Goal: Transaction & Acquisition: Purchase product/service

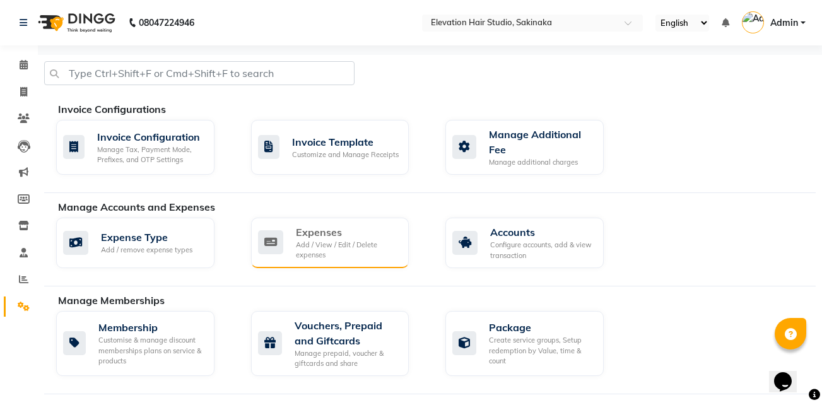
click at [332, 238] on div "Expenses" at bounding box center [347, 232] width 103 height 15
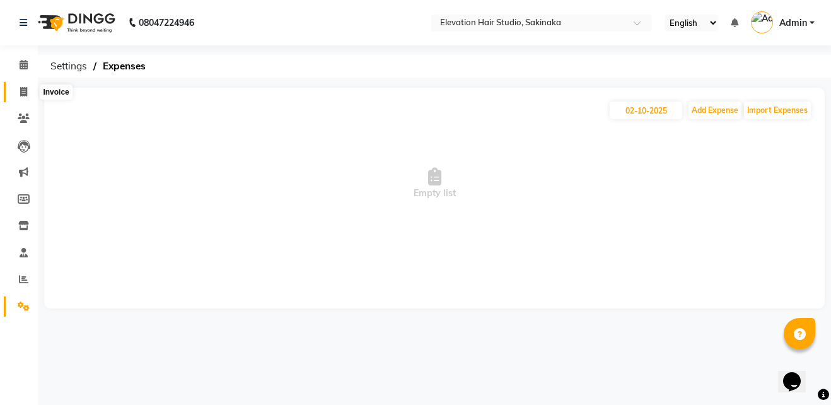
click at [20, 88] on icon at bounding box center [23, 91] width 7 height 9
select select "service"
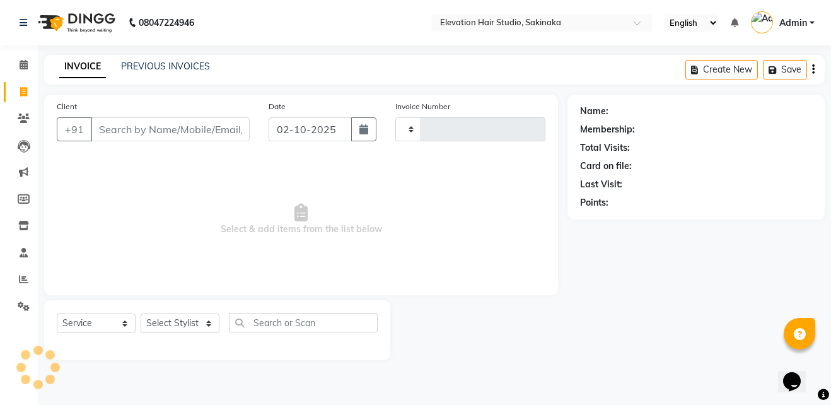
type input "1932"
select select "4949"
type input "r"
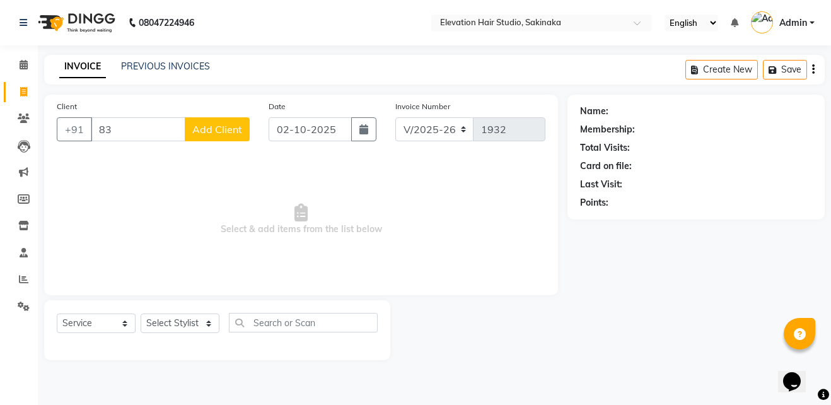
type input "8"
click at [20, 88] on icon at bounding box center [23, 91] width 7 height 9
select select "service"
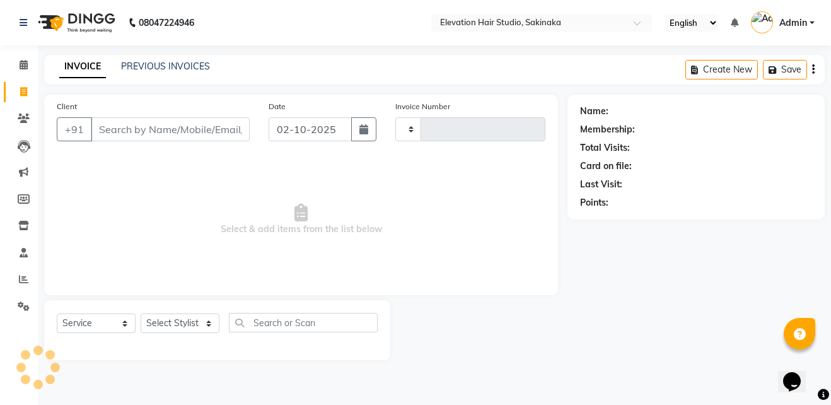
type input "1932"
select select "4949"
click at [20, 201] on icon at bounding box center [24, 198] width 12 height 9
select select
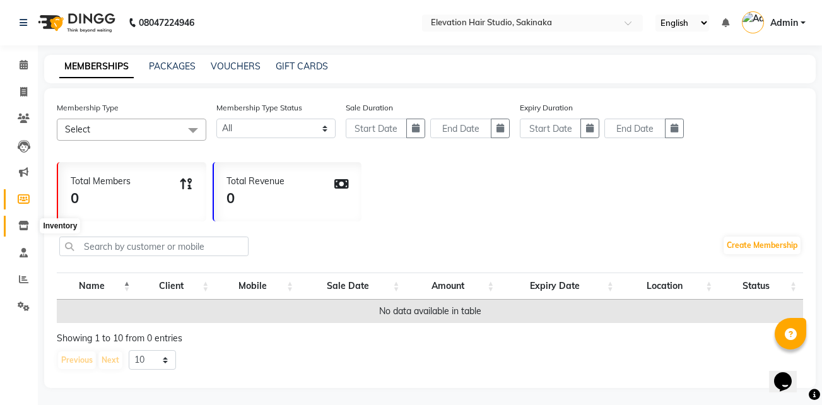
click at [18, 230] on icon at bounding box center [23, 225] width 11 height 9
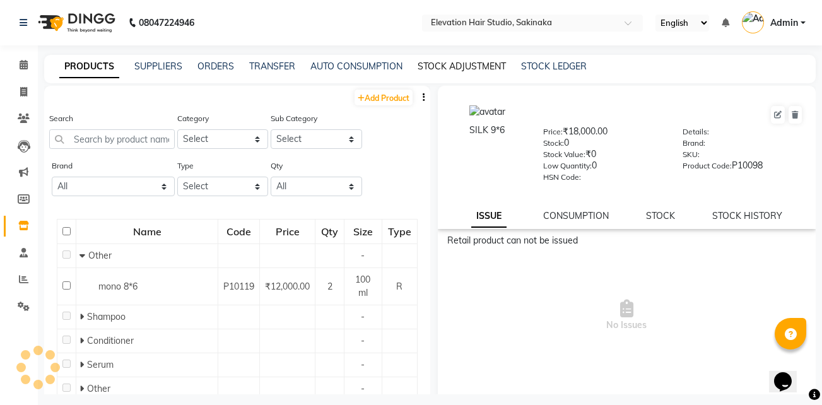
click at [450, 66] on link "STOCK ADJUSTMENT" at bounding box center [462, 66] width 88 height 11
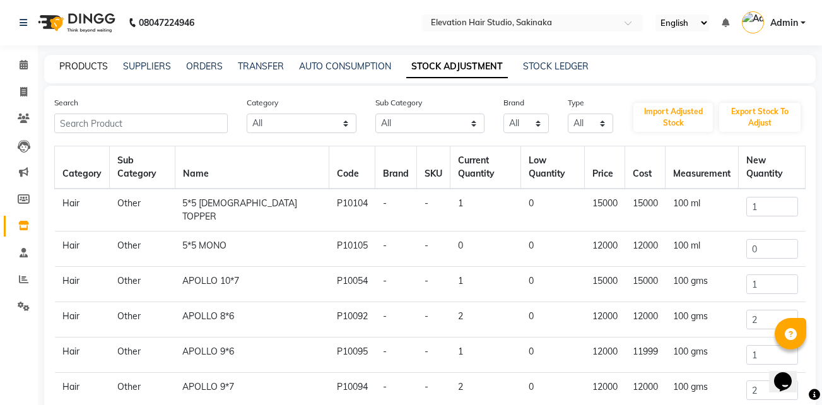
click at [67, 66] on link "PRODUCTS" at bounding box center [83, 66] width 49 height 11
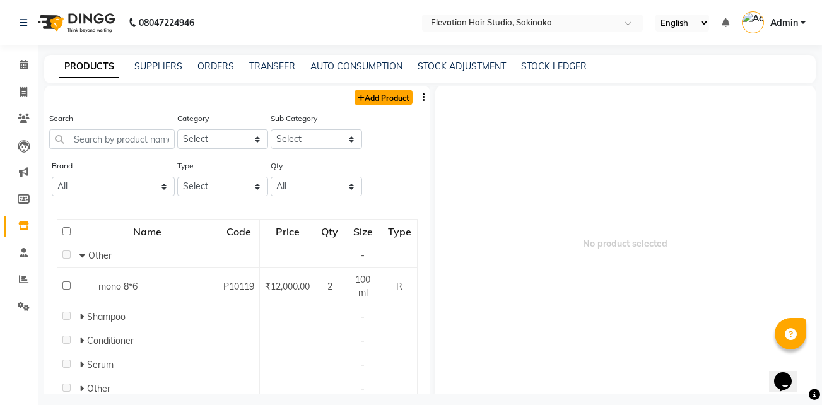
click at [380, 102] on link "Add Product" at bounding box center [384, 98] width 58 height 16
select select "true"
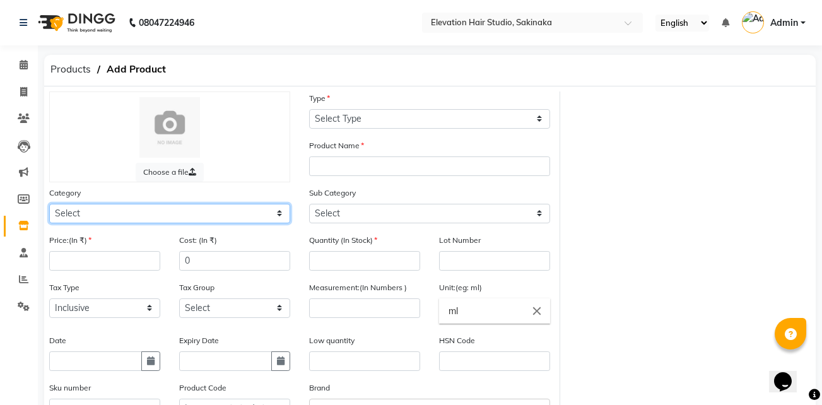
click at [156, 213] on select "Select Hair Skin Makeup Personal Care Appliances Beard Waxing Disposable Thread…" at bounding box center [169, 214] width 241 height 20
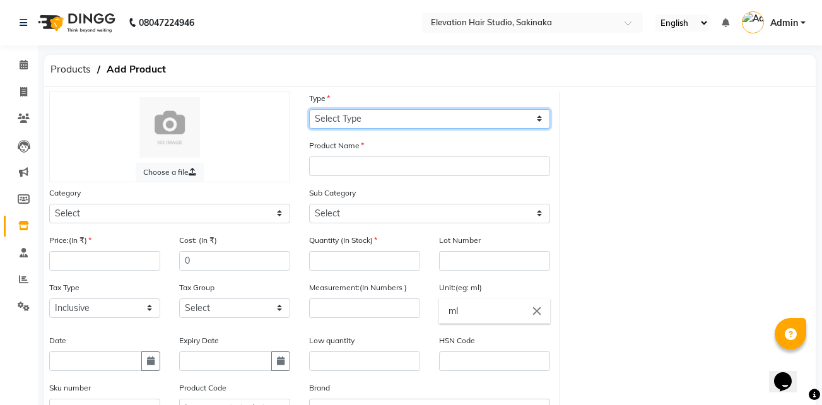
click at [399, 109] on select "Select Type Both Retail Consumable" at bounding box center [429, 119] width 241 height 20
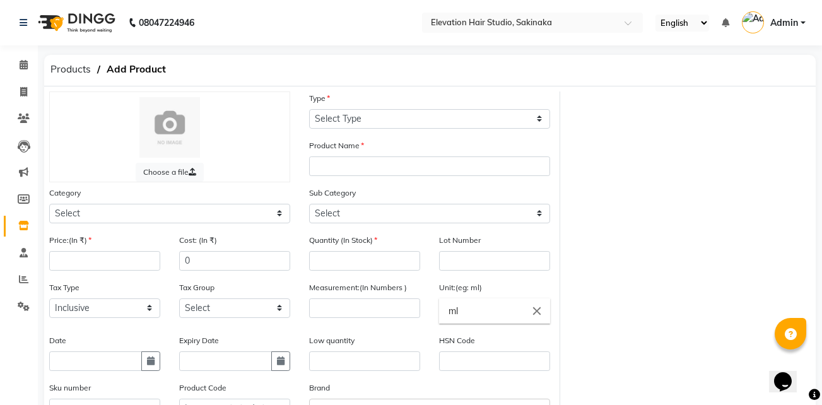
click at [469, 229] on div "Sub Category Select" at bounding box center [430, 209] width 260 height 47
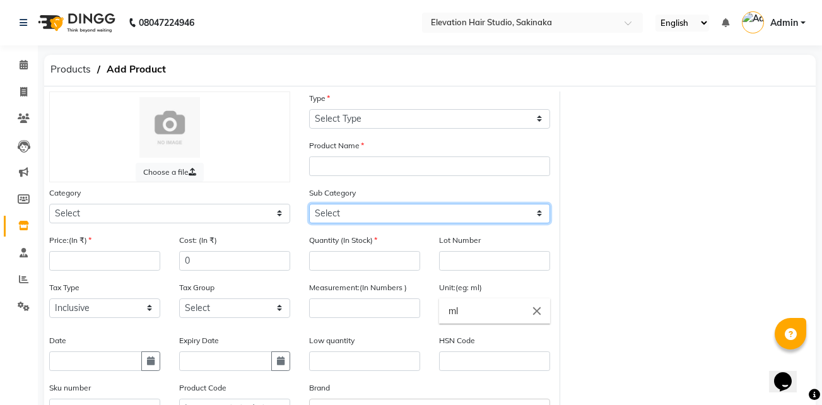
click at [467, 220] on select "Select" at bounding box center [429, 214] width 241 height 20
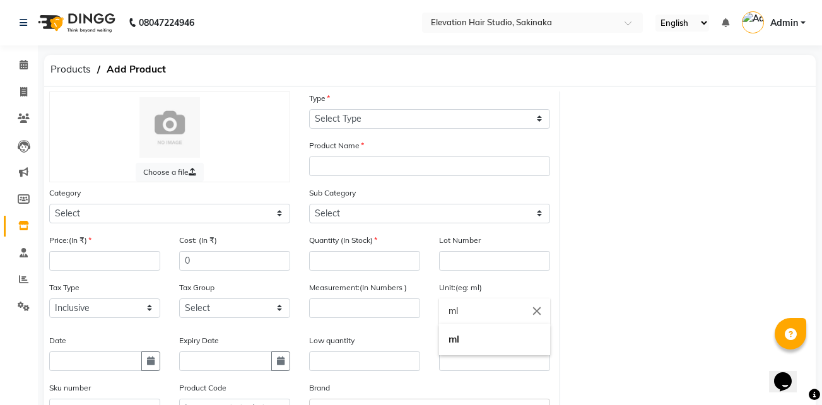
click at [471, 313] on input "ml" at bounding box center [494, 310] width 111 height 25
click at [466, 254] on div at bounding box center [411, 202] width 822 height 405
click at [466, 254] on input "text" at bounding box center [494, 261] width 111 height 20
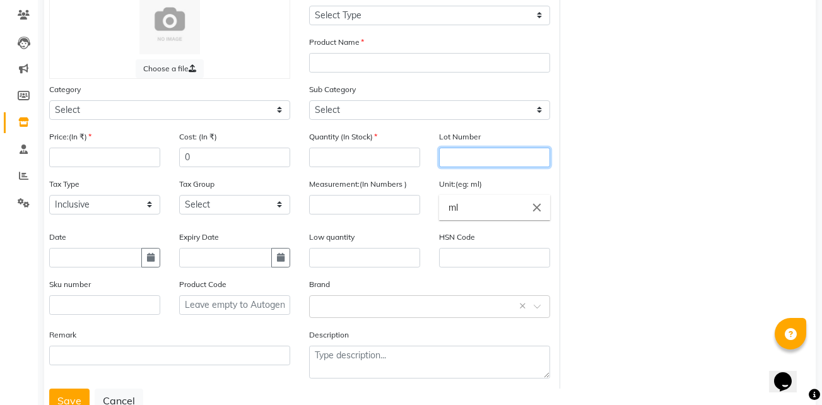
scroll to position [112, 0]
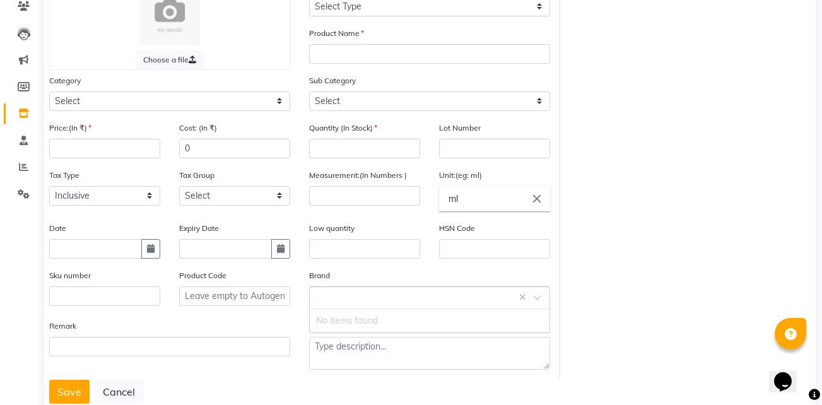
click at [403, 298] on input "text" at bounding box center [417, 296] width 202 height 13
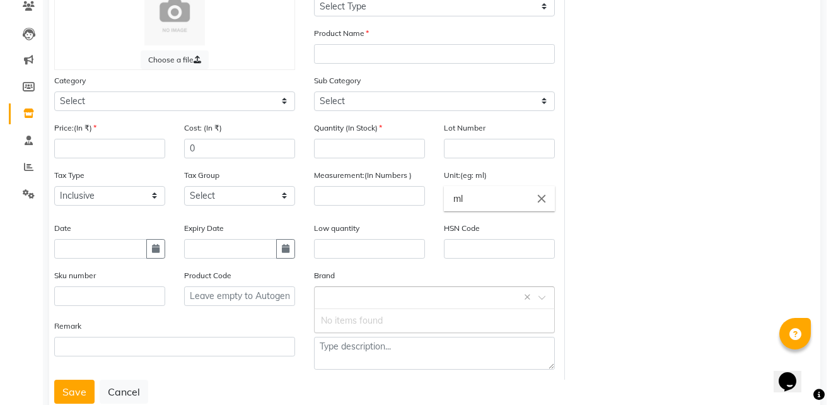
scroll to position [148, 0]
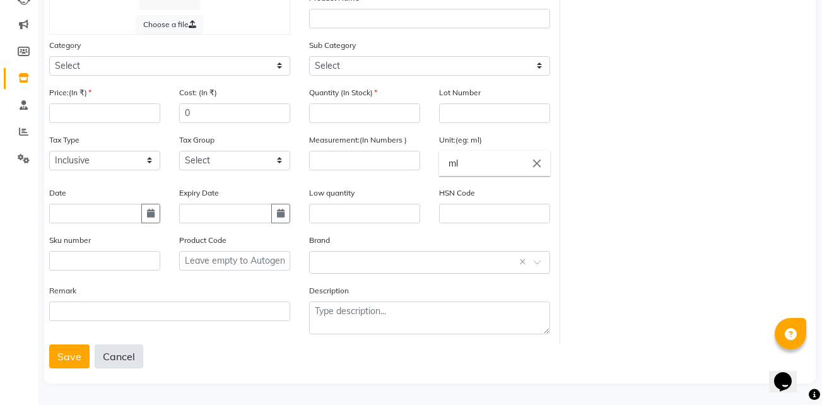
click at [110, 365] on button "Cancel" at bounding box center [119, 356] width 49 height 24
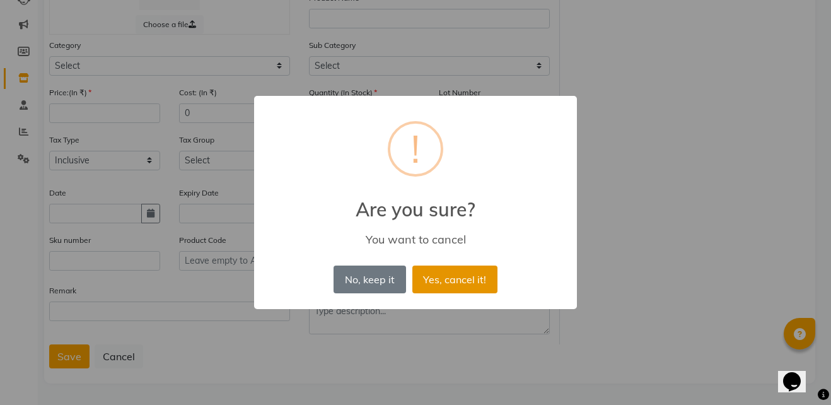
click at [433, 276] on button "Yes, cancel it!" at bounding box center [455, 280] width 85 height 28
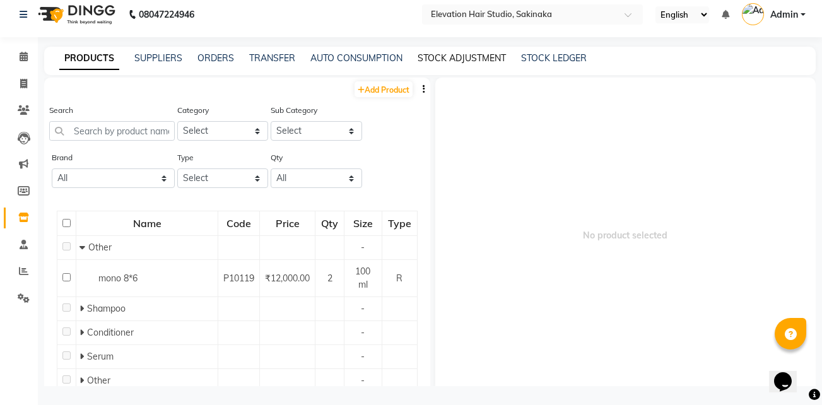
click at [464, 59] on link "STOCK ADJUSTMENT" at bounding box center [462, 57] width 88 height 11
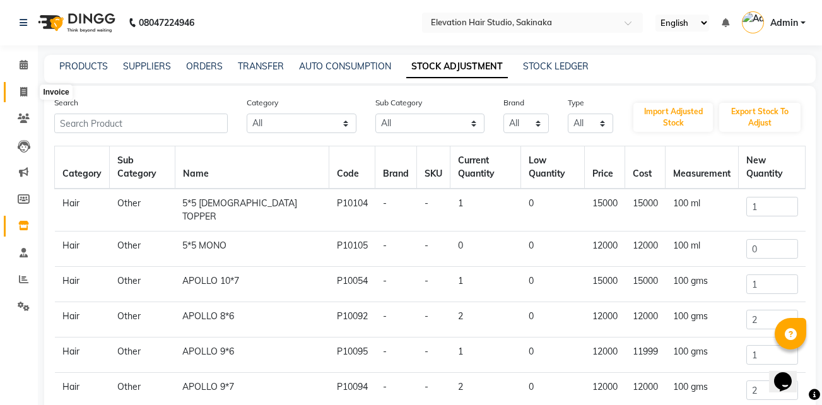
click at [21, 85] on span at bounding box center [24, 92] width 22 height 15
select select "service"
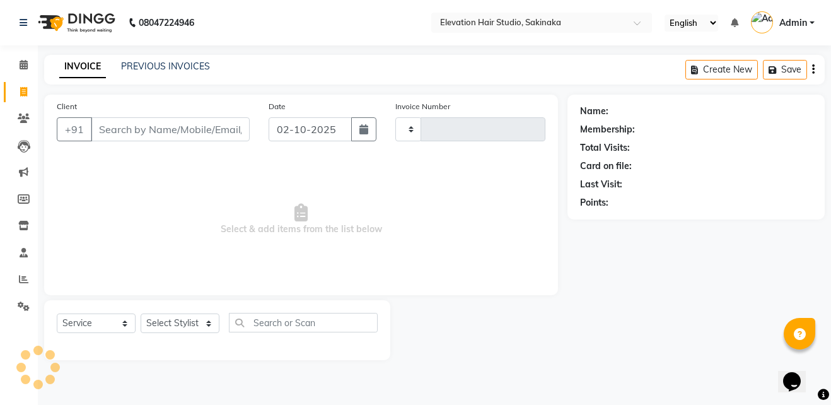
type input "1932"
select select "4949"
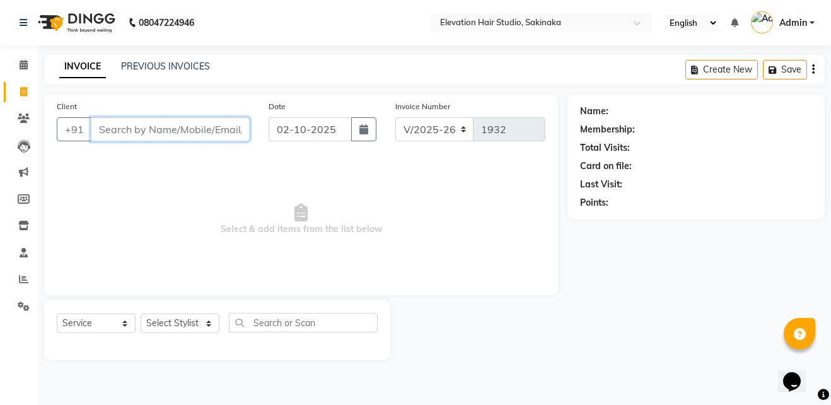
click at [149, 124] on input "Client" at bounding box center [170, 129] width 159 height 24
type input "8451803126"
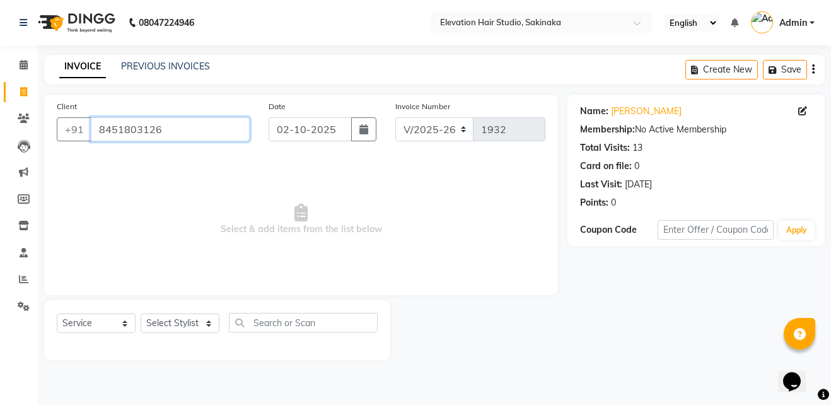
click at [179, 128] on input "8451803126" at bounding box center [170, 129] width 159 height 24
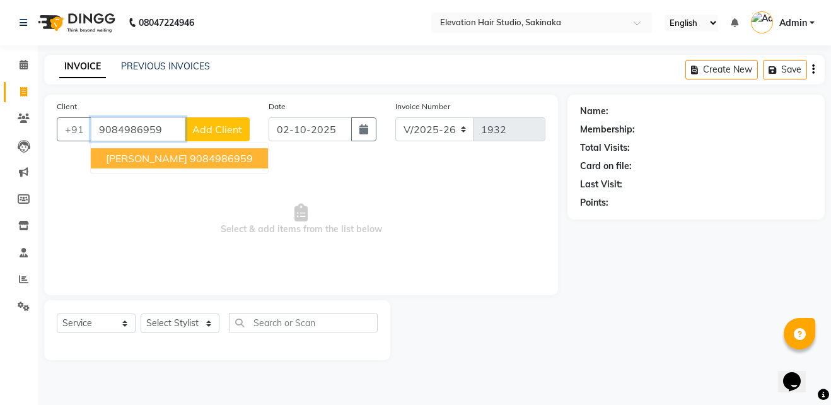
type input "9084986959"
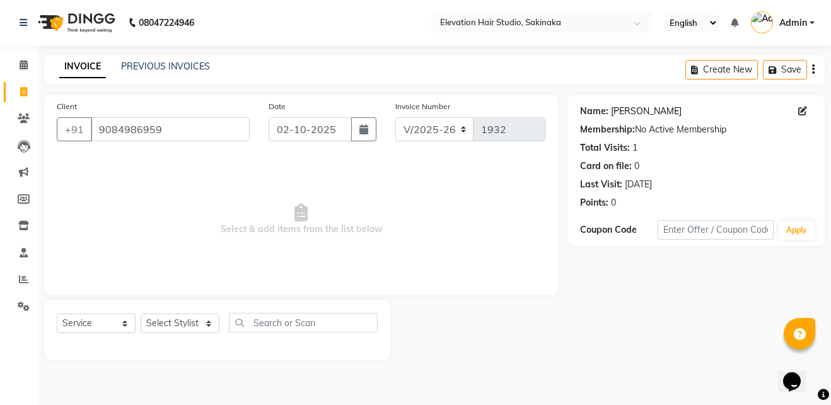
click at [643, 106] on link "Ashutosh Trivedi" at bounding box center [646, 111] width 71 height 13
click at [176, 127] on input "9084986959" at bounding box center [170, 129] width 159 height 24
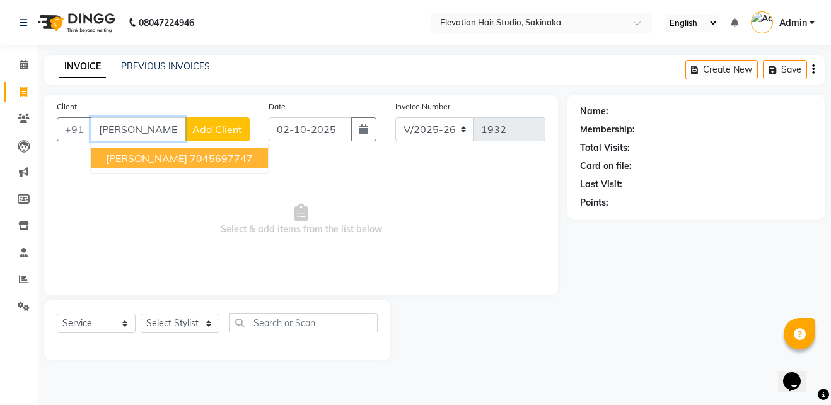
click at [190, 156] on ngb-highlight "7045697747" at bounding box center [221, 158] width 63 height 13
type input "7045697747"
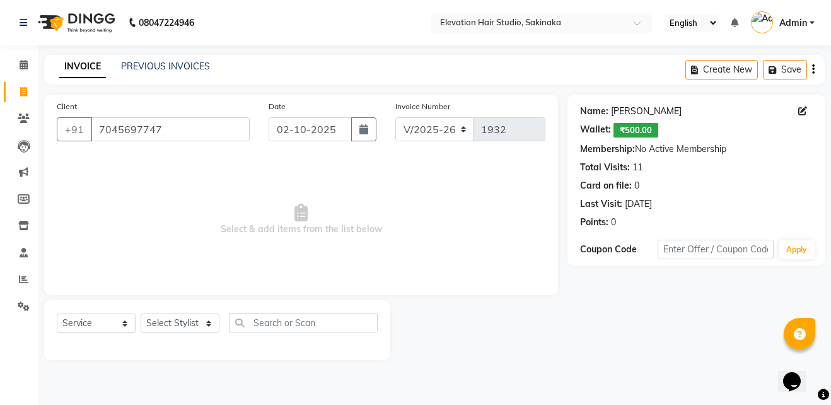
click at [623, 107] on link "Surendra" at bounding box center [646, 111] width 71 height 13
click at [154, 69] on link "PREVIOUS INVOICES" at bounding box center [165, 66] width 89 height 11
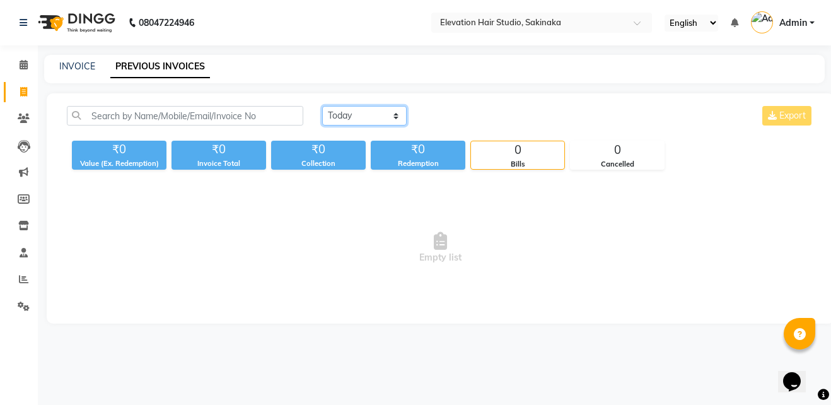
drag, startPoint x: 351, startPoint y: 120, endPoint x: 339, endPoint y: 151, distance: 33.2
click at [339, 151] on div "Today Yesterday Custom Range Export ₹0 Value (Ex. Redemption) ₹0 Invoice Total …" at bounding box center [440, 138] width 763 height 64
select select "yesterday"
click at [322, 106] on select "Today Yesterday Custom Range" at bounding box center [364, 116] width 85 height 20
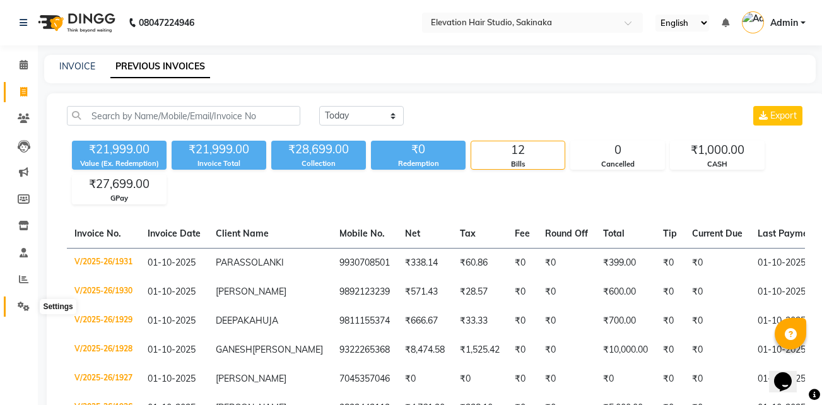
click at [25, 300] on span at bounding box center [24, 307] width 22 height 15
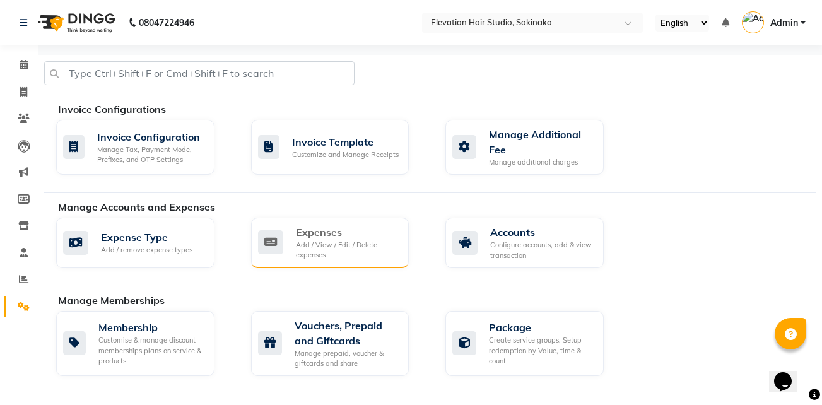
click at [358, 226] on div "Expenses" at bounding box center [347, 232] width 103 height 15
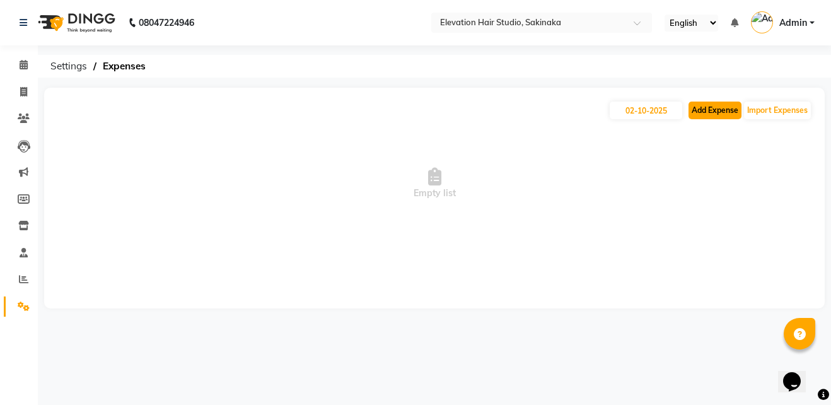
click at [727, 107] on button "Add Expense" at bounding box center [715, 111] width 53 height 18
select select "1"
select select "3831"
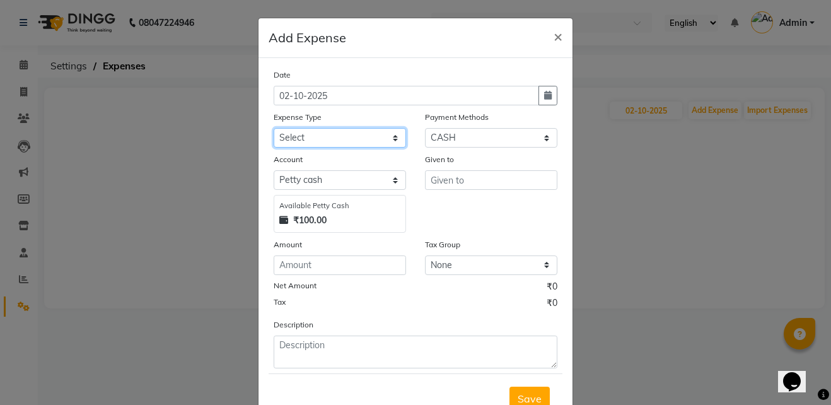
click at [312, 141] on select "Select AC Adrak Advance Salary agarbatti anees Appron asmoul advance salary Ban…" at bounding box center [340, 138] width 132 height 20
click at [539, 90] on button "button" at bounding box center [548, 96] width 19 height 20
select select "10"
select select "2025"
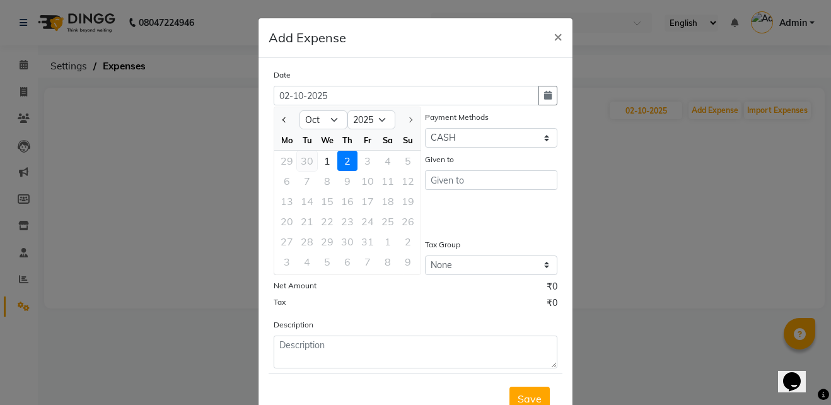
click at [303, 162] on div "30" at bounding box center [307, 161] width 20 height 20
type input "30-09-2025"
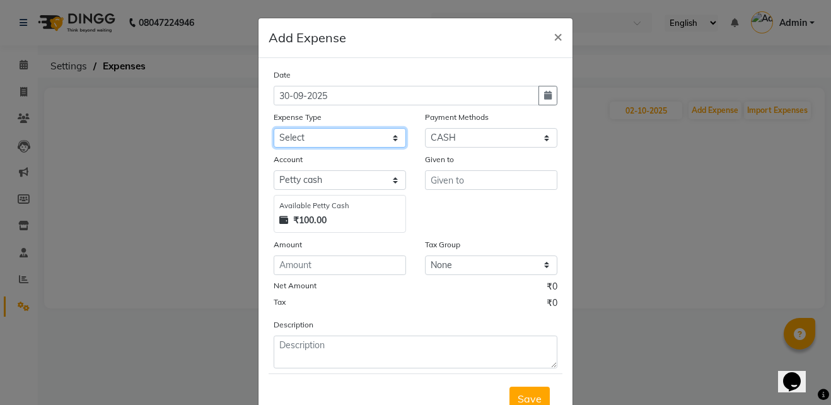
click at [320, 136] on select "Select AC Adrak Advance Salary agarbatti anees Appron asmoul advance salary Ban…" at bounding box center [340, 138] width 132 height 20
select select "8317"
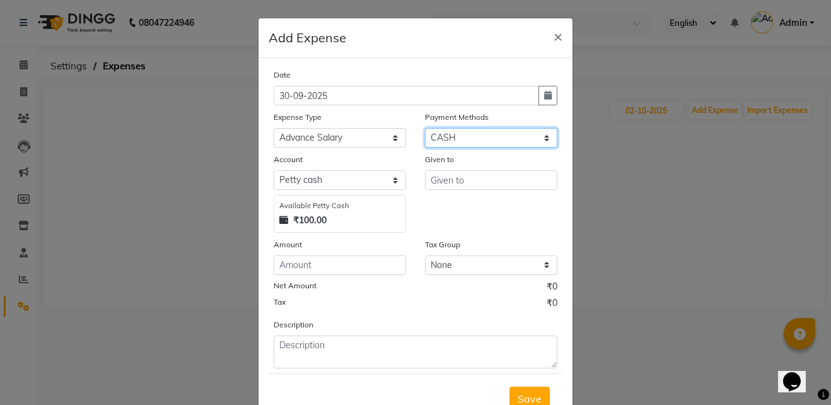
drag, startPoint x: 457, startPoint y: 141, endPoint x: 438, endPoint y: 211, distance: 72.5
click at [438, 211] on div "Date 30-09-2025 Expense Type Select AC Adrak Advance Salary agarbatti anees App…" at bounding box center [416, 218] width 284 height 300
select select "5"
click at [425, 128] on select "Select CASH CARD GPay PhonePe Loan Cheque Package Visa Card BharatPay PayTM Wal…" at bounding box center [491, 138] width 132 height 20
select select "3832"
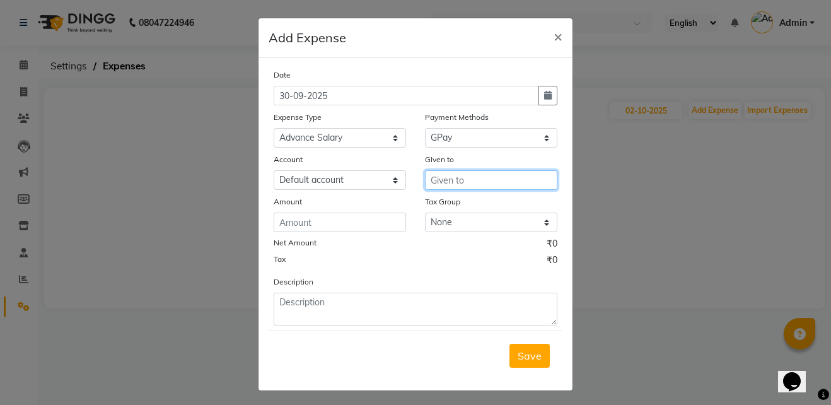
click at [447, 185] on input "text" at bounding box center [491, 180] width 132 height 20
type input "DILIP"
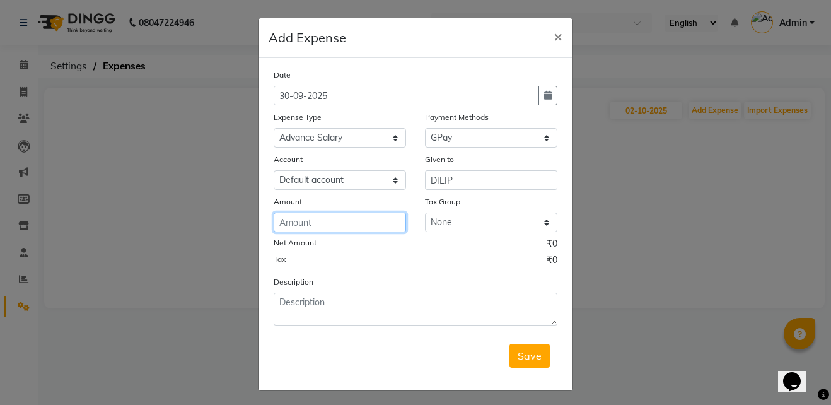
click at [298, 223] on input "number" at bounding box center [340, 223] width 132 height 20
type input "3500"
click at [518, 358] on span "Save" at bounding box center [530, 355] width 24 height 13
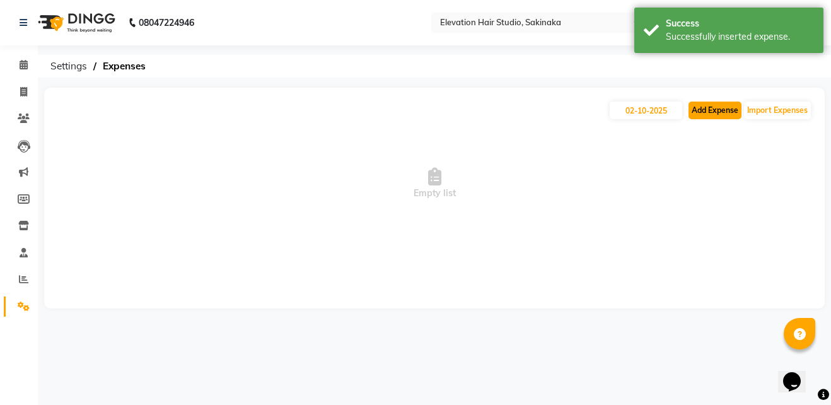
click at [723, 105] on button "Add Expense" at bounding box center [715, 111] width 53 height 18
select select "1"
select select "3831"
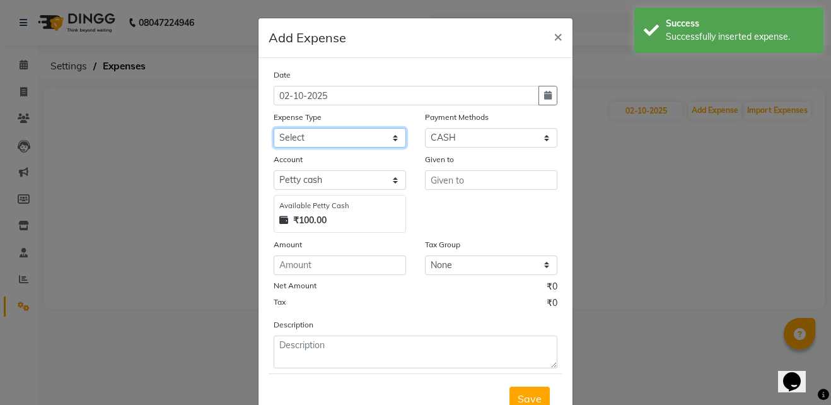
click at [274, 136] on select "Select AC Adrak Advance Salary agarbatti anees Appron asmoul advance salary Ban…" at bounding box center [340, 138] width 132 height 20
select select "8362"
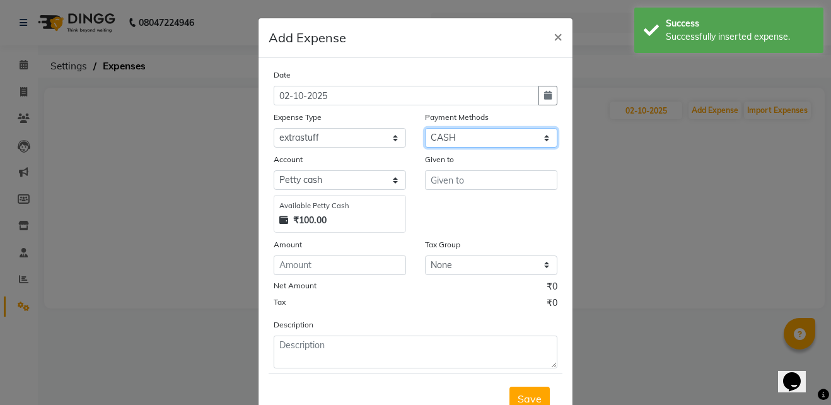
click at [457, 141] on select "Select CASH CARD GPay PhonePe Loan Cheque Package Visa Card BharatPay PayTM Wal…" at bounding box center [491, 138] width 132 height 20
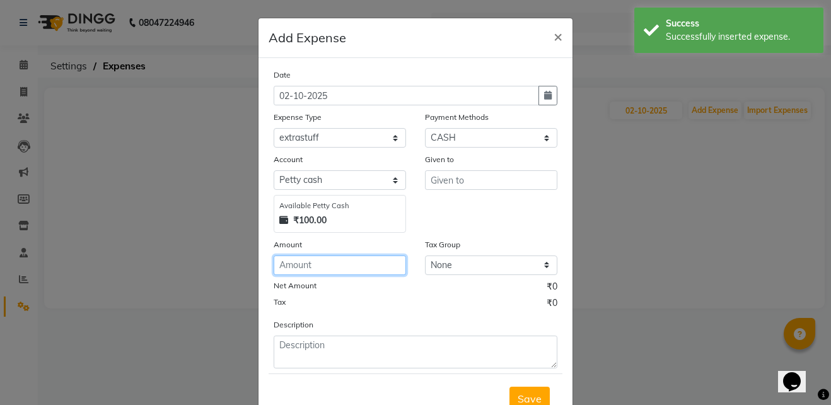
click at [303, 261] on input "number" at bounding box center [340, 265] width 132 height 20
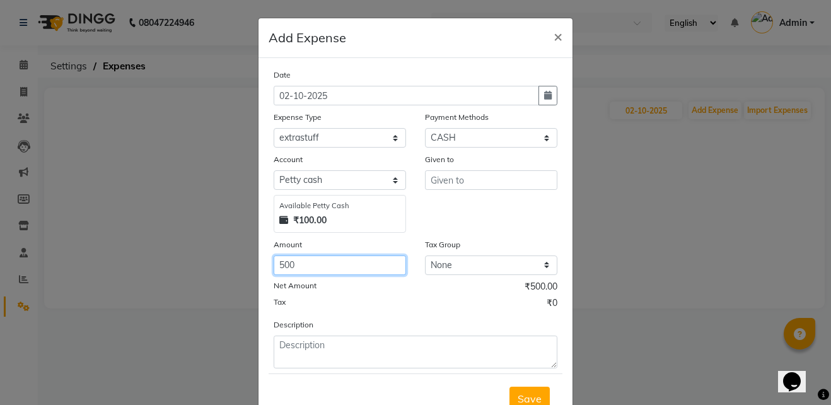
type input "500"
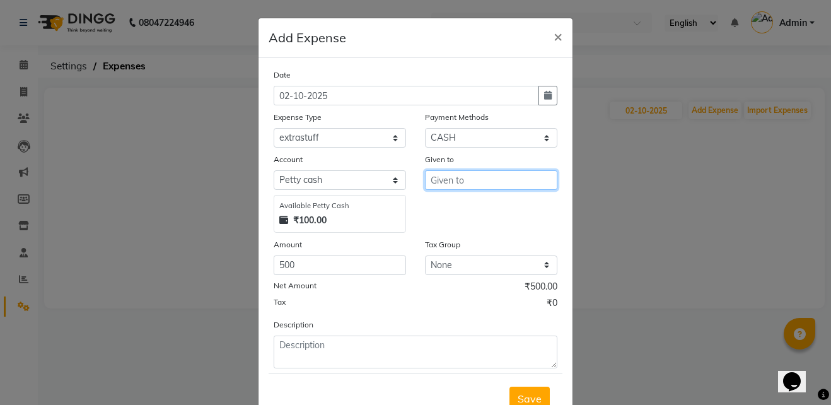
click at [468, 189] on input "text" at bounding box center [491, 180] width 132 height 20
click at [425, 178] on input "breakfast" at bounding box center [491, 180] width 132 height 20
type input "staff breakfast"
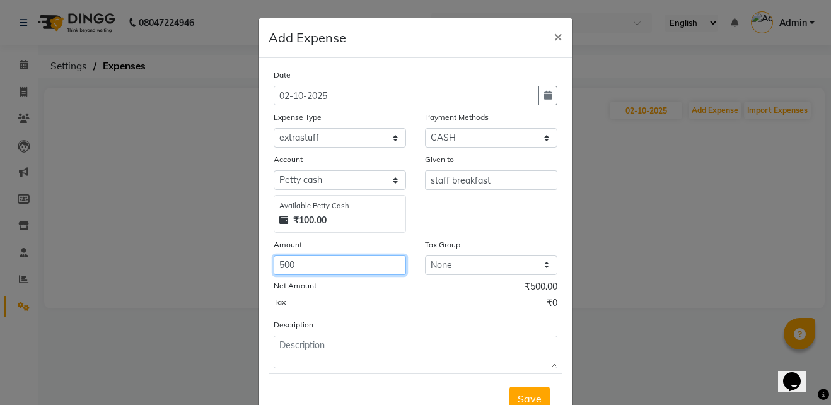
click at [346, 273] on input "500" at bounding box center [340, 265] width 132 height 20
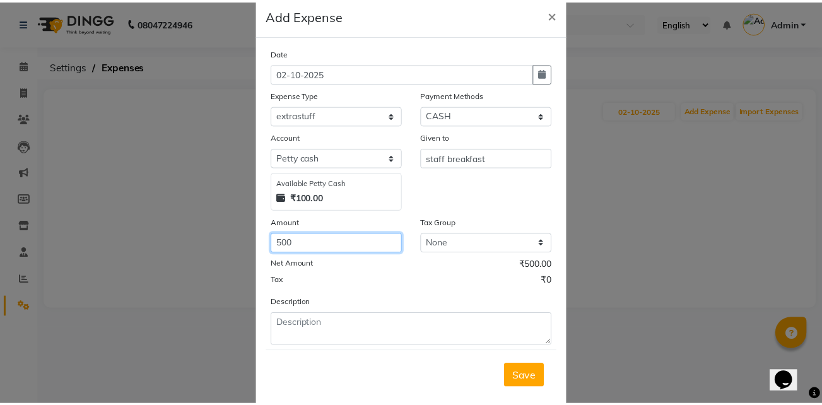
scroll to position [47, 0]
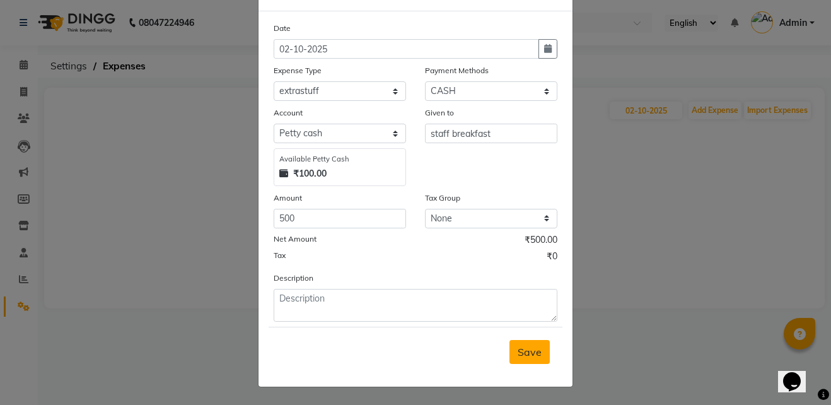
click at [528, 350] on span "Save" at bounding box center [530, 352] width 24 height 13
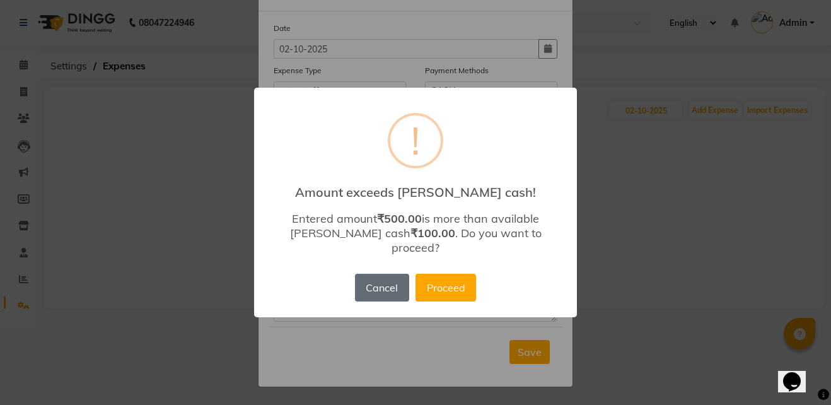
click at [382, 274] on button "Cancel" at bounding box center [382, 288] width 54 height 28
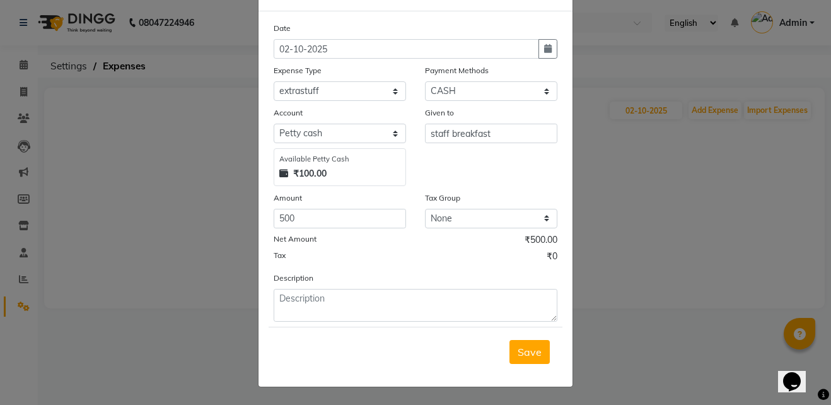
click at [611, 76] on ngb-modal-window "Add Expense × Date 02-10-2025 Expense Type Select AC Adrak Advance Salary agarb…" at bounding box center [415, 202] width 831 height 405
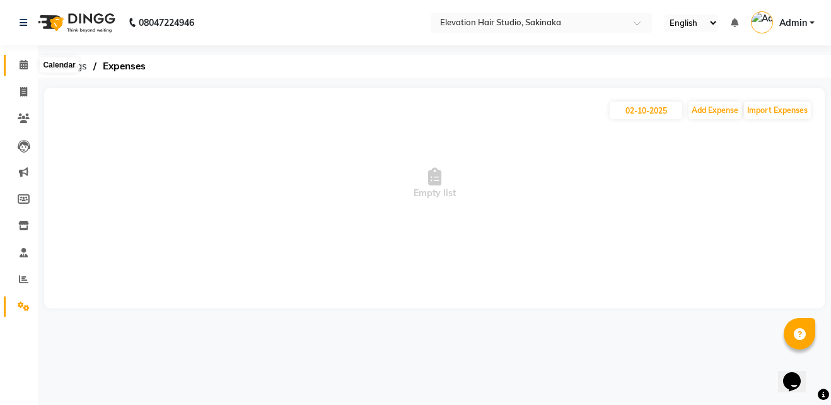
click at [27, 64] on icon at bounding box center [24, 64] width 8 height 9
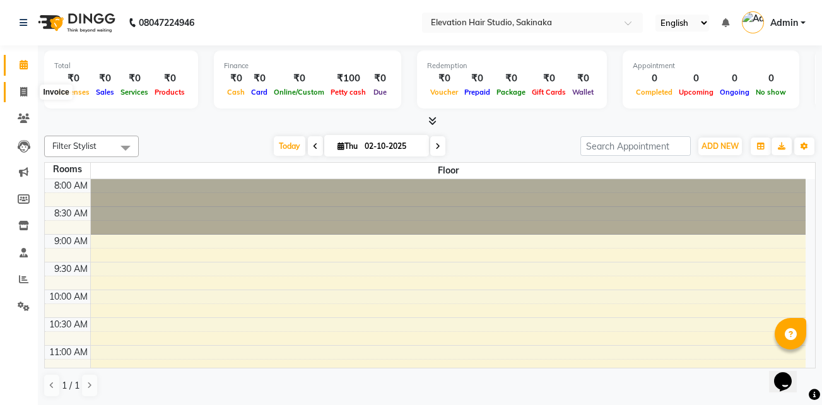
click at [23, 93] on icon at bounding box center [23, 91] width 7 height 9
select select "service"
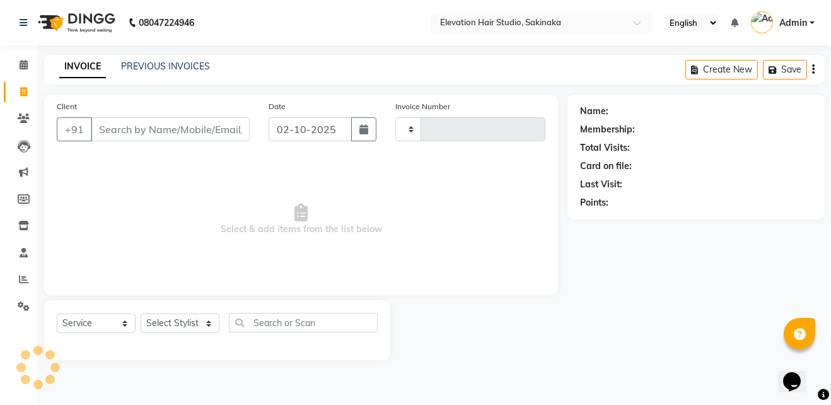
type input "1932"
select select "4949"
click at [192, 67] on link "PREVIOUS INVOICES" at bounding box center [165, 66] width 89 height 11
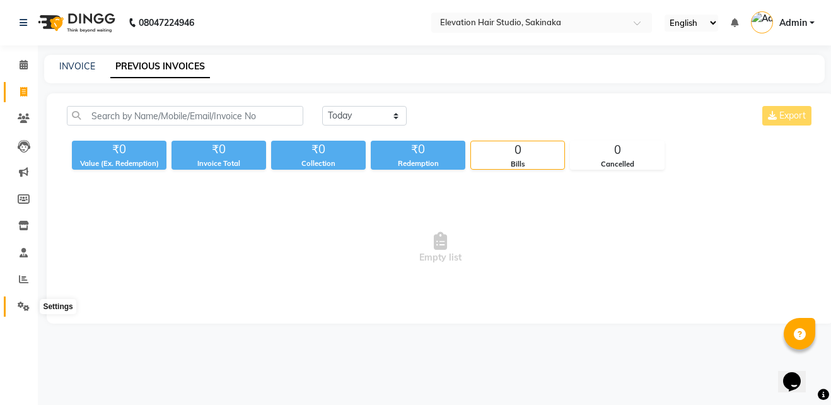
click at [33, 311] on span at bounding box center [24, 307] width 22 height 15
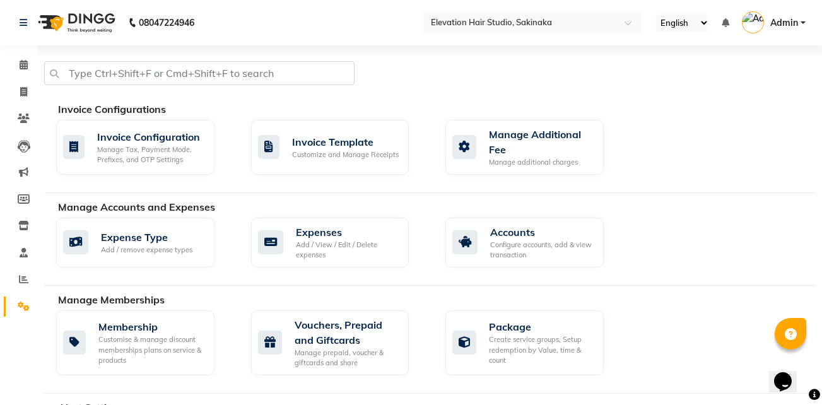
click at [356, 268] on div "Expense Type Add / remove expense types Expenses Add / View / Edit / Delete exp…" at bounding box center [436, 245] width 778 height 55
click at [378, 232] on div "Expenses" at bounding box center [347, 232] width 103 height 15
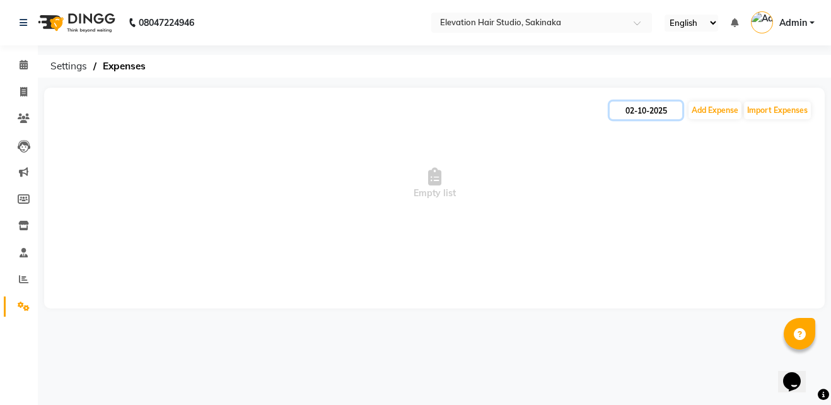
click at [635, 106] on input "02-10-2025" at bounding box center [646, 111] width 73 height 18
select select "10"
select select "2025"
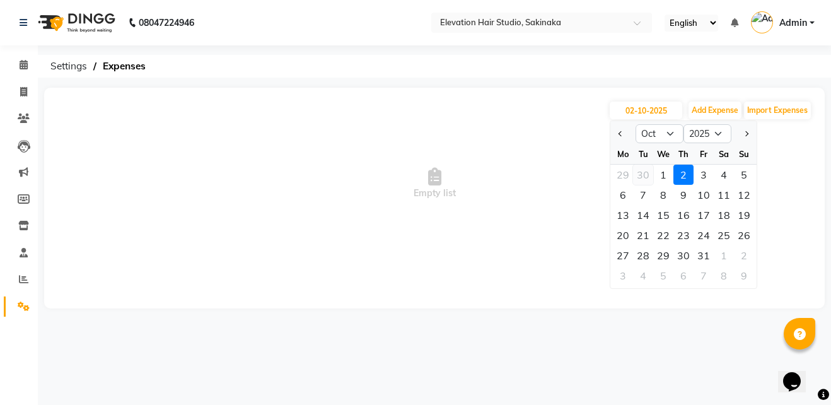
click at [642, 173] on div "30" at bounding box center [643, 175] width 20 height 20
type input "30-09-2025"
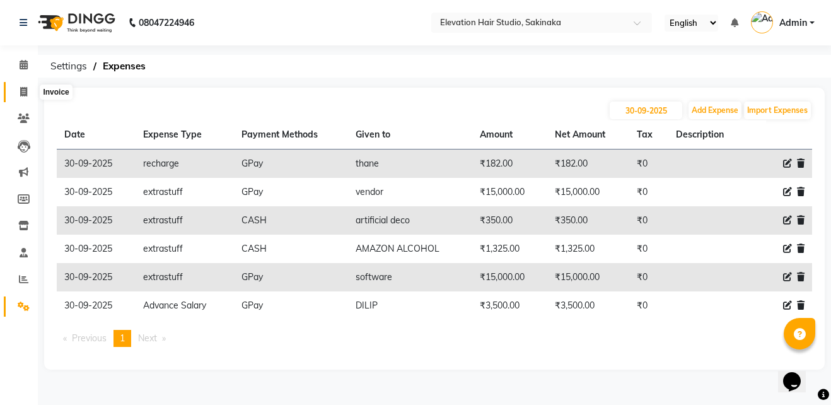
click at [24, 95] on icon at bounding box center [23, 91] width 7 height 9
select select "service"
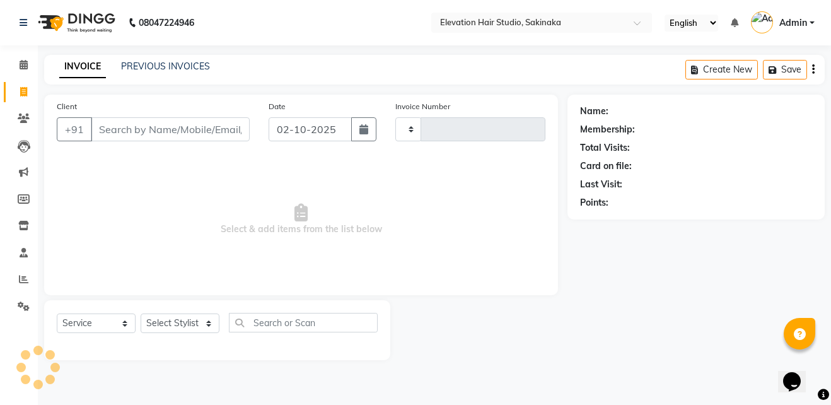
type input "1932"
select select "4949"
click at [28, 295] on li "Settings" at bounding box center [19, 306] width 38 height 27
click at [26, 298] on link "Settings" at bounding box center [19, 306] width 30 height 21
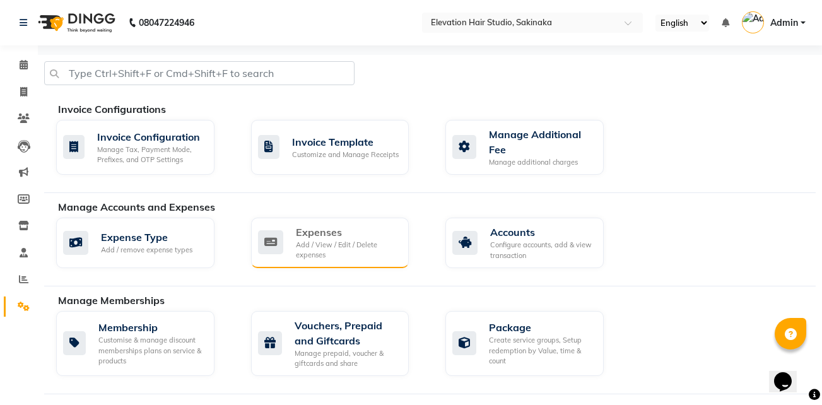
click at [269, 255] on div "Expenses Add / View / Edit / Delete expenses" at bounding box center [328, 243] width 141 height 36
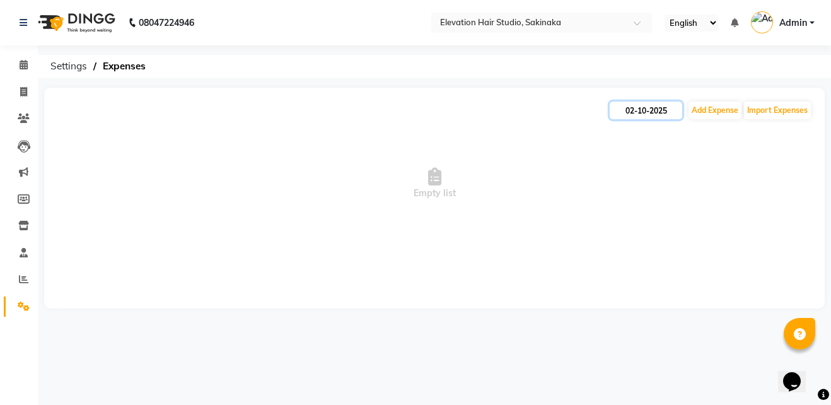
click at [628, 112] on input "02-10-2025" at bounding box center [646, 111] width 73 height 18
select select "10"
select select "2025"
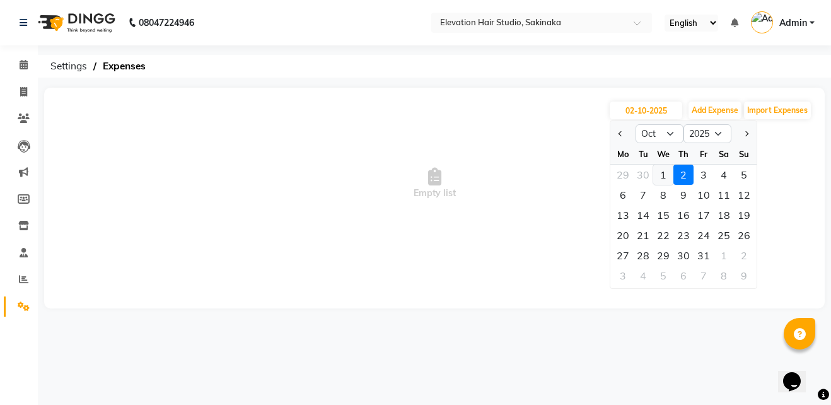
click at [662, 182] on div "1" at bounding box center [664, 175] width 20 height 20
type input "01-10-2025"
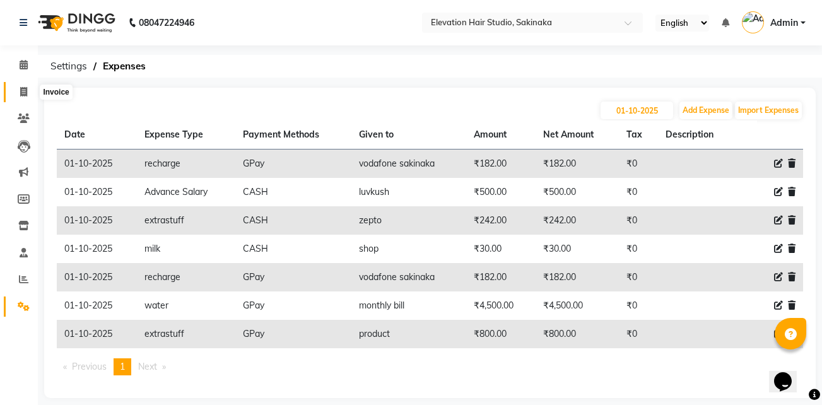
click at [27, 88] on icon at bounding box center [23, 91] width 7 height 9
select select "service"
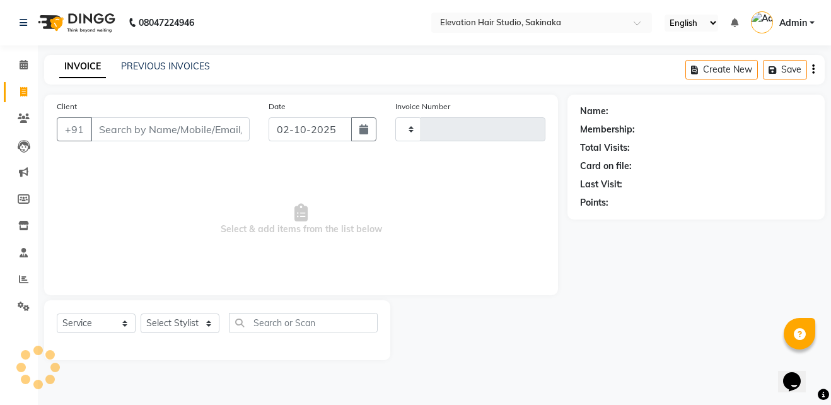
type input "1932"
select select "4949"
click at [21, 311] on span at bounding box center [24, 307] width 22 height 15
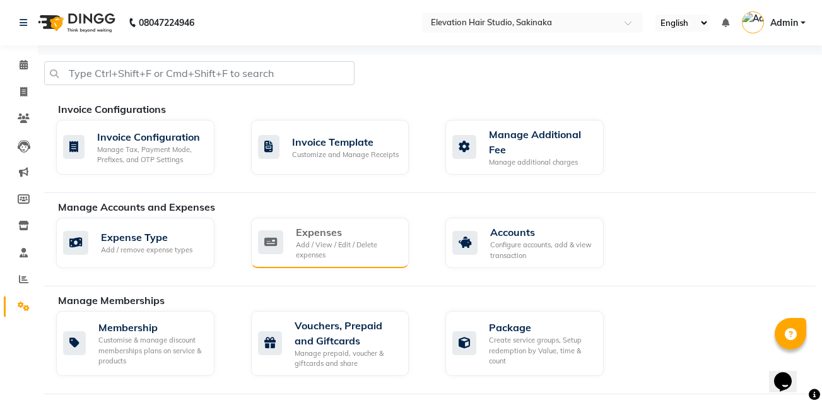
click at [343, 249] on div "Add / View / Edit / Delete expenses" at bounding box center [347, 250] width 103 height 21
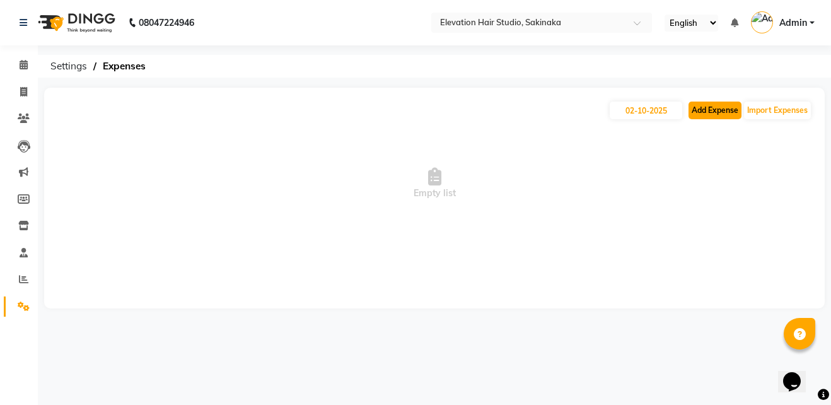
click at [713, 111] on button "Add Expense" at bounding box center [715, 111] width 53 height 18
select select "1"
select select "3831"
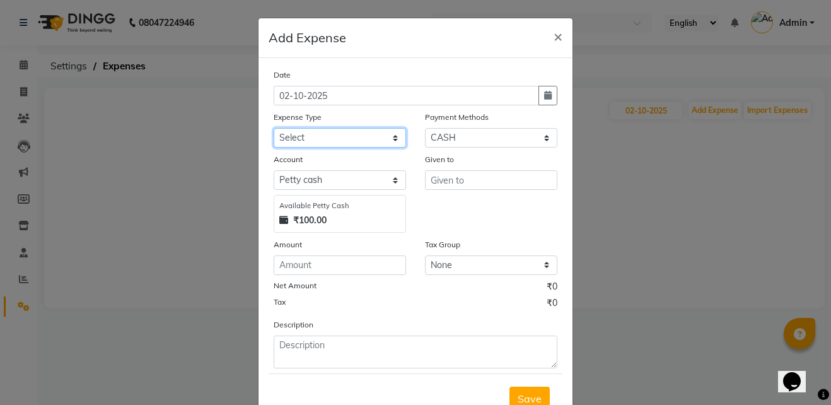
click at [318, 146] on select "Select AC Adrak Advance Salary agarbatti anees Appron asmoul advance salary Ban…" at bounding box center [340, 138] width 132 height 20
click at [437, 167] on div "Given to" at bounding box center [491, 162] width 132 height 18
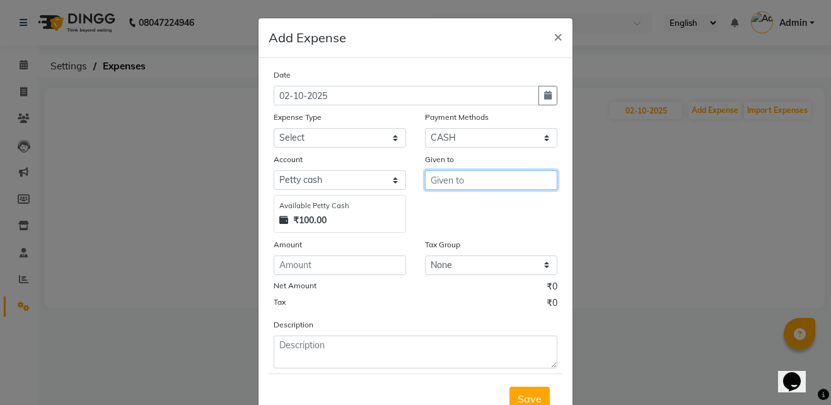
click at [437, 182] on input "text" at bounding box center [491, 180] width 132 height 20
type input "c"
type input "breakfast"
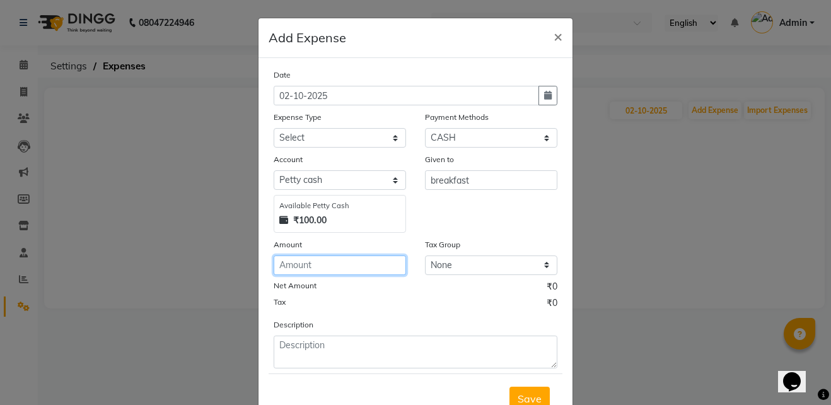
click at [353, 274] on input "number" at bounding box center [340, 265] width 132 height 20
type input "500"
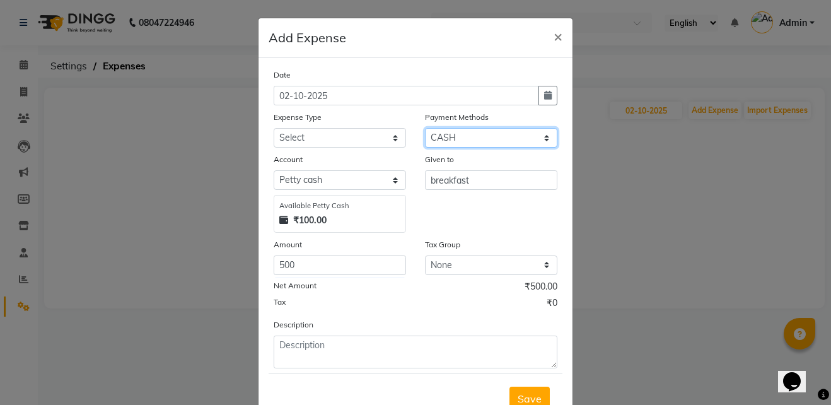
drag, startPoint x: 503, startPoint y: 136, endPoint x: 446, endPoint y: 209, distance: 93.5
click at [446, 209] on div "Date 02-10-2025 Expense Type Select AC Adrak Advance Salary agarbatti anees App…" at bounding box center [416, 218] width 284 height 300
select select "5"
click at [425, 128] on select "Select CASH CARD GPay PhonePe Loan Cheque Package Visa Card BharatPay PayTM Wal…" at bounding box center [491, 138] width 132 height 20
select select "3832"
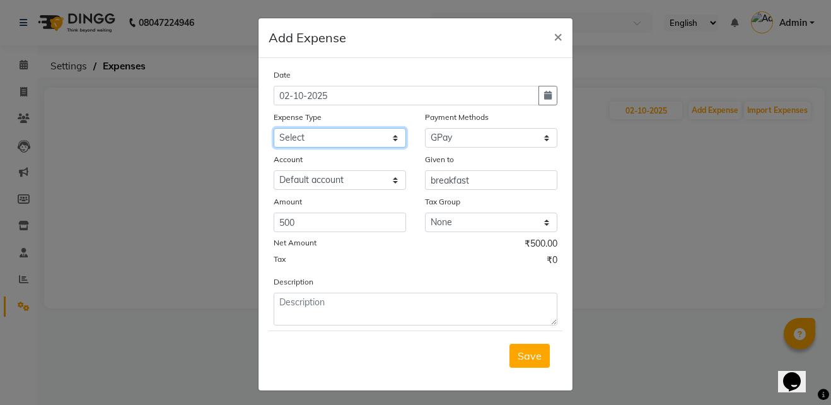
click at [322, 132] on select "Select AC Adrak Advance Salary agarbatti anees Appron asmoul advance salary Ban…" at bounding box center [340, 138] width 132 height 20
select select "8362"
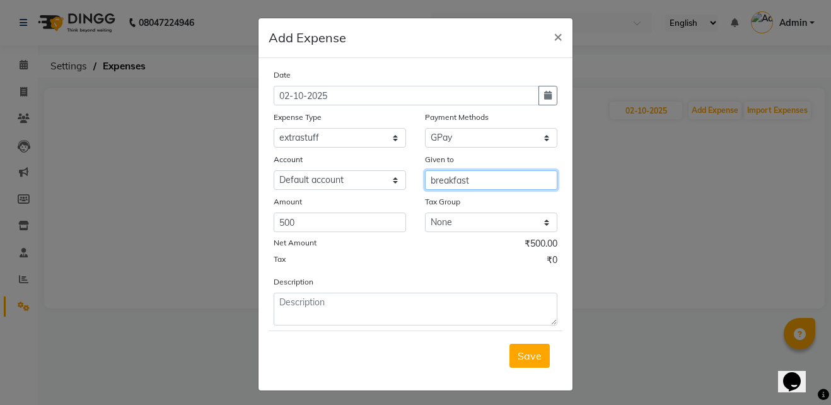
click at [426, 178] on input "breakfast" at bounding box center [491, 180] width 132 height 20
type input "staff breakfast"
click at [523, 346] on button "Save" at bounding box center [530, 356] width 40 height 24
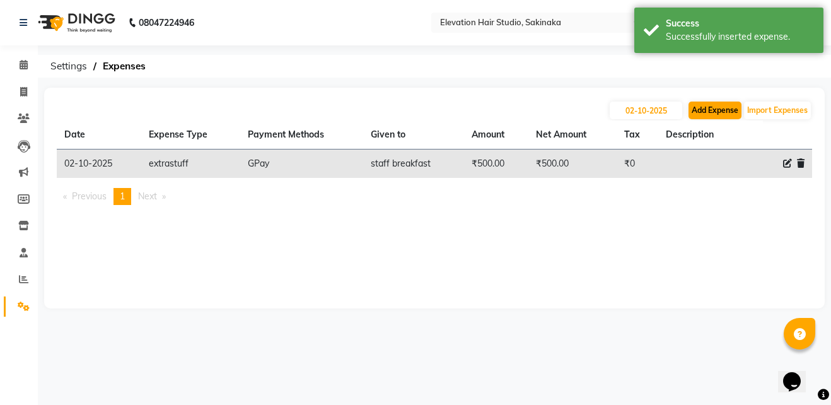
drag, startPoint x: 727, startPoint y: 120, endPoint x: 722, endPoint y: 110, distance: 10.7
click at [722, 110] on div "02-10-2025 Add Expense Import Expenses" at bounding box center [435, 110] width 756 height 20
click at [722, 110] on button "Add Expense" at bounding box center [715, 111] width 53 height 18
select select "1"
select select "3831"
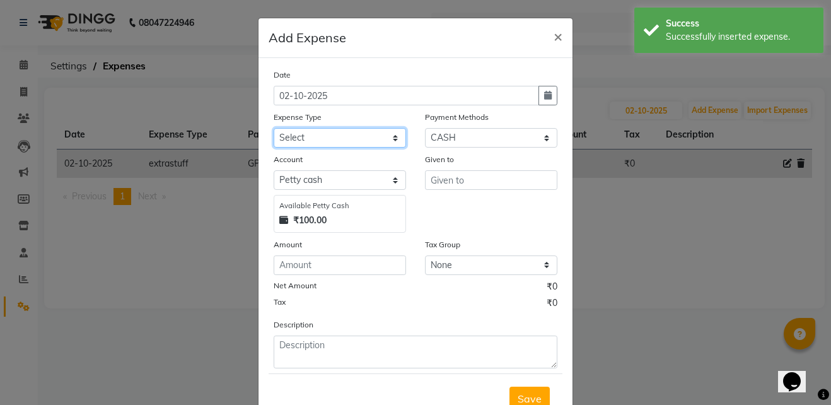
click at [331, 130] on select "Select AC Adrak Advance Salary agarbatti anees Appron asmoul advance salary Ban…" at bounding box center [340, 138] width 132 height 20
select select "8338"
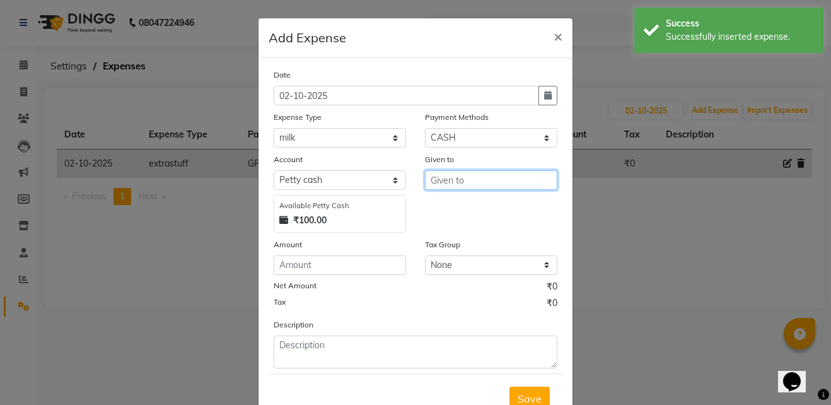
click at [437, 188] on input "text" at bounding box center [491, 180] width 132 height 20
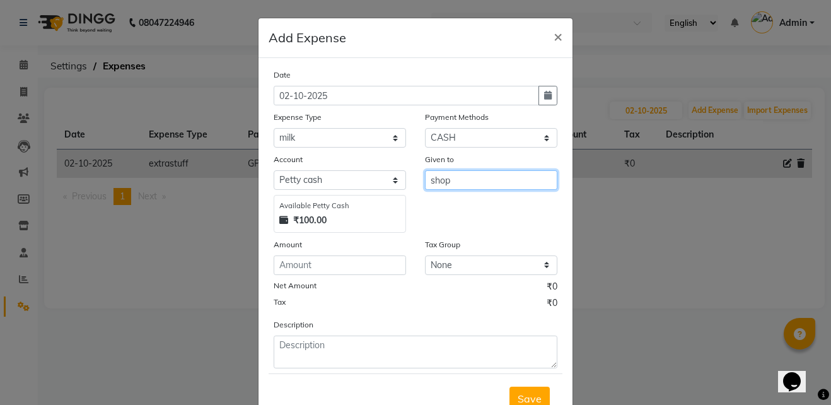
type input "shop"
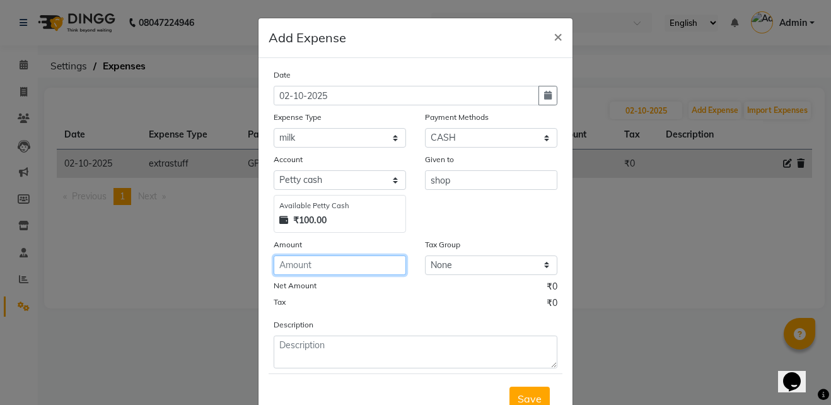
click at [339, 260] on input "number" at bounding box center [340, 265] width 132 height 20
type input "60"
click at [522, 391] on button "Save" at bounding box center [530, 399] width 40 height 24
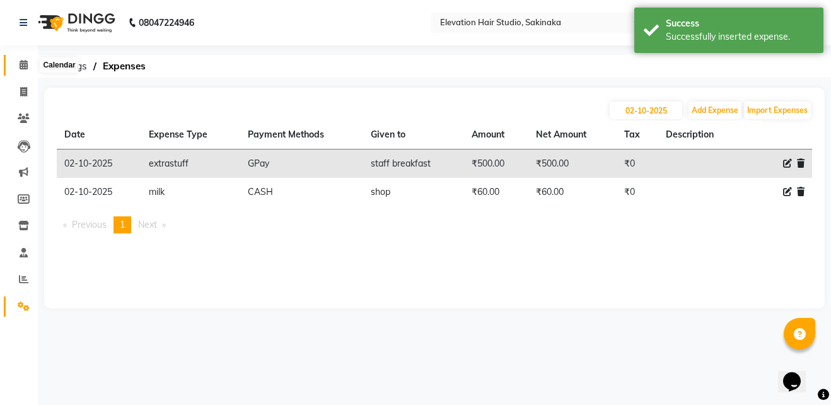
click at [26, 59] on span at bounding box center [24, 65] width 22 height 15
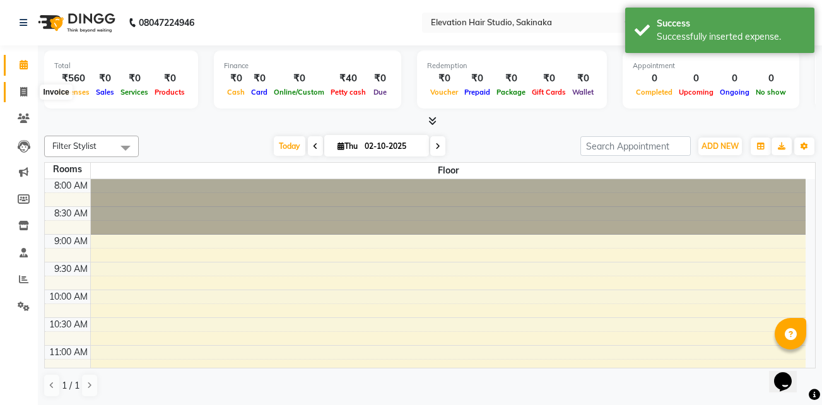
click at [13, 92] on span at bounding box center [24, 92] width 22 height 15
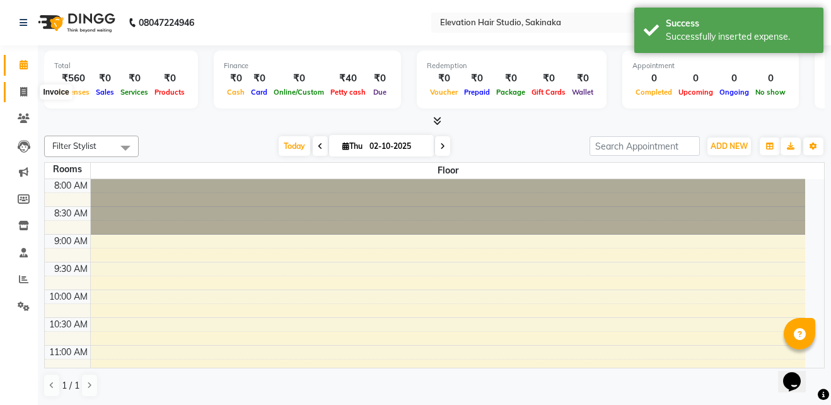
select select "service"
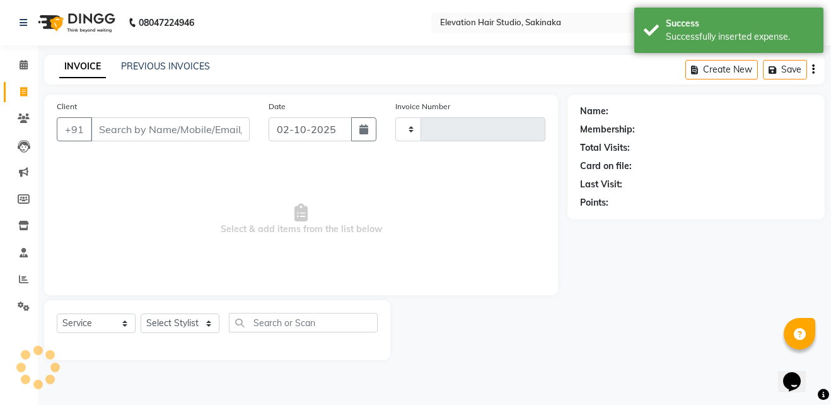
type input "1932"
select select "4949"
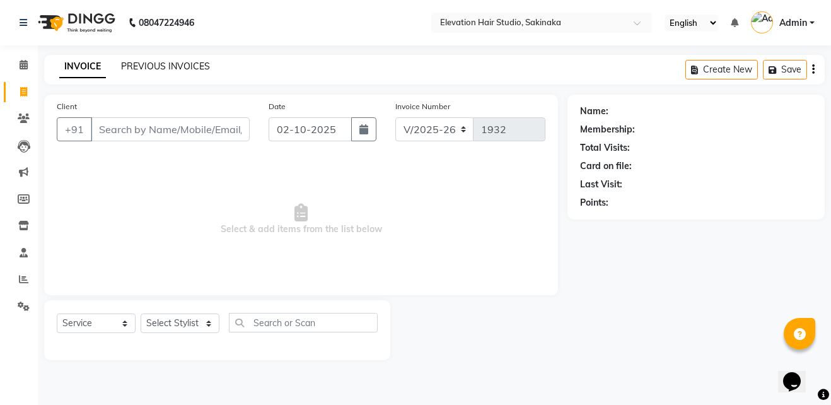
click at [155, 62] on link "PREVIOUS INVOICES" at bounding box center [165, 66] width 89 height 11
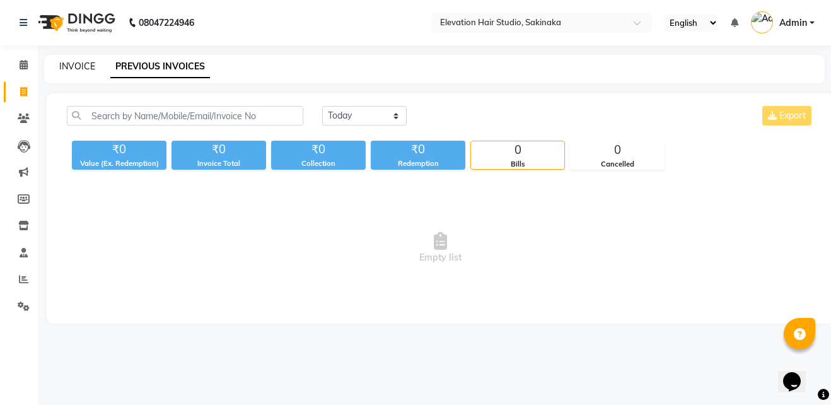
click at [76, 65] on link "INVOICE" at bounding box center [77, 66] width 36 height 11
select select "service"
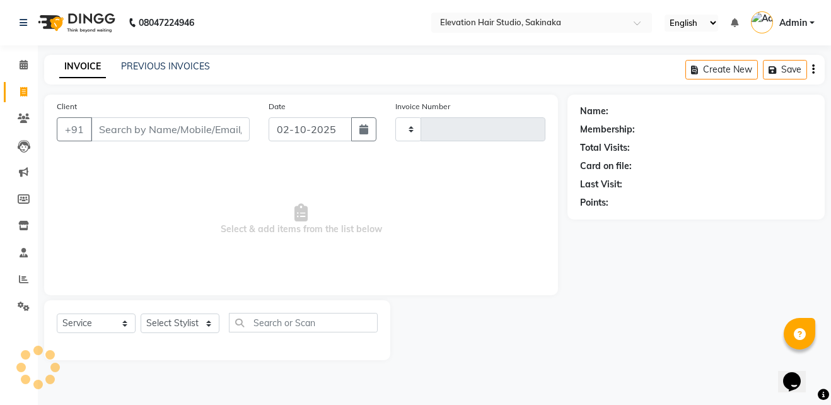
type input "1932"
select select "4949"
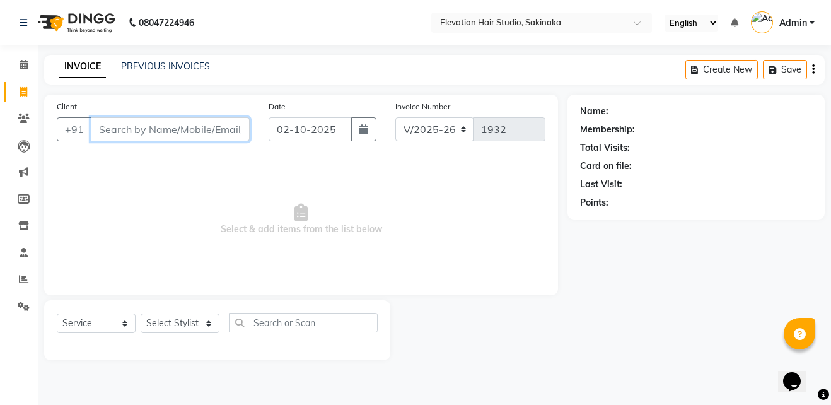
click at [199, 129] on input "Client" at bounding box center [170, 129] width 159 height 24
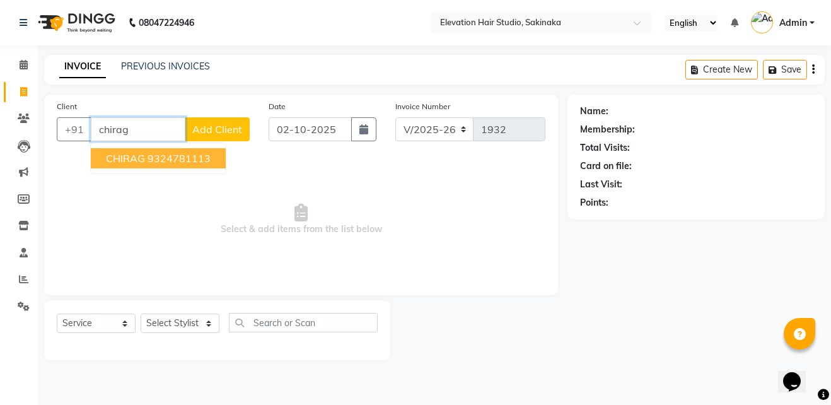
click at [192, 156] on ngb-highlight "9324781113" at bounding box center [179, 158] width 63 height 13
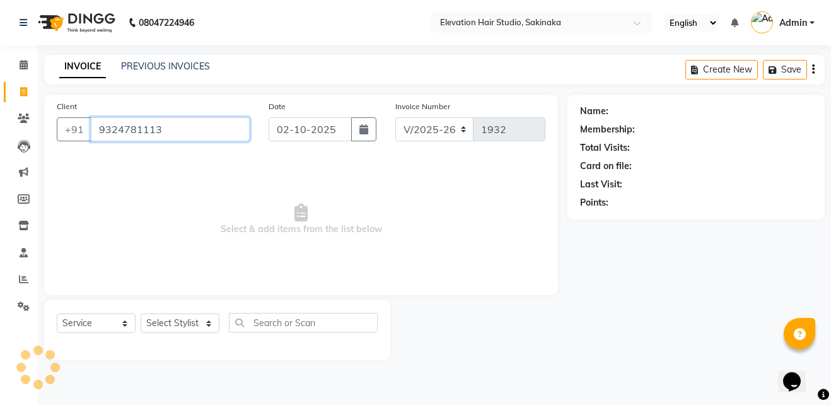
type input "9324781113"
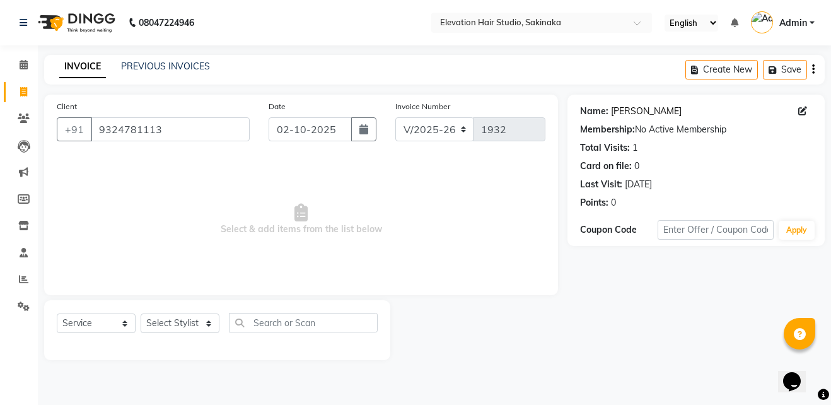
click at [628, 109] on link "Chirag" at bounding box center [646, 111] width 71 height 13
click at [161, 66] on link "PREVIOUS INVOICES" at bounding box center [165, 66] width 89 height 11
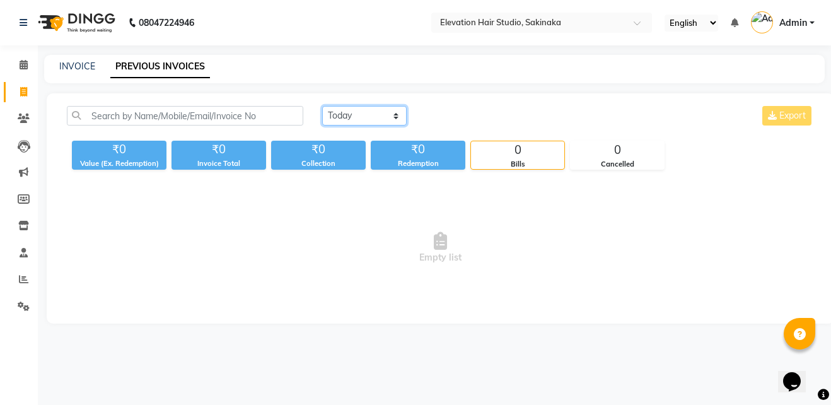
drag, startPoint x: 360, startPoint y: 110, endPoint x: 363, endPoint y: 151, distance: 40.5
click at [363, 151] on div "Today Yesterday Custom Range Export ₹0 Value (Ex. Redemption) ₹0 Invoice Total …" at bounding box center [440, 138] width 763 height 64
select select "yesterday"
click at [322, 106] on select "Today Yesterday Custom Range" at bounding box center [364, 116] width 85 height 20
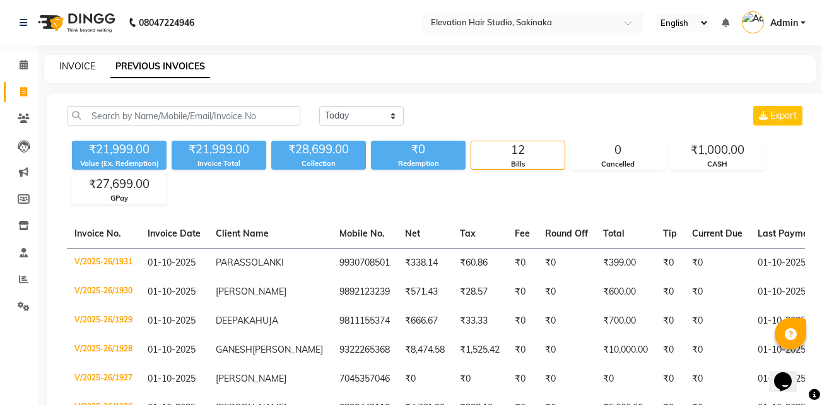
drag, startPoint x: 71, startPoint y: 80, endPoint x: 71, endPoint y: 69, distance: 11.4
click at [71, 69] on div "INVOICE PREVIOUS INVOICES" at bounding box center [429, 69] width 771 height 28
click at [71, 69] on link "INVOICE" at bounding box center [77, 66] width 36 height 11
select select "service"
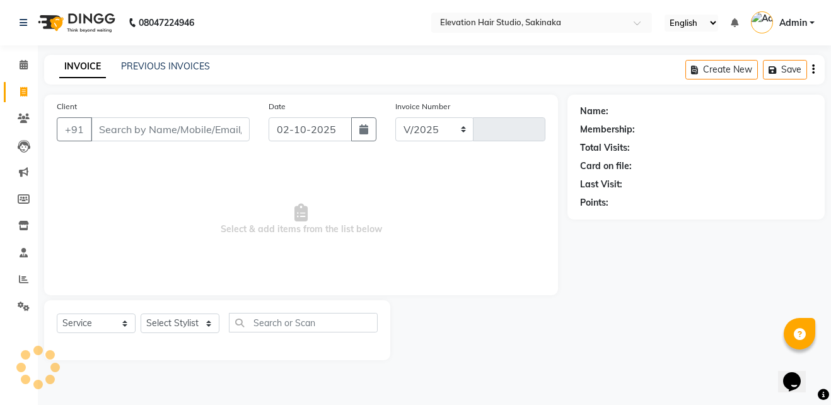
select select "4949"
type input "1932"
click at [174, 67] on link "PREVIOUS INVOICES" at bounding box center [165, 66] width 89 height 11
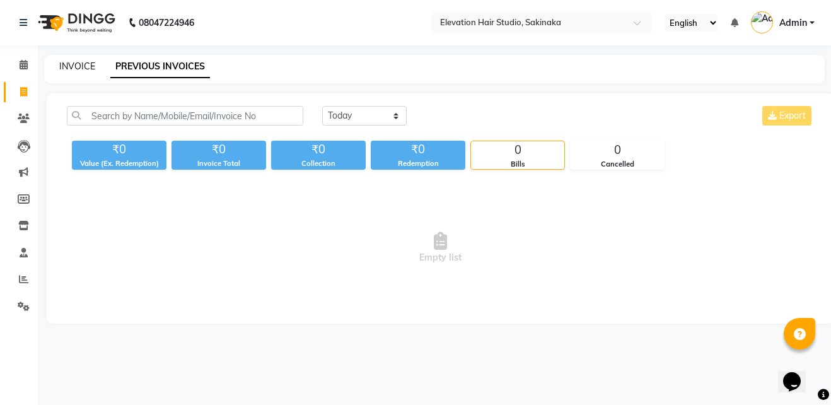
click at [83, 67] on link "INVOICE" at bounding box center [77, 66] width 36 height 11
select select "service"
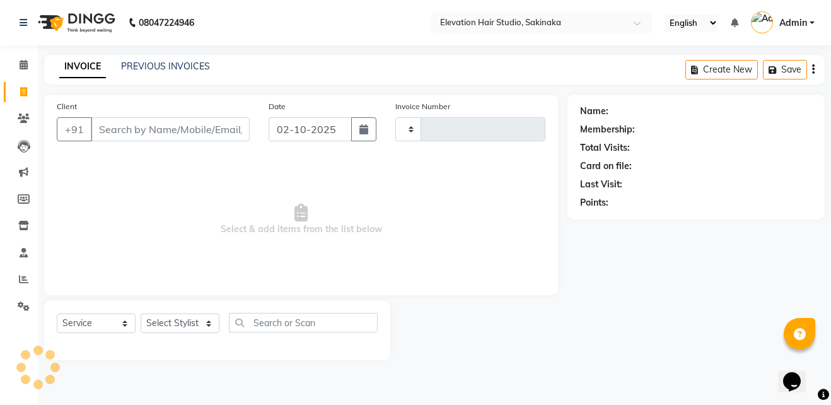
type input "1932"
select select "4949"
click at [171, 64] on link "PREVIOUS INVOICES" at bounding box center [165, 66] width 89 height 11
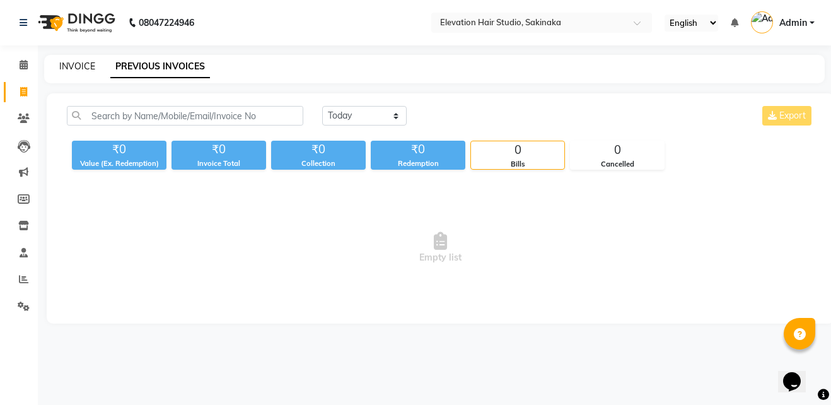
click at [85, 69] on link "INVOICE" at bounding box center [77, 66] width 36 height 11
select select "service"
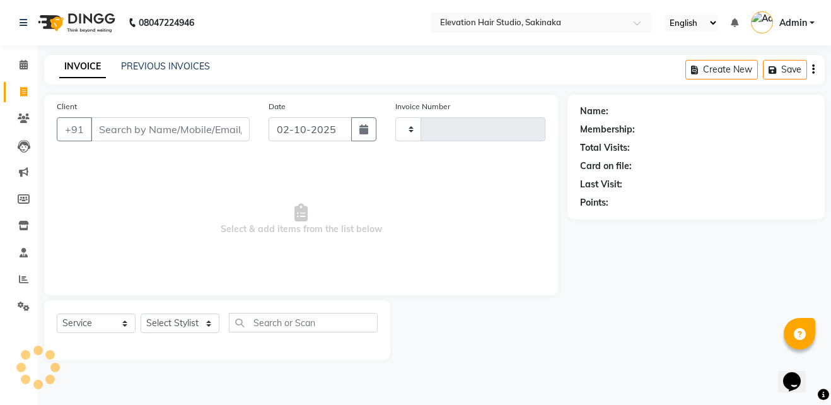
type input "1932"
select select "4949"
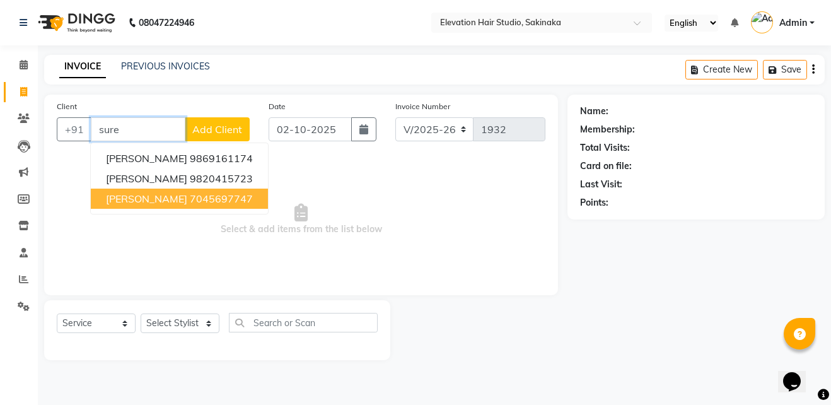
click at [207, 195] on ngb-highlight "7045697747" at bounding box center [221, 198] width 63 height 13
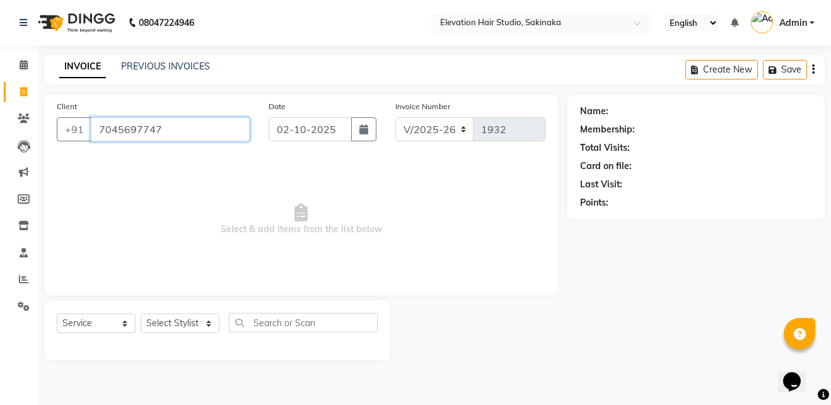
type input "7045697747"
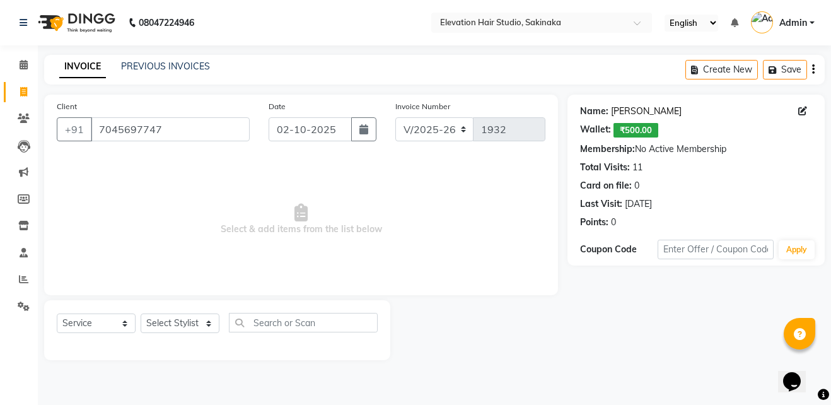
click at [633, 107] on link "Surendra" at bounding box center [646, 111] width 71 height 13
click at [238, 118] on input "7045697747" at bounding box center [170, 129] width 159 height 24
click at [177, 64] on link "PREVIOUS INVOICES" at bounding box center [165, 66] width 89 height 11
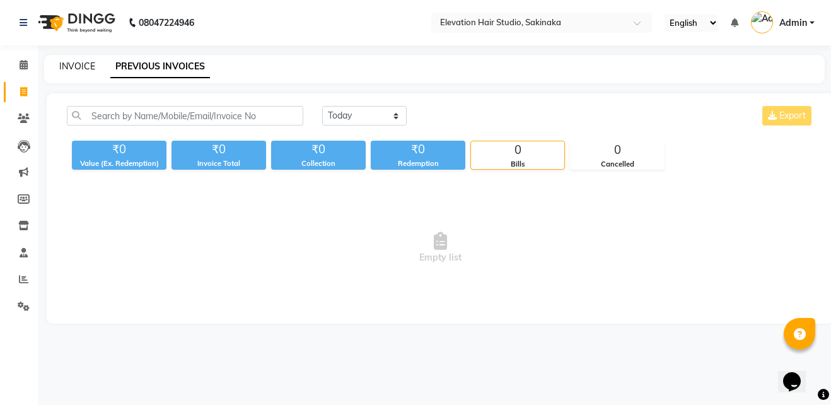
click at [89, 69] on link "INVOICE" at bounding box center [77, 66] width 36 height 11
select select "service"
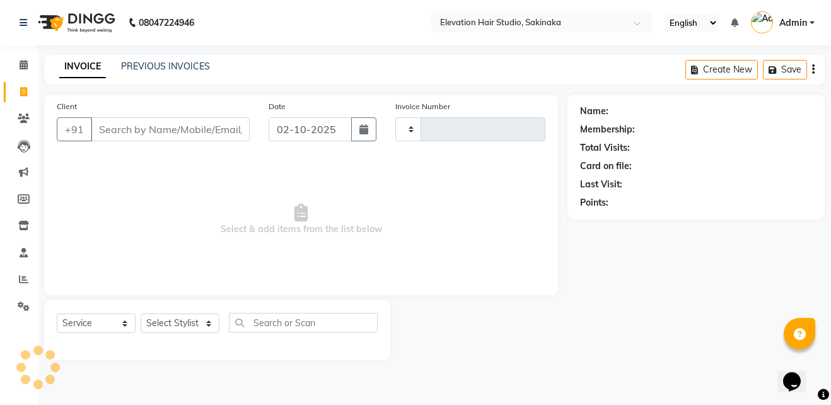
type input "1932"
select select "4949"
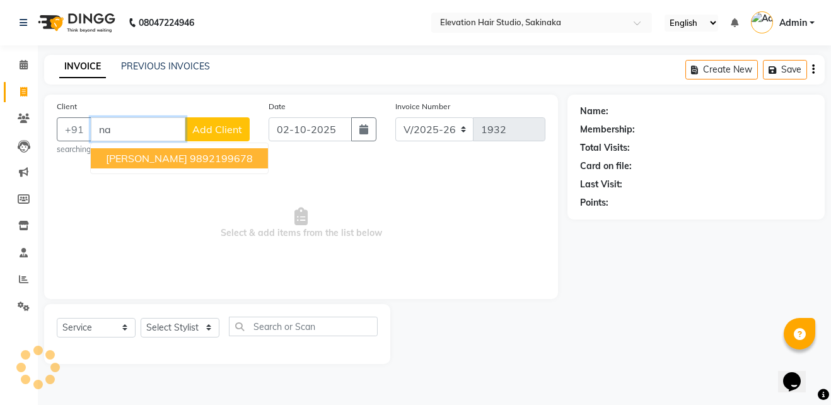
type input "n"
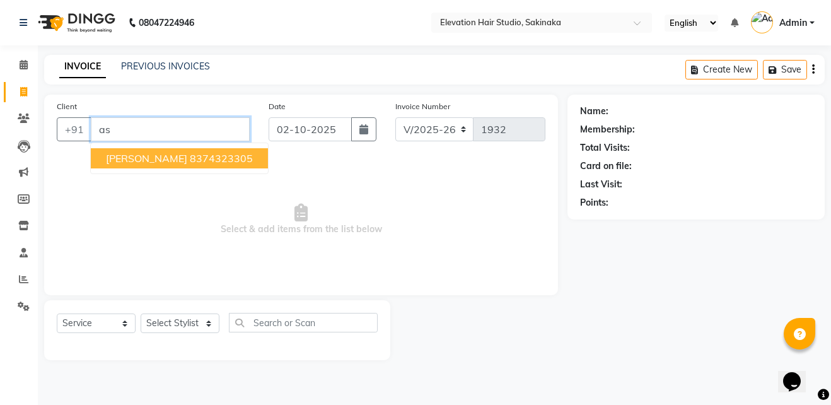
type input "a"
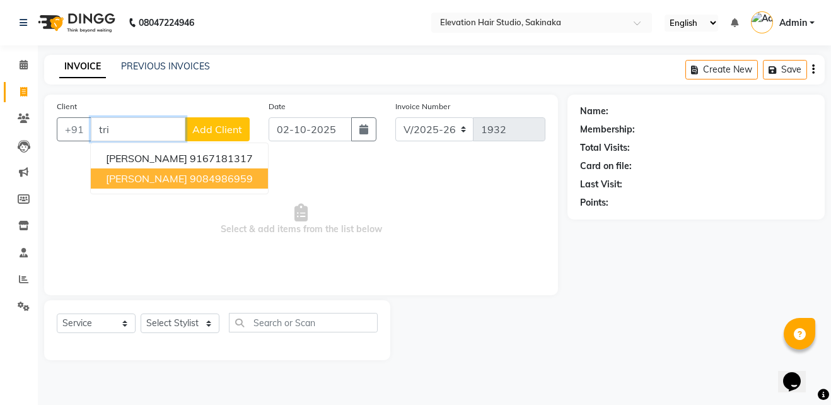
click at [161, 177] on span "ASHUTOSH TRIVEDI" at bounding box center [146, 178] width 81 height 13
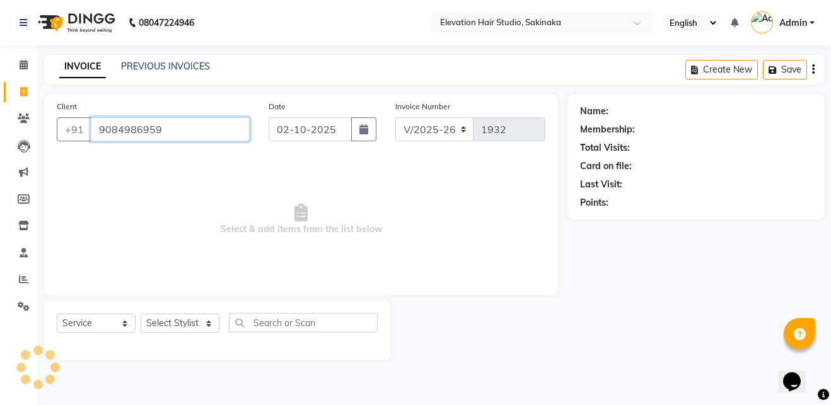
type input "9084986959"
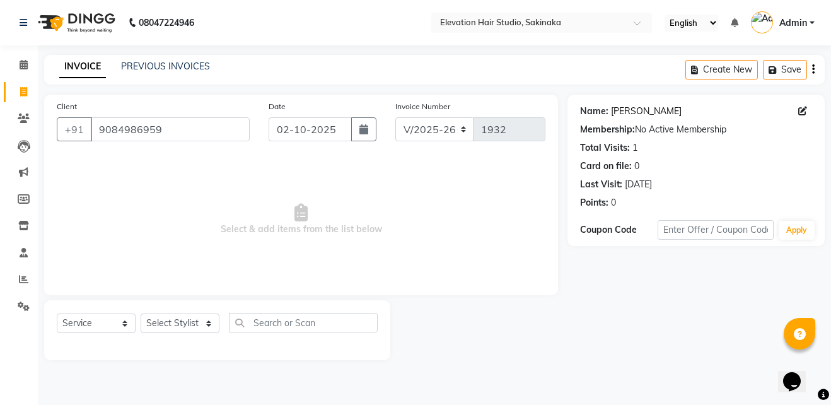
click at [632, 108] on link "Ashutosh Trivedi" at bounding box center [646, 111] width 71 height 13
click at [196, 325] on select "Select Stylist Admin (EHS Thane) ANEES DILIP KAPIL PRIYA RUPESH SAHIL Sarfaraz …" at bounding box center [180, 324] width 79 height 20
select select "84316"
click at [141, 314] on select "Select Stylist Admin (EHS Thane) ANEES DILIP KAPIL PRIYA RUPESH SAHIL Sarfaraz …" at bounding box center [180, 324] width 79 height 20
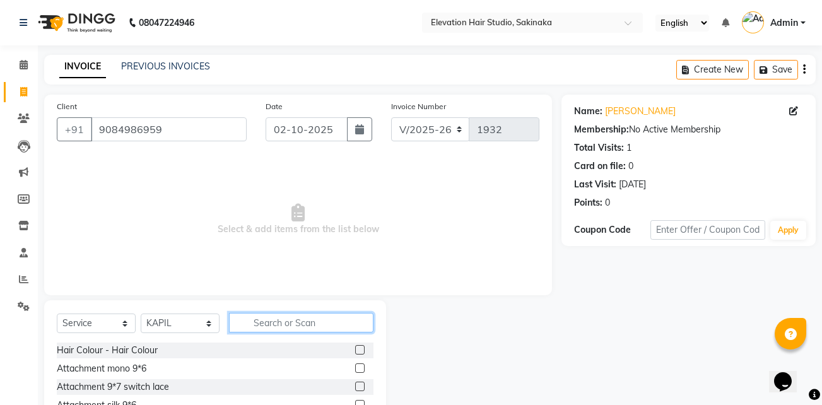
click at [264, 320] on input "text" at bounding box center [301, 323] width 144 height 20
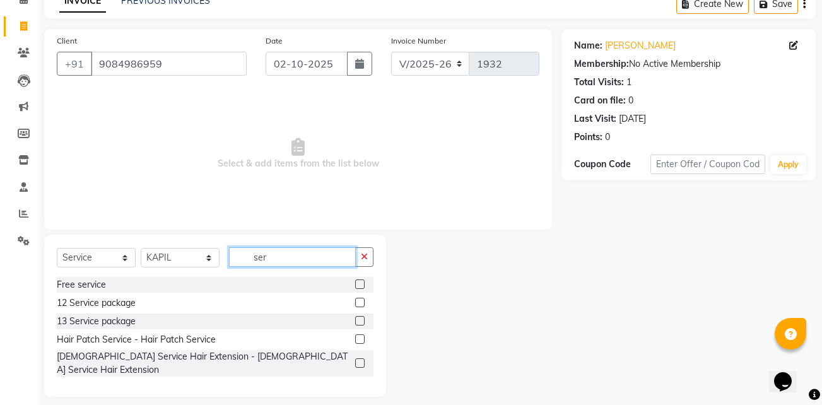
type input "ser"
click at [362, 341] on label at bounding box center [359, 338] width 9 height 9
click at [362, 341] on input "checkbox" at bounding box center [359, 340] width 8 height 8
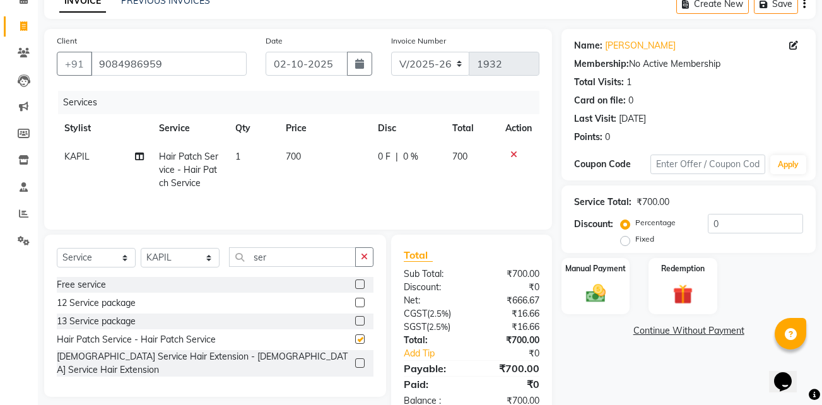
checkbox input "false"
click at [290, 152] on span "700" at bounding box center [293, 156] width 15 height 11
select select "84316"
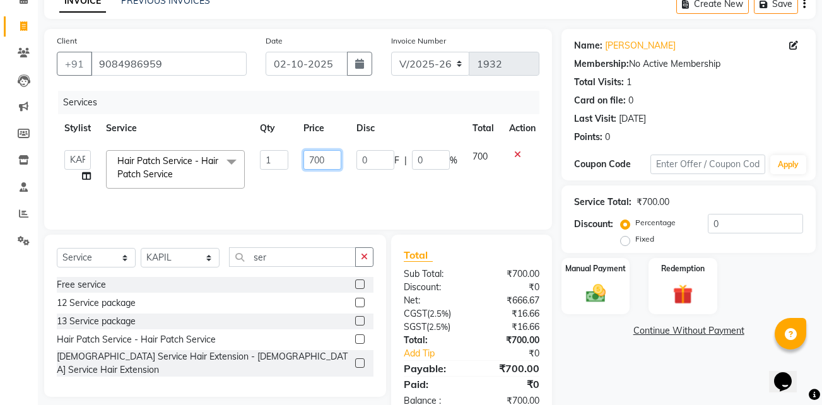
click at [315, 158] on input "700" at bounding box center [322, 160] width 38 height 20
type input "600"
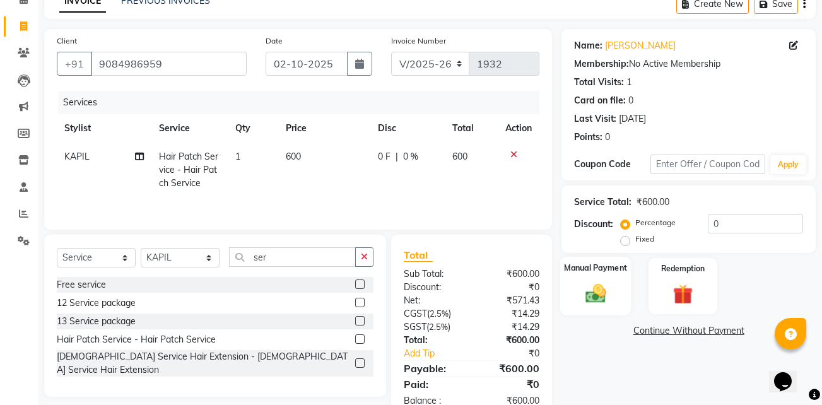
click at [601, 271] on label "Manual Payment" at bounding box center [595, 268] width 63 height 12
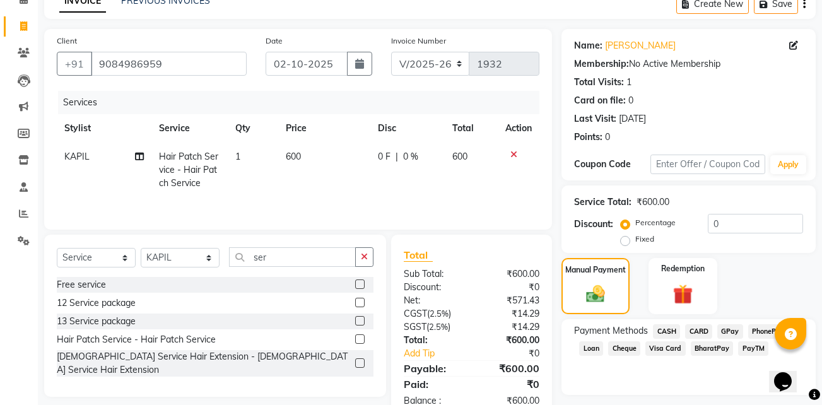
click at [729, 330] on span "GPay" at bounding box center [730, 331] width 26 height 15
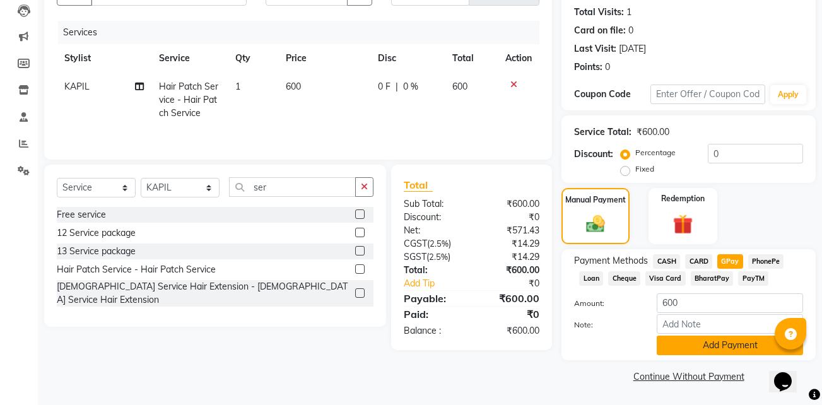
click at [710, 351] on button "Add Payment" at bounding box center [730, 346] width 146 height 20
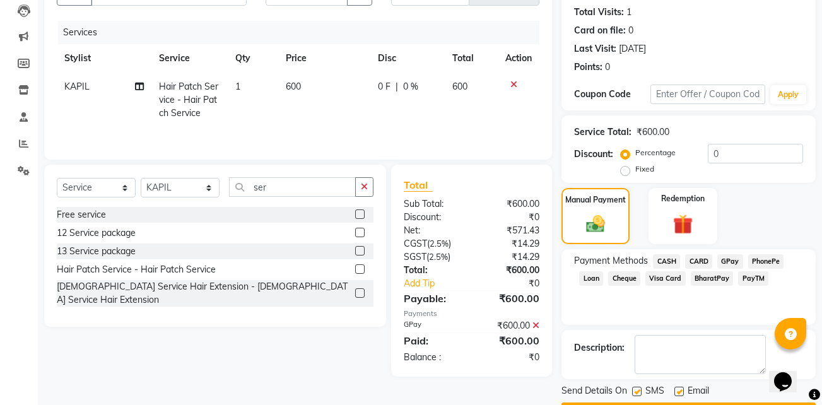
scroll to position [172, 0]
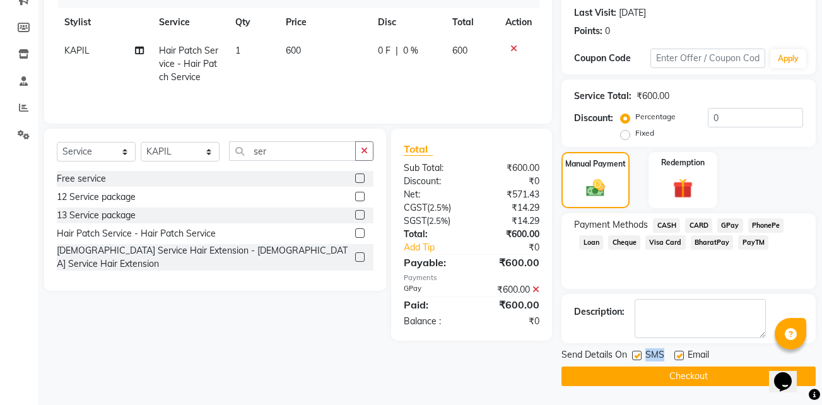
drag, startPoint x: 679, startPoint y: 356, endPoint x: 638, endPoint y: 358, distance: 40.4
click at [638, 358] on div "Send Details On SMS Email" at bounding box center [688, 356] width 254 height 16
click at [638, 358] on label at bounding box center [636, 355] width 9 height 9
click at [638, 358] on input "checkbox" at bounding box center [636, 356] width 8 height 8
checkbox input "false"
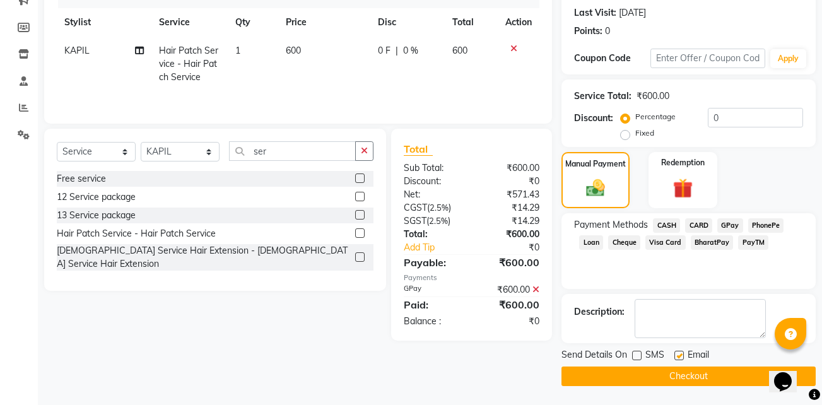
click at [677, 358] on label at bounding box center [678, 355] width 9 height 9
click at [677, 358] on input "checkbox" at bounding box center [678, 356] width 8 height 8
checkbox input "false"
click at [676, 373] on button "Checkout" at bounding box center [688, 376] width 254 height 20
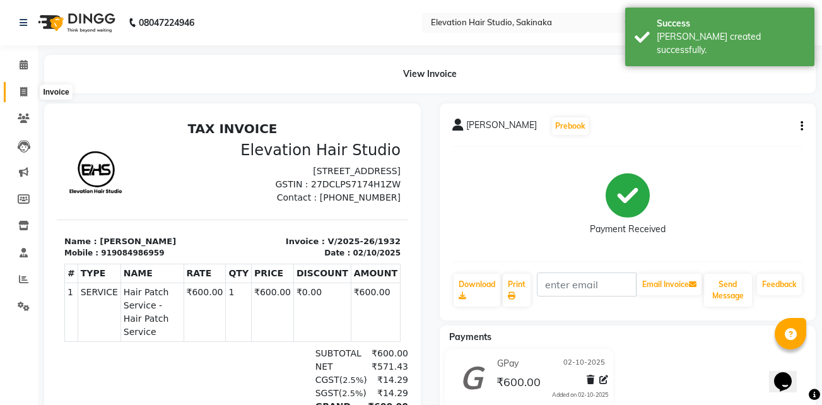
click at [30, 95] on span at bounding box center [24, 92] width 22 height 15
select select "service"
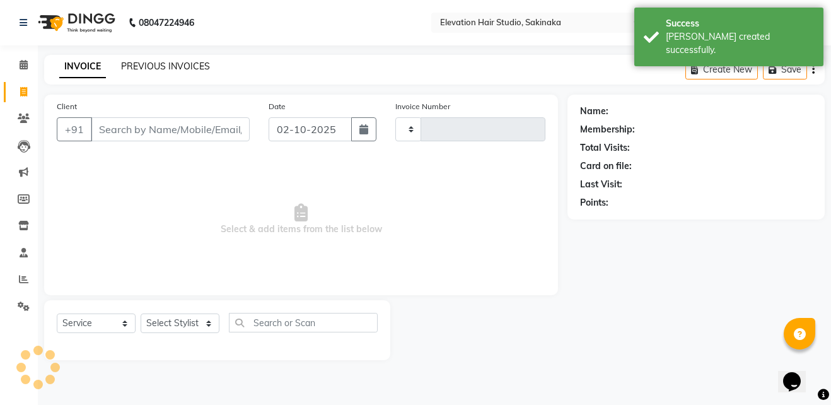
type input "1933"
select select "4949"
click at [139, 68] on link "PREVIOUS INVOICES" at bounding box center [165, 66] width 89 height 11
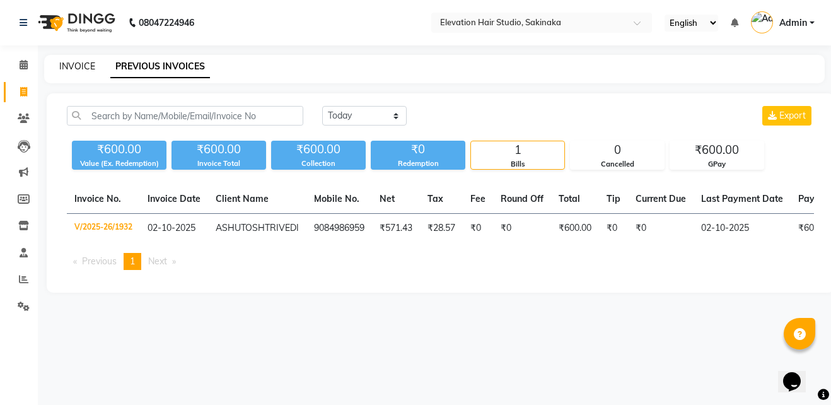
click at [62, 68] on link "INVOICE" at bounding box center [77, 66] width 36 height 11
select select "service"
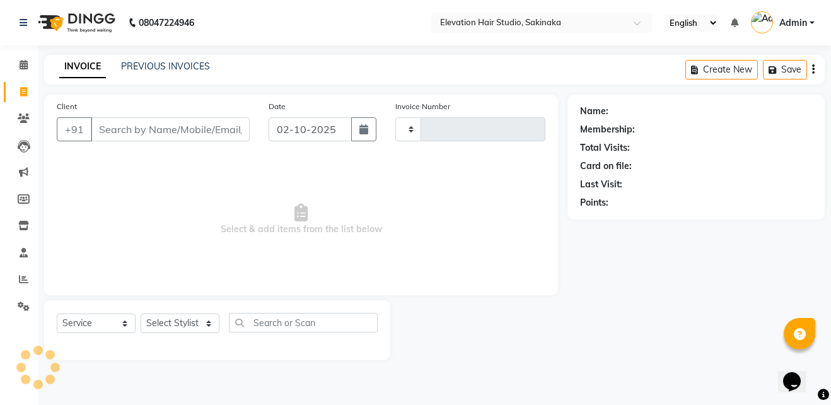
type input "1933"
select select "4949"
click at [62, 68] on link "INVOICE" at bounding box center [82, 67] width 47 height 23
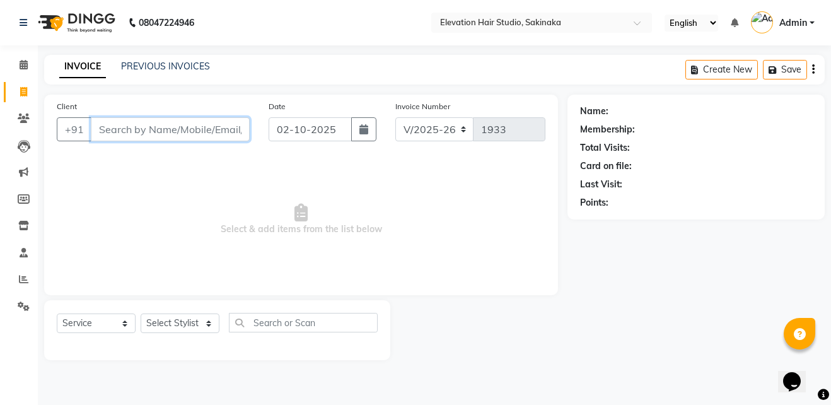
click at [101, 133] on input "Client" at bounding box center [170, 129] width 159 height 24
paste input "[PERSON_NAME]"
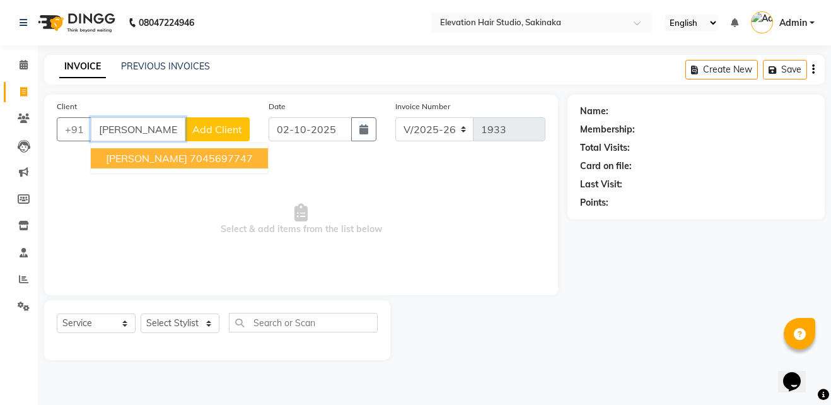
click at [151, 162] on span "[PERSON_NAME]" at bounding box center [146, 158] width 81 height 13
type input "7045697747"
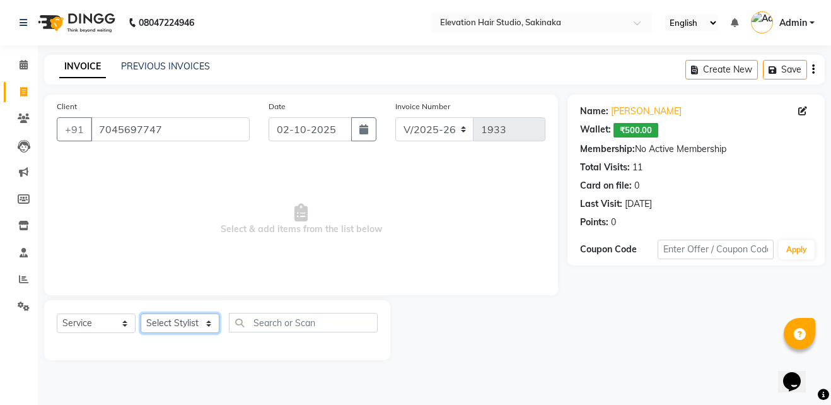
drag, startPoint x: 153, startPoint y: 326, endPoint x: 169, endPoint y: 247, distance: 80.5
click at [169, 247] on div "Client +91 7045697747 Date 02-10-2025 Invoice Number V/2025 V/2025-26 1933 Sele…" at bounding box center [301, 228] width 533 height 266
select select "65659"
click at [141, 314] on select "Select Stylist Admin (EHS Thane) ANEES DILIP KAPIL PRIYA RUPESH SAHIL Sarfaraz …" at bounding box center [180, 324] width 79 height 20
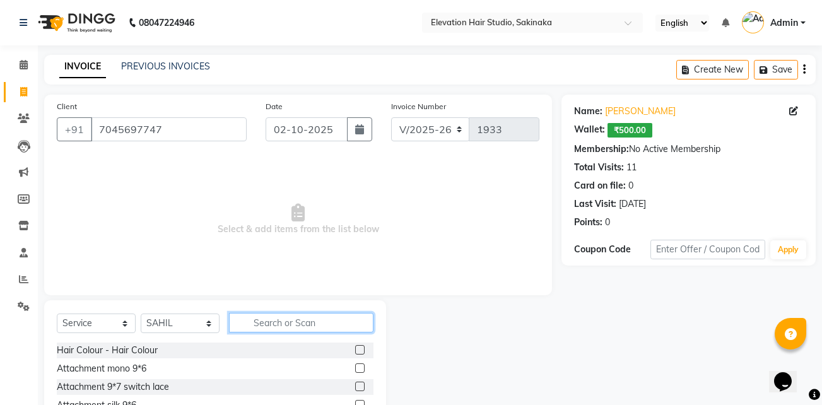
click at [238, 318] on input "text" at bounding box center [301, 323] width 144 height 20
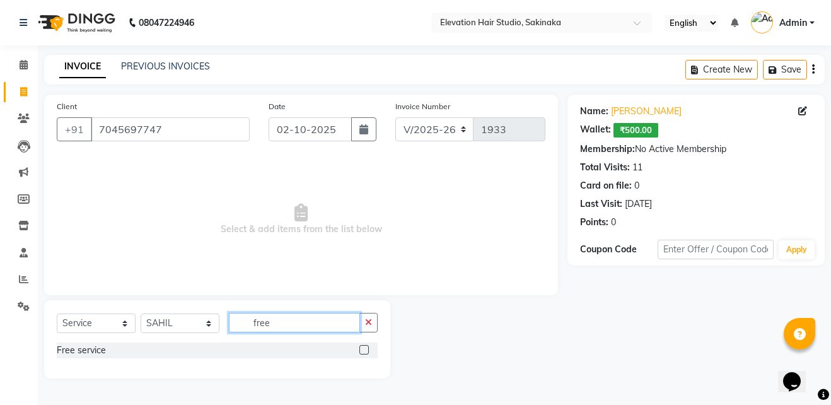
type input "free"
click at [362, 349] on label at bounding box center [364, 349] width 9 height 9
click at [362, 349] on input "checkbox" at bounding box center [364, 350] width 8 height 8
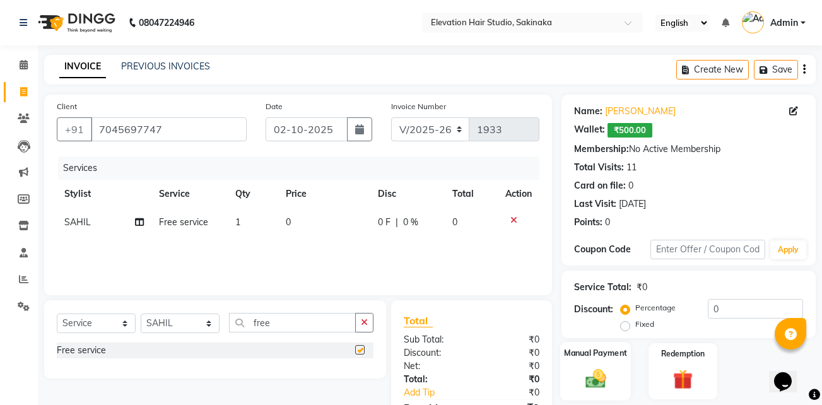
checkbox input "false"
click at [625, 365] on div "Manual Payment" at bounding box center [595, 371] width 71 height 59
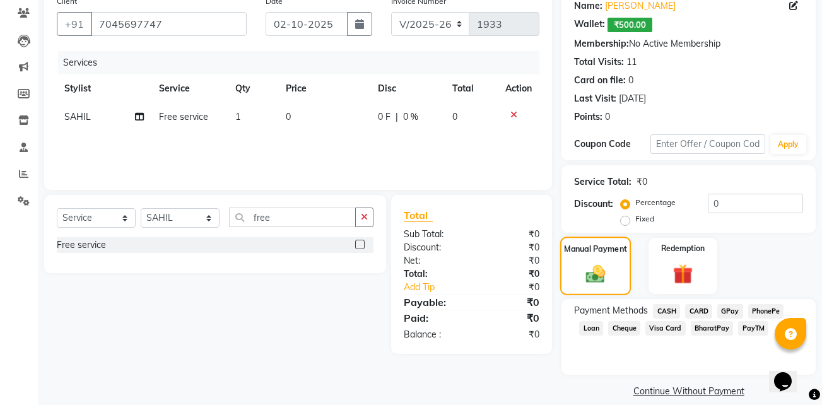
scroll to position [106, 0]
click at [724, 310] on span "GPay" at bounding box center [730, 310] width 26 height 15
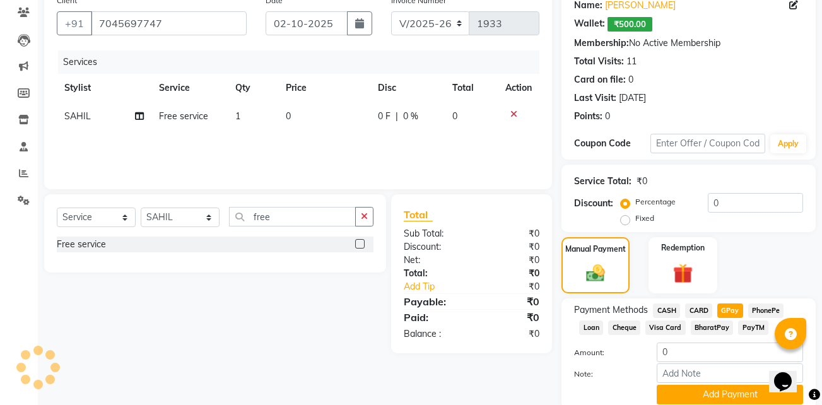
scroll to position [155, 0]
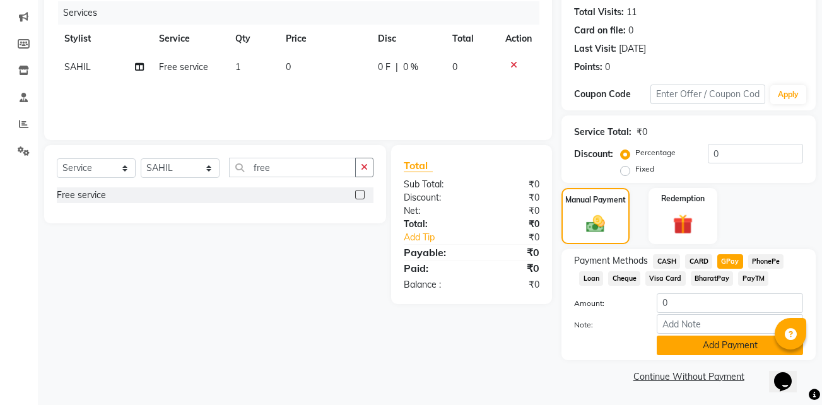
click at [711, 343] on button "Add Payment" at bounding box center [730, 346] width 146 height 20
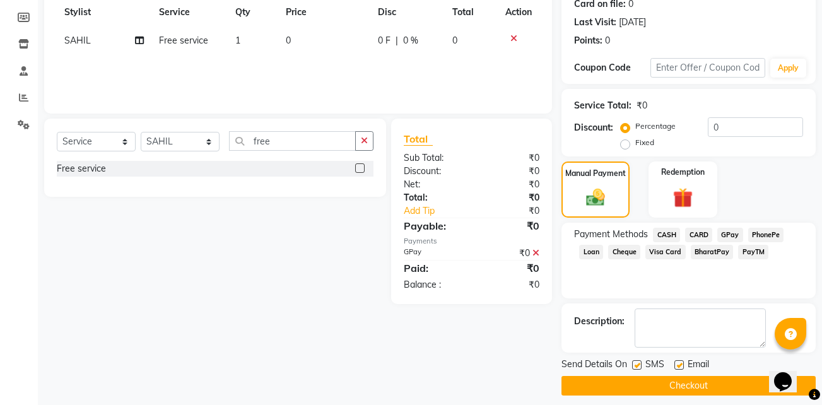
scroll to position [182, 0]
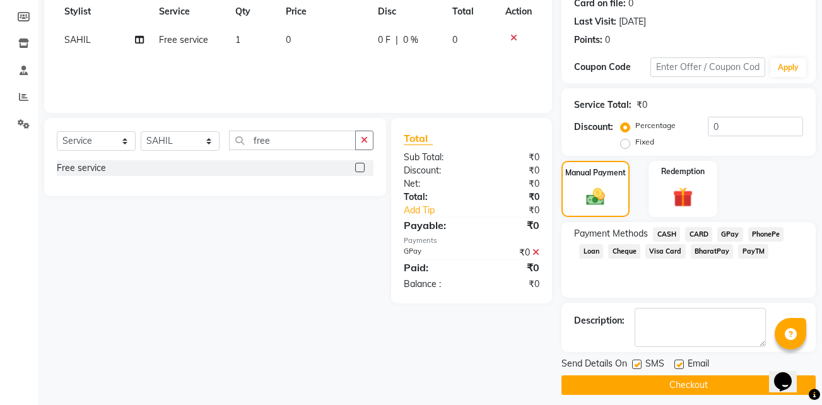
click at [676, 366] on label at bounding box center [678, 364] width 9 height 9
click at [676, 366] on input "checkbox" at bounding box center [678, 365] width 8 height 8
checkbox input "false"
click at [638, 366] on label at bounding box center [636, 364] width 9 height 9
click at [638, 366] on input "checkbox" at bounding box center [636, 365] width 8 height 8
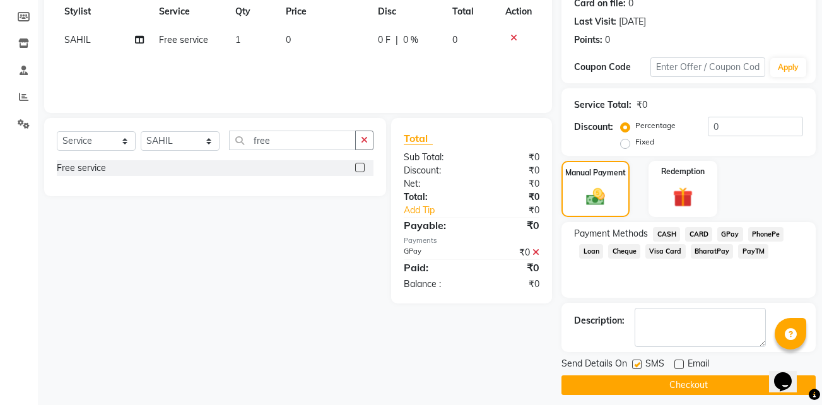
checkbox input "false"
click at [640, 381] on button "Checkout" at bounding box center [688, 385] width 254 height 20
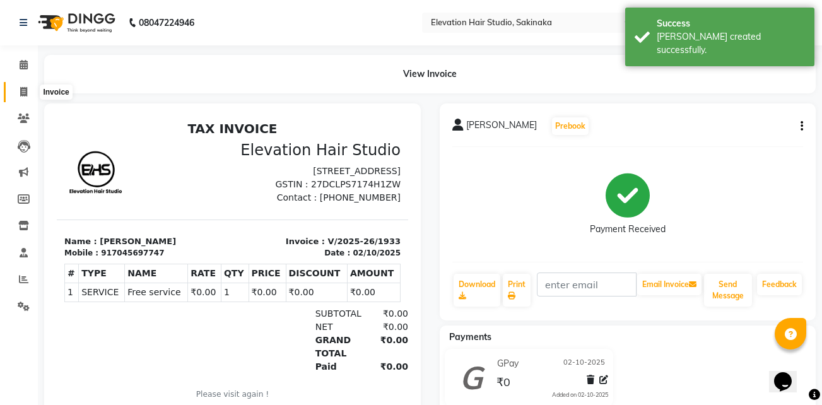
click at [23, 90] on icon at bounding box center [23, 91] width 7 height 9
select select "service"
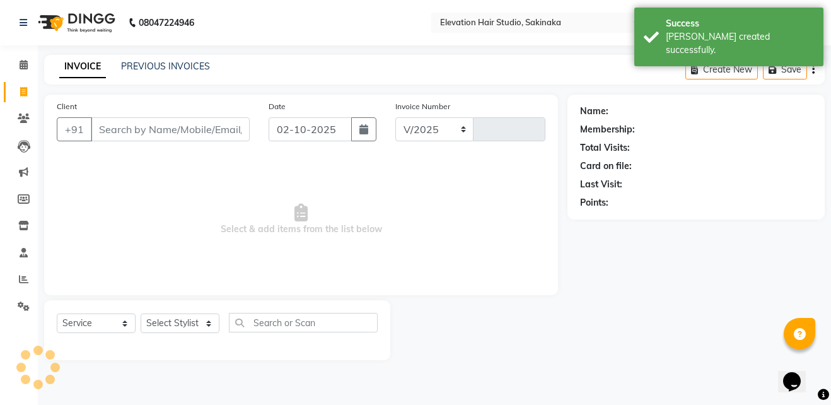
select select "4949"
type input "1934"
click at [131, 68] on link "PREVIOUS INVOICES" at bounding box center [165, 66] width 89 height 11
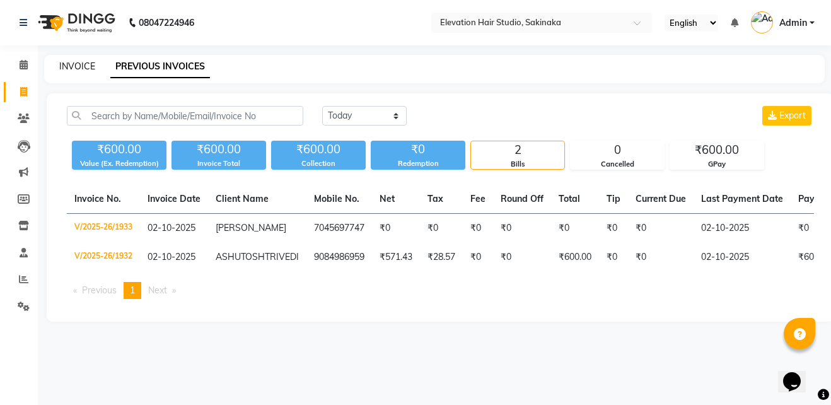
click at [92, 67] on link "INVOICE" at bounding box center [77, 66] width 36 height 11
select select "service"
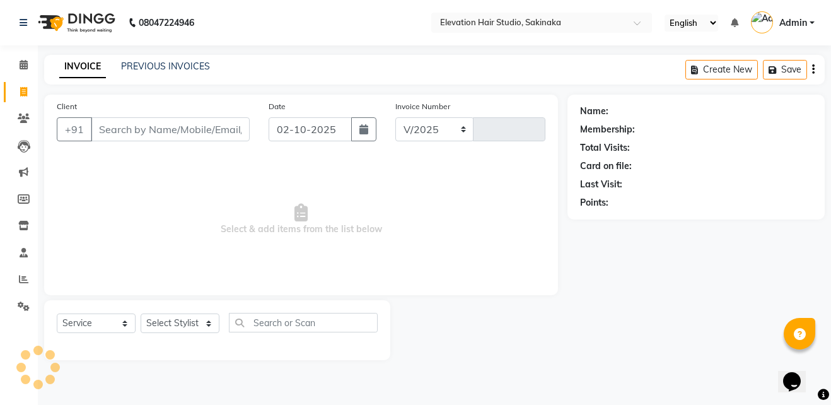
select select "4949"
type input "1934"
click at [173, 65] on link "PREVIOUS INVOICES" at bounding box center [165, 66] width 89 height 11
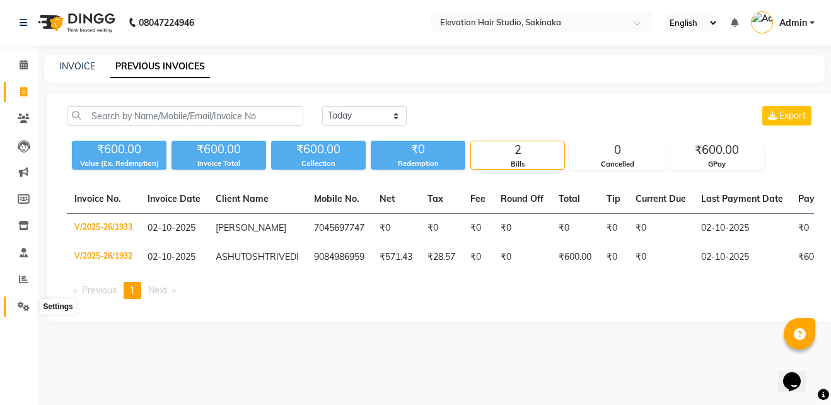
click at [26, 306] on icon at bounding box center [24, 306] width 12 height 9
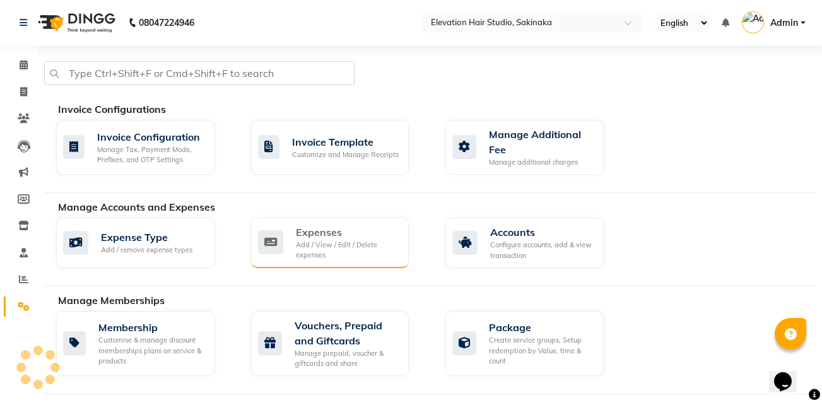
click at [362, 235] on div "Expenses" at bounding box center [347, 232] width 103 height 15
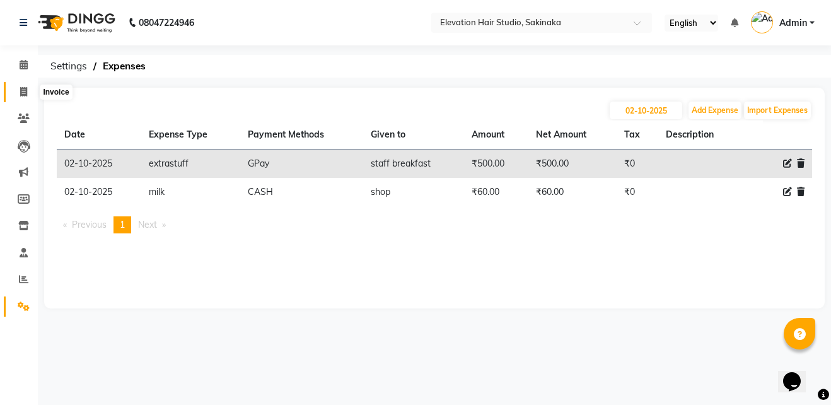
click at [22, 93] on icon at bounding box center [23, 91] width 7 height 9
select select "service"
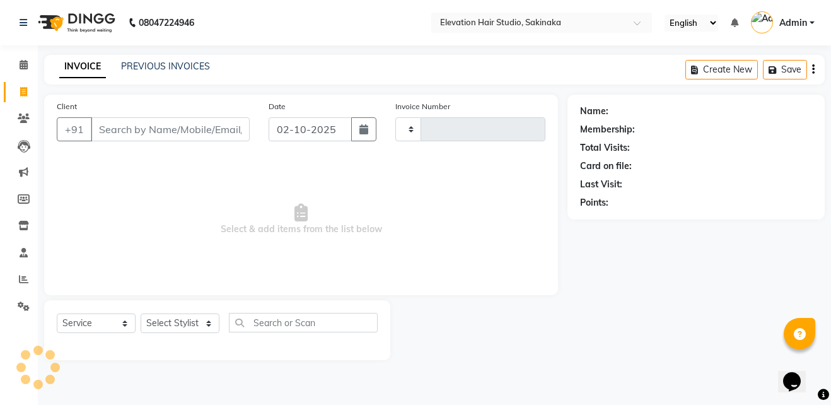
type input "1934"
select select "4949"
click at [156, 67] on link "PREVIOUS INVOICES" at bounding box center [165, 66] width 89 height 11
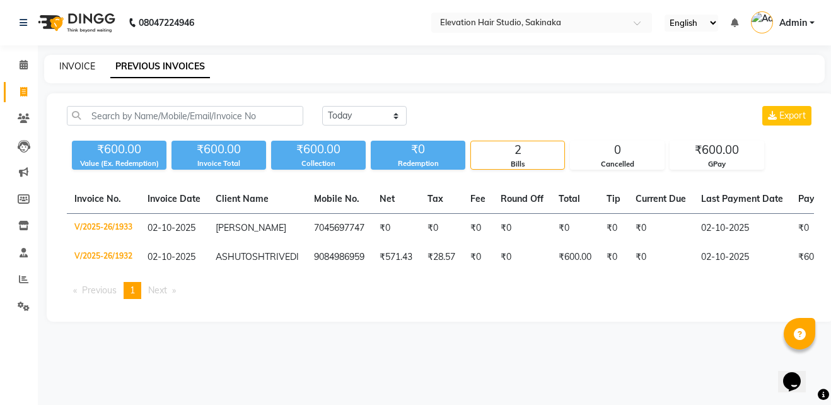
click at [73, 64] on link "INVOICE" at bounding box center [77, 66] width 36 height 11
select select "service"
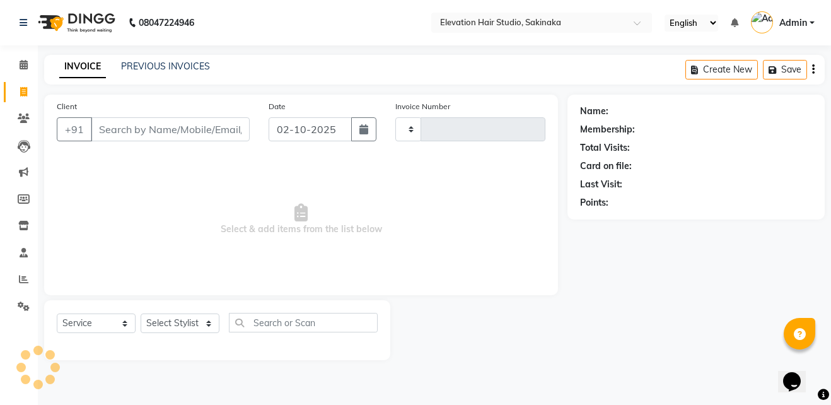
type input "1934"
select select "4949"
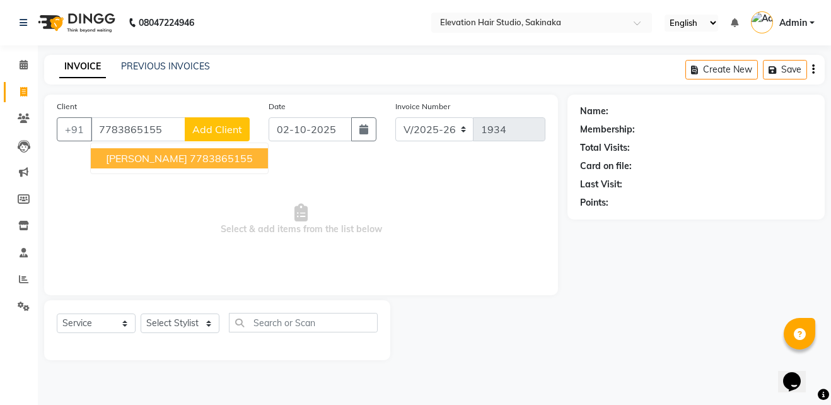
type input "7783865155"
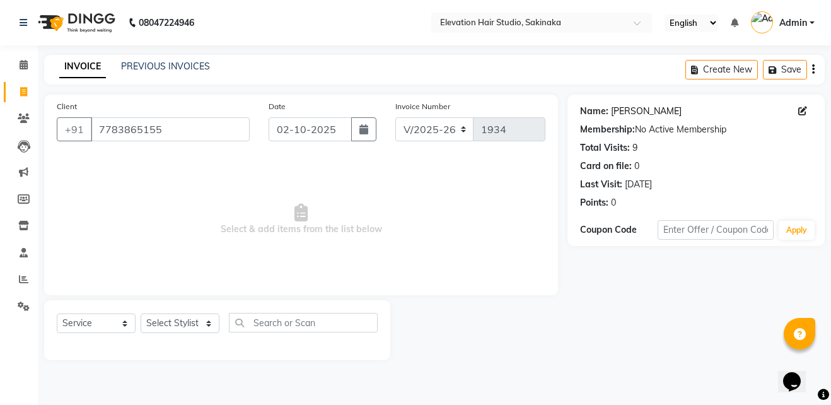
click at [625, 114] on link "Raj Anand Kumar" at bounding box center [646, 111] width 71 height 13
click at [184, 136] on input "7783865155" at bounding box center [170, 129] width 159 height 24
click at [173, 124] on input "7783865155" at bounding box center [170, 129] width 159 height 24
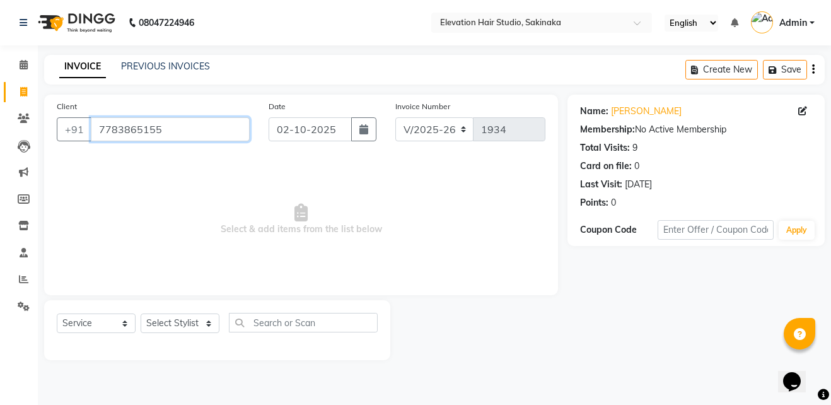
click at [173, 124] on input "7783865155" at bounding box center [170, 129] width 159 height 24
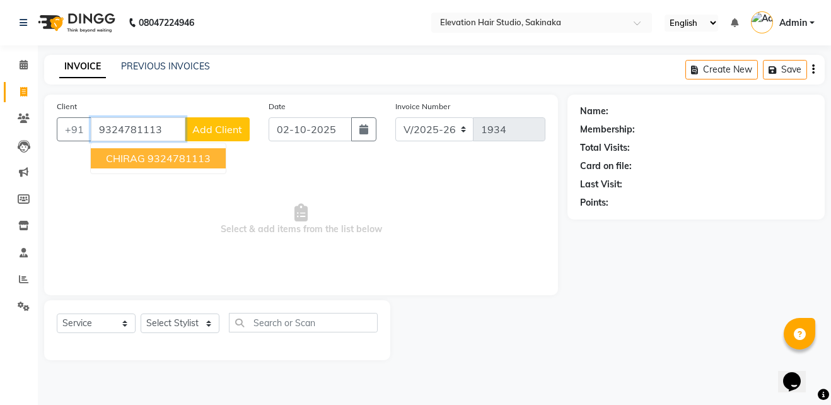
type input "9324781113"
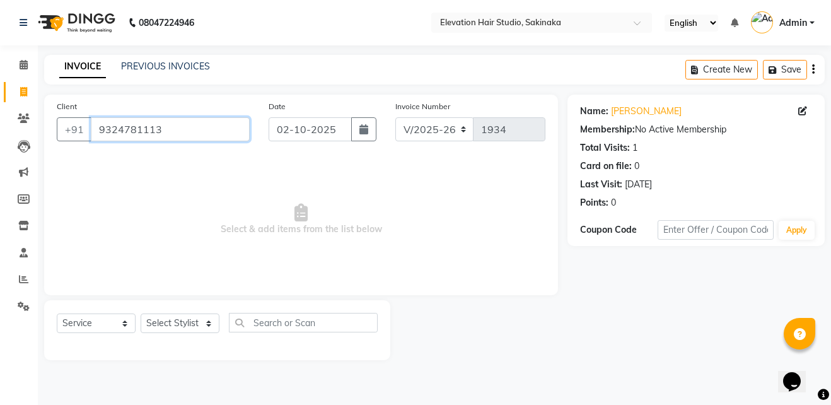
click at [209, 139] on input "9324781113" at bounding box center [170, 129] width 159 height 24
click at [193, 61] on link "PREVIOUS INVOICES" at bounding box center [165, 66] width 89 height 11
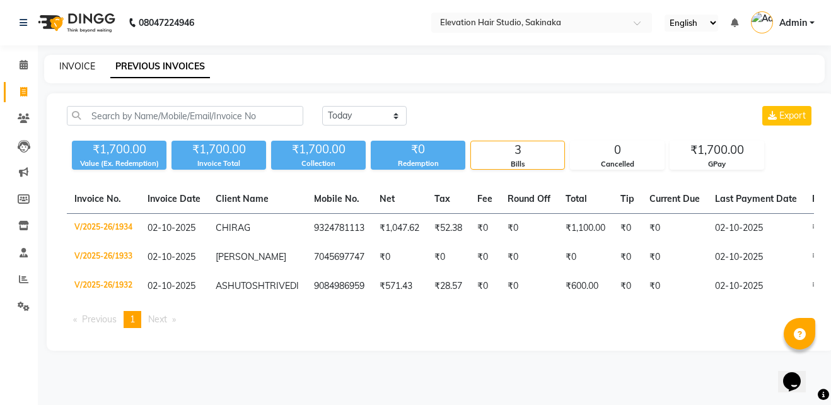
click at [78, 71] on link "INVOICE" at bounding box center [77, 66] width 36 height 11
select select "service"
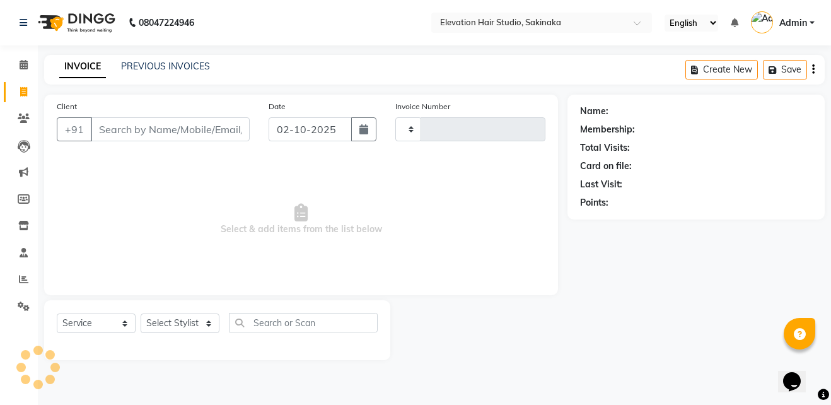
type input "1935"
select select "4949"
click at [23, 308] on icon at bounding box center [24, 306] width 12 height 9
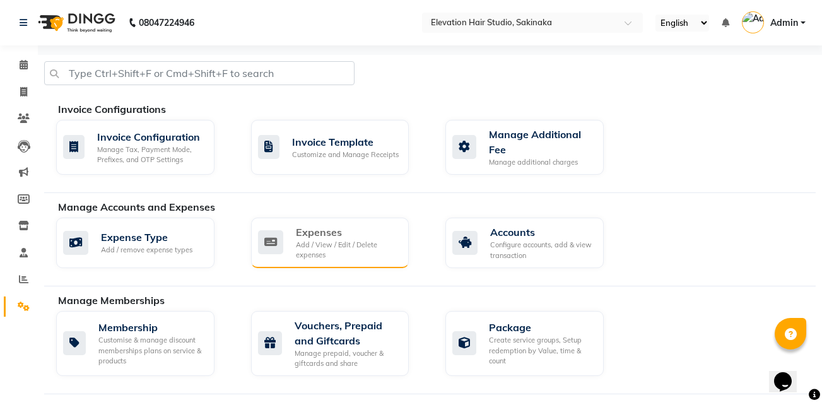
click at [355, 248] on div "Add / View / Edit / Delete expenses" at bounding box center [347, 250] width 103 height 21
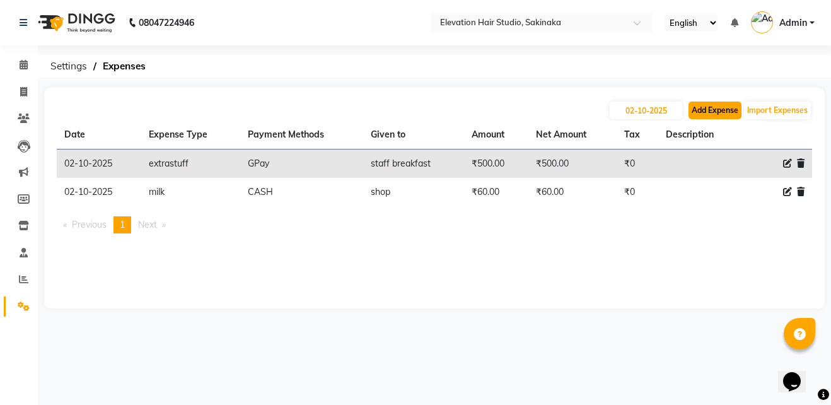
click at [726, 102] on button "Add Expense" at bounding box center [715, 111] width 53 height 18
select select "1"
select select "3831"
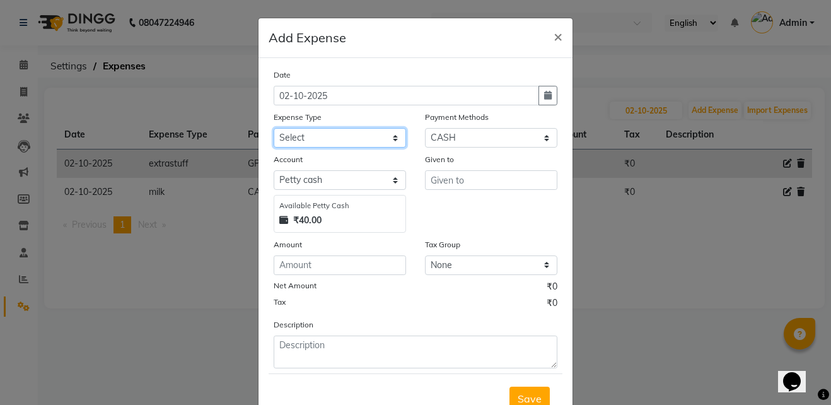
click at [347, 144] on select "Select AC Adrak Advance Salary agarbatti anees Appron asmoul advance salary Ban…" at bounding box center [340, 138] width 132 height 20
select select "8345"
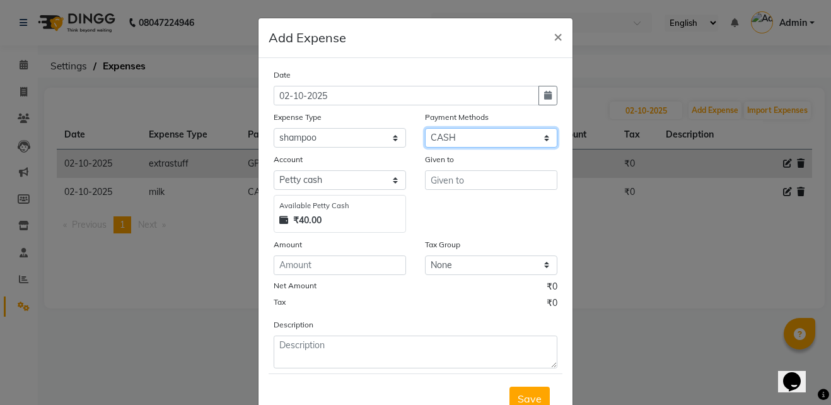
drag, startPoint x: 466, startPoint y: 141, endPoint x: 445, endPoint y: 202, distance: 64.0
click at [445, 202] on div "Date 02-10-2025 Expense Type Select AC Adrak Advance Salary agarbatti anees App…" at bounding box center [416, 218] width 284 height 300
select select "5"
click at [425, 128] on select "Select CASH CARD GPay PhonePe Loan Cheque Package Visa Card BharatPay PayTM Wal…" at bounding box center [491, 138] width 132 height 20
select select "3832"
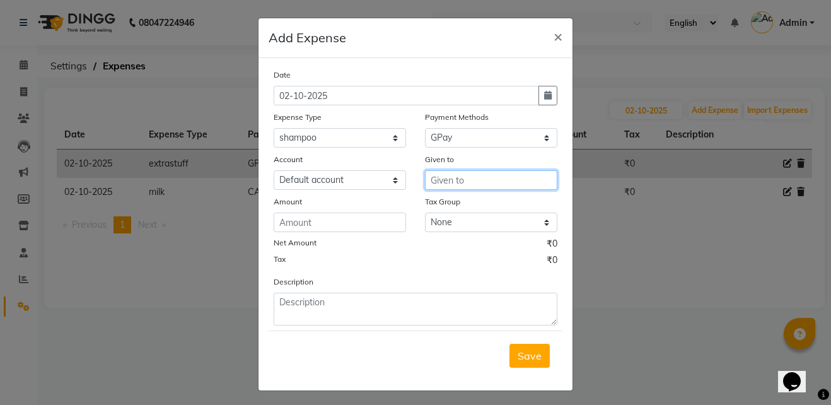
click at [459, 185] on input "text" at bounding box center [491, 180] width 132 height 20
type input "fashion"
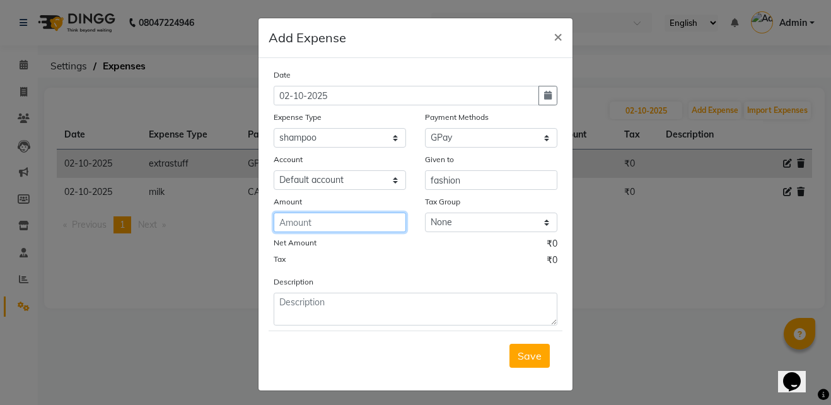
click at [350, 229] on input "number" at bounding box center [340, 223] width 132 height 20
type input "1180"
click at [530, 360] on span "Save" at bounding box center [530, 355] width 24 height 13
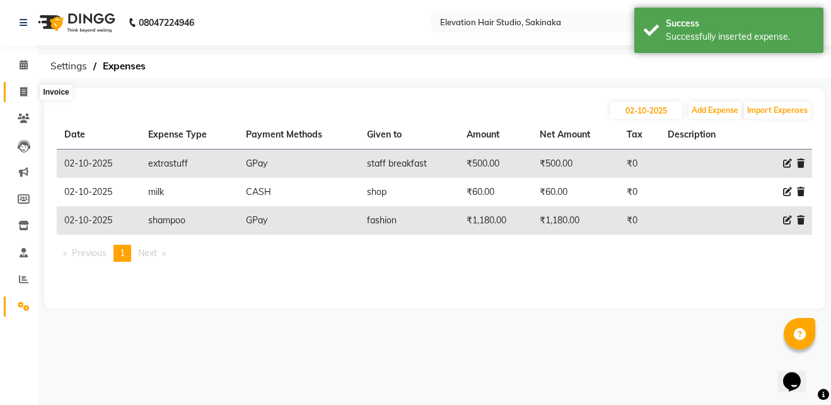
click at [25, 91] on icon at bounding box center [23, 91] width 7 height 9
select select "service"
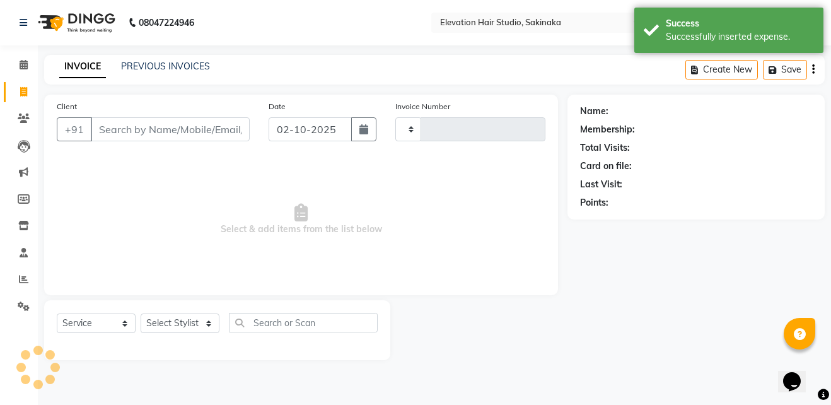
type input "1935"
select select "4949"
click at [128, 57] on div "INVOICE PREVIOUS INVOICES Create New Save" at bounding box center [434, 70] width 781 height 30
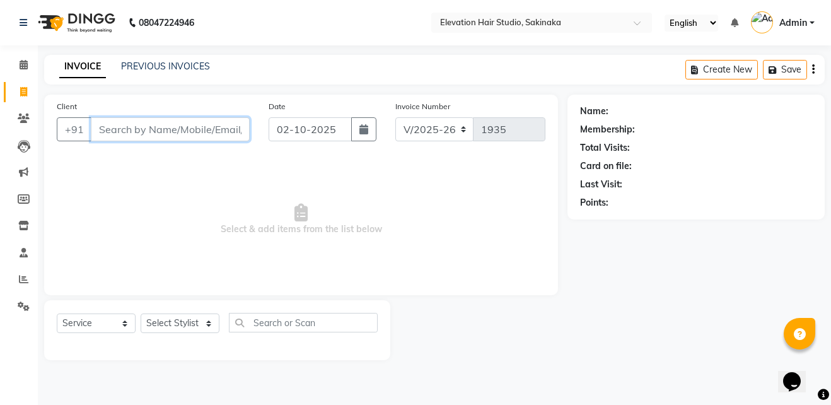
click at [175, 134] on input "Client" at bounding box center [170, 129] width 159 height 24
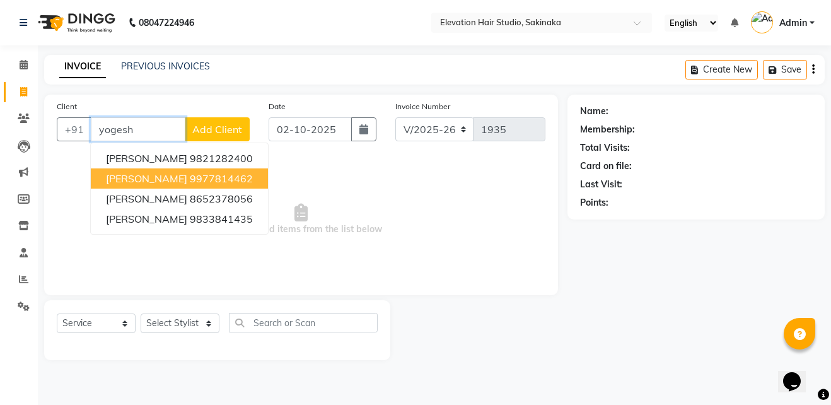
click at [179, 173] on button "YOGESH GARG 9977814462" at bounding box center [179, 178] width 177 height 20
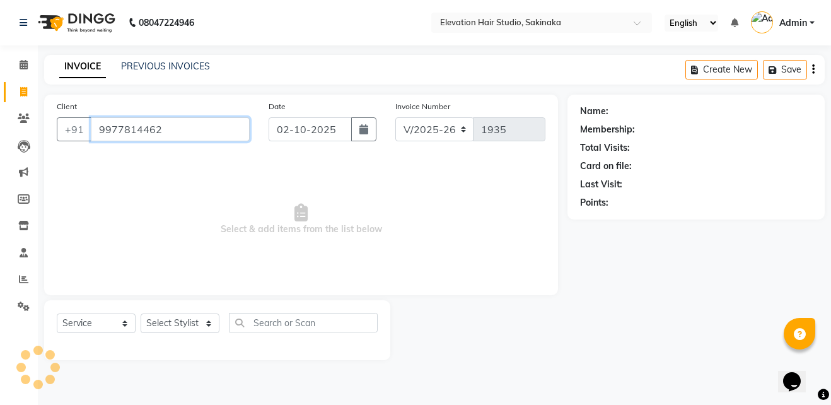
type input "9977814462"
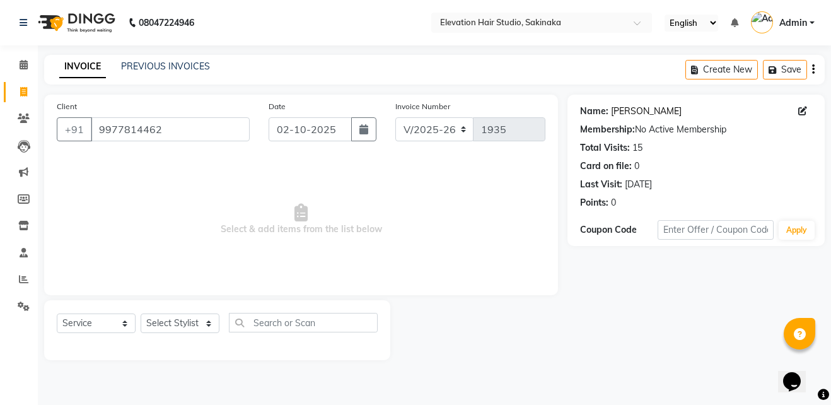
click at [624, 105] on link "[PERSON_NAME]" at bounding box center [646, 111] width 71 height 13
click at [191, 61] on link "PREVIOUS INVOICES" at bounding box center [165, 66] width 89 height 11
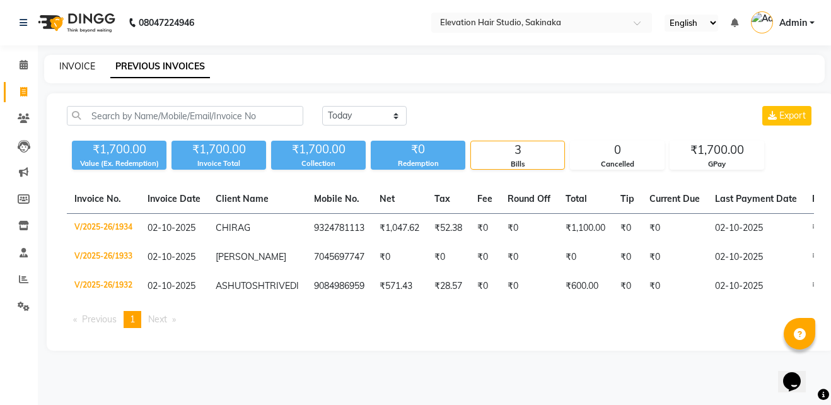
click at [64, 71] on link "INVOICE" at bounding box center [77, 66] width 36 height 11
select select "service"
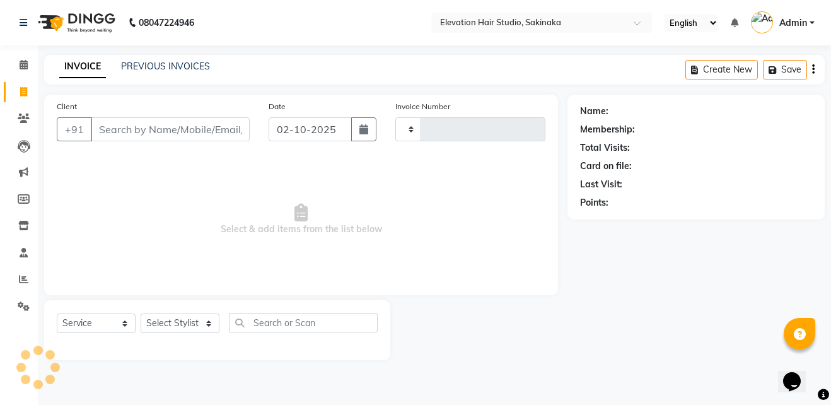
type input "1935"
select select "4949"
click at [26, 124] on span at bounding box center [24, 119] width 22 height 15
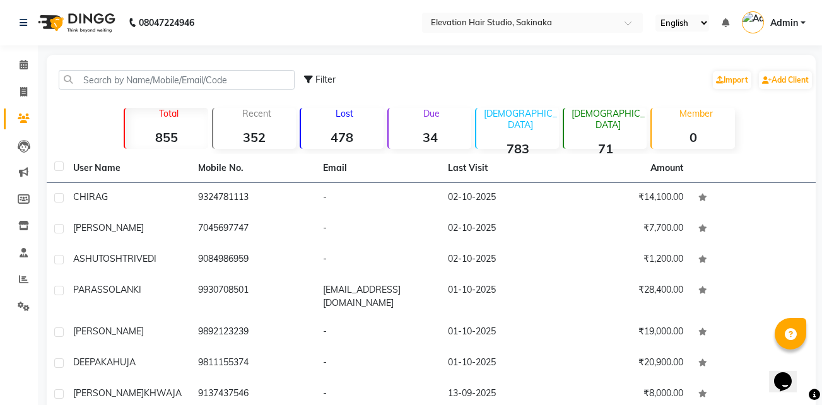
click at [353, 121] on div "Lost 478" at bounding box center [342, 128] width 84 height 41
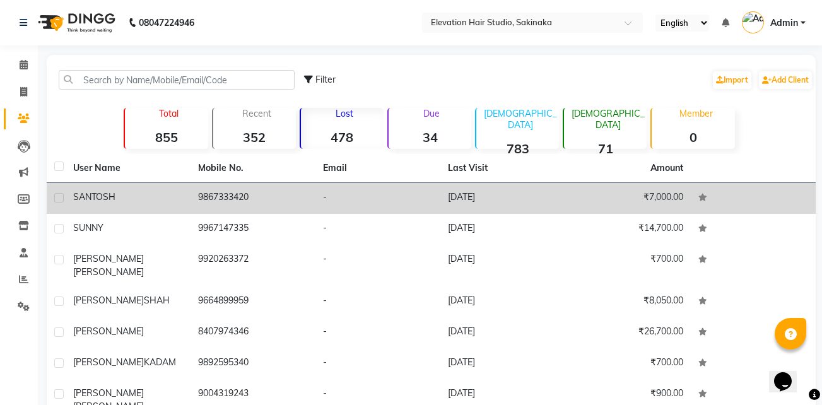
click at [344, 197] on td "-" at bounding box center [377, 198] width 125 height 31
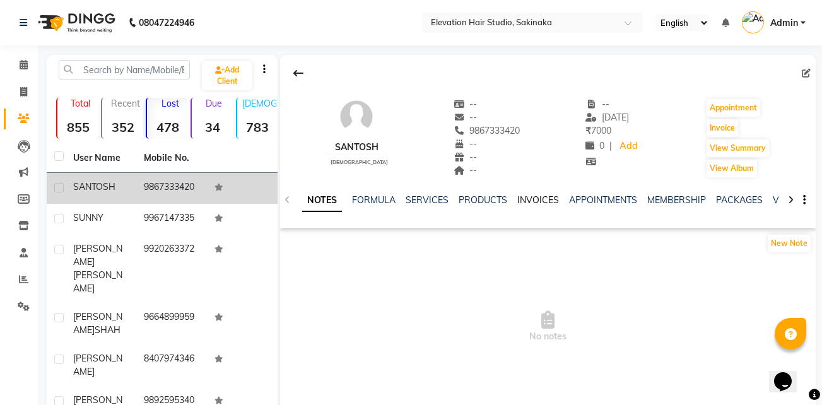
click at [526, 200] on link "INVOICES" at bounding box center [538, 199] width 42 height 11
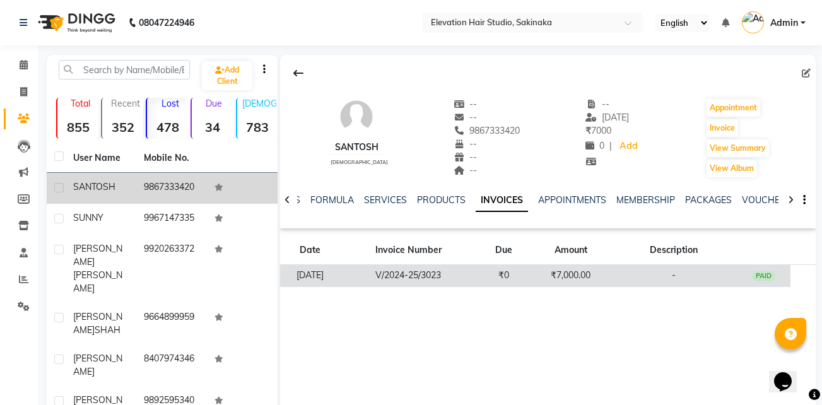
click at [505, 276] on td "₹0" at bounding box center [503, 276] width 54 height 22
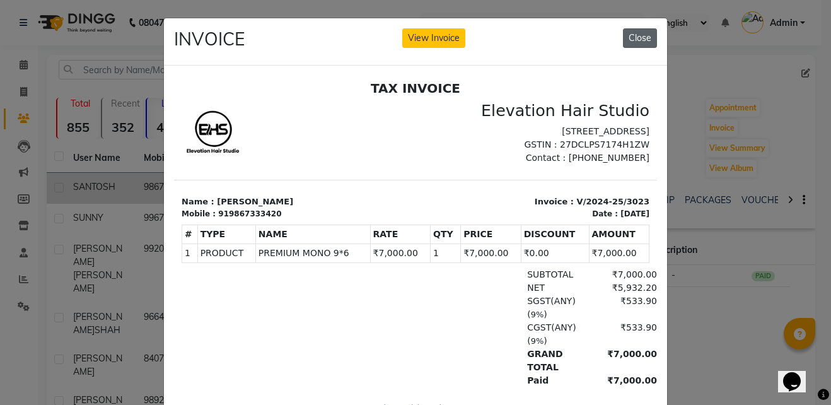
click at [623, 45] on button "Close" at bounding box center [640, 38] width 34 height 20
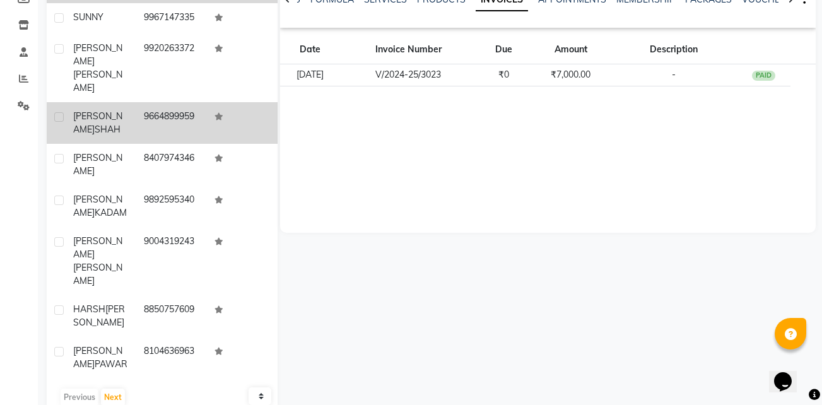
scroll to position [227, 0]
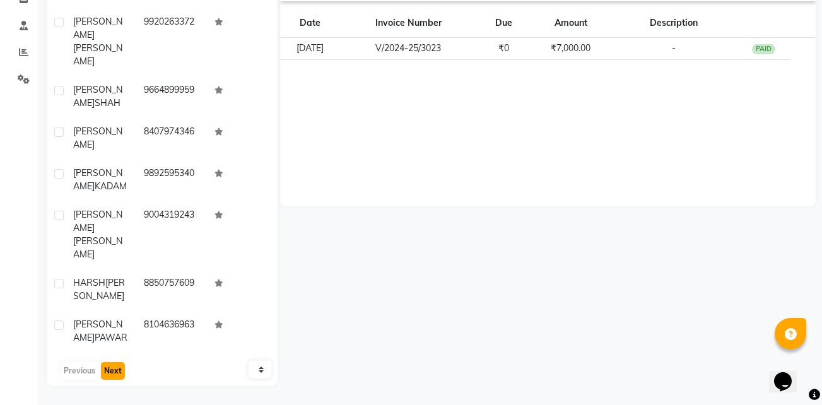
click at [122, 365] on button "Next" at bounding box center [113, 371] width 24 height 18
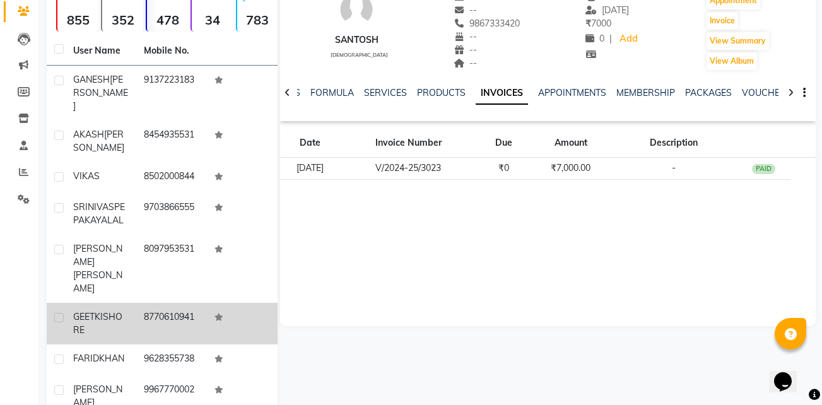
scroll to position [209, 0]
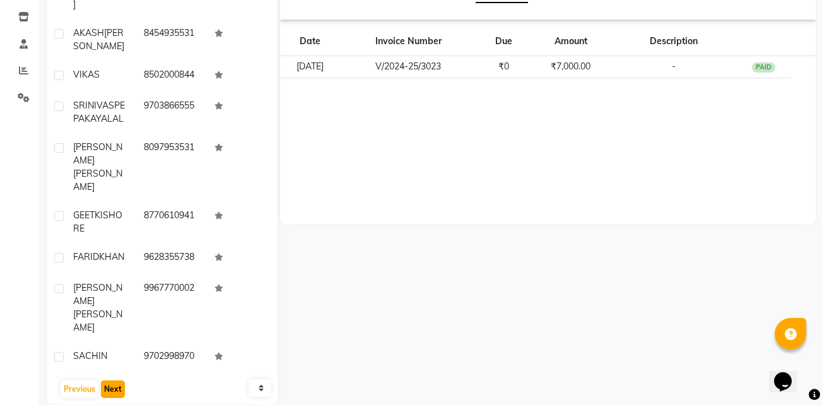
click at [104, 380] on button "Next" at bounding box center [113, 389] width 24 height 18
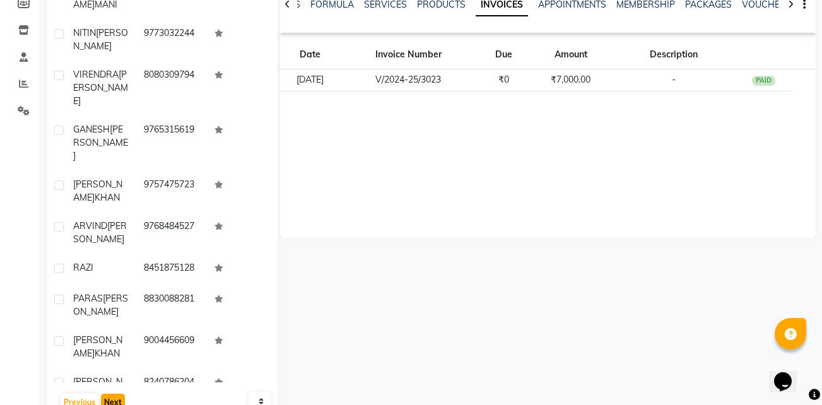
click at [104, 394] on button "Next" at bounding box center [113, 403] width 24 height 18
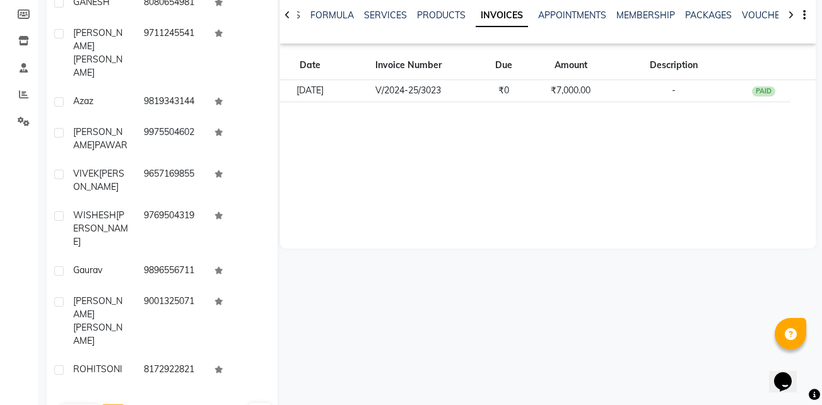
click at [104, 404] on button "Next" at bounding box center [113, 413] width 24 height 18
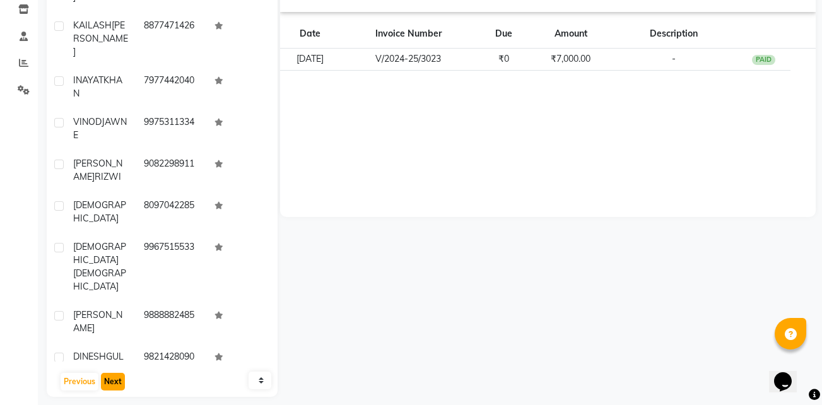
scroll to position [217, 0]
click at [121, 373] on button "Next" at bounding box center [113, 381] width 24 height 18
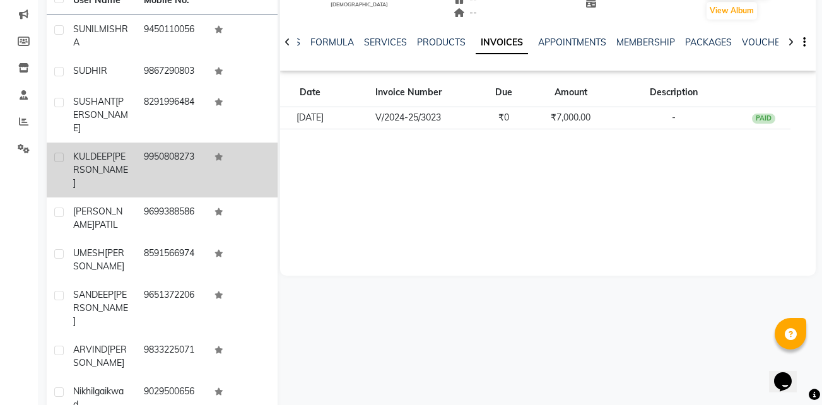
scroll to position [56, 0]
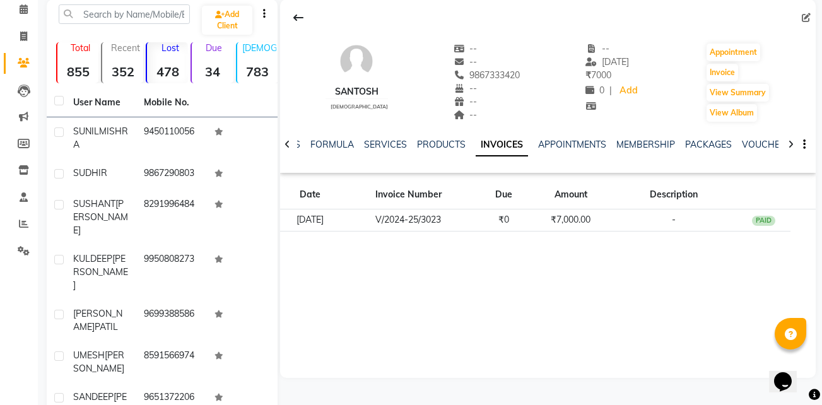
click at [217, 60] on div "Due 34" at bounding box center [212, 62] width 42 height 41
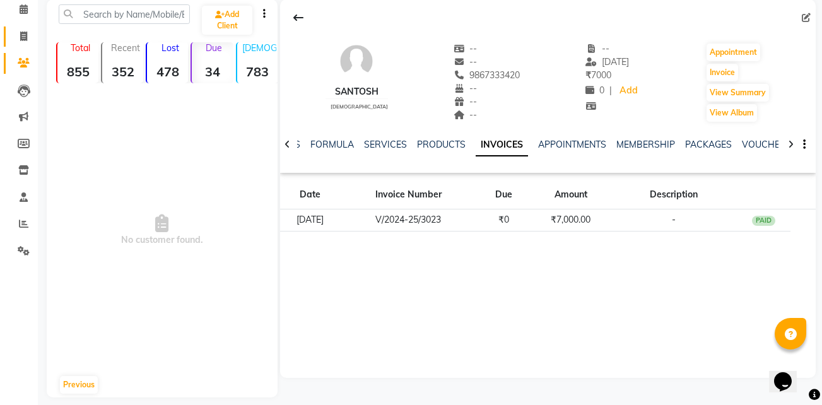
click at [20, 45] on link "Invoice" at bounding box center [19, 36] width 30 height 21
select select "service"
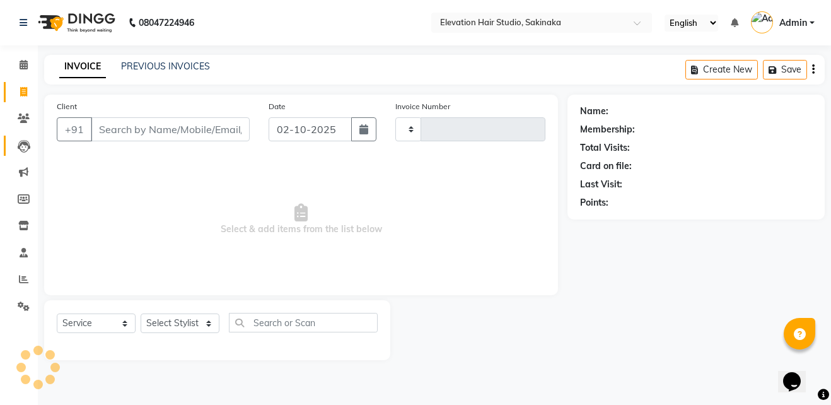
type input "1935"
select select "4949"
click at [30, 120] on span at bounding box center [24, 119] width 22 height 15
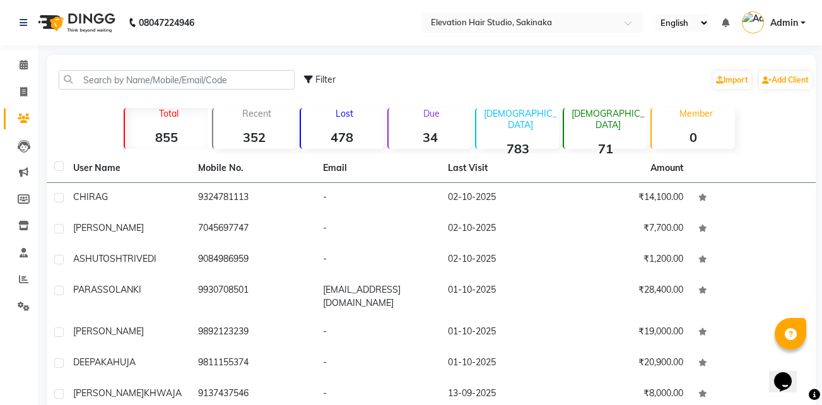
click at [433, 134] on strong "34" at bounding box center [430, 137] width 83 height 16
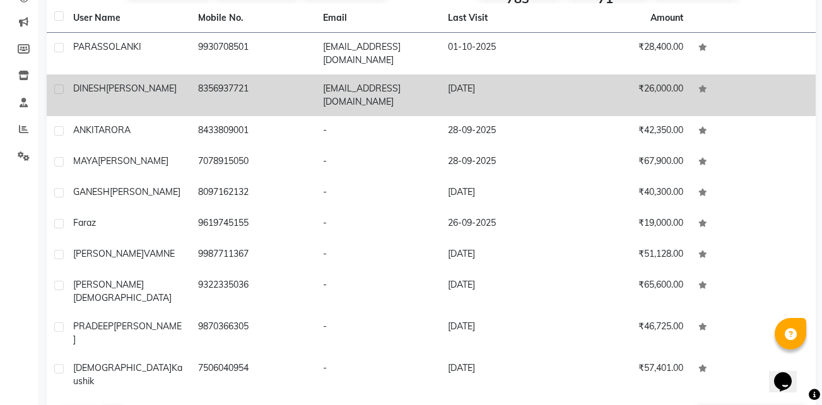
scroll to position [152, 0]
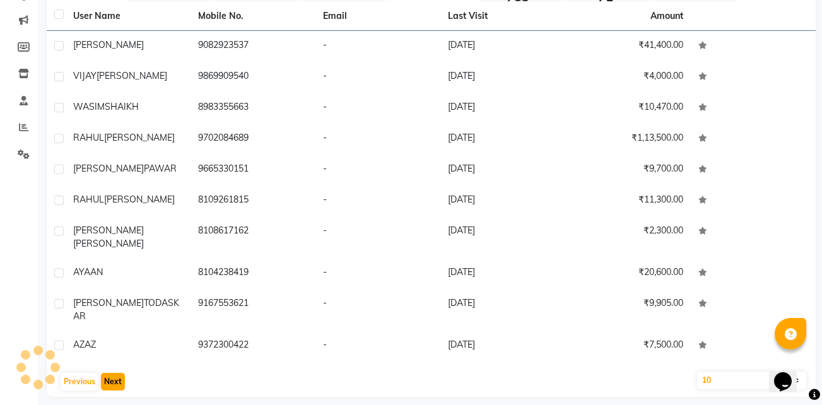
scroll to position [141, 0]
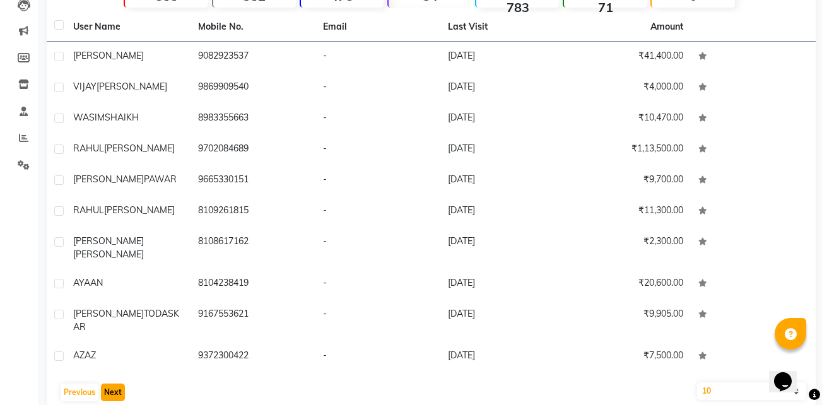
click at [105, 384] on button "Next" at bounding box center [113, 393] width 24 height 18
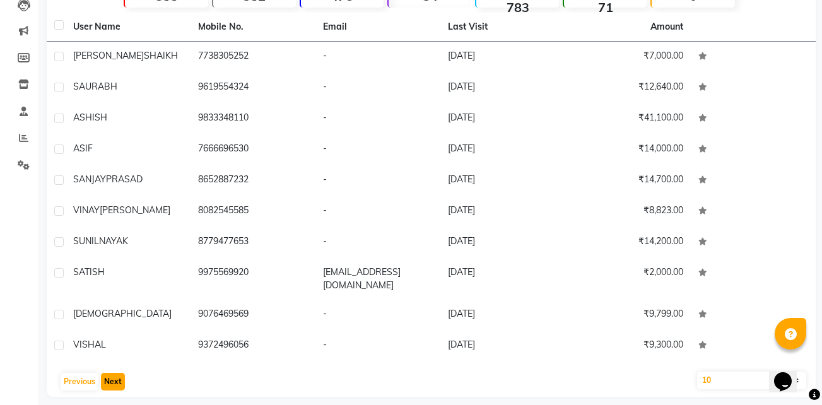
click at [120, 373] on button "Next" at bounding box center [113, 382] width 24 height 18
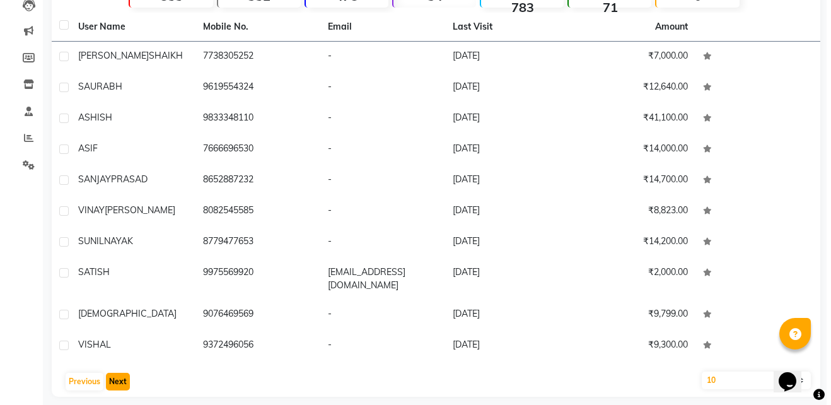
scroll to position [47, 0]
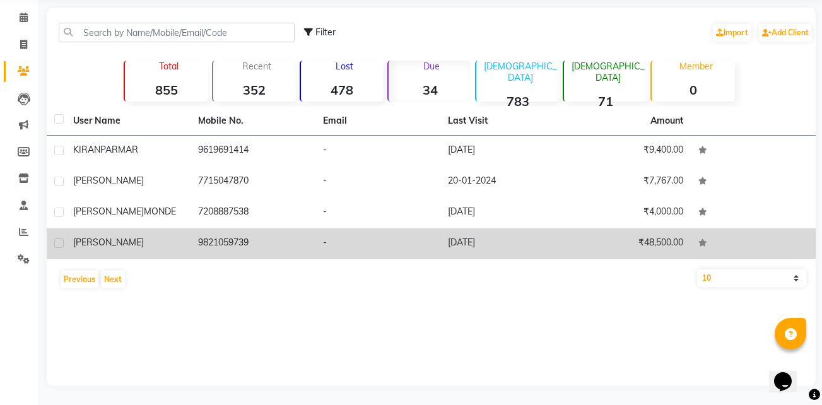
click at [168, 259] on td "MAHALDAR" at bounding box center [128, 243] width 125 height 31
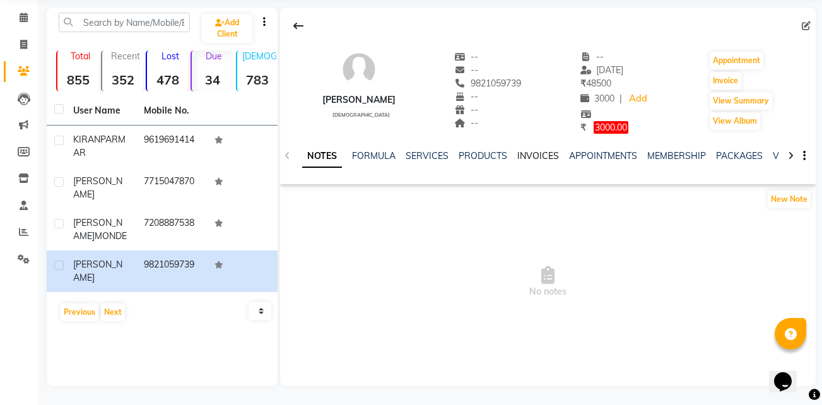
click at [531, 159] on link "INVOICES" at bounding box center [538, 155] width 42 height 11
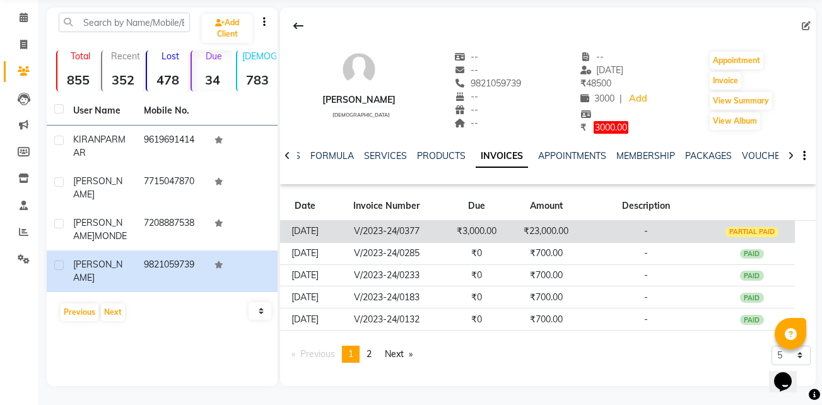
click at [492, 223] on td "₹3,000.00" at bounding box center [476, 231] width 66 height 22
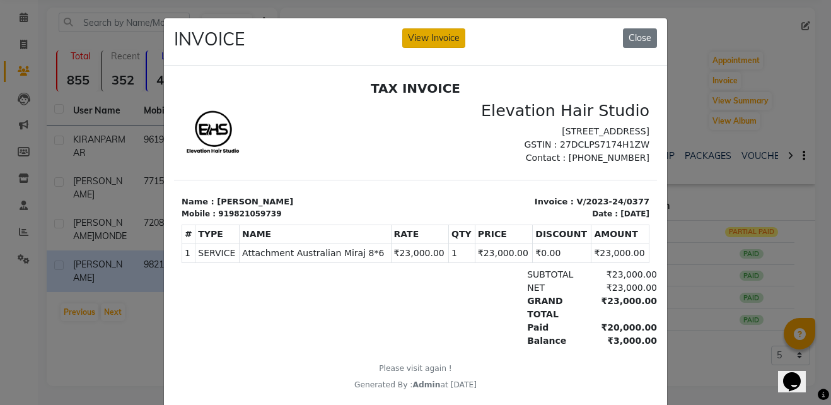
drag, startPoint x: 422, startPoint y: 21, endPoint x: 427, endPoint y: 40, distance: 19.0
click at [427, 40] on div "INVOICE View Invoice Close" at bounding box center [415, 41] width 503 height 47
click at [427, 40] on button "View Invoice" at bounding box center [433, 38] width 63 height 20
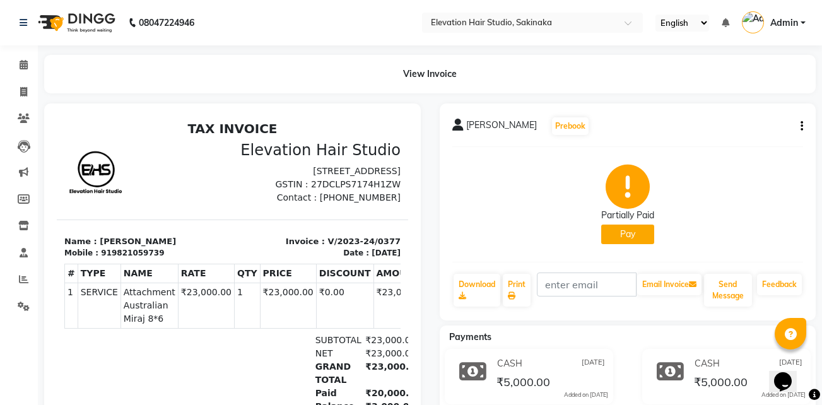
click at [802, 127] on icon "button" at bounding box center [801, 126] width 3 height 1
click at [754, 167] on div "Partially Paid Pay" at bounding box center [627, 204] width 351 height 95
click at [13, 97] on span at bounding box center [24, 92] width 22 height 15
select select "service"
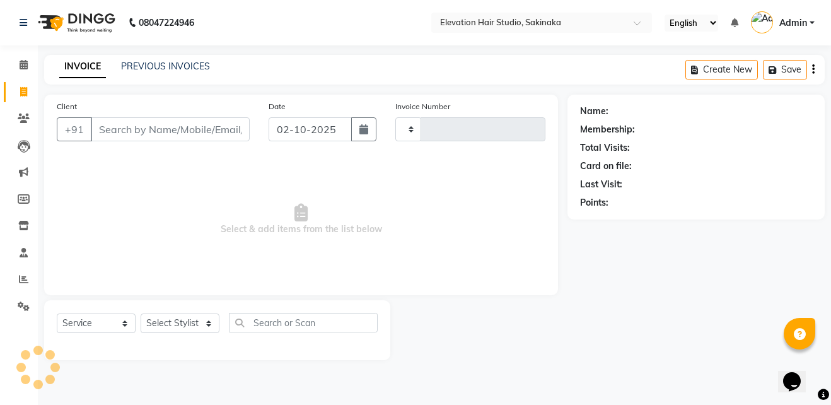
type input "1935"
select select "4949"
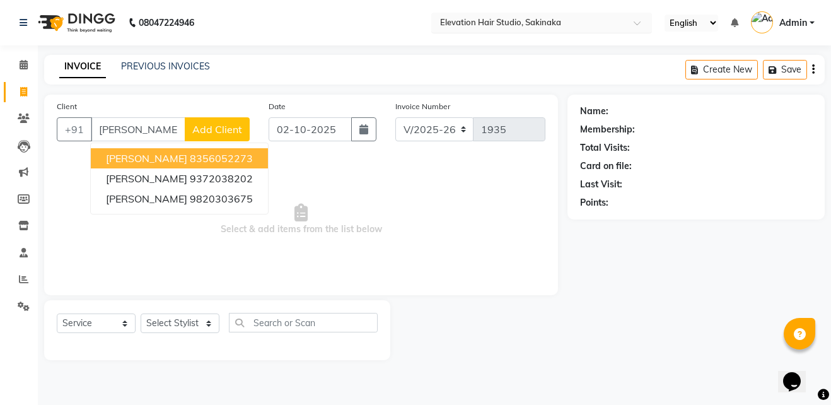
type input "rajes"
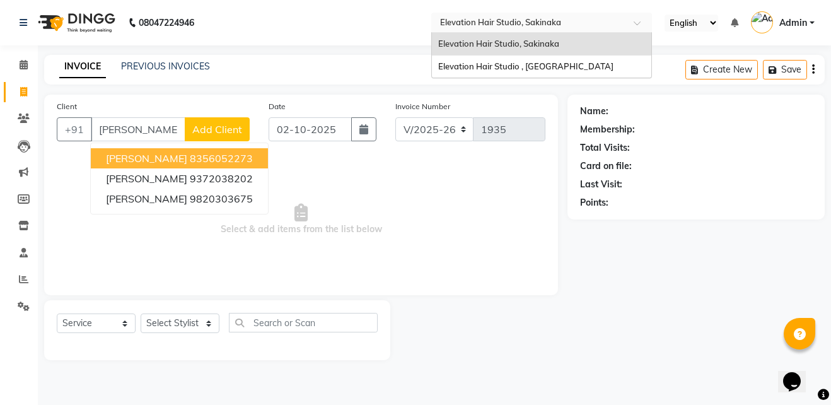
click at [505, 15] on div "Select Location × Elevation Hair Studio, Sakinaka" at bounding box center [541, 23] width 221 height 20
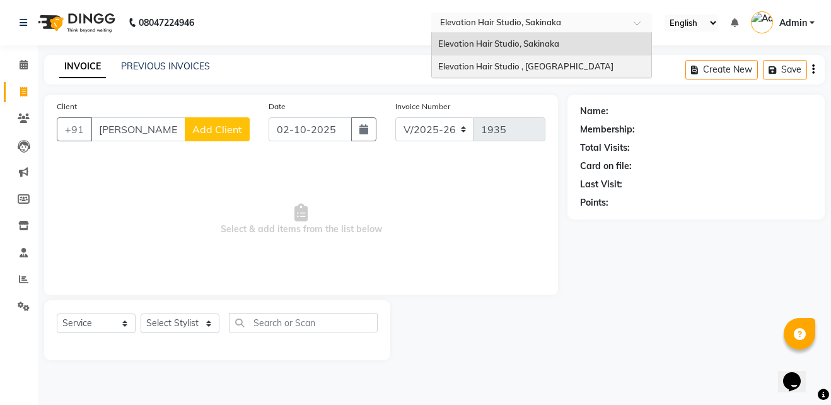
click at [482, 70] on span "Elevation Hair Studio , [GEOGRAPHIC_DATA]" at bounding box center [525, 66] width 175 height 10
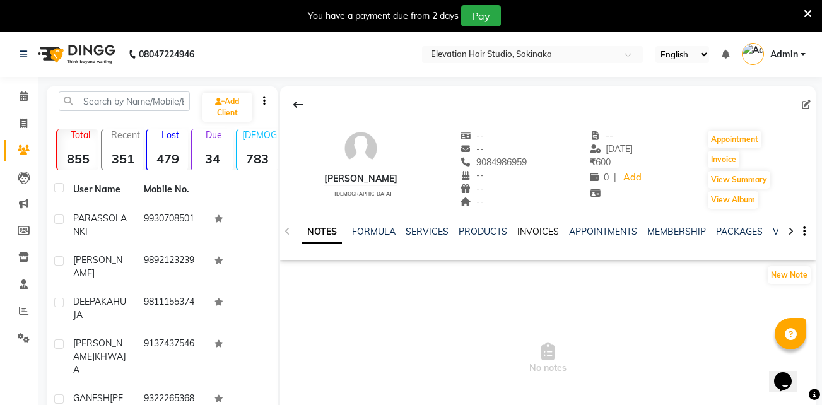
click at [531, 226] on link "INVOICES" at bounding box center [538, 231] width 42 height 11
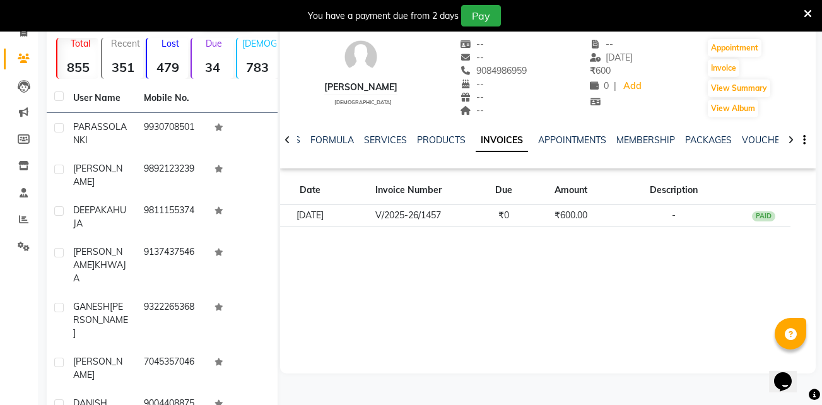
scroll to position [93, 0]
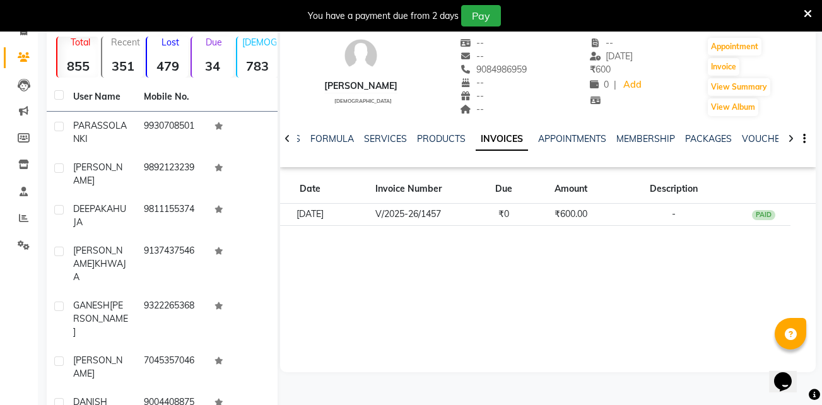
click at [804, 13] on icon at bounding box center [808, 13] width 8 height 11
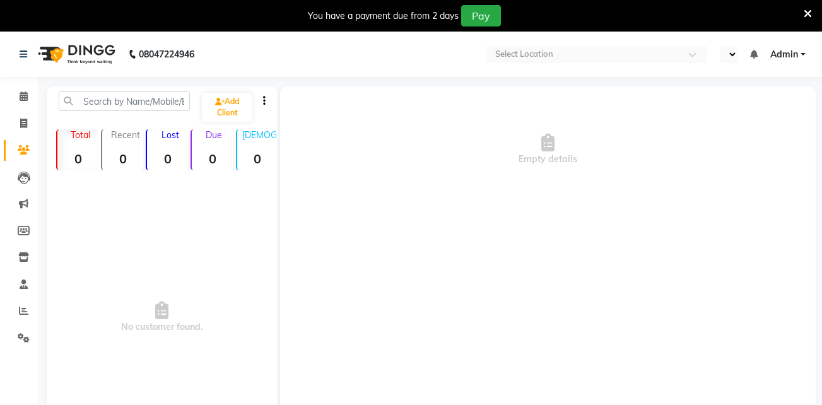
select select "en"
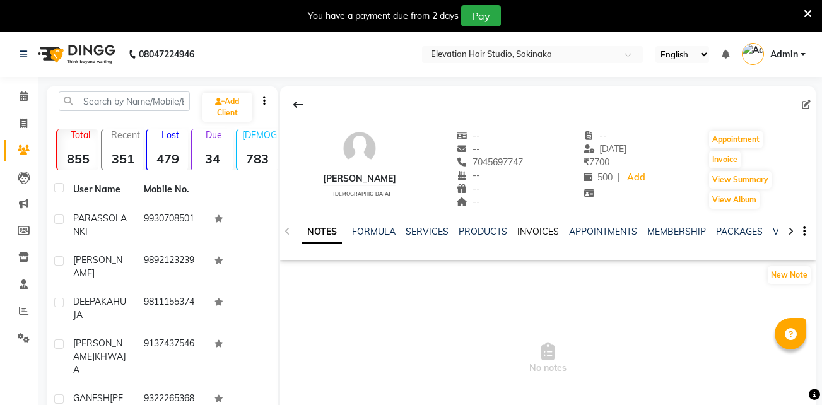
click at [525, 228] on link "INVOICES" at bounding box center [538, 231] width 42 height 11
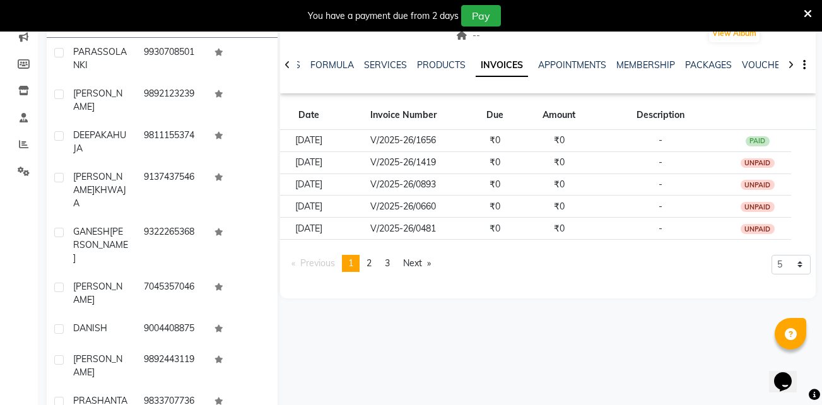
scroll to position [167, 0]
click at [375, 264] on link "page 2" at bounding box center [369, 262] width 18 height 17
click at [385, 260] on link "page 3" at bounding box center [387, 262] width 18 height 17
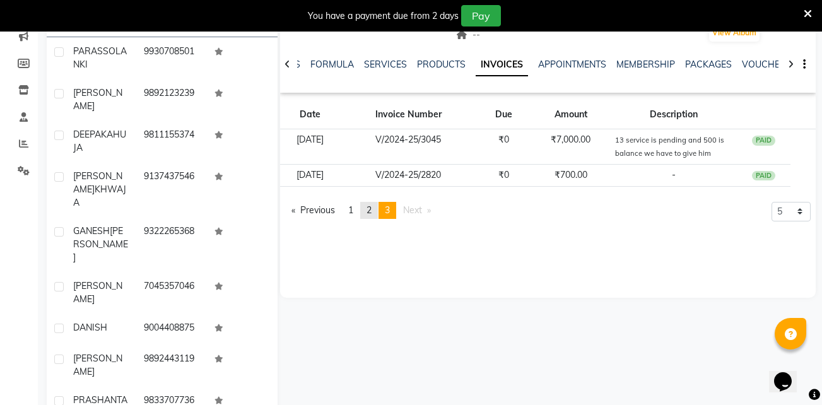
click at [365, 208] on link "page 2" at bounding box center [369, 210] width 18 height 17
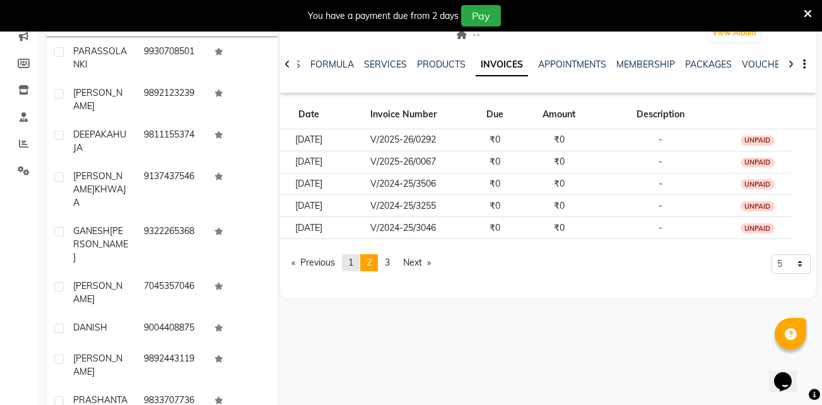
click at [353, 257] on span "1" at bounding box center [350, 262] width 5 height 11
click at [371, 258] on span "2" at bounding box center [368, 262] width 5 height 11
click at [346, 273] on pagination-controls "Previous page 2 / 3 page 1 You're on page 2 page 3 Next page" at bounding box center [361, 267] width 153 height 27
click at [351, 251] on app-client-invoices "Date Invoice Number Due Amount Description 27-04-2025 V/2025-26/0292 ₹0 ₹0 - UN…" at bounding box center [548, 190] width 536 height 184
click at [357, 258] on link "page 1" at bounding box center [351, 262] width 18 height 17
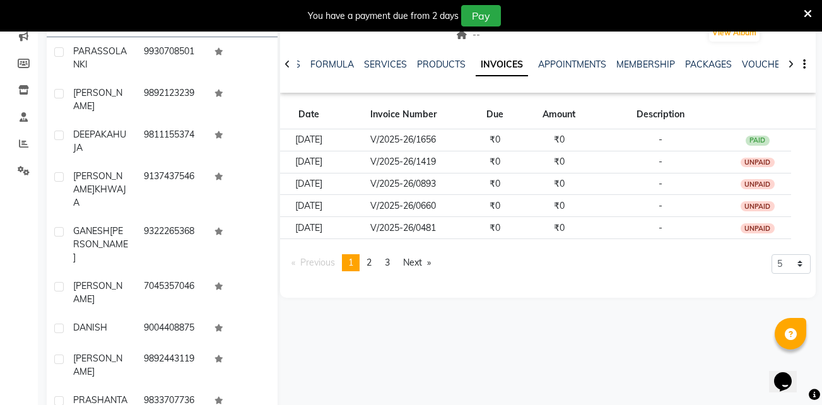
click at [809, 8] on icon at bounding box center [808, 13] width 8 height 11
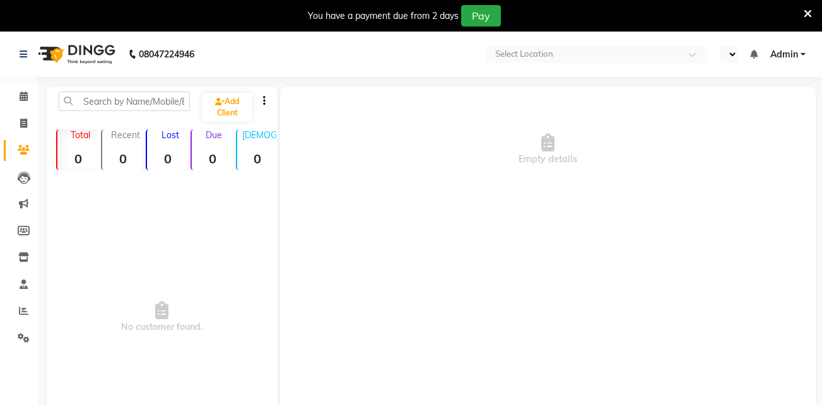
select select "en"
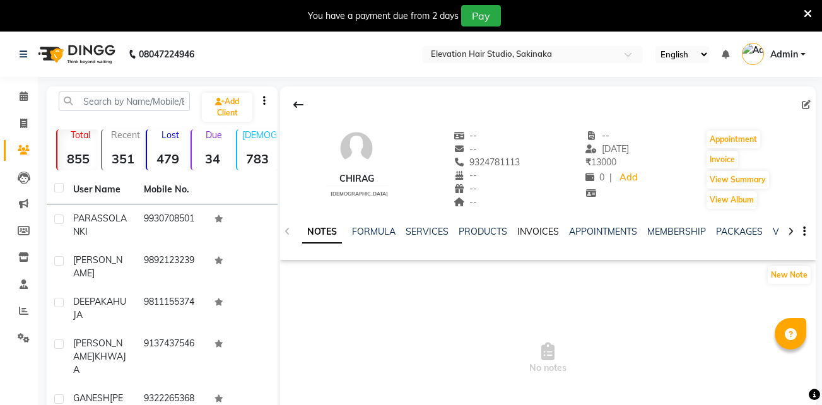
click at [530, 230] on link "INVOICES" at bounding box center [538, 231] width 42 height 11
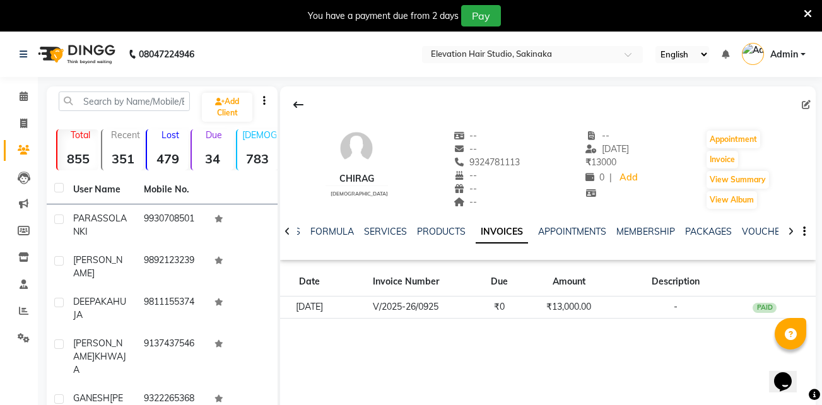
click at [808, 14] on icon at bounding box center [808, 13] width 8 height 11
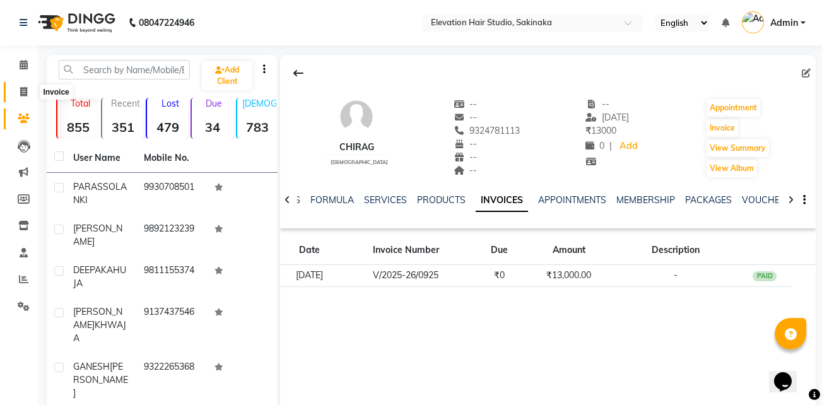
click at [18, 93] on span at bounding box center [24, 92] width 22 height 15
select select "service"
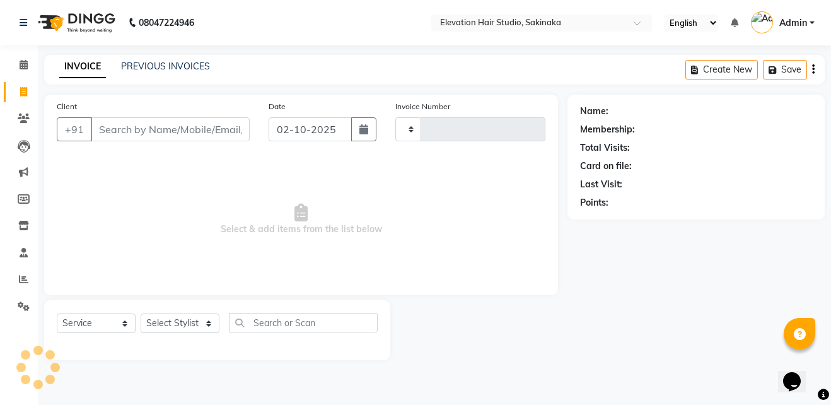
type input "1934"
select select "4949"
click at [26, 251] on icon at bounding box center [24, 252] width 8 height 9
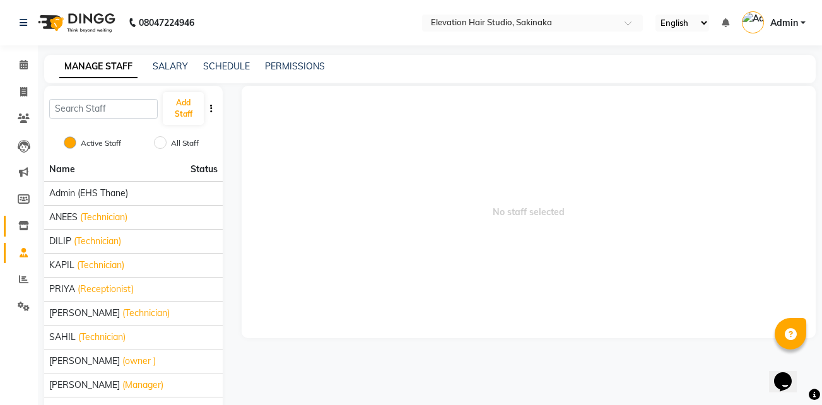
click at [23, 216] on link "Inventory" at bounding box center [19, 226] width 30 height 21
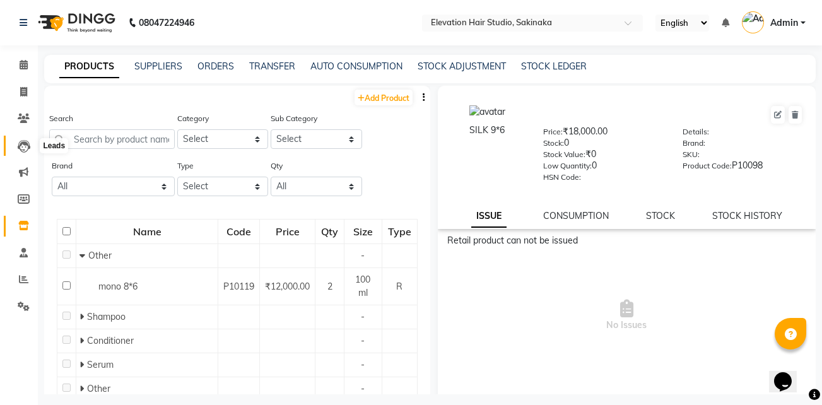
click at [21, 149] on icon at bounding box center [24, 146] width 13 height 13
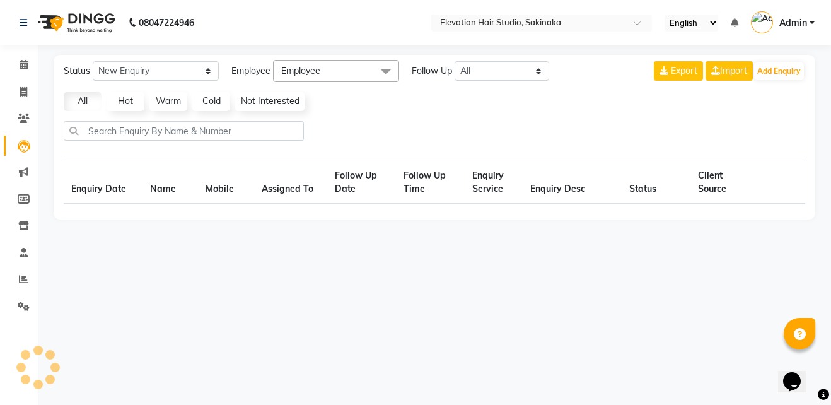
select select "10"
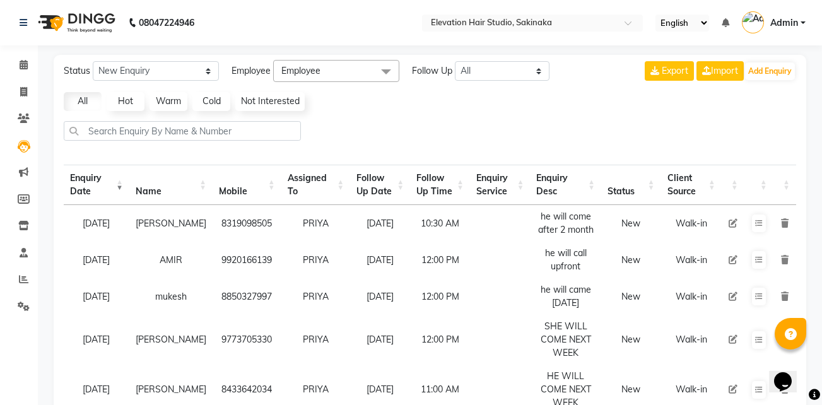
click at [29, 108] on li "Clients" at bounding box center [19, 118] width 38 height 27
click at [26, 110] on link "Clients" at bounding box center [19, 118] width 30 height 21
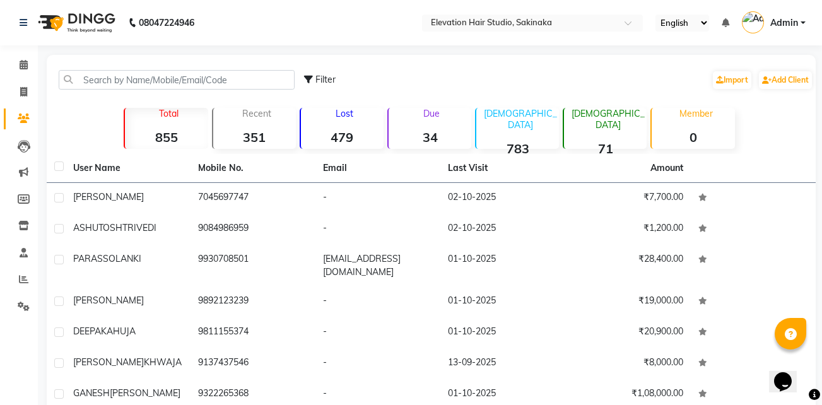
click at [366, 118] on p "Lost" at bounding box center [345, 113] width 78 height 11
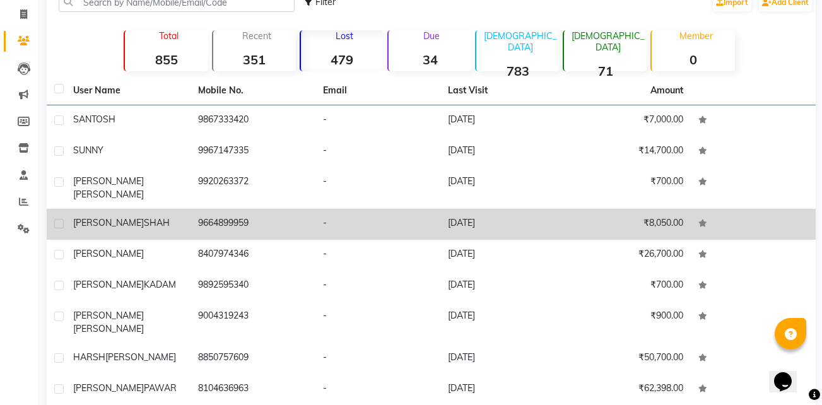
scroll to position [141, 0]
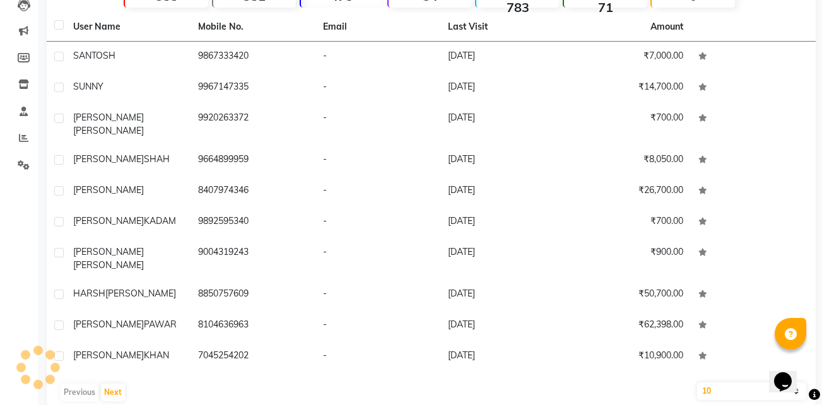
click at [109, 358] on div "User Name Mobile No. Email Last Visit Amount SANTOSH 9867333420 - 31-01-2025 ₹7…" at bounding box center [431, 210] width 769 height 395
click at [108, 384] on button "Next" at bounding box center [113, 393] width 24 height 18
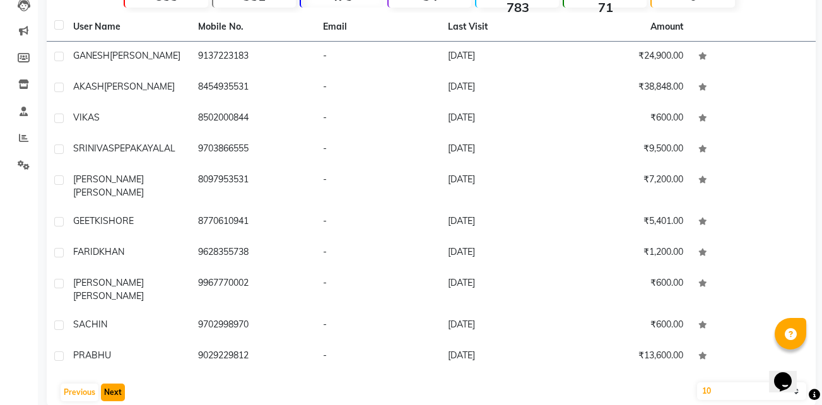
click at [108, 384] on button "Next" at bounding box center [113, 393] width 24 height 18
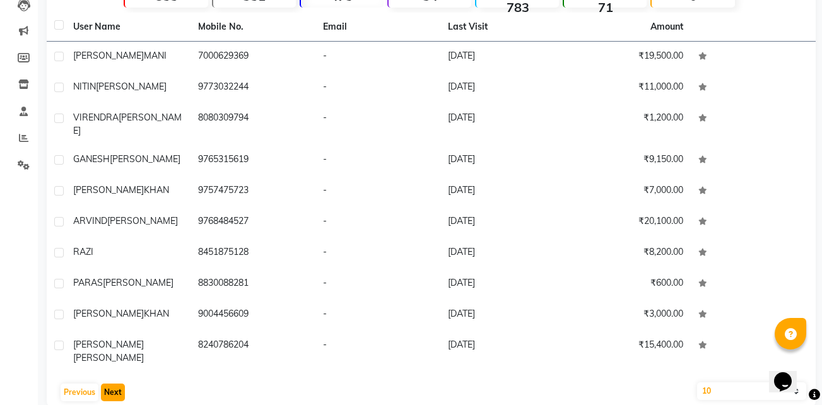
click at [108, 384] on button "Next" at bounding box center [113, 393] width 24 height 18
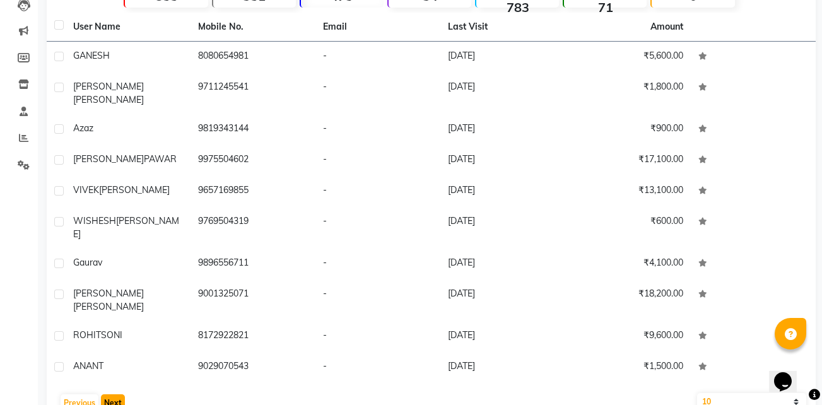
click at [108, 394] on button "Next" at bounding box center [113, 403] width 24 height 18
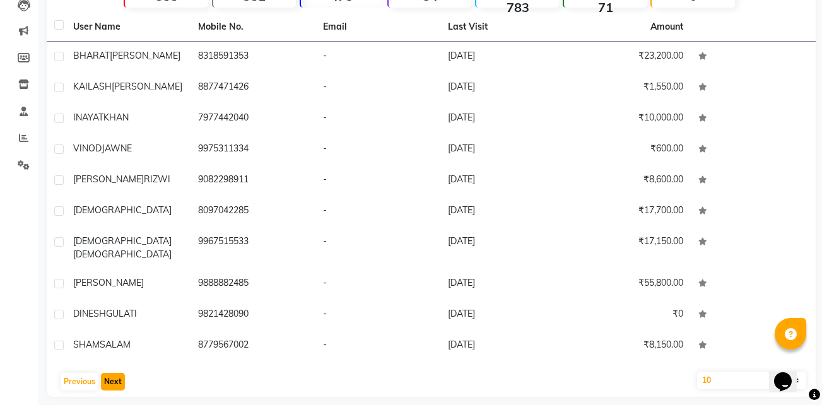
scroll to position [0, 0]
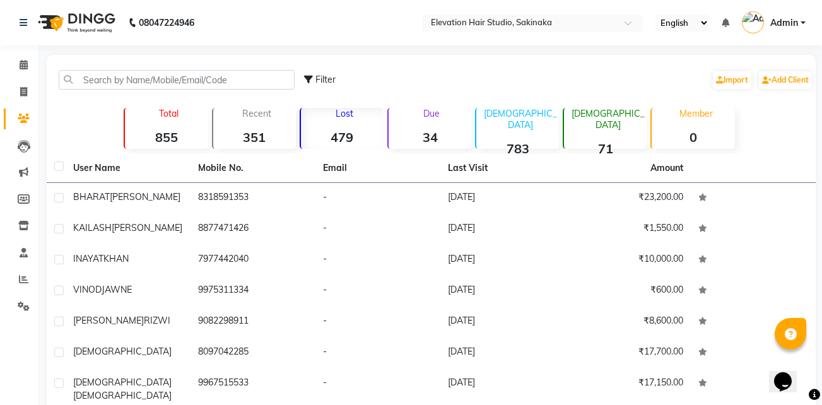
click at [167, 136] on strong "855" at bounding box center [166, 137] width 83 height 16
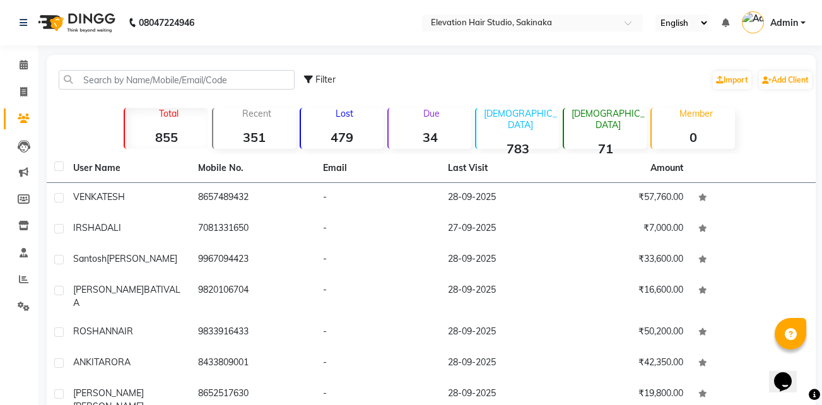
click at [260, 132] on strong "351" at bounding box center [254, 137] width 83 height 16
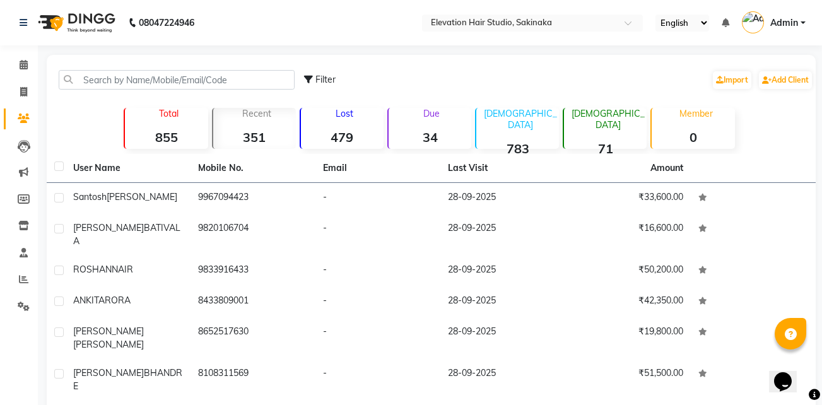
click at [358, 126] on div "Lost 479" at bounding box center [342, 128] width 84 height 41
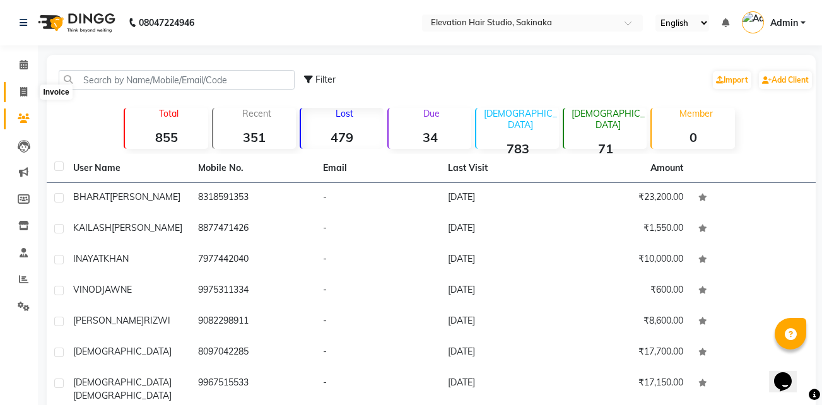
click at [26, 92] on icon at bounding box center [23, 91] width 7 height 9
select select "service"
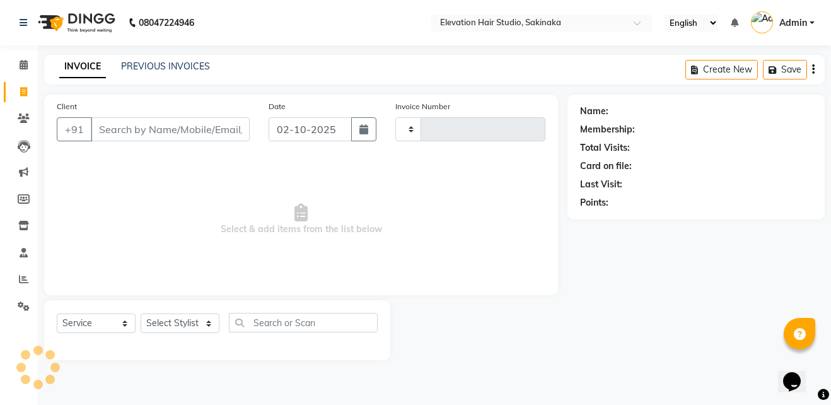
type input "1934"
select select "4949"
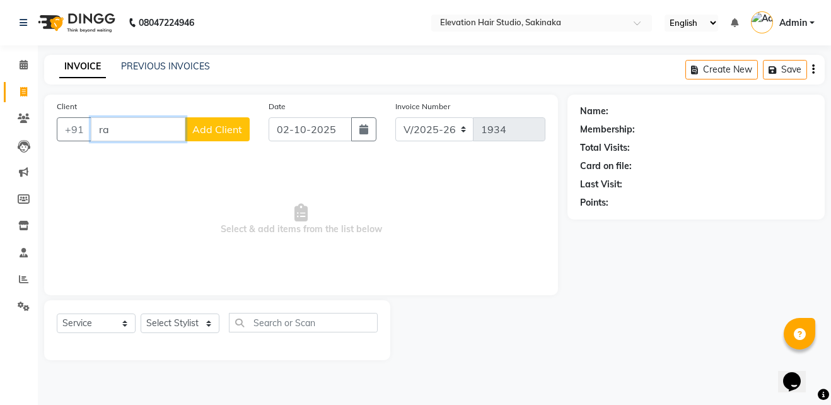
type input "r"
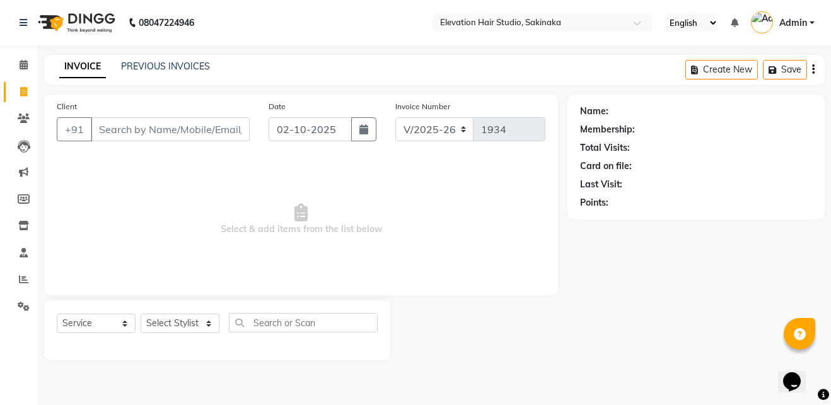
click at [592, 250] on div "Name: Membership: Total Visits: Card on file: Last Visit: Points:" at bounding box center [701, 228] width 267 height 266
click at [612, 301] on div "Name: Membership: Total Visits: Card on file: Last Visit: Points:" at bounding box center [701, 228] width 267 height 266
click at [226, 125] on input "Client" at bounding box center [170, 129] width 159 height 24
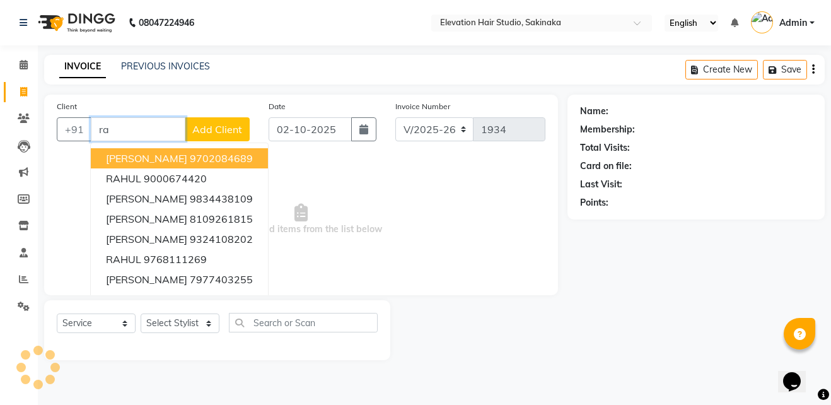
type input "r"
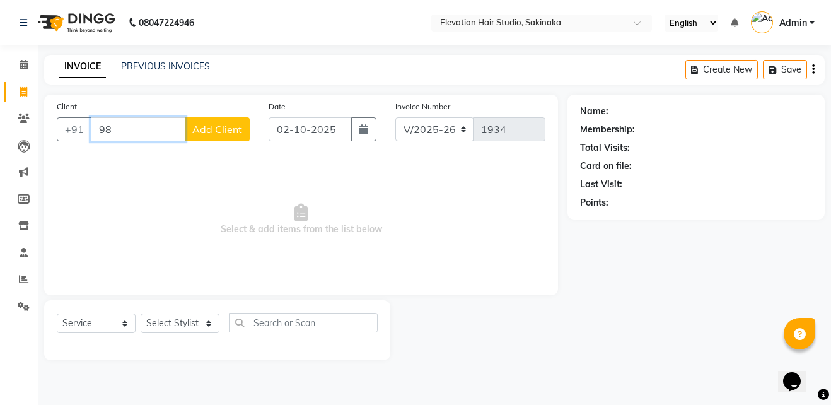
type input "9"
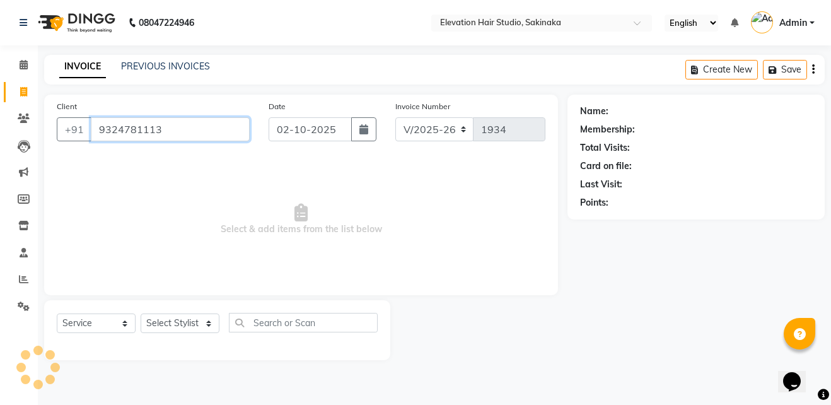
type input "9324781113"
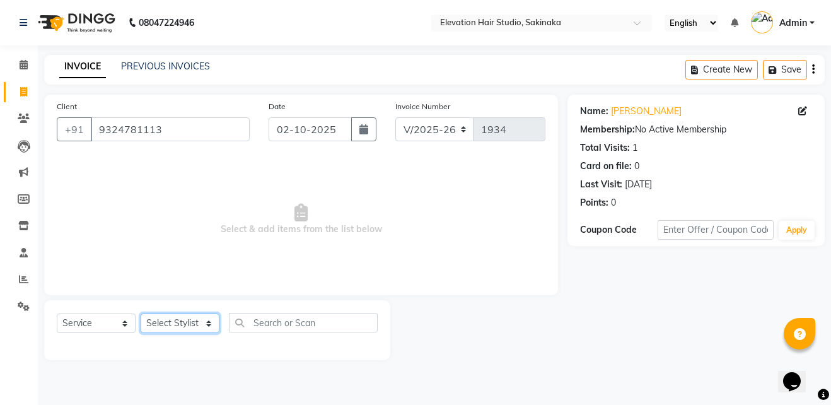
click at [208, 323] on select "Select Stylist Admin (EHS Thane) ANEES DILIP KAPIL PRIYA RUPESH SAHIL Sarfaraz …" at bounding box center [180, 324] width 79 height 20
select select "65659"
click at [141, 314] on select "Select Stylist Admin (EHS Thane) ANEES DILIP KAPIL PRIYA RUPESH SAHIL Sarfaraz …" at bounding box center [180, 324] width 79 height 20
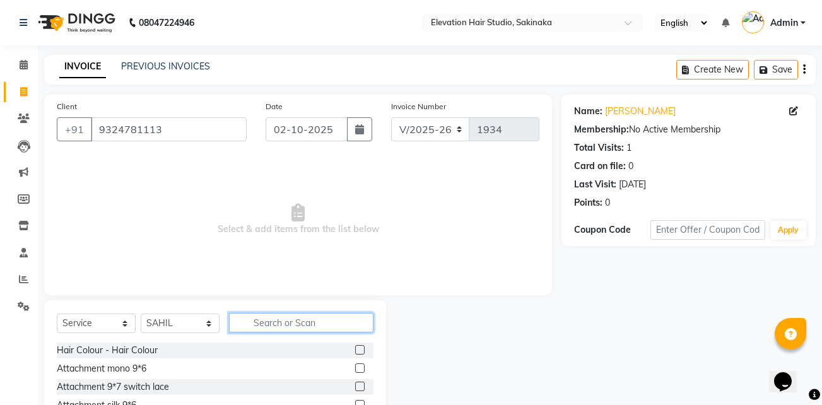
click at [267, 317] on input "text" at bounding box center [301, 323] width 144 height 20
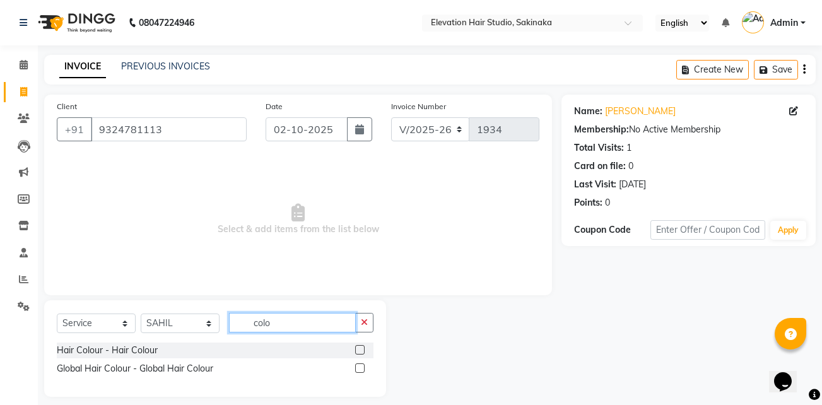
type input "colo"
click at [365, 345] on div at bounding box center [364, 351] width 18 height 16
click at [361, 346] on label at bounding box center [359, 349] width 9 height 9
click at [361, 346] on input "checkbox" at bounding box center [359, 350] width 8 height 8
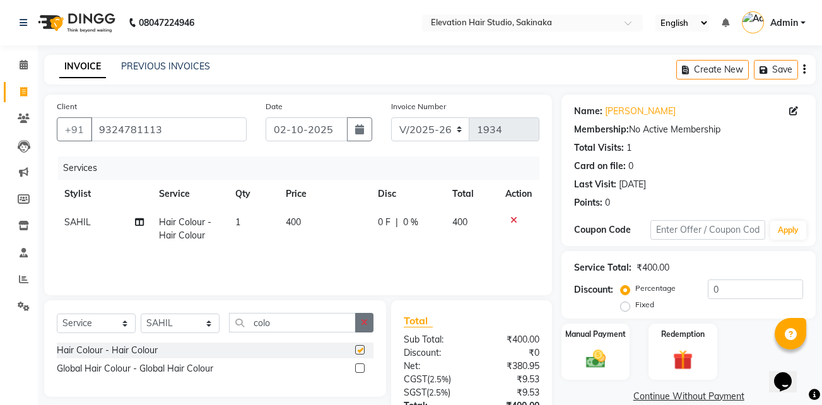
checkbox input "false"
click at [368, 321] on button "button" at bounding box center [364, 323] width 18 height 20
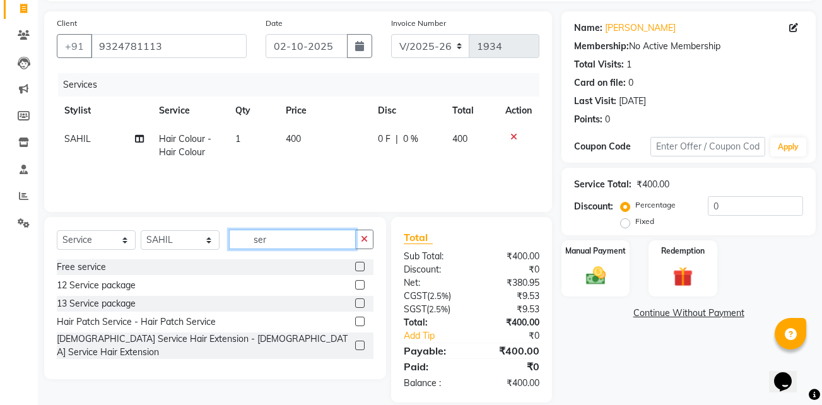
scroll to position [100, 0]
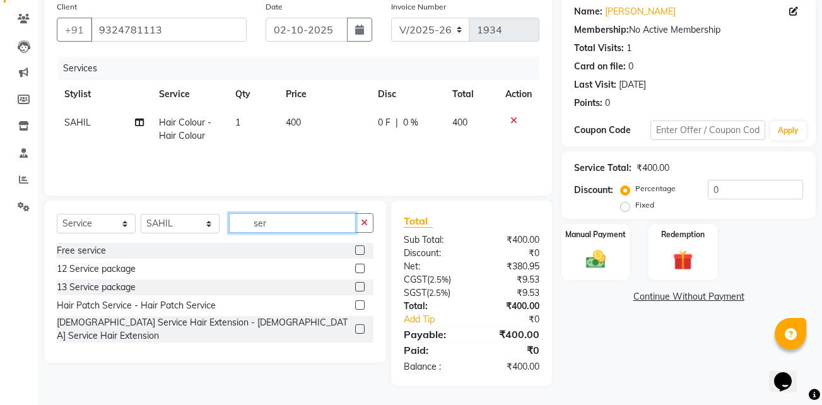
type input "ser"
click at [361, 308] on label at bounding box center [359, 304] width 9 height 9
click at [361, 308] on input "checkbox" at bounding box center [359, 306] width 8 height 8
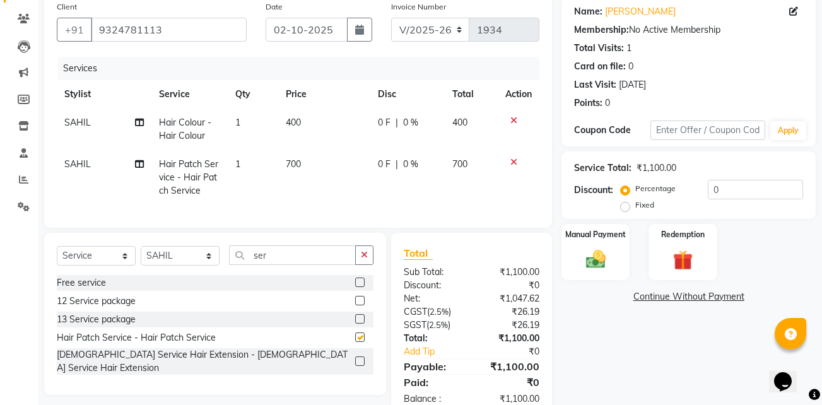
checkbox input "false"
click at [631, 258] on div "Manual Payment" at bounding box center [595, 252] width 71 height 59
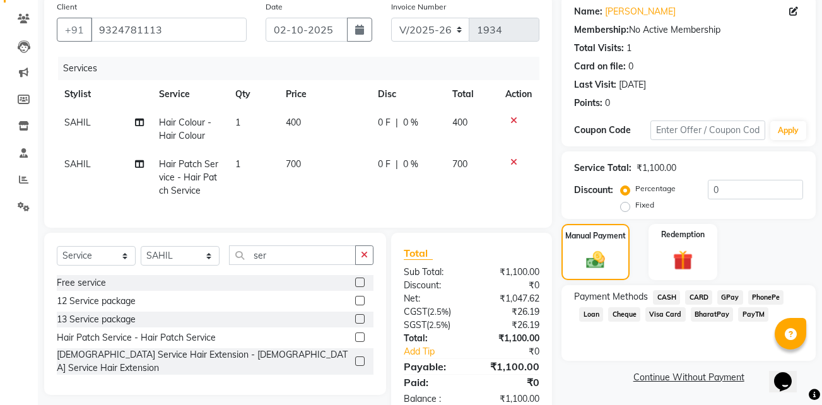
click at [730, 294] on span "GPay" at bounding box center [730, 297] width 26 height 15
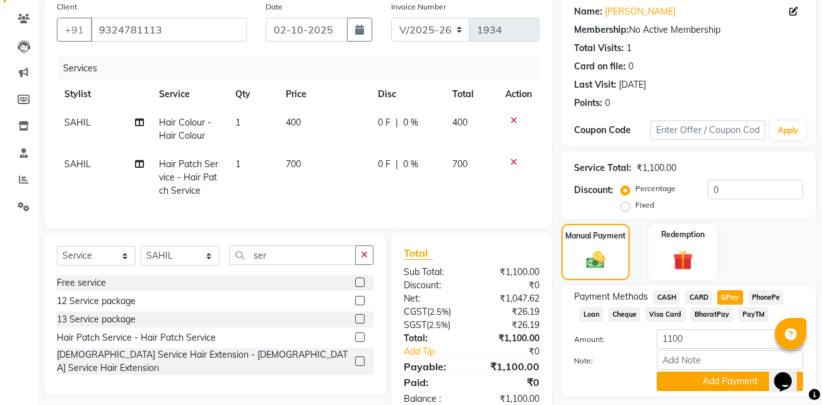
scroll to position [141, 0]
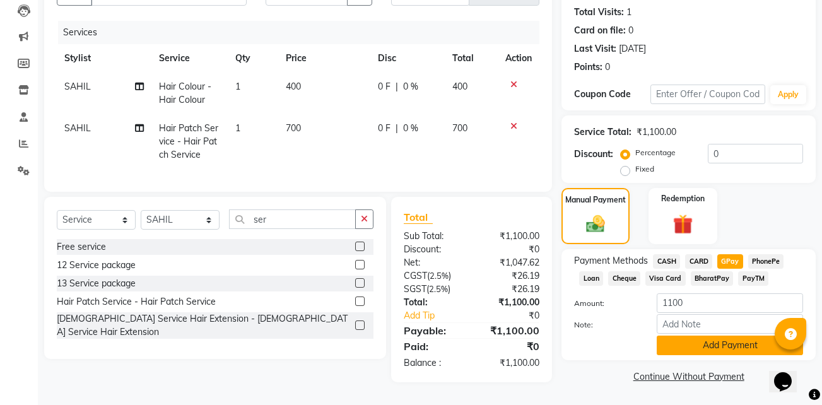
click at [728, 339] on button "Add Payment" at bounding box center [730, 346] width 146 height 20
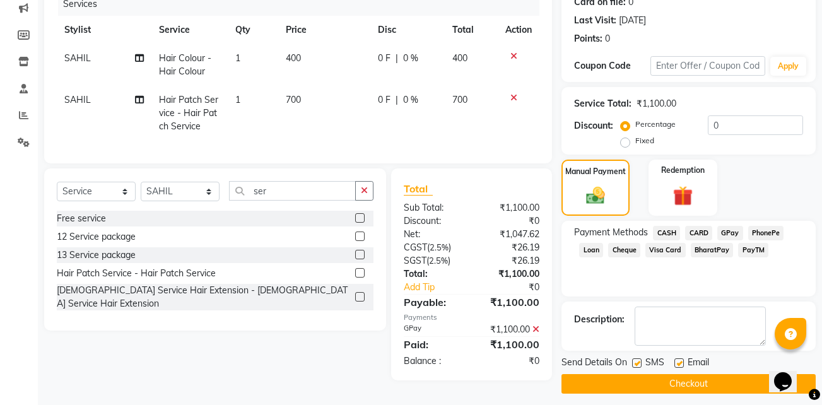
scroll to position [172, 0]
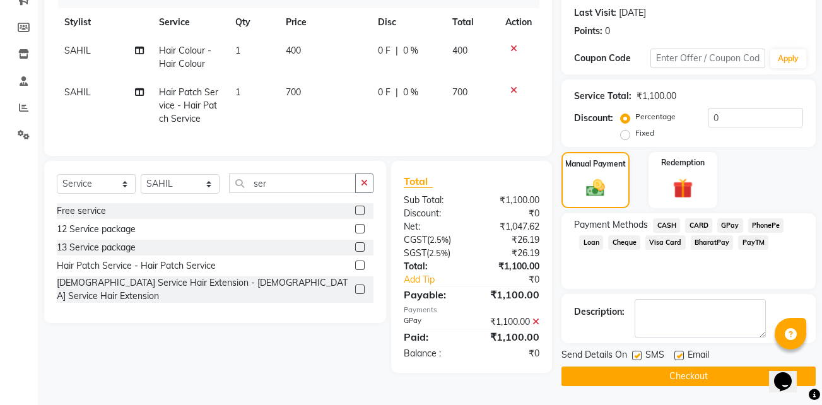
click at [676, 354] on label at bounding box center [678, 355] width 9 height 9
click at [676, 354] on input "checkbox" at bounding box center [678, 356] width 8 height 8
checkbox input "false"
click at [635, 356] on label at bounding box center [636, 355] width 9 height 9
click at [635, 356] on input "checkbox" at bounding box center [636, 356] width 8 height 8
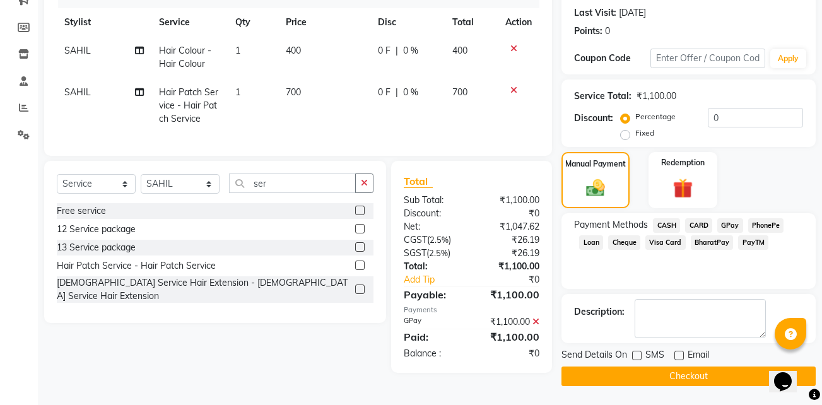
click at [635, 356] on label at bounding box center [636, 355] width 9 height 9
click at [635, 356] on input "checkbox" at bounding box center [636, 356] width 8 height 8
click at [635, 356] on label at bounding box center [636, 355] width 9 height 9
click at [635, 356] on input "checkbox" at bounding box center [636, 356] width 8 height 8
checkbox input "false"
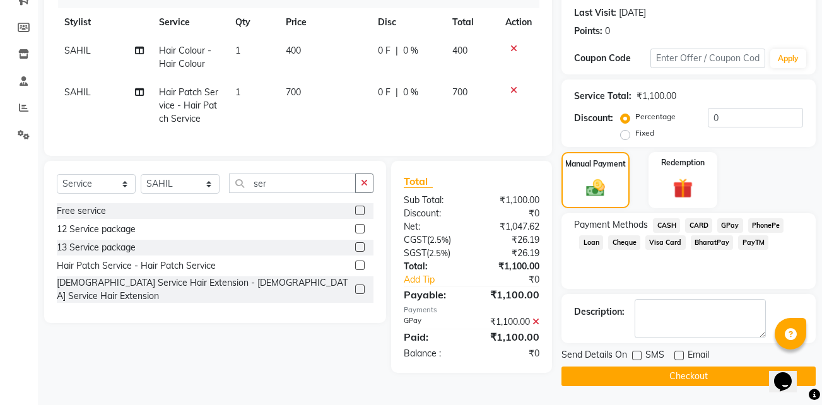
click at [635, 372] on button "Checkout" at bounding box center [688, 376] width 254 height 20
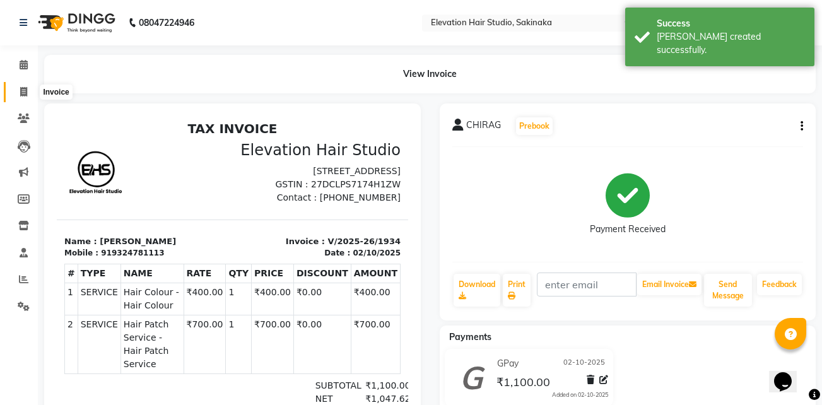
click at [30, 97] on span at bounding box center [24, 92] width 22 height 15
select select "service"
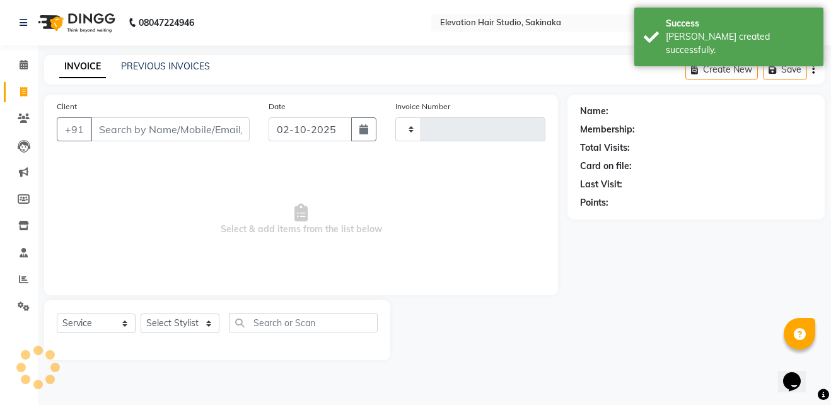
type input "1935"
select select "4949"
click at [141, 71] on link "PREVIOUS INVOICES" at bounding box center [165, 66] width 89 height 11
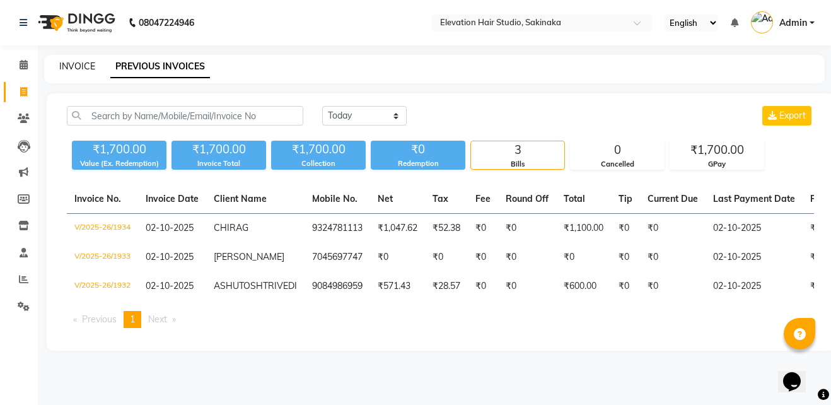
click at [67, 63] on link "INVOICE" at bounding box center [77, 66] width 36 height 11
select select "service"
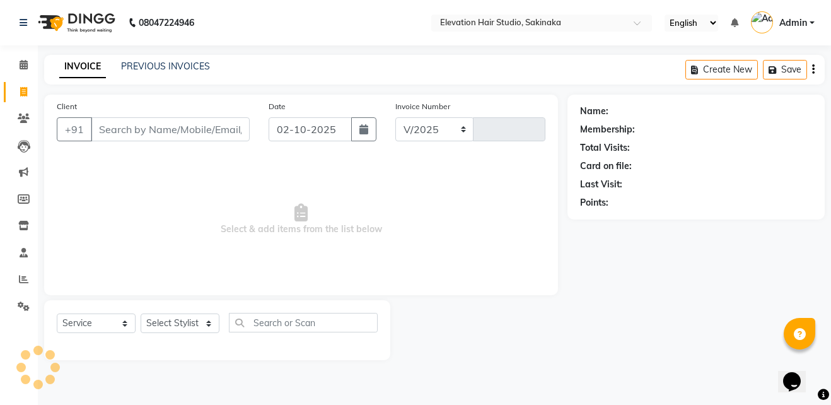
select select "4949"
type input "1935"
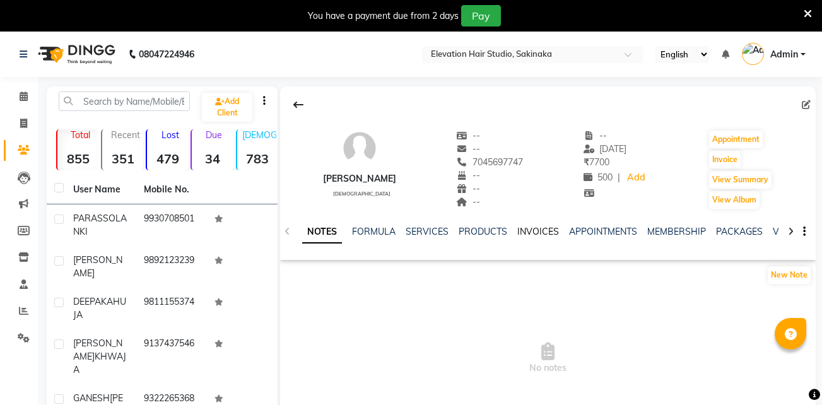
click at [547, 226] on link "INVOICES" at bounding box center [538, 231] width 42 height 11
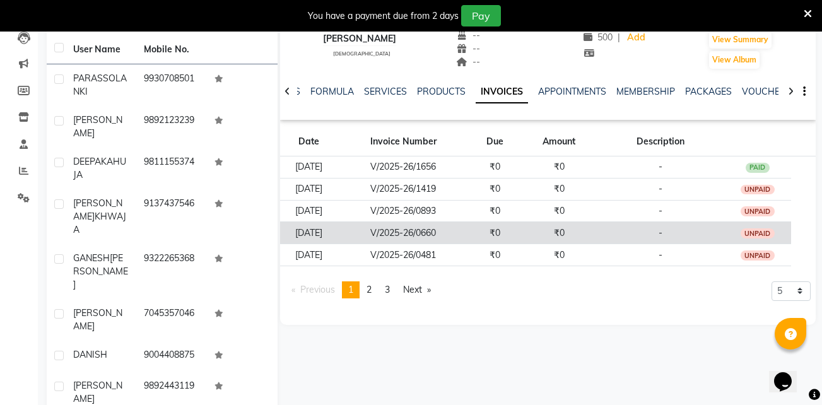
scroll to position [216, 0]
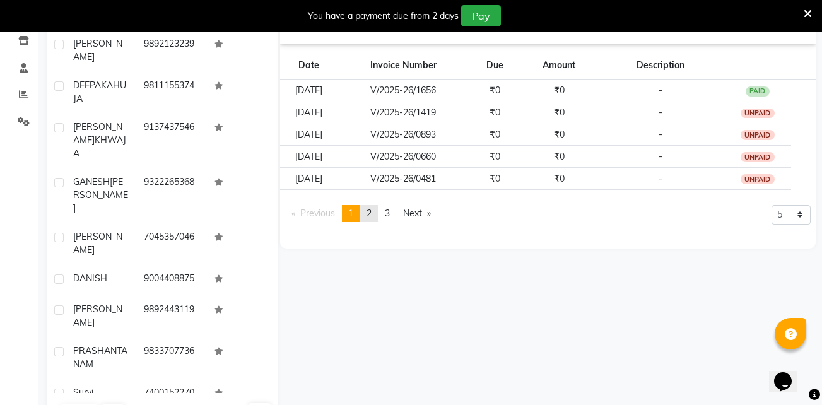
click at [368, 216] on link "page 2" at bounding box center [369, 213] width 18 height 17
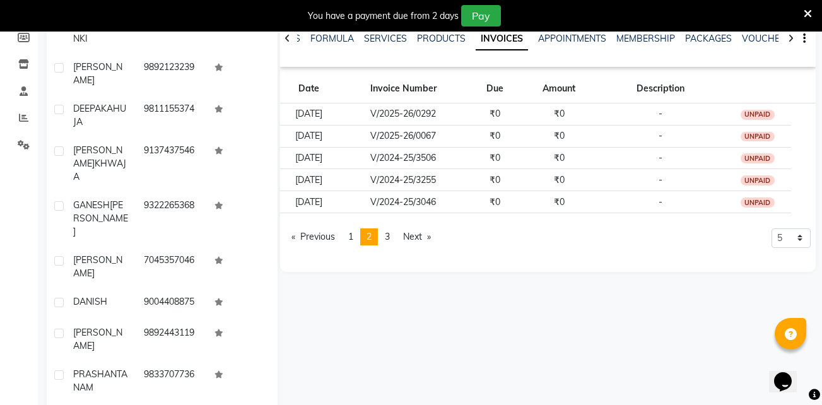
scroll to position [192, 0]
click at [389, 233] on span "3" at bounding box center [387, 237] width 5 height 11
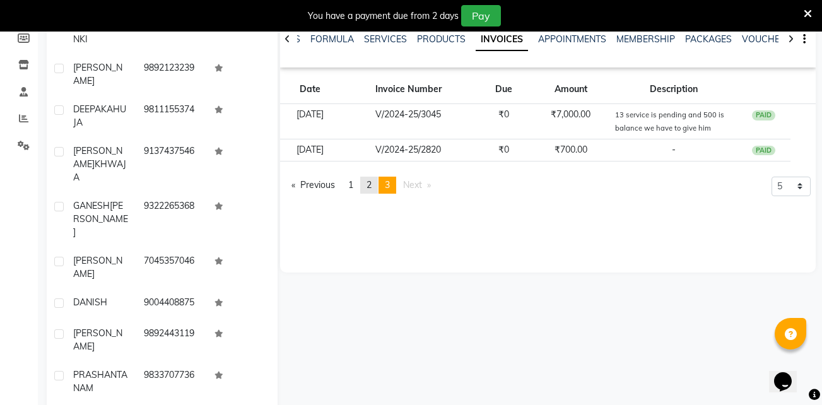
click at [375, 187] on link "page 2" at bounding box center [369, 185] width 18 height 17
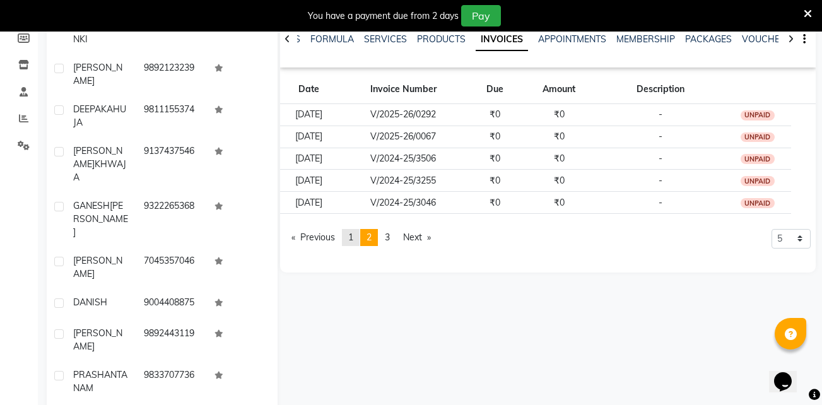
click at [351, 237] on span "1" at bounding box center [350, 237] width 5 height 11
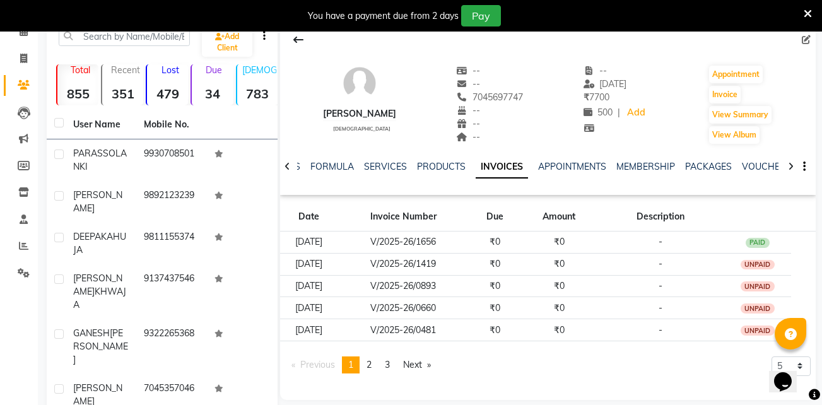
scroll to position [0, 0]
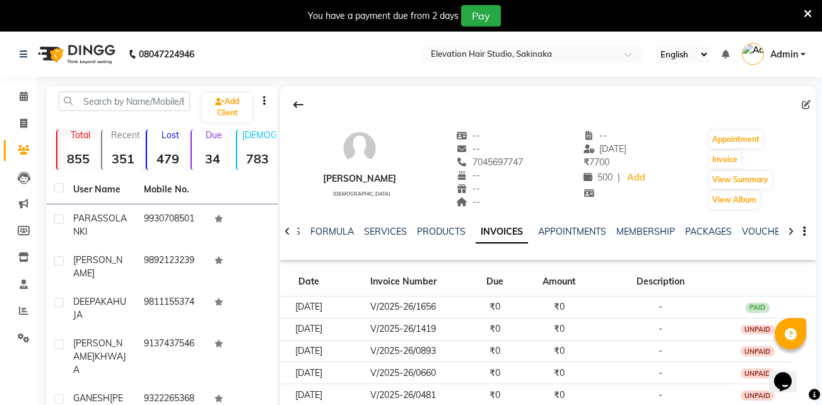
click at [548, 162] on div "SURENDRA male -- -- 7045697747 -- -- -- -- 07-09-2025 ₹ 7700 500 | Add Appointm…" at bounding box center [548, 163] width 536 height 93
click at [602, 198] on div at bounding box center [615, 193] width 64 height 13
click at [328, 177] on div "[PERSON_NAME]" at bounding box center [359, 178] width 73 height 13
copy div "[PERSON_NAME]"
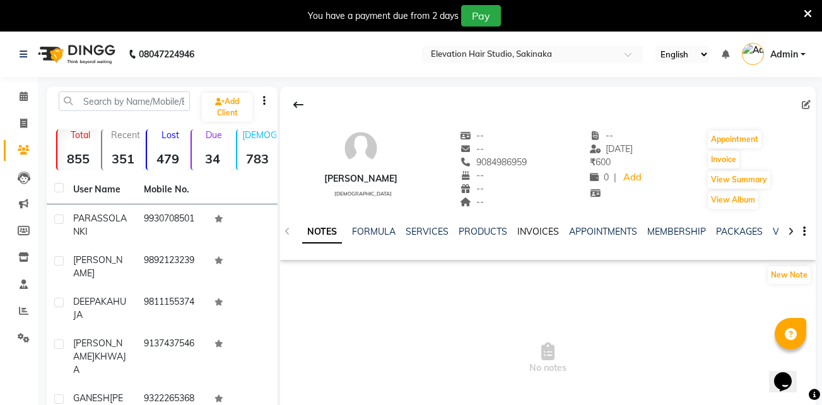
click at [545, 229] on link "INVOICES" at bounding box center [538, 231] width 42 height 11
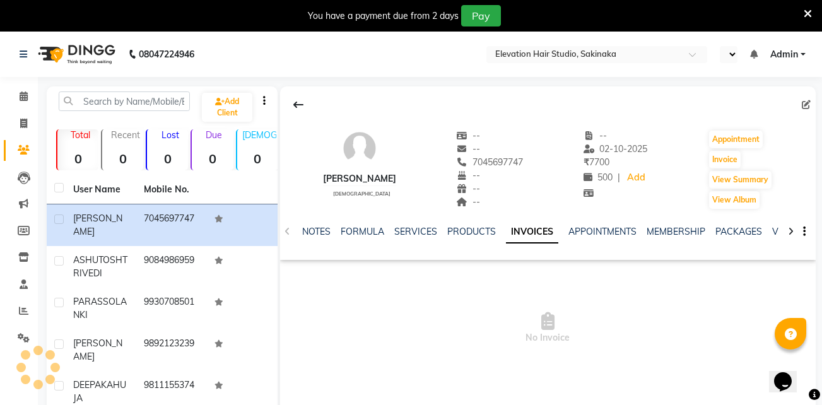
select select "en"
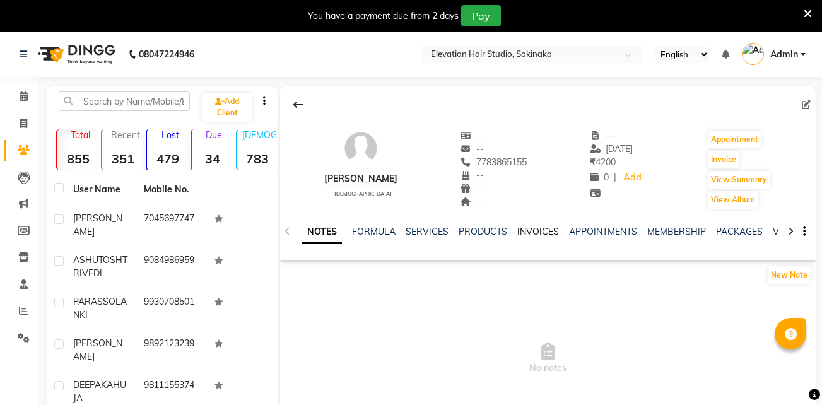
drag, startPoint x: 0, startPoint y: 0, endPoint x: 545, endPoint y: 226, distance: 589.9
click at [545, 226] on link "INVOICES" at bounding box center [538, 231] width 42 height 11
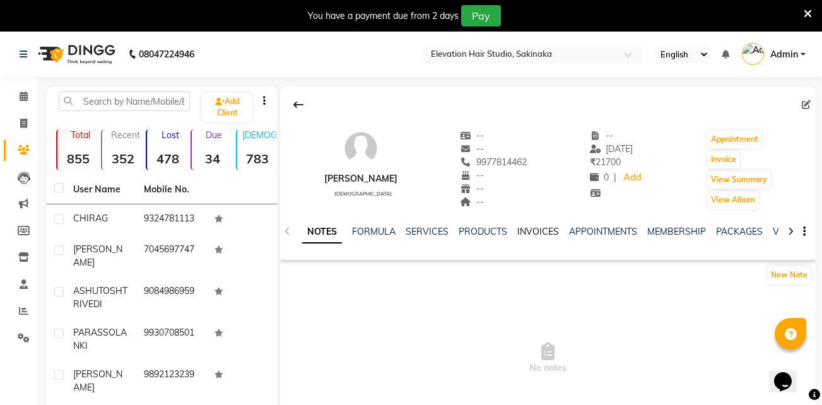
click at [540, 235] on link "INVOICES" at bounding box center [538, 231] width 42 height 11
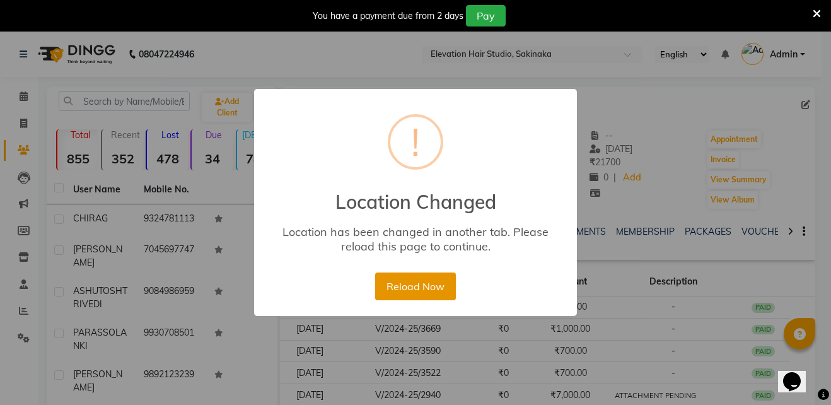
click at [426, 282] on button "Reload Now" at bounding box center [415, 287] width 80 height 28
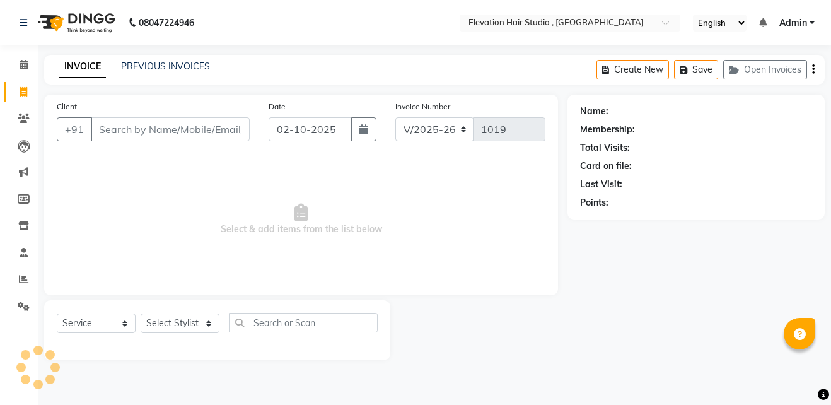
select select "6886"
select select "service"
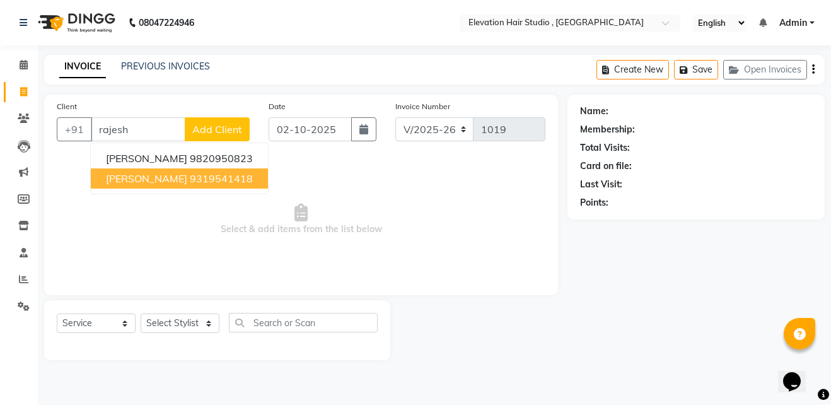
click at [262, 180] on span "Select & add items from the list below" at bounding box center [301, 219] width 489 height 126
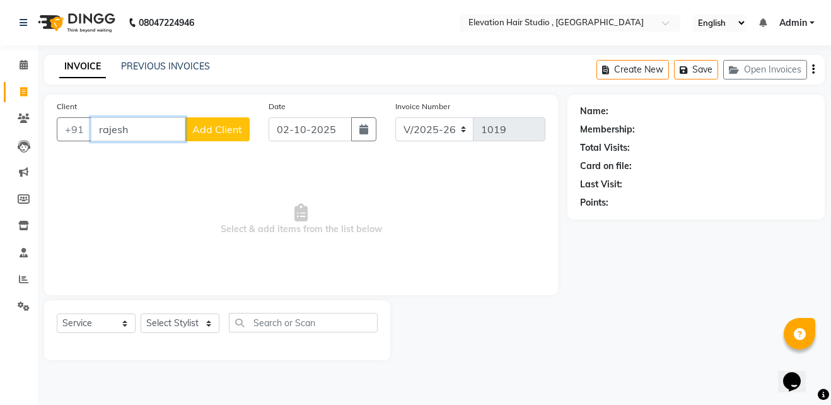
click at [159, 130] on input "rajesh" at bounding box center [138, 129] width 95 height 24
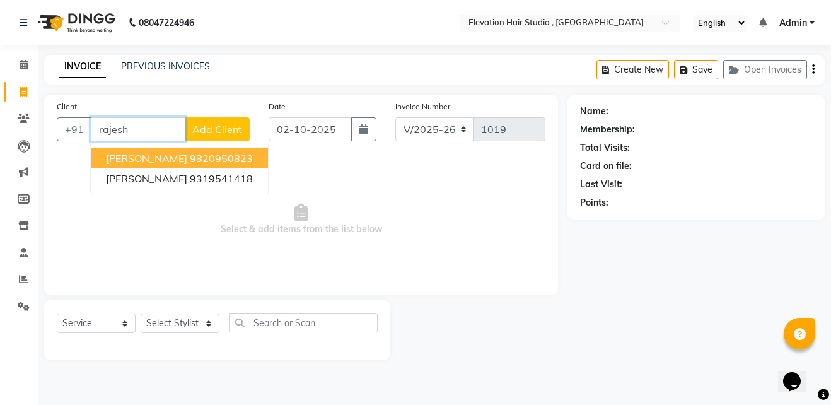
click at [167, 168] on button "[PERSON_NAME] 9820950823" at bounding box center [179, 158] width 177 height 20
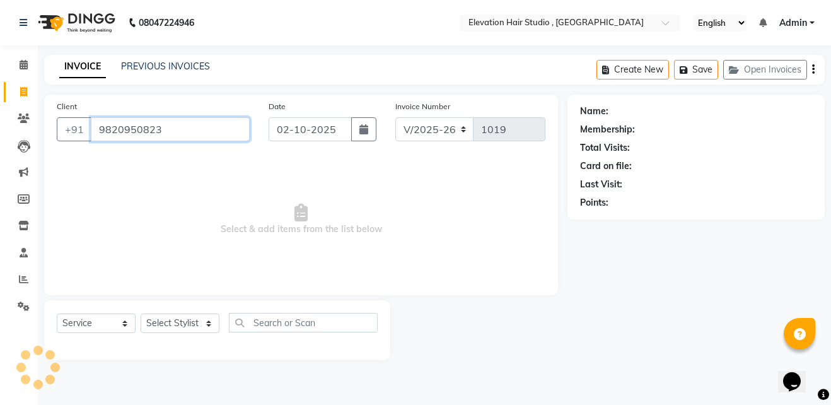
type input "9820950823"
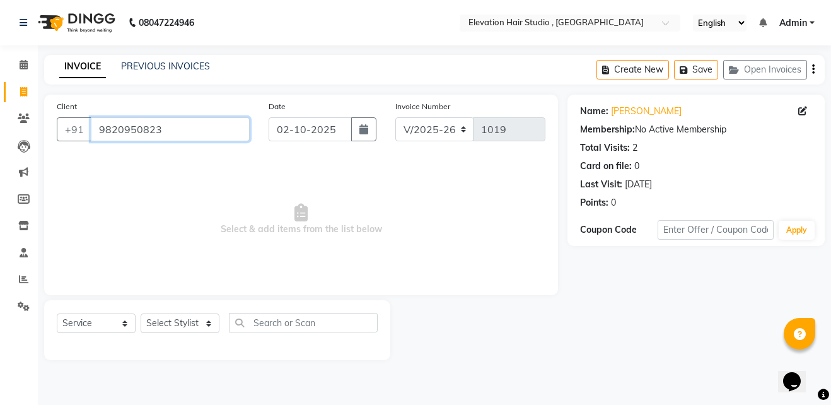
click at [184, 123] on input "9820950823" at bounding box center [170, 129] width 159 height 24
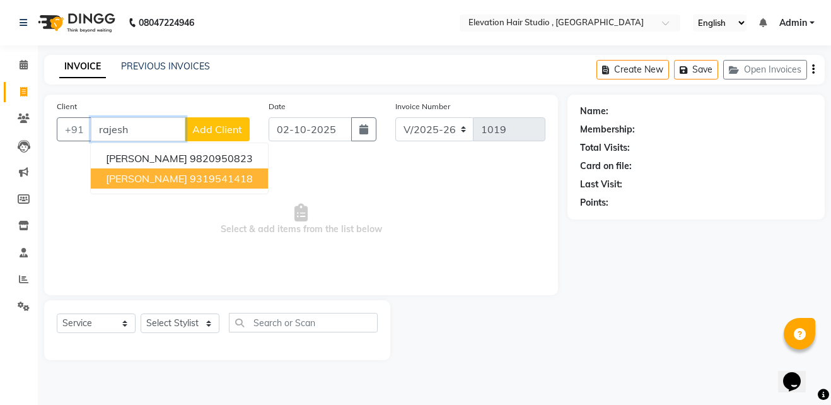
click at [190, 173] on ngb-highlight "9319541418" at bounding box center [221, 178] width 63 height 13
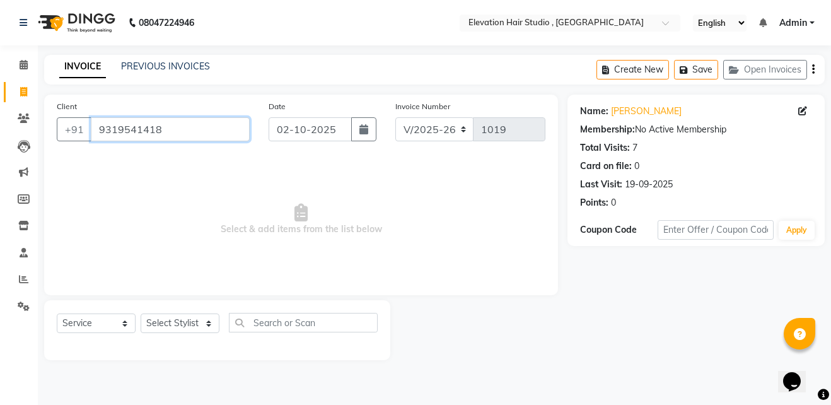
click at [191, 130] on input "9319541418" at bounding box center [170, 129] width 159 height 24
type input "]"
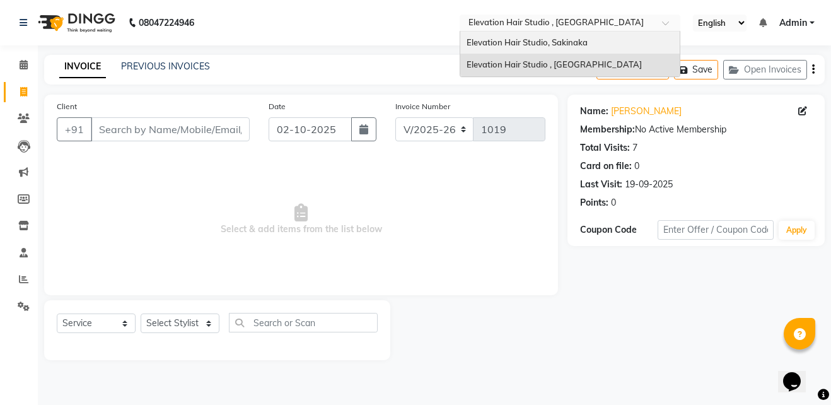
drag, startPoint x: 471, startPoint y: 20, endPoint x: 468, endPoint y: 36, distance: 16.6
click at [468, 32] on ng-select "Select Location × Elevation Hair Studio , Thane West Elevation Hair Studio, Sak…" at bounding box center [570, 23] width 221 height 17
click at [468, 36] on div "Elevation Hair Studio, Sakinaka" at bounding box center [570, 43] width 220 height 23
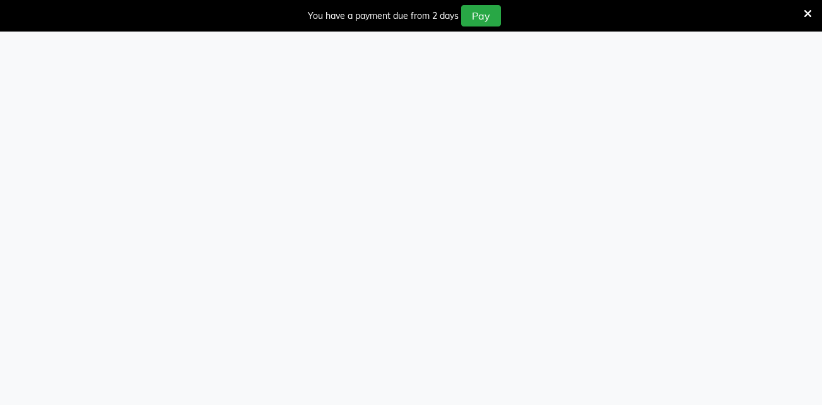
select select "4949"
select select "service"
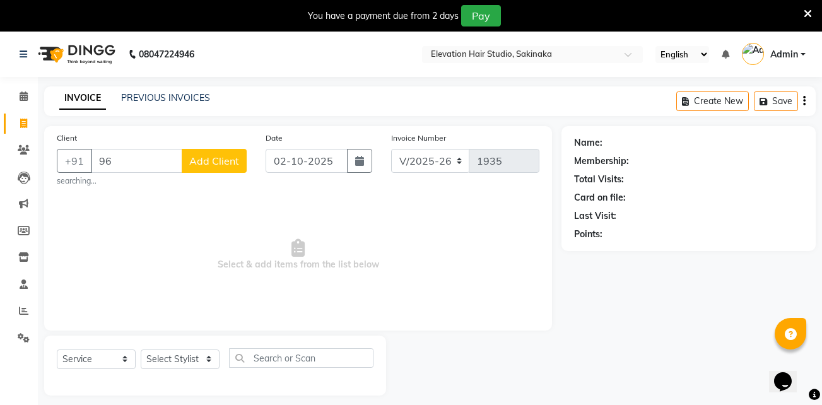
type input "9"
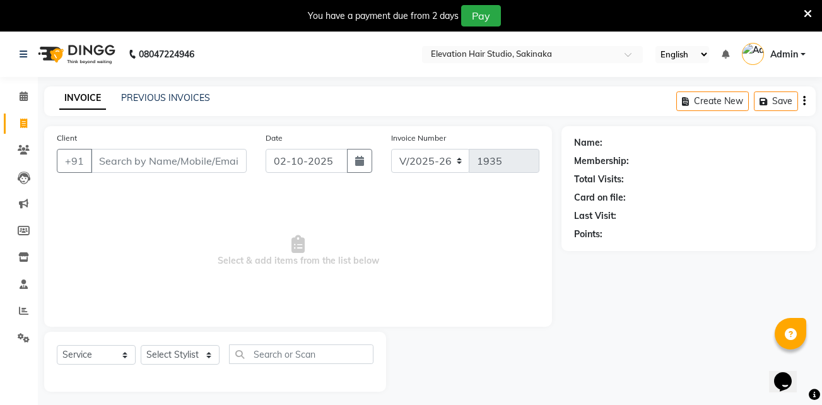
click at [811, 15] on icon at bounding box center [808, 13] width 8 height 11
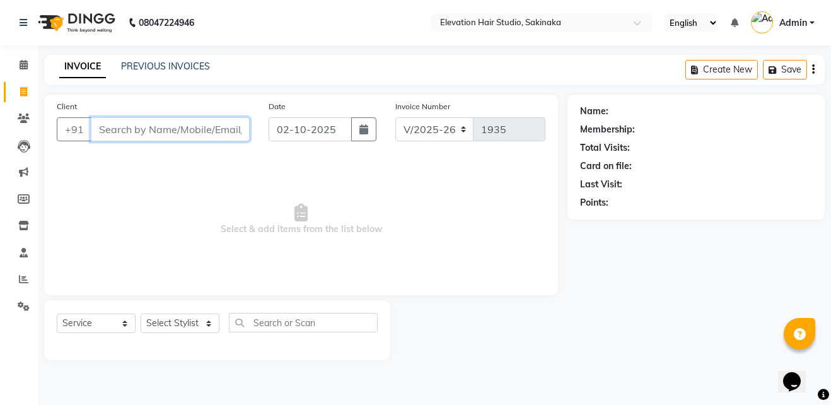
click at [217, 119] on input "Client" at bounding box center [170, 129] width 159 height 24
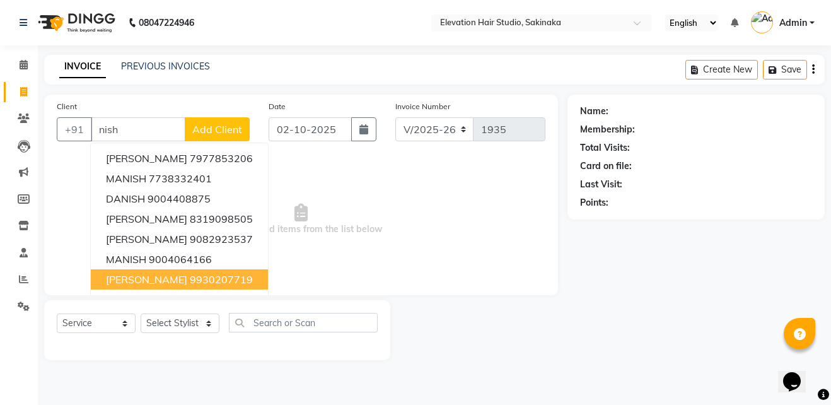
drag, startPoint x: 217, startPoint y: 119, endPoint x: 172, endPoint y: 280, distance: 167.0
click at [190, 280] on ngb-highlight "9930207719" at bounding box center [221, 279] width 63 height 13
type input "9930207719"
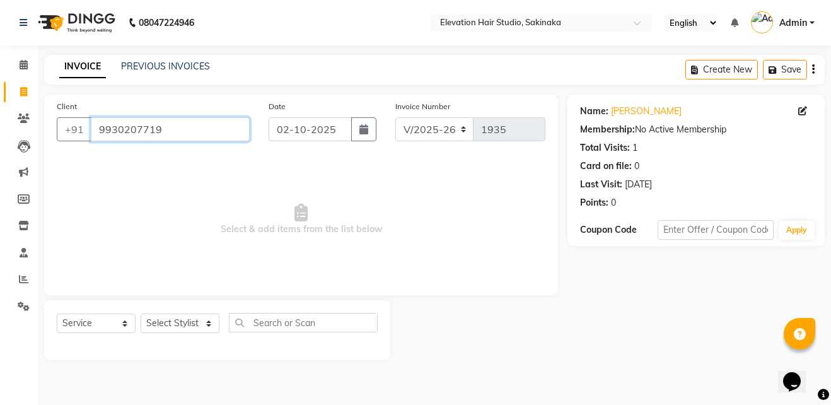
click at [187, 131] on input "9930207719" at bounding box center [170, 129] width 159 height 24
click at [226, 93] on main "INVOICE PREVIOUS INVOICES Create New Save Client +91 Date [DATE] Invoice Number…" at bounding box center [435, 217] width 794 height 324
click at [157, 119] on input "Client" at bounding box center [170, 129] width 159 height 24
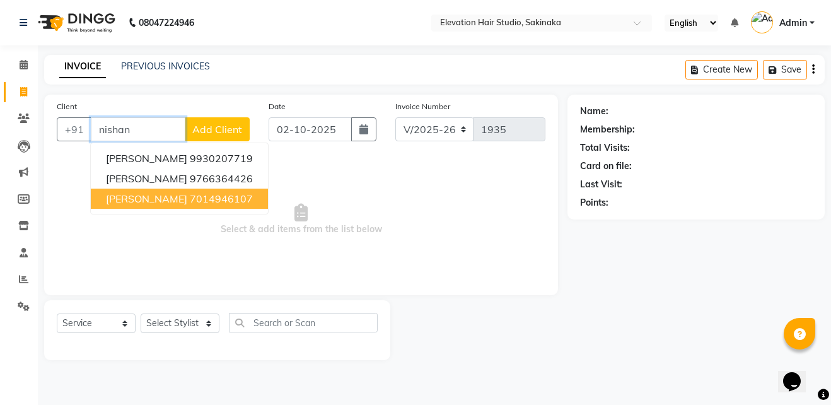
click at [161, 190] on button "[PERSON_NAME] 7014946107" at bounding box center [179, 199] width 177 height 20
type input "7014946107"
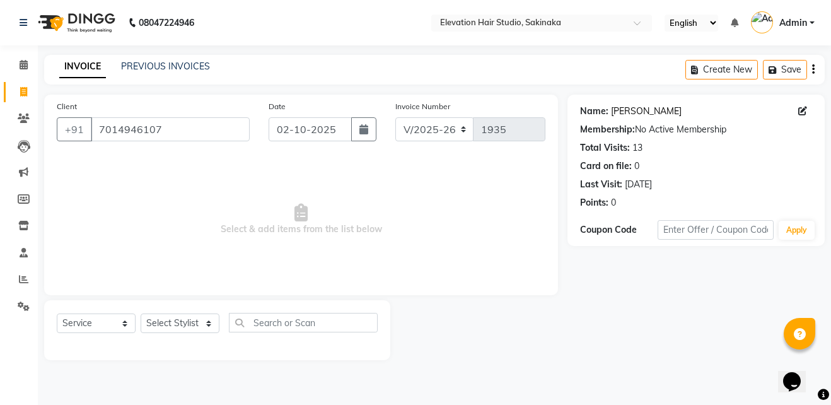
click at [636, 111] on link "[PERSON_NAME]" at bounding box center [646, 111] width 71 height 13
click at [204, 129] on input "7014946107" at bounding box center [170, 129] width 159 height 24
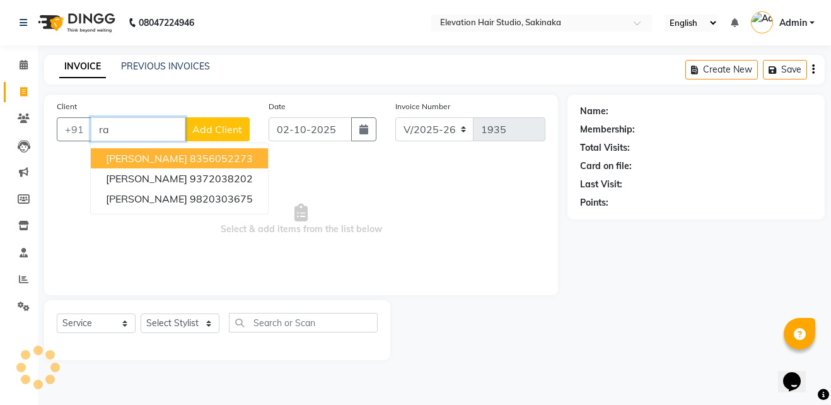
type input "r"
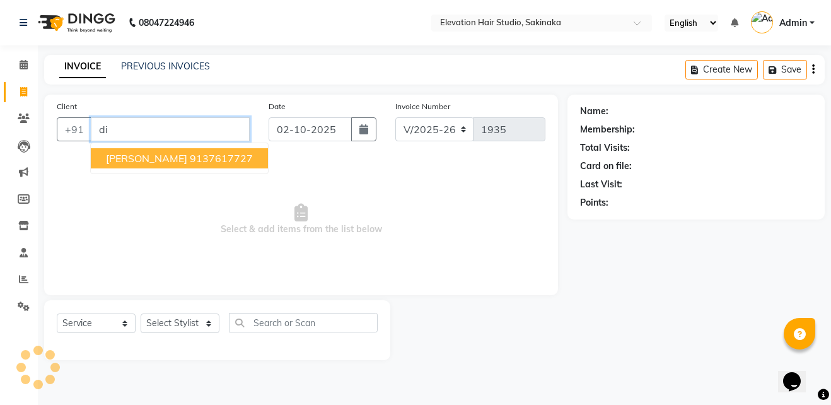
type input "d"
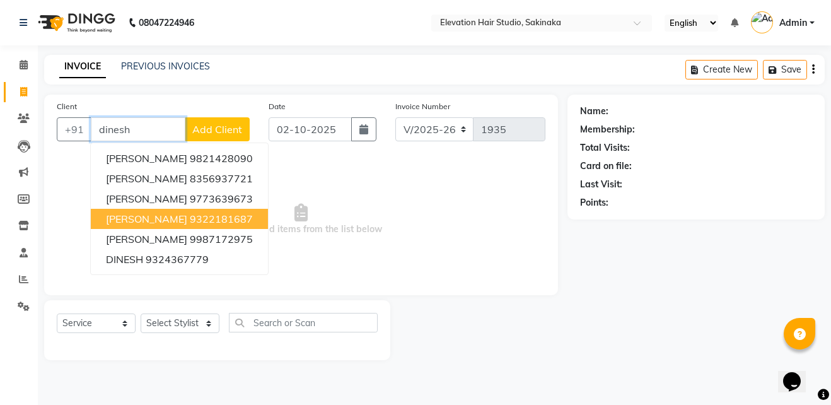
click at [178, 215] on span "[PERSON_NAME]" at bounding box center [146, 219] width 81 height 13
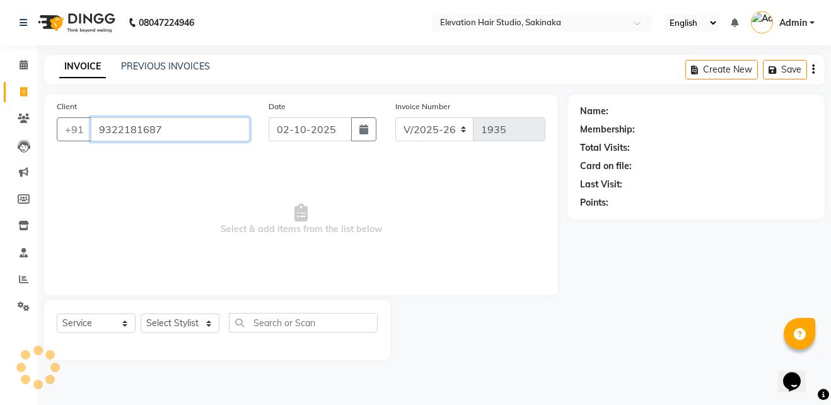
type input "9322181687"
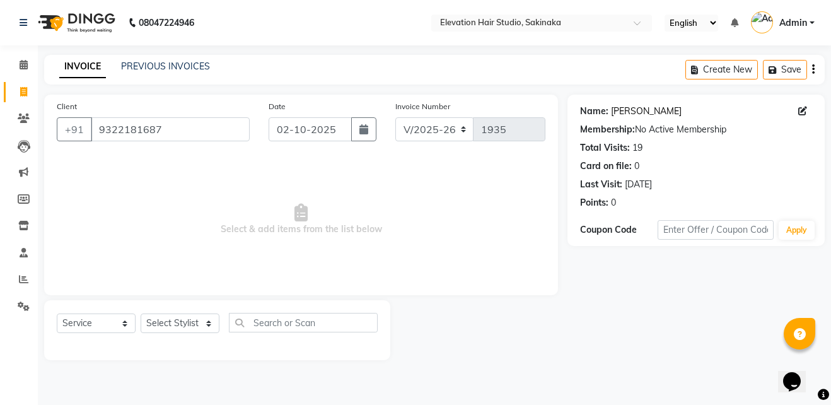
click at [624, 112] on link "[PERSON_NAME]" at bounding box center [646, 111] width 71 height 13
click at [173, 325] on select "Select Stylist Admin (EHS Thane) ANEES [PERSON_NAME] PRIYA [PERSON_NAME] [PERSO…" at bounding box center [180, 324] width 79 height 20
select select "30865"
click at [141, 314] on select "Select Stylist Admin (EHS Thane) ANEES [PERSON_NAME] PRIYA [PERSON_NAME] [PERSO…" at bounding box center [180, 324] width 79 height 20
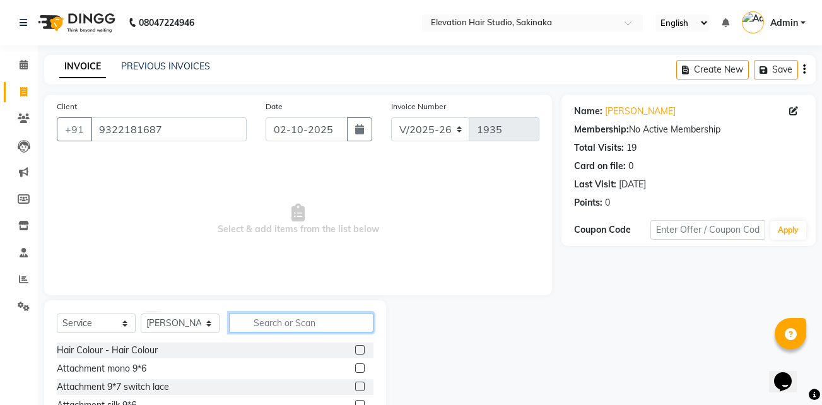
click at [243, 318] on input "text" at bounding box center [301, 323] width 144 height 20
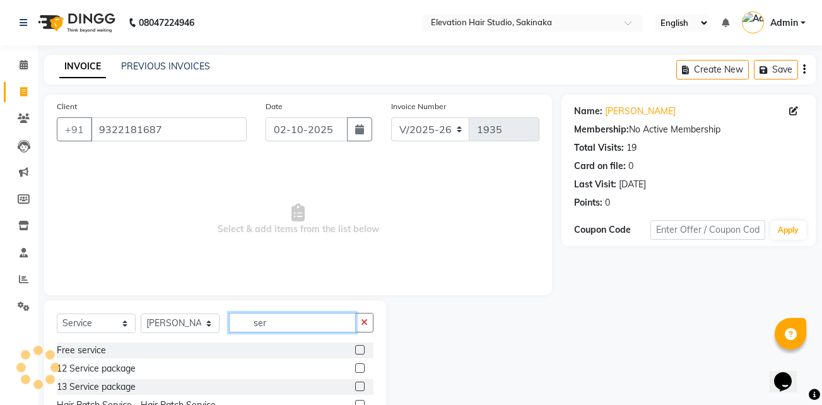
scroll to position [66, 0]
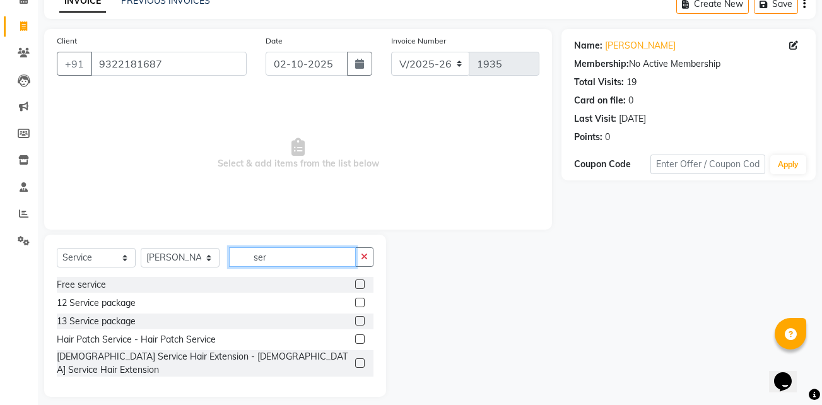
type input "ser"
click at [355, 339] on label at bounding box center [359, 338] width 9 height 9
click at [355, 339] on input "checkbox" at bounding box center [359, 340] width 8 height 8
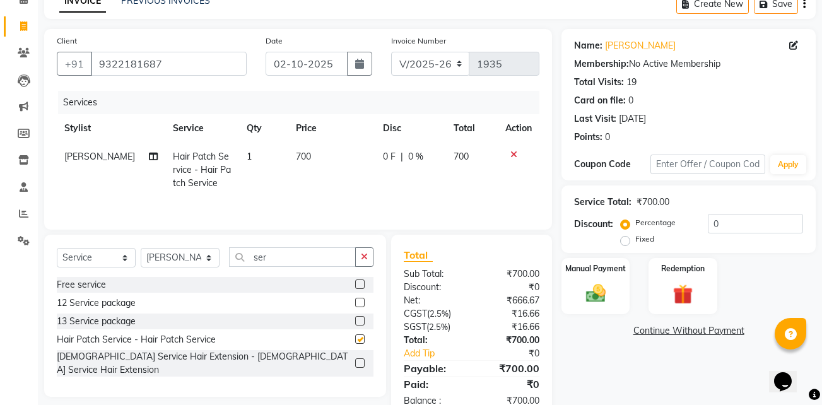
checkbox input "false"
click at [579, 298] on img at bounding box center [595, 293] width 33 height 24
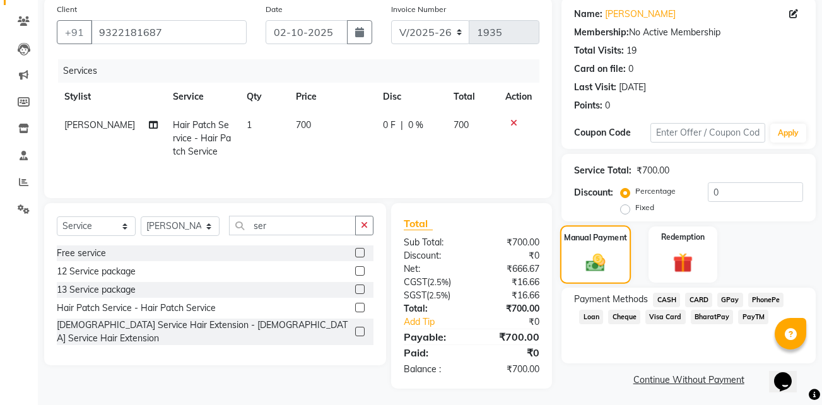
scroll to position [100, 0]
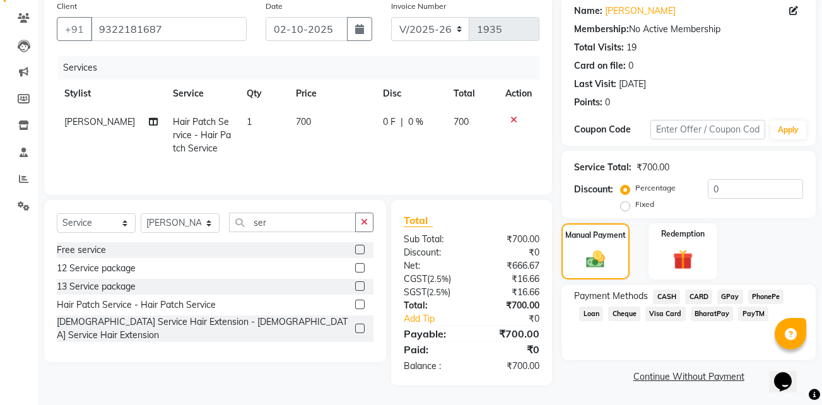
click at [669, 295] on span "CASH" at bounding box center [666, 297] width 27 height 15
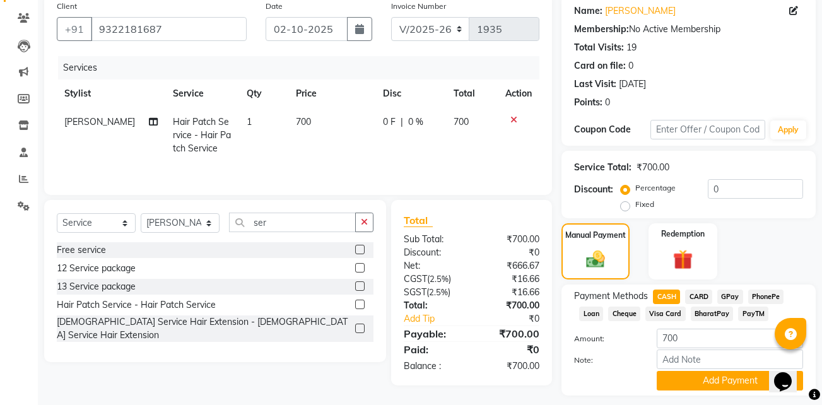
scroll to position [136, 0]
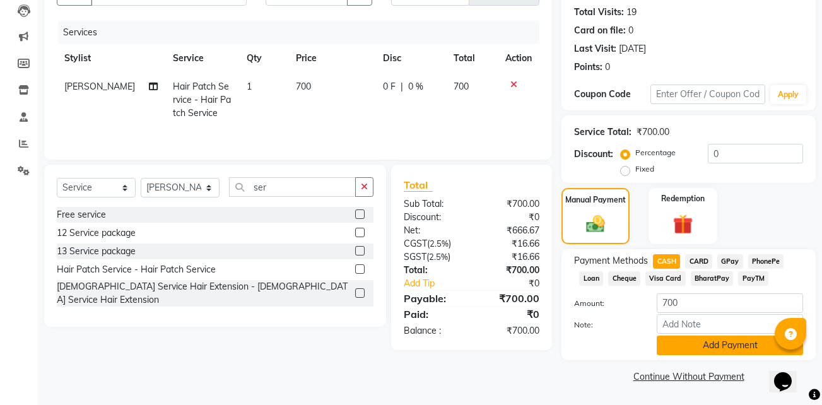
click at [681, 347] on button "Add Payment" at bounding box center [730, 346] width 146 height 20
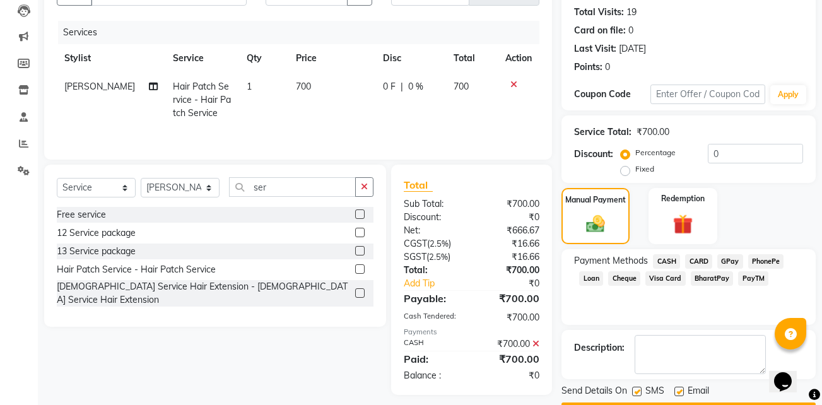
scroll to position [172, 0]
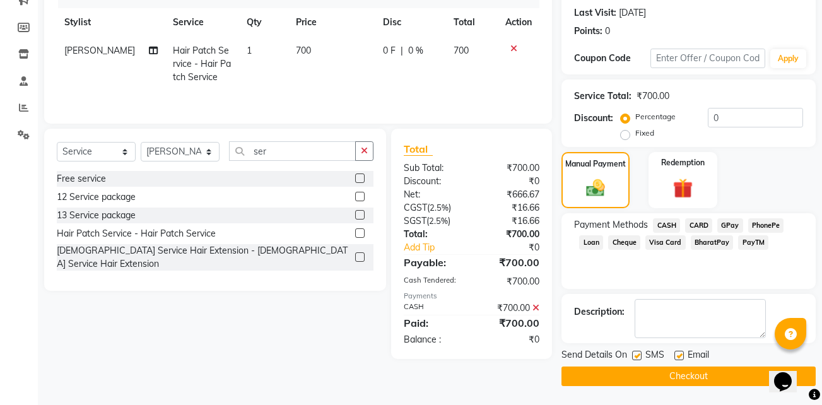
click at [677, 349] on div "Email" at bounding box center [696, 356] width 45 height 16
click at [679, 356] on label at bounding box center [678, 355] width 9 height 9
click at [679, 356] on input "checkbox" at bounding box center [678, 356] width 8 height 8
checkbox input "false"
click at [638, 358] on label at bounding box center [636, 355] width 9 height 9
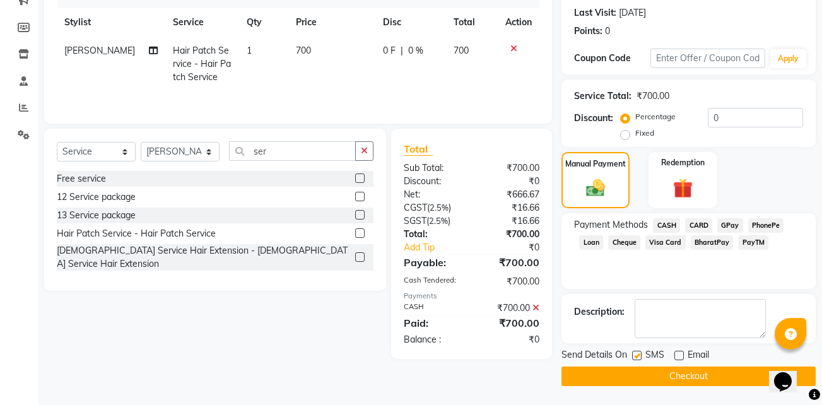
click at [638, 358] on input "checkbox" at bounding box center [636, 356] width 8 height 8
checkbox input "false"
click at [642, 371] on button "Checkout" at bounding box center [688, 376] width 254 height 20
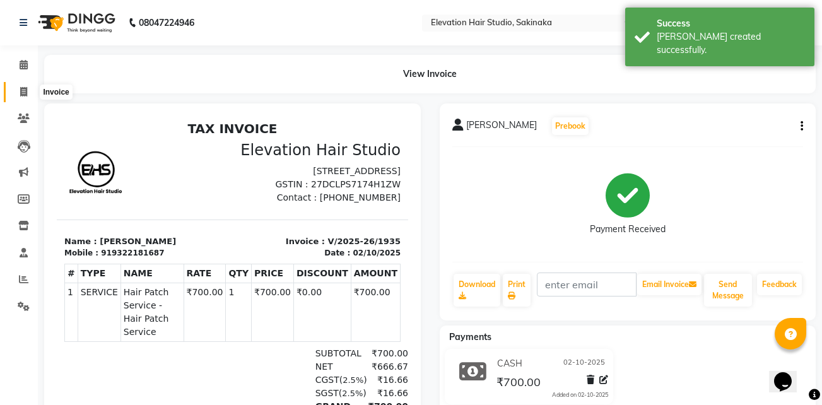
click at [26, 88] on icon at bounding box center [23, 91] width 7 height 9
select select "service"
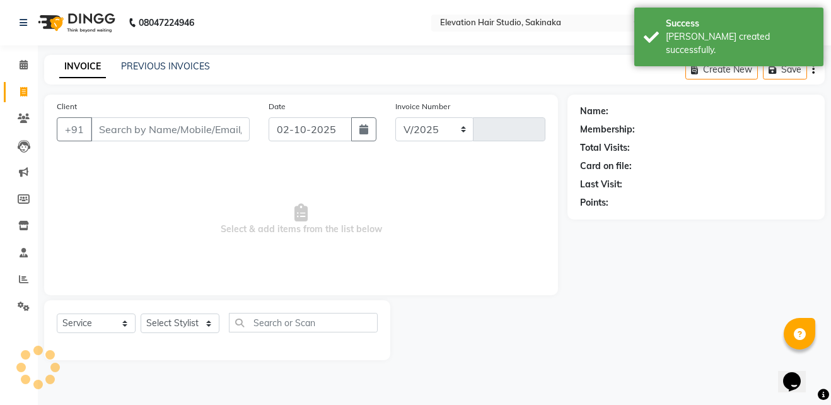
select select "4949"
type input "1936"
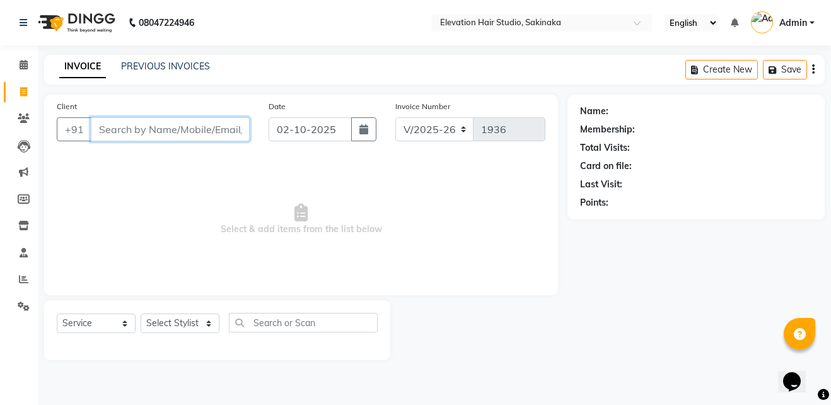
click at [179, 131] on input "Client" at bounding box center [170, 129] width 159 height 24
paste input "[PERSON_NAME]"
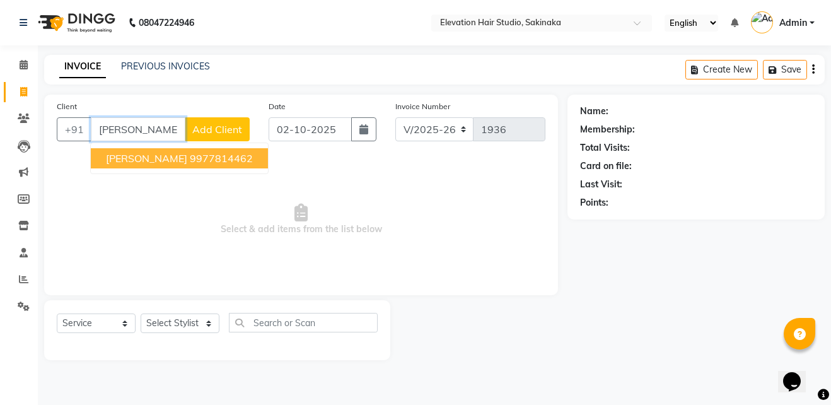
click at [179, 131] on input "[PERSON_NAME]" at bounding box center [138, 129] width 95 height 24
type input "9977814462"
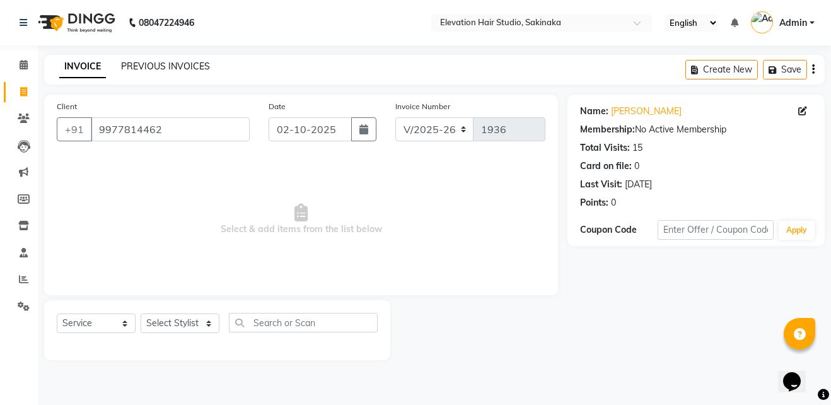
click at [173, 67] on link "PREVIOUS INVOICES" at bounding box center [165, 66] width 89 height 11
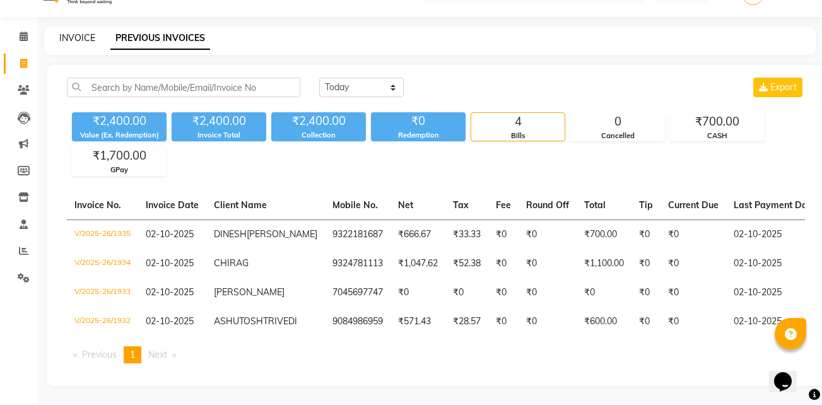
click at [85, 32] on link "INVOICE" at bounding box center [77, 37] width 36 height 11
select select "service"
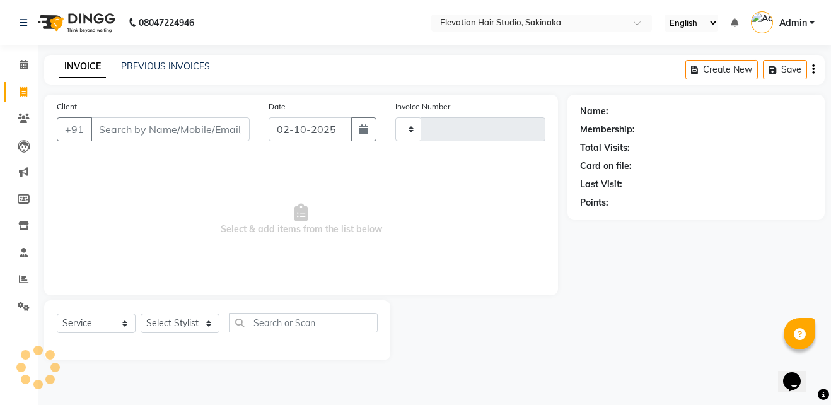
type input "1936"
type input "s"
select select "4949"
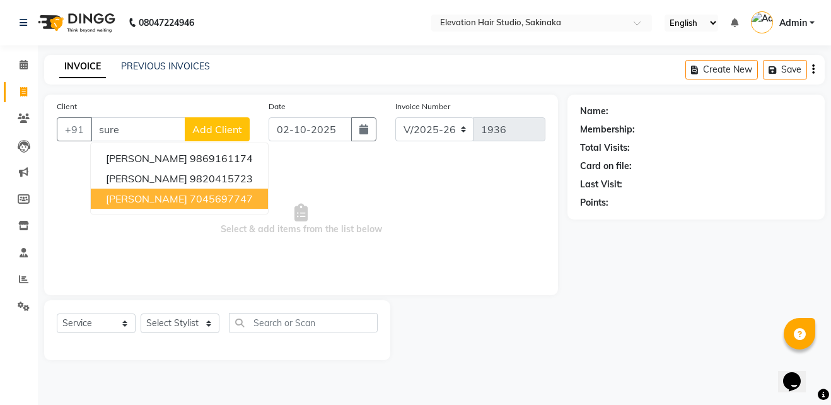
click at [192, 194] on ngb-highlight "7045697747" at bounding box center [221, 198] width 63 height 13
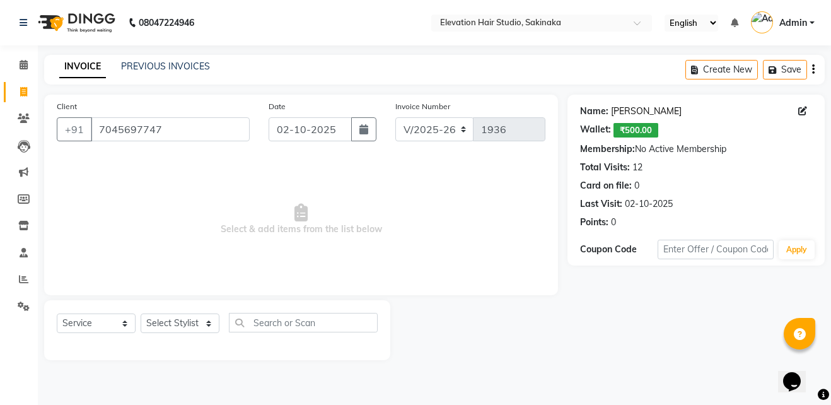
click at [628, 111] on link "[PERSON_NAME]" at bounding box center [646, 111] width 71 height 13
click at [195, 127] on input "7045697747" at bounding box center [170, 129] width 159 height 24
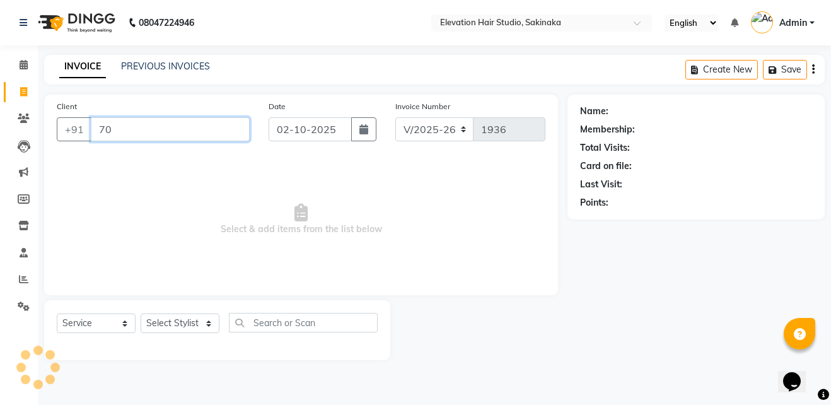
type input "7"
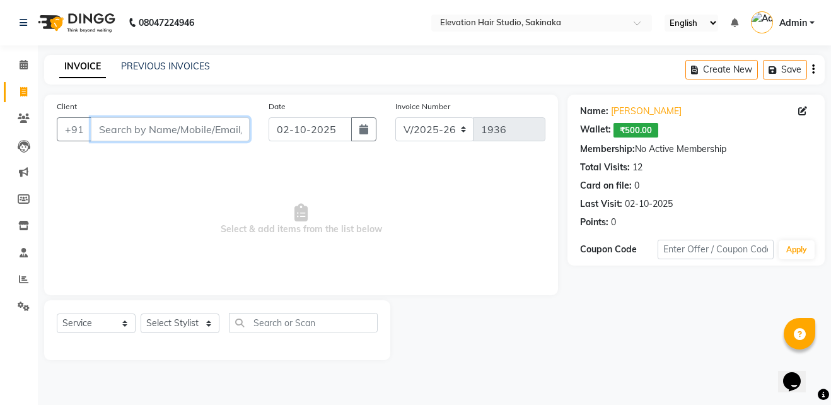
click at [195, 127] on input "Client" at bounding box center [170, 129] width 159 height 24
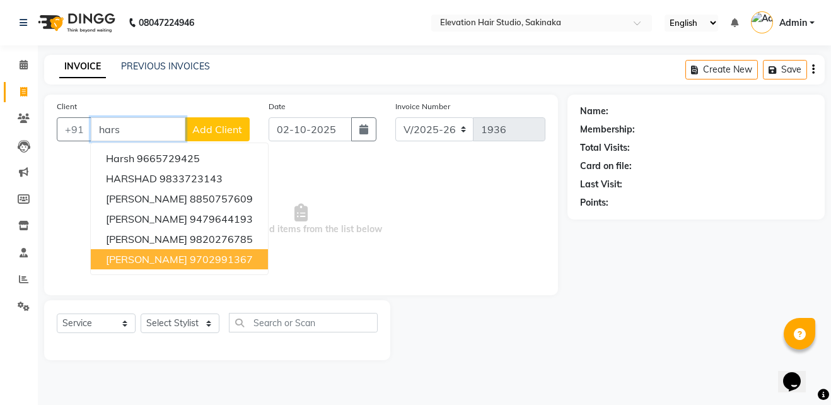
click at [181, 263] on span "HARSHAL MISTRY" at bounding box center [146, 259] width 81 height 13
type input "9702991367"
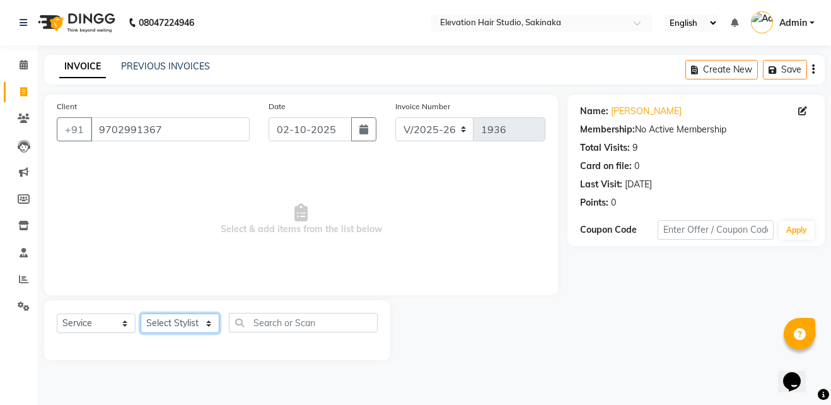
click at [196, 324] on select "Select Stylist Admin (EHS Thane) ANEES DILIP KAPIL PRIYA RUPESH SAHIL Sarfaraz …" at bounding box center [180, 324] width 79 height 20
select select "30865"
click at [141, 314] on select "Select Stylist Admin (EHS Thane) ANEES DILIP KAPIL PRIYA RUPESH SAHIL Sarfaraz …" at bounding box center [180, 324] width 79 height 20
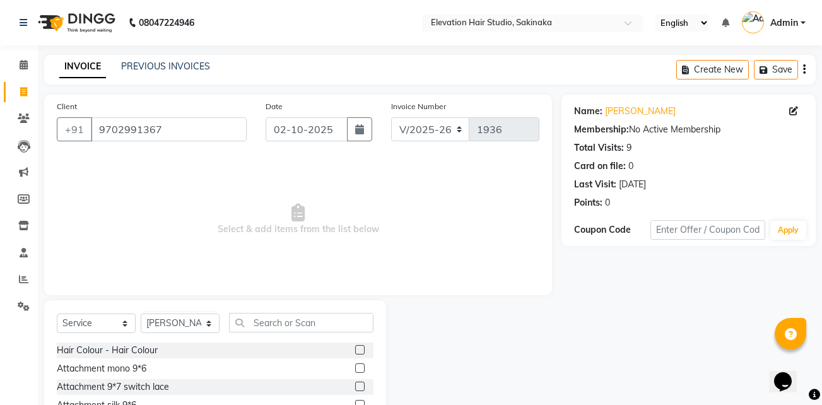
click at [266, 317] on div "Select Service Product Membership Package Voucher Prepaid Gift Card Select Styl…" at bounding box center [215, 393] width 342 height 186
click at [266, 317] on input "text" at bounding box center [301, 323] width 144 height 20
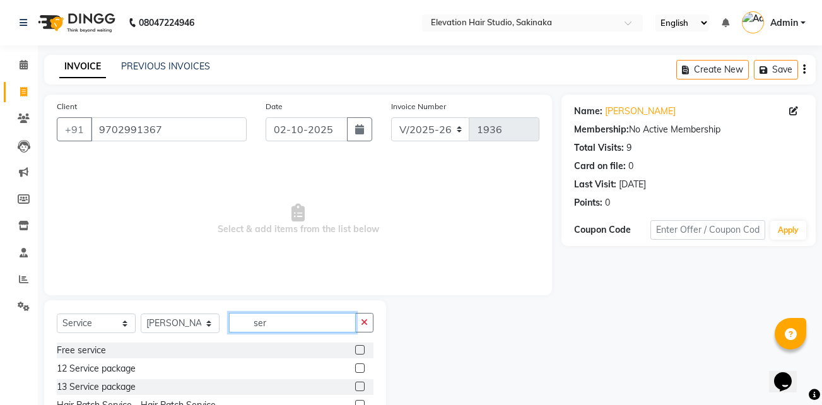
scroll to position [66, 0]
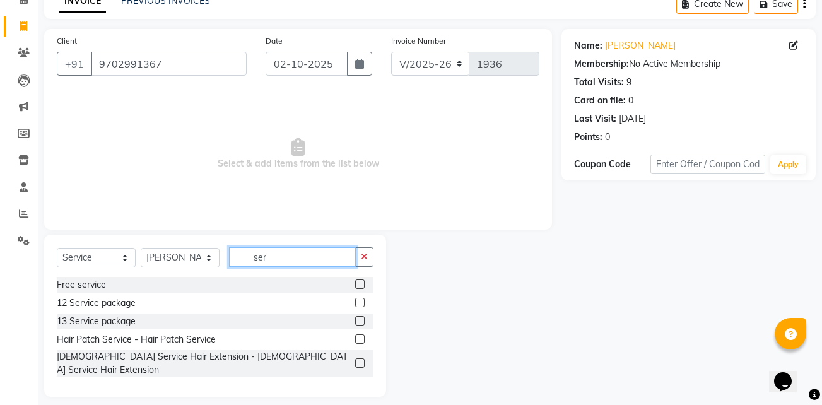
type input "ser"
click at [362, 341] on label at bounding box center [359, 338] width 9 height 9
click at [362, 341] on input "checkbox" at bounding box center [359, 340] width 8 height 8
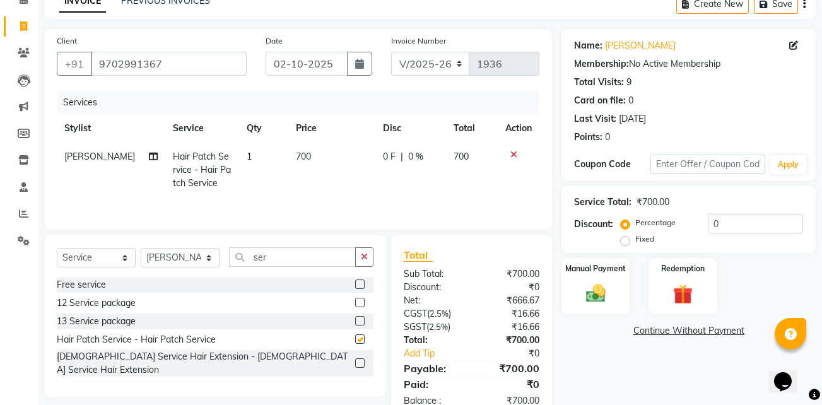
checkbox input "false"
click at [295, 149] on td "700" at bounding box center [331, 170] width 87 height 55
select select "30865"
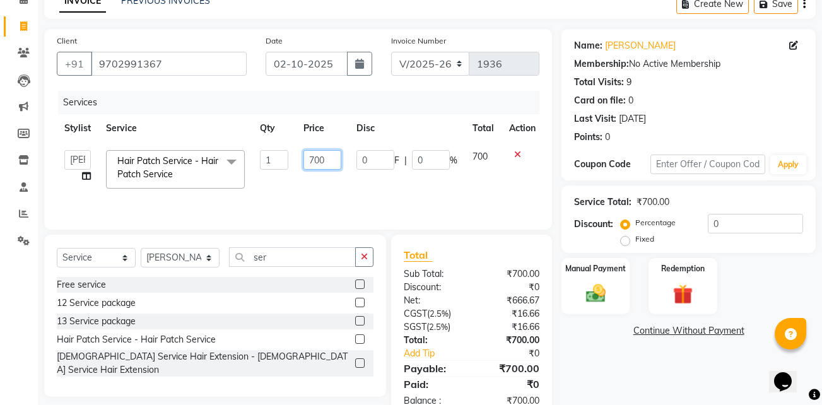
click at [314, 163] on input "700" at bounding box center [322, 160] width 38 height 20
type input "600"
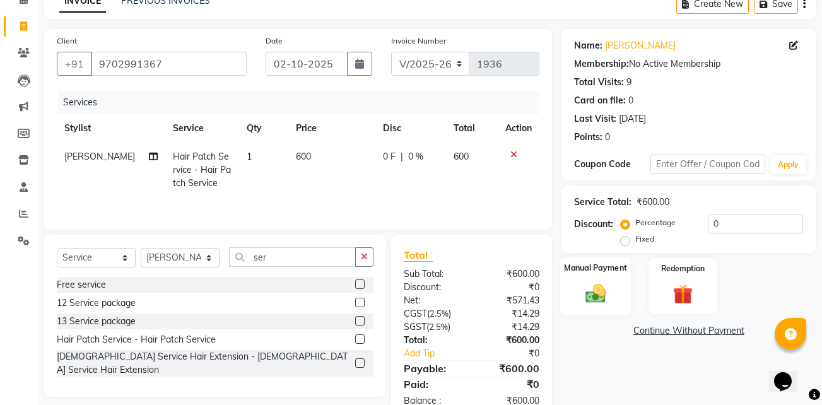
click at [618, 291] on div "Manual Payment" at bounding box center [595, 286] width 71 height 59
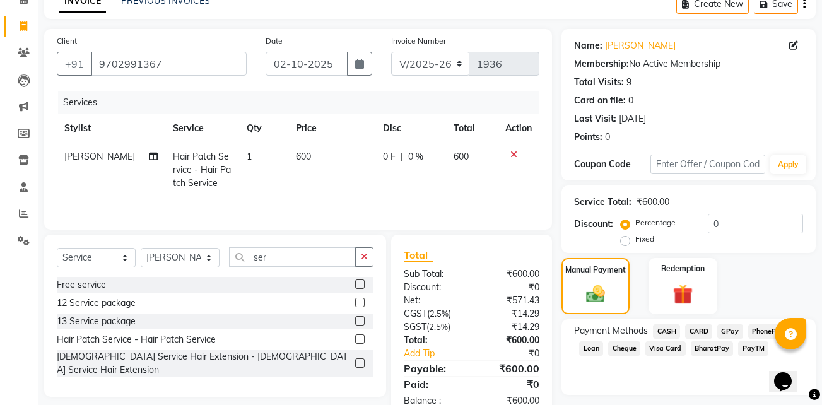
click at [729, 327] on span "GPay" at bounding box center [730, 331] width 26 height 15
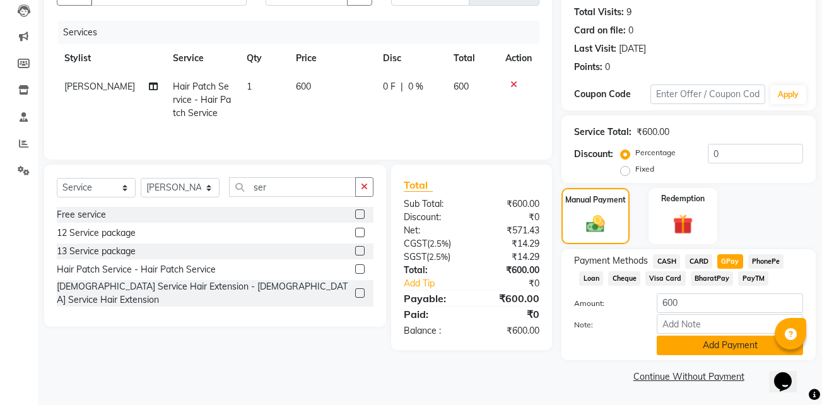
click at [695, 344] on button "Add Payment" at bounding box center [730, 346] width 146 height 20
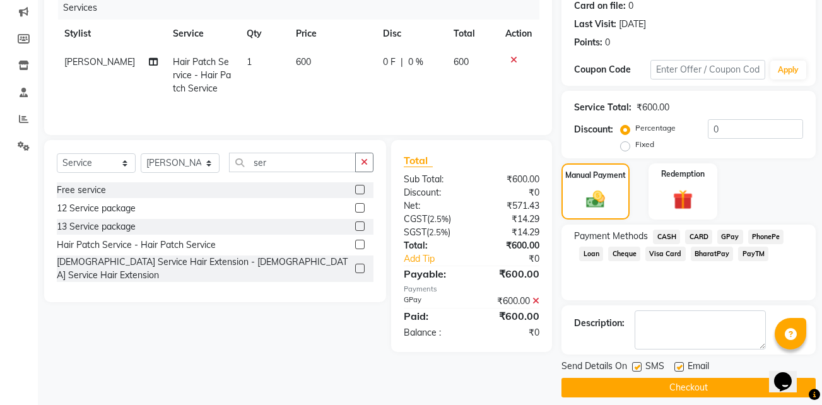
scroll to position [161, 0]
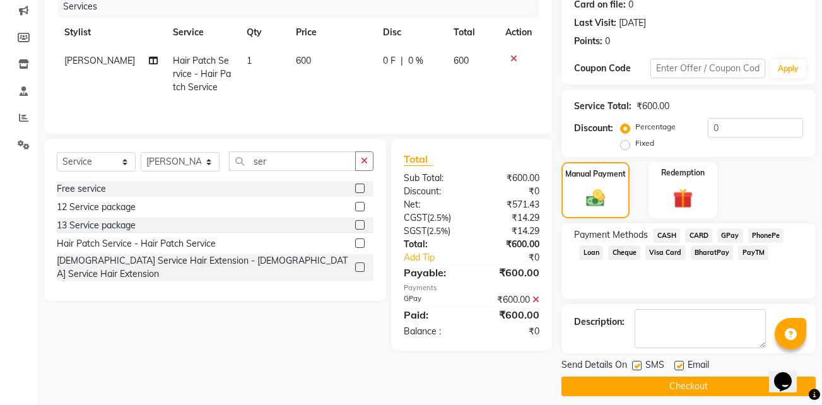
click at [679, 366] on label at bounding box center [678, 365] width 9 height 9
click at [679, 366] on input "checkbox" at bounding box center [678, 366] width 8 height 8
checkbox input "false"
click at [636, 363] on label at bounding box center [636, 365] width 9 height 9
click at [636, 363] on input "checkbox" at bounding box center [636, 366] width 8 height 8
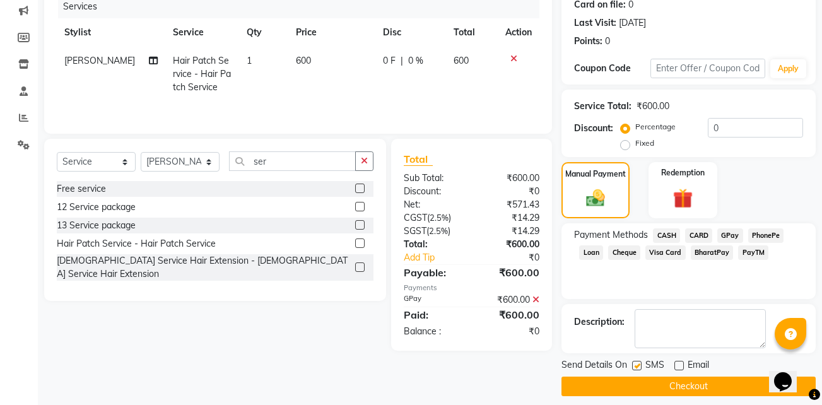
checkbox input "false"
click at [681, 392] on button "Checkout" at bounding box center [688, 387] width 254 height 20
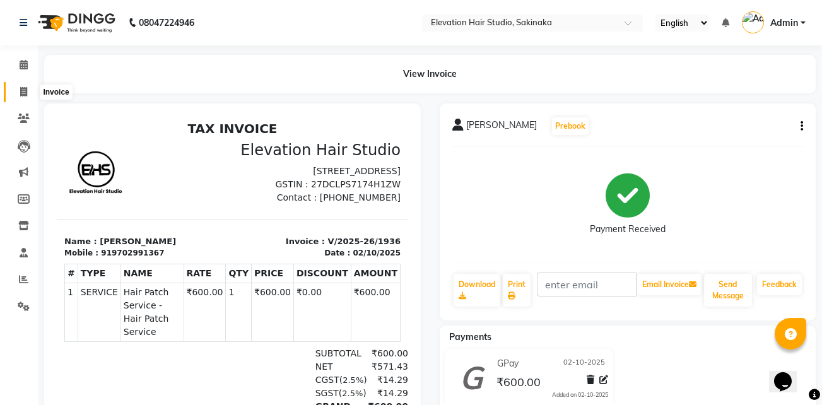
click at [21, 89] on icon at bounding box center [23, 91] width 7 height 9
select select "service"
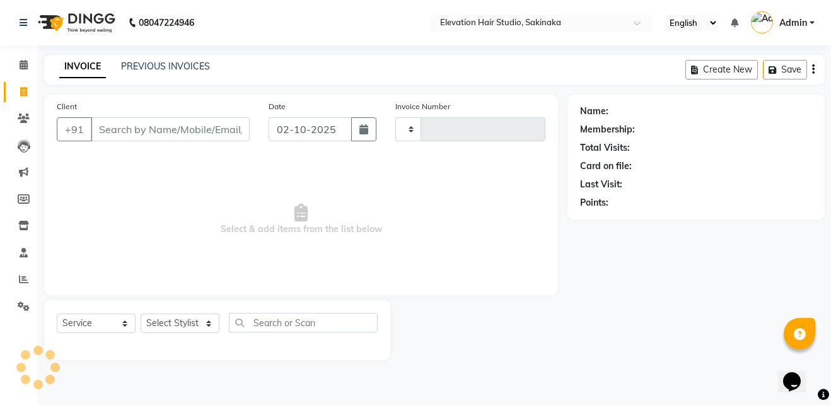
type input "1937"
select select "4949"
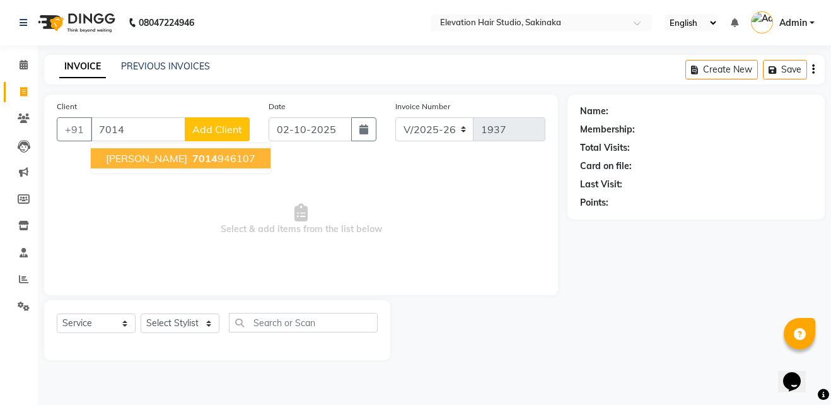
click at [190, 156] on ngb-highlight "7014 946107" at bounding box center [223, 158] width 66 height 13
type input "7014946107"
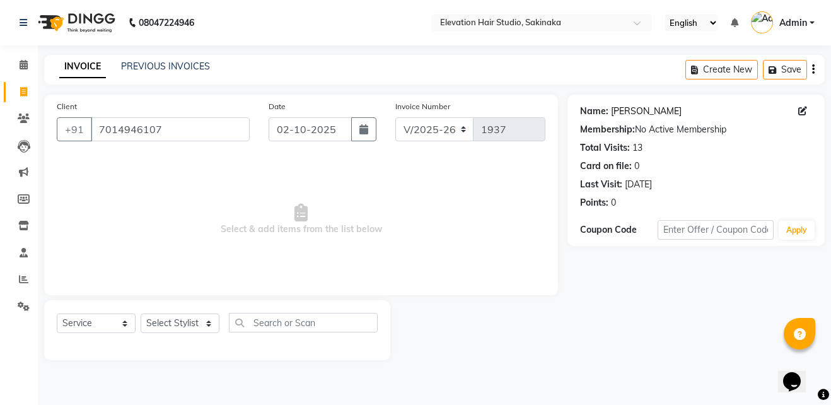
click at [613, 112] on link "Nishant" at bounding box center [646, 111] width 71 height 13
click at [185, 319] on select "Select Stylist Admin (EHS Thane) ANEES DILIP KAPIL PRIYA RUPESH SAHIL Sarfaraz …" at bounding box center [180, 324] width 79 height 20
select select "84316"
click at [141, 314] on select "Select Stylist Admin (EHS Thane) ANEES DILIP KAPIL PRIYA RUPESH SAHIL Sarfaraz …" at bounding box center [180, 324] width 79 height 20
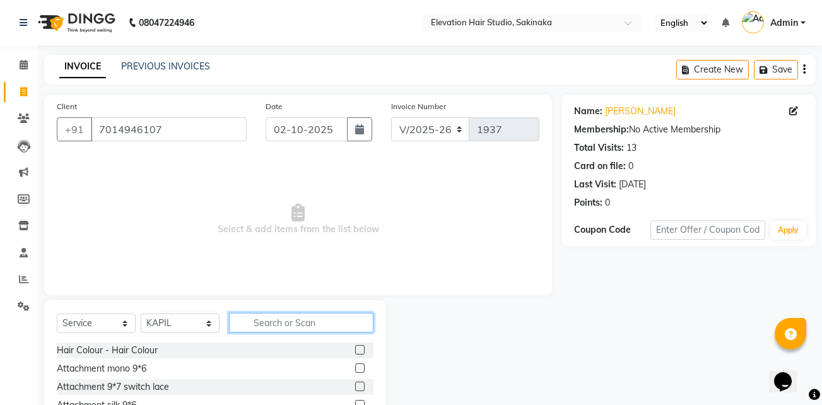
click at [308, 331] on input "text" at bounding box center [301, 323] width 144 height 20
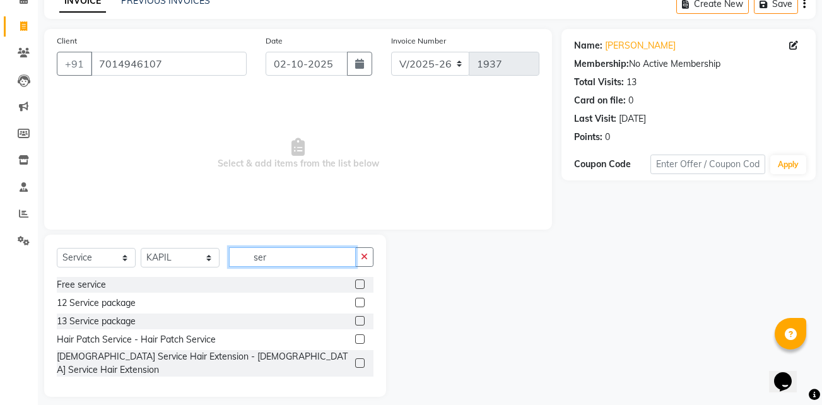
type input "ser"
click at [358, 341] on label at bounding box center [359, 338] width 9 height 9
click at [358, 341] on input "checkbox" at bounding box center [359, 340] width 8 height 8
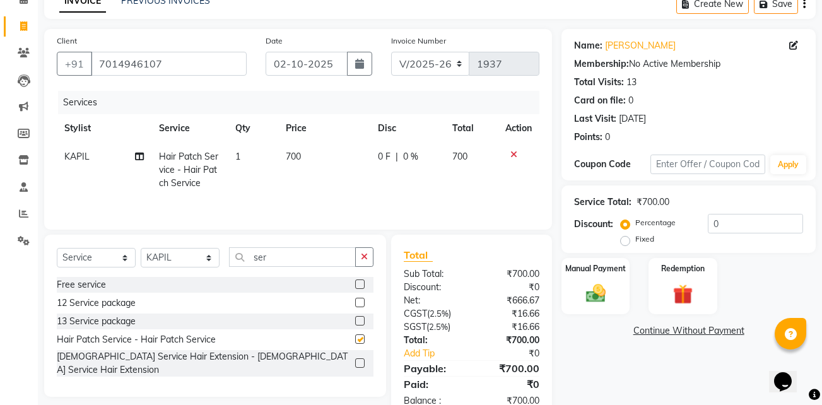
checkbox input "false"
click at [314, 151] on td "700" at bounding box center [324, 170] width 92 height 55
select select "84316"
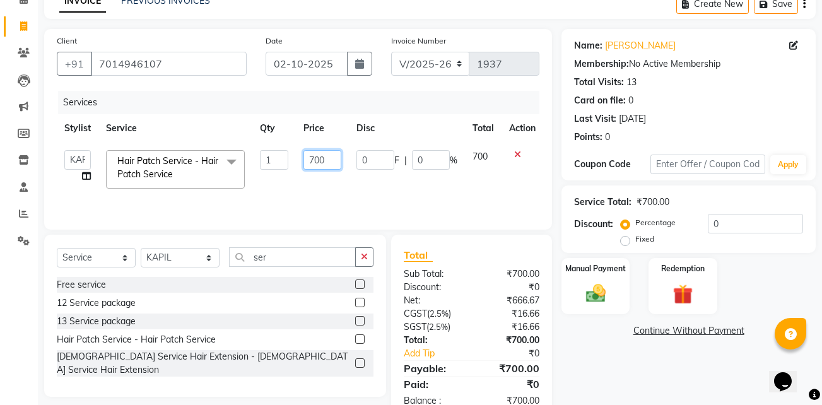
click at [315, 155] on input "700" at bounding box center [322, 160] width 38 height 20
type input "600"
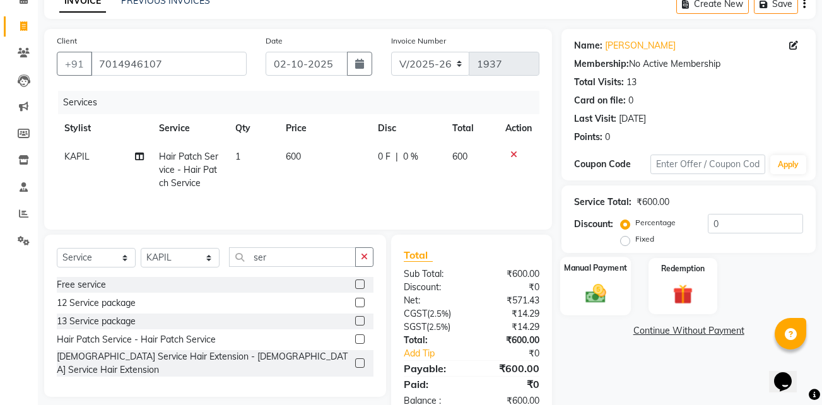
click at [591, 296] on img at bounding box center [595, 293] width 33 height 24
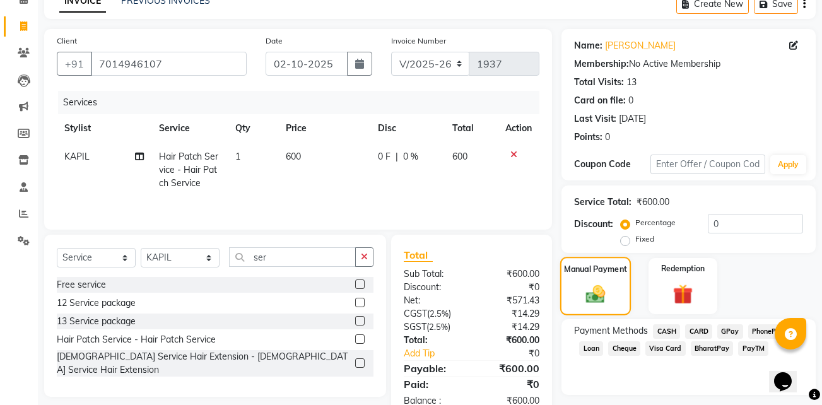
scroll to position [100, 0]
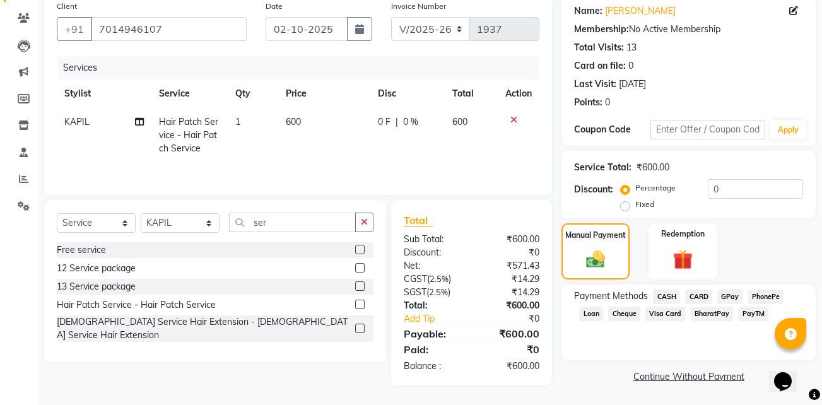
click at [673, 290] on span "CASH" at bounding box center [666, 297] width 27 height 15
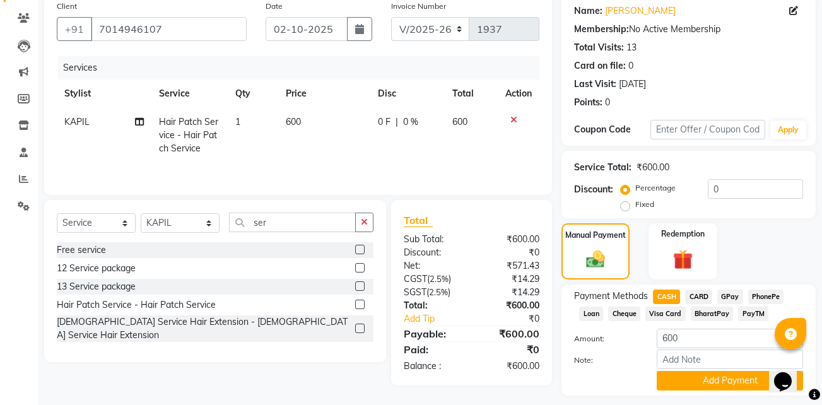
scroll to position [136, 0]
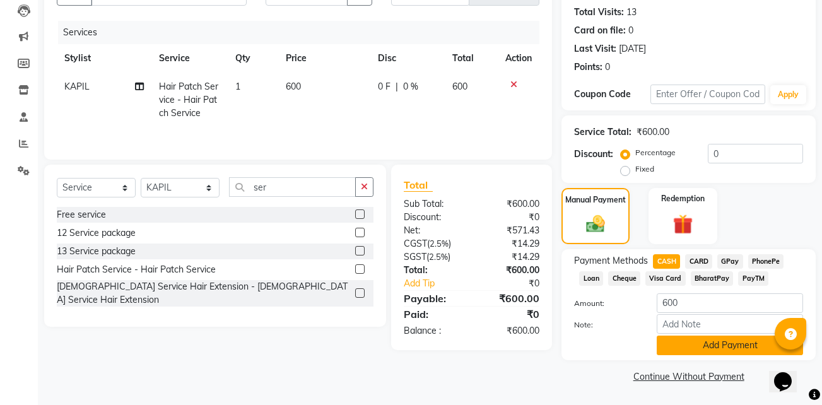
click at [690, 348] on button "Add Payment" at bounding box center [730, 346] width 146 height 20
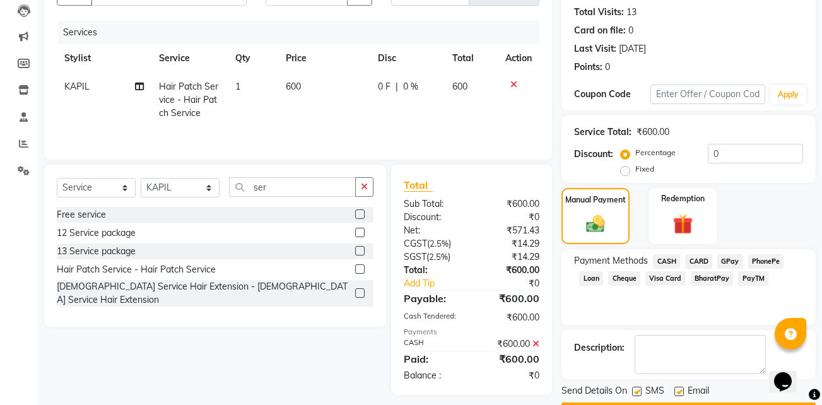
scroll to position [172, 0]
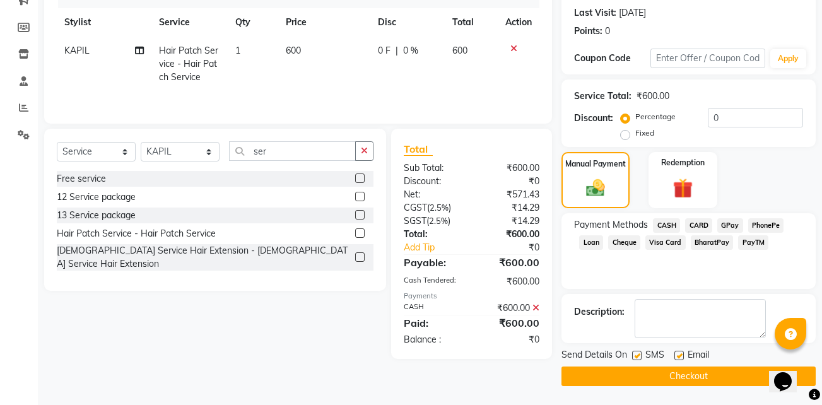
click at [679, 351] on label at bounding box center [678, 355] width 9 height 9
click at [679, 352] on input "checkbox" at bounding box center [678, 356] width 8 height 8
checkbox input "false"
click at [635, 357] on label at bounding box center [636, 355] width 9 height 9
click at [635, 357] on input "checkbox" at bounding box center [636, 356] width 8 height 8
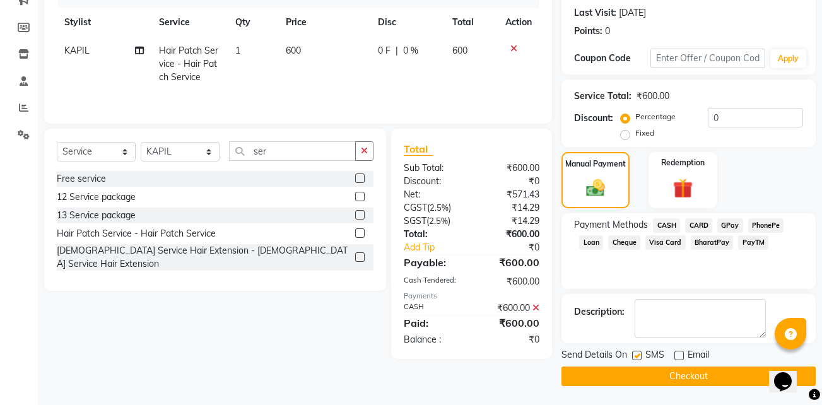
checkbox input "false"
click at [654, 379] on button "Checkout" at bounding box center [688, 376] width 254 height 20
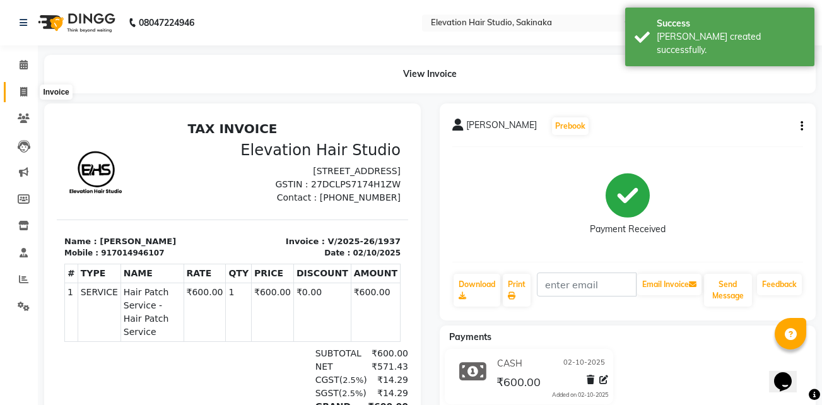
click at [27, 87] on icon at bounding box center [23, 91] width 7 height 9
select select "service"
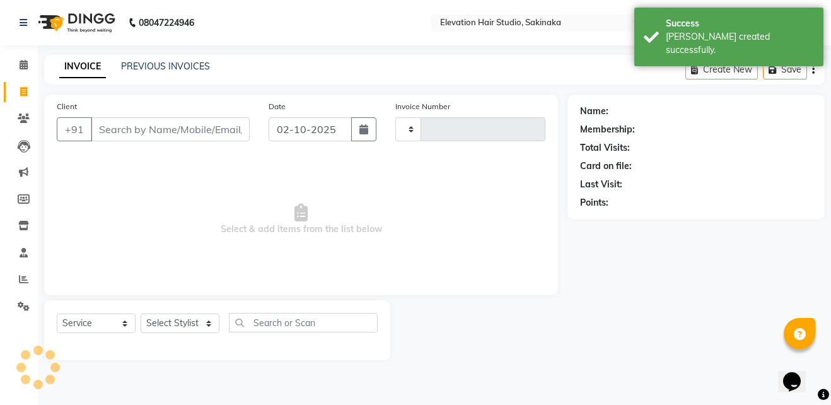
type input "1938"
select select "4949"
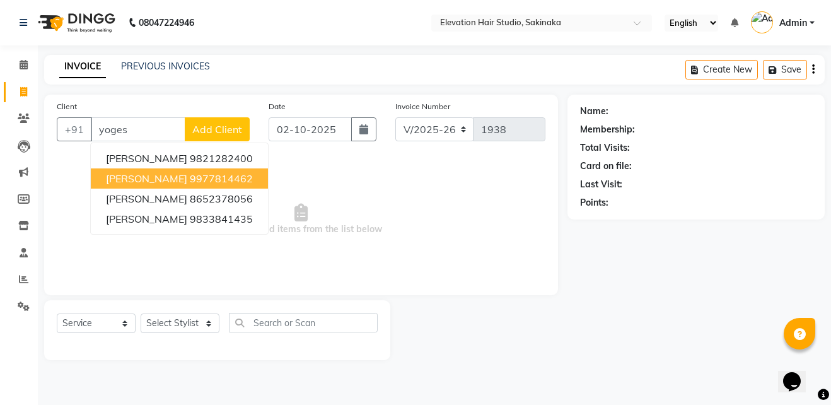
click at [230, 186] on button "YOGESH GARG 9977814462" at bounding box center [179, 178] width 177 height 20
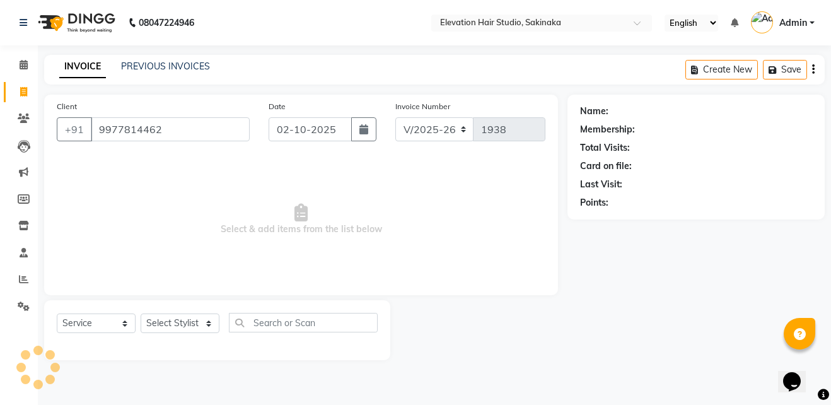
type input "9977814462"
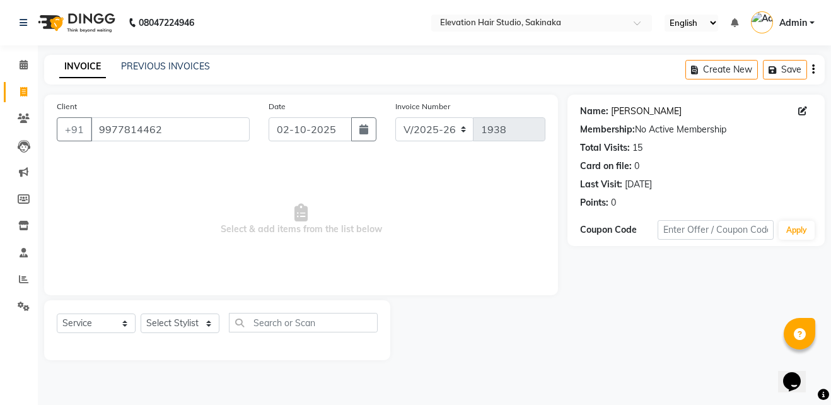
click at [643, 117] on link "Yogesh Garg" at bounding box center [646, 111] width 71 height 13
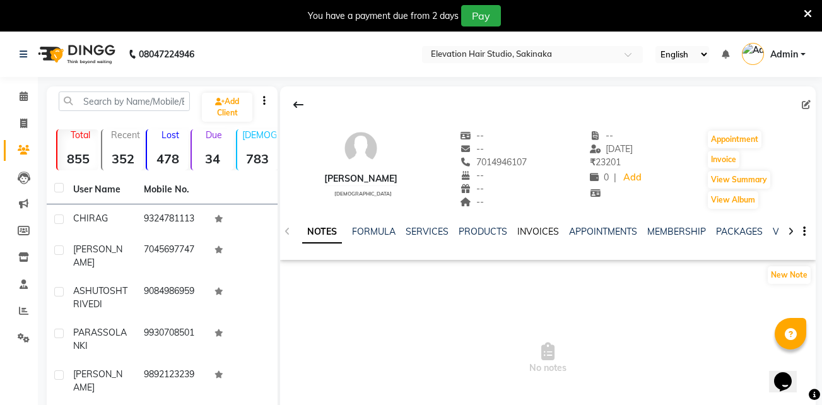
click at [534, 230] on link "INVOICES" at bounding box center [538, 231] width 42 height 11
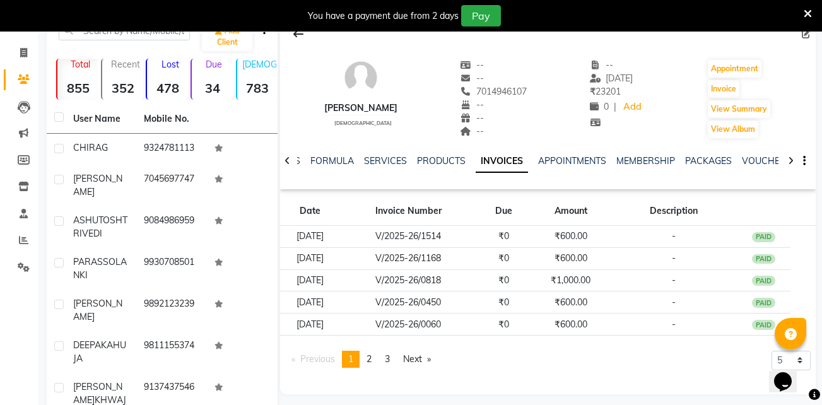
scroll to position [71, 0]
click at [364, 349] on app-client-invoices "Date Invoice Number Due Amount Description [DATE] V/2025-26/1514 ₹0 ₹600.00 - P…" at bounding box center [548, 286] width 536 height 184
click at [808, 13] on icon at bounding box center [808, 13] width 8 height 11
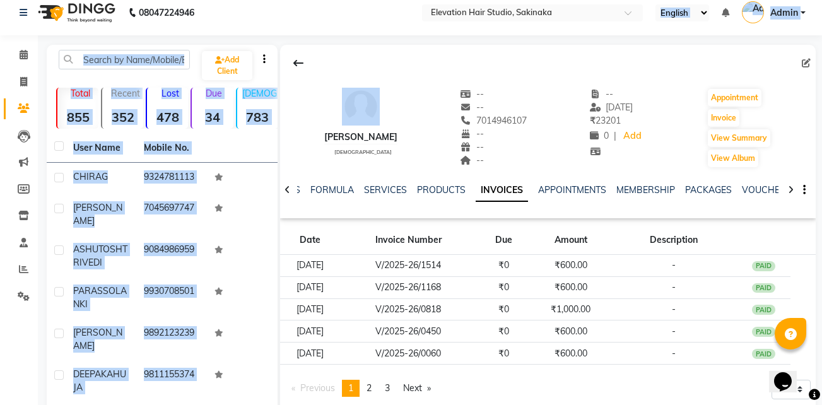
scroll to position [0, 0]
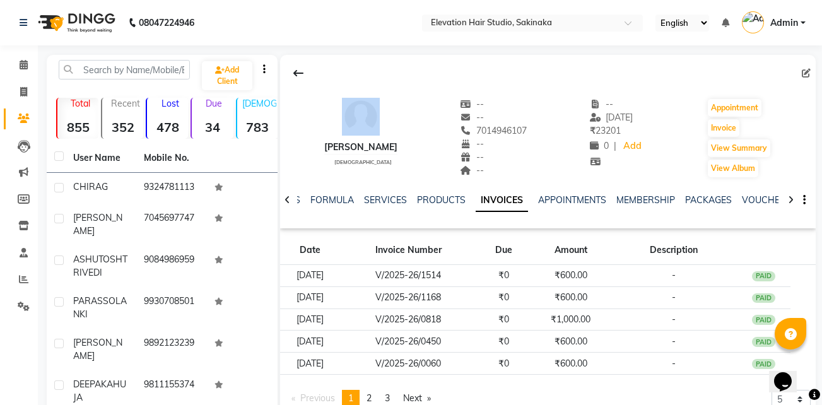
drag, startPoint x: 808, startPoint y: 13, endPoint x: 634, endPoint y: 65, distance: 181.6
click at [634, 65] on div at bounding box center [548, 73] width 536 height 24
click at [443, 61] on div at bounding box center [548, 73] width 536 height 24
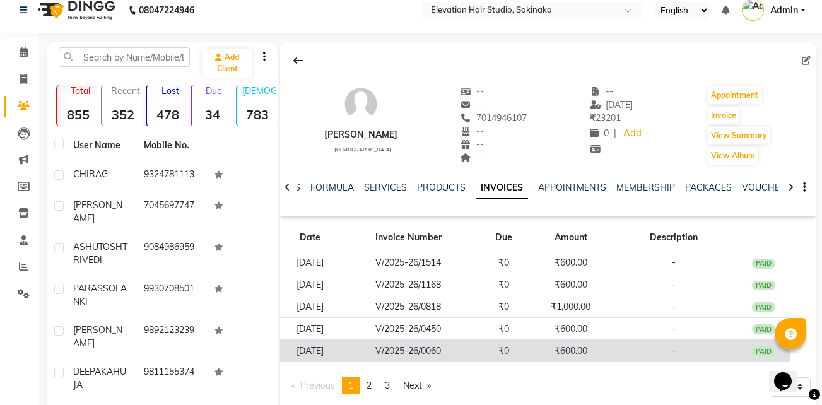
scroll to position [14, 0]
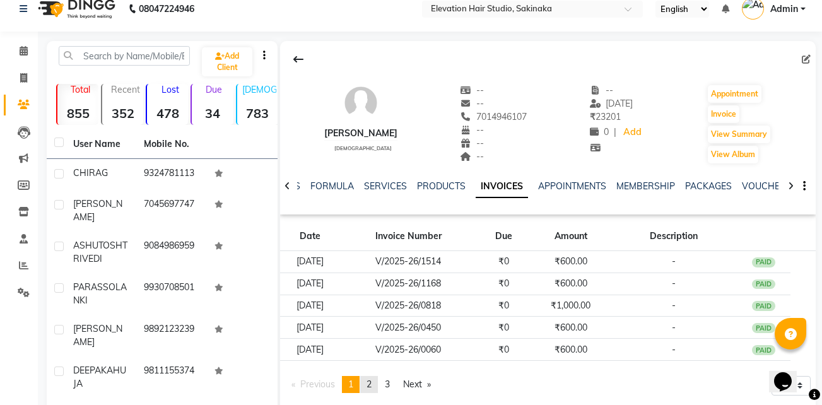
click at [378, 388] on link "page 2" at bounding box center [369, 384] width 18 height 17
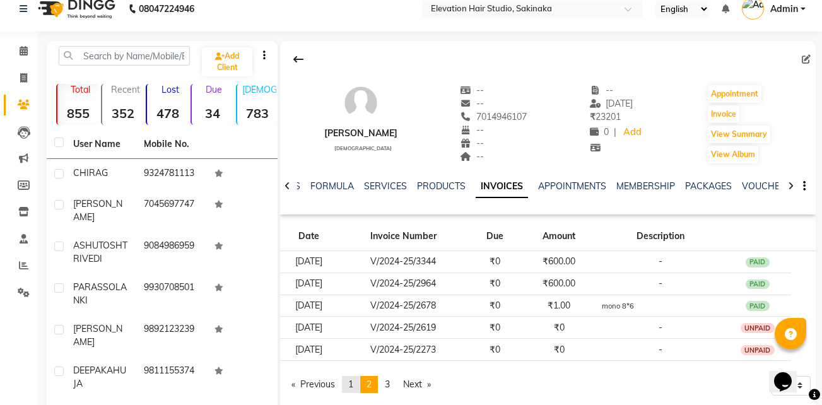
click at [353, 386] on span "1" at bounding box center [350, 383] width 5 height 11
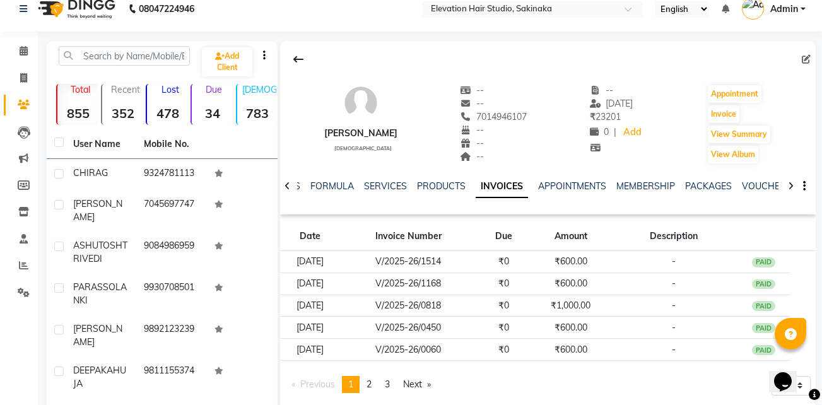
click at [331, 129] on div "NISHANT" at bounding box center [360, 133] width 73 height 13
copy div "NISHANT"
click at [21, 74] on icon at bounding box center [23, 77] width 7 height 9
select select "service"
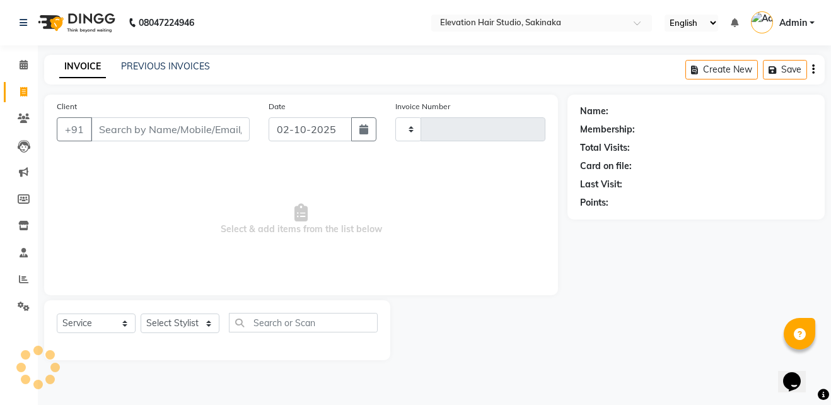
type input "1935"
select select "4949"
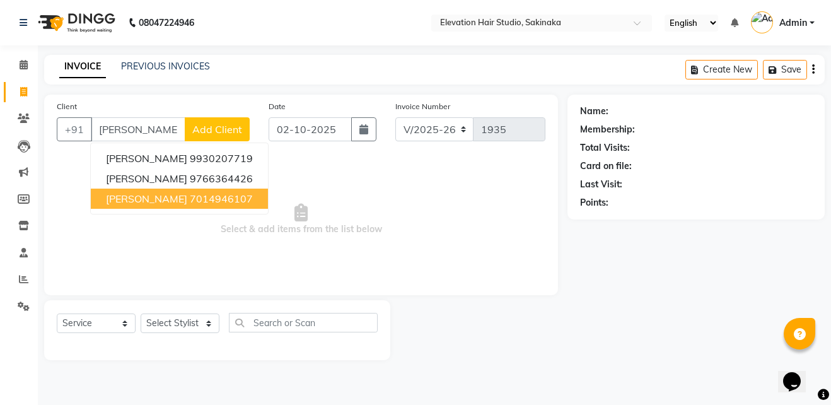
click at [228, 191] on button "NISHANT 7014946107" at bounding box center [179, 199] width 177 height 20
type input "7014946107"
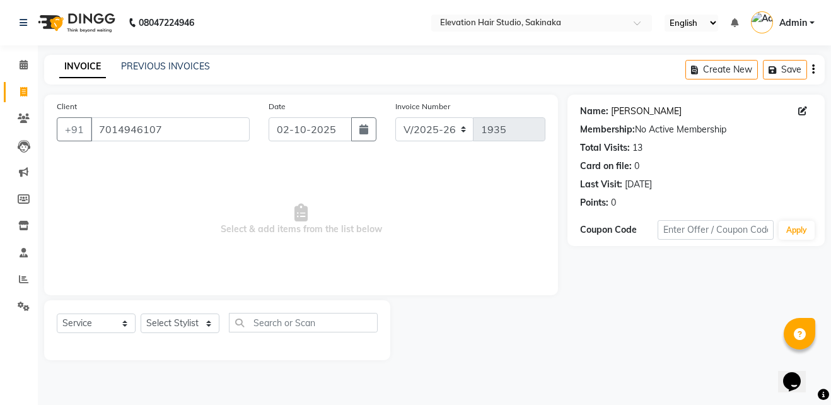
click at [624, 115] on link "Nishant" at bounding box center [646, 111] width 71 height 13
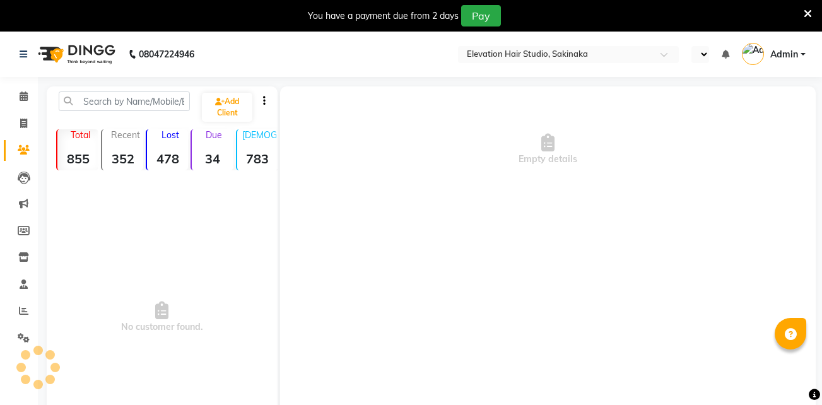
select select "en"
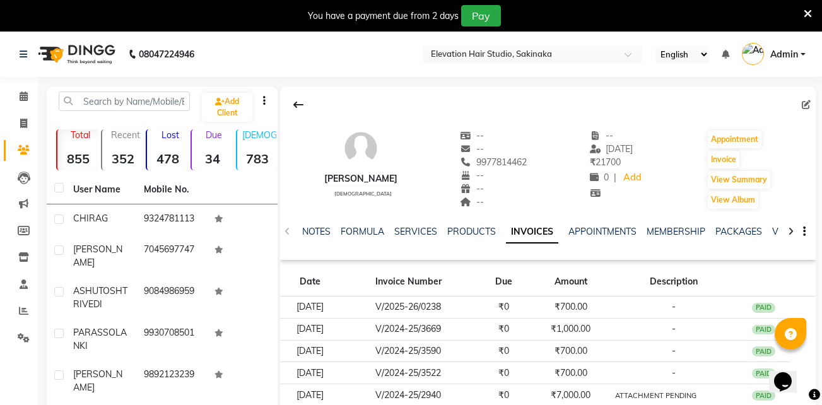
click at [328, 175] on div "[PERSON_NAME]" at bounding box center [360, 178] width 73 height 13
click at [328, 175] on div "YOGESH GARG" at bounding box center [360, 178] width 73 height 13
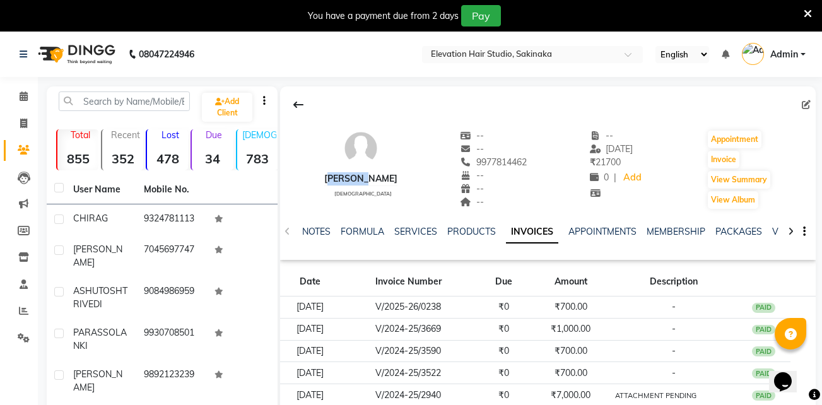
click at [328, 175] on div "YOGESH GARG" at bounding box center [360, 178] width 73 height 13
click at [20, 125] on icon at bounding box center [23, 123] width 7 height 9
select select "service"
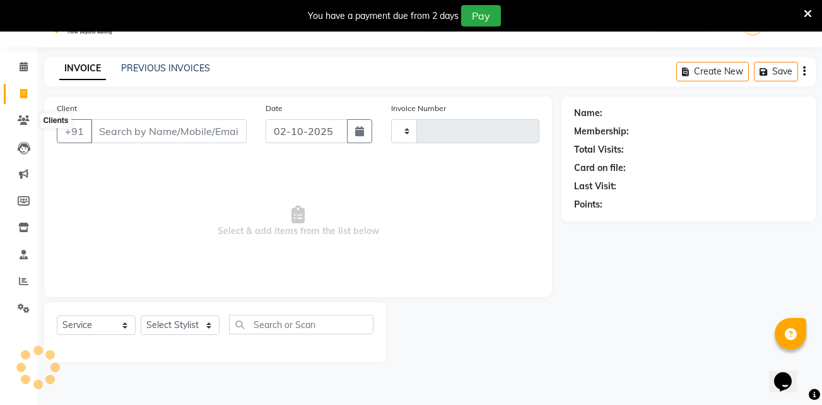
scroll to position [32, 0]
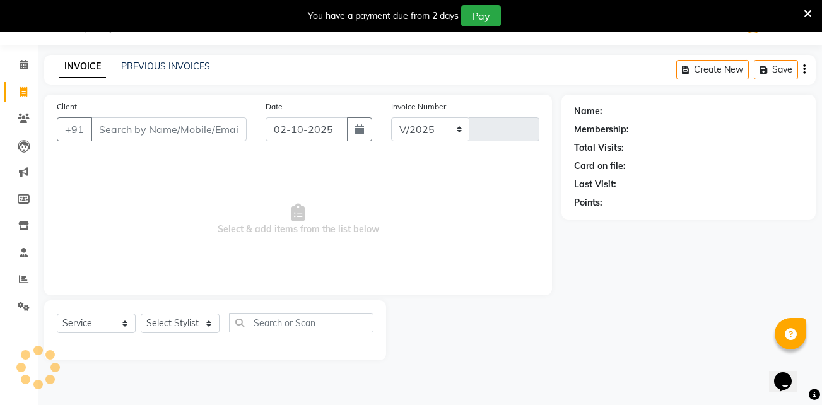
select select "4949"
type input "1936"
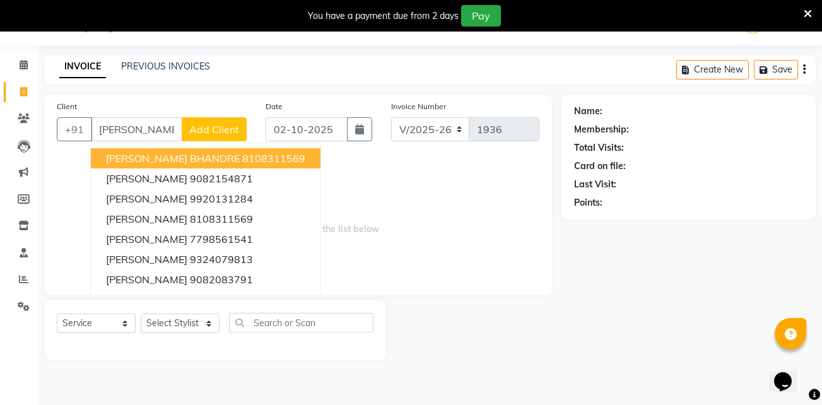
type input "swapnil"
click at [136, 128] on input "swapnil" at bounding box center [136, 129] width 91 height 24
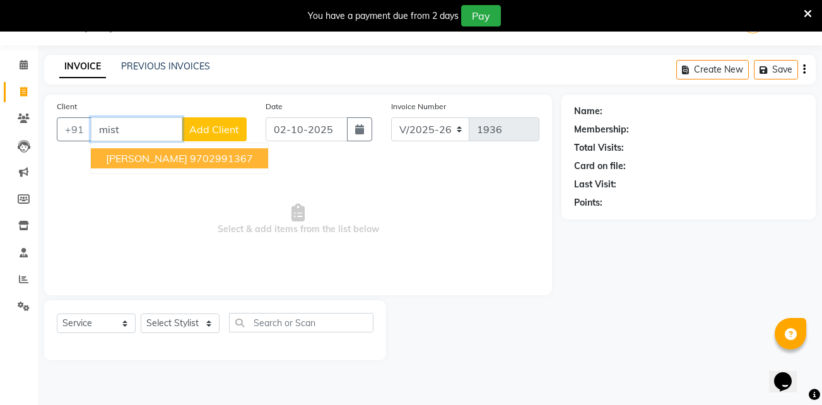
click at [142, 151] on button "HARSHAL MISTRY 9702991367" at bounding box center [179, 158] width 177 height 20
type input "9702991367"
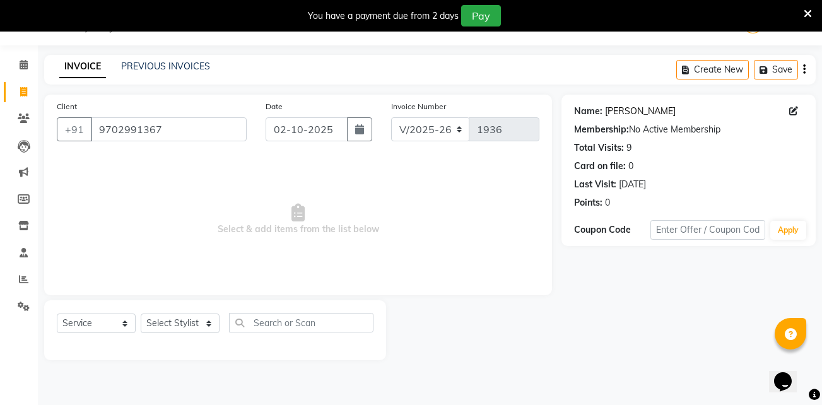
click at [624, 106] on link "[PERSON_NAME]" at bounding box center [640, 111] width 71 height 13
click at [811, 10] on icon at bounding box center [808, 13] width 8 height 11
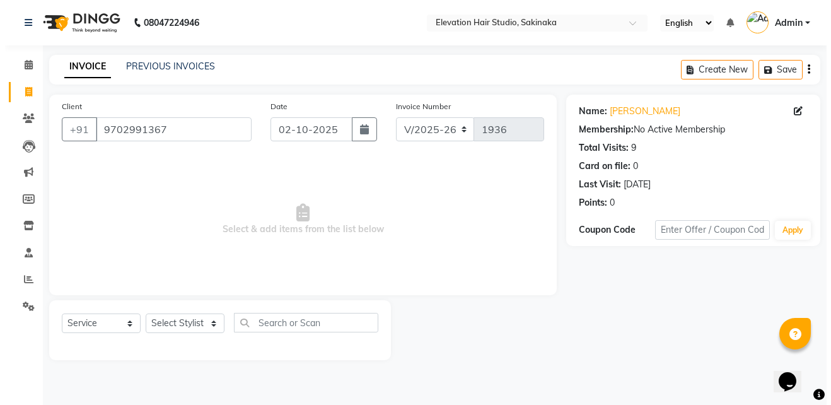
scroll to position [0, 0]
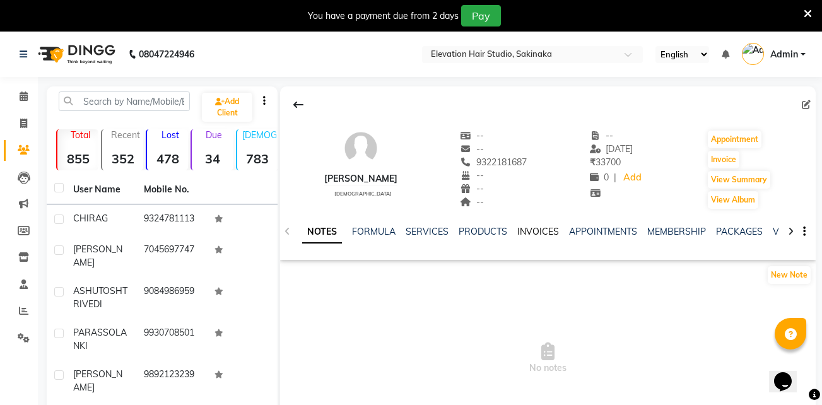
click at [538, 229] on link "INVOICES" at bounding box center [538, 231] width 42 height 11
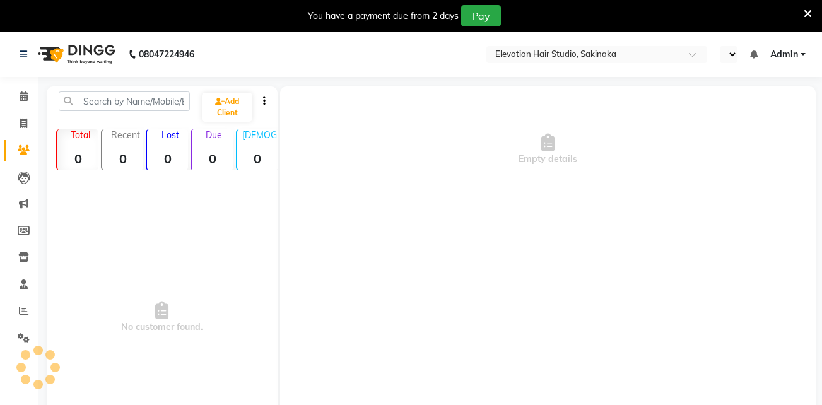
select select "en"
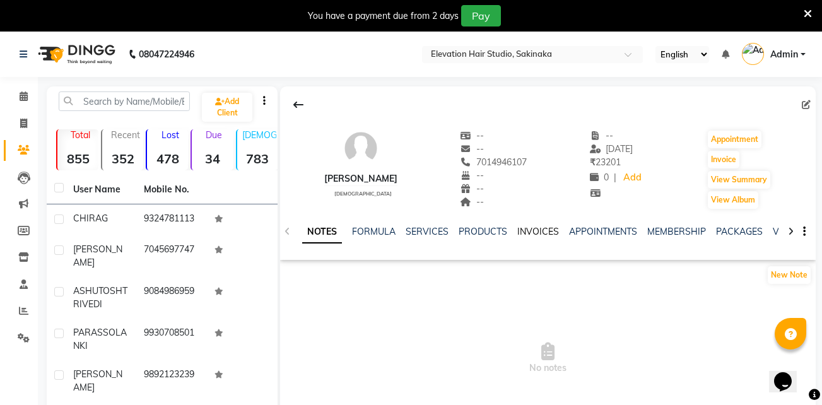
click at [546, 227] on link "INVOICES" at bounding box center [538, 231] width 42 height 11
click at [551, 226] on link "INVOICES" at bounding box center [538, 231] width 42 height 11
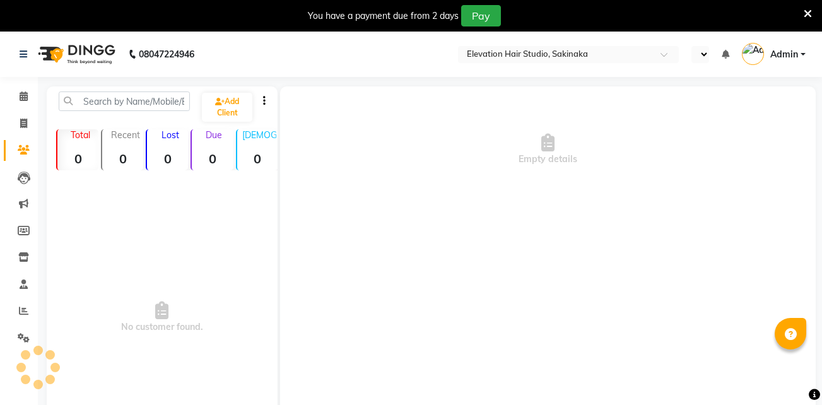
select select "en"
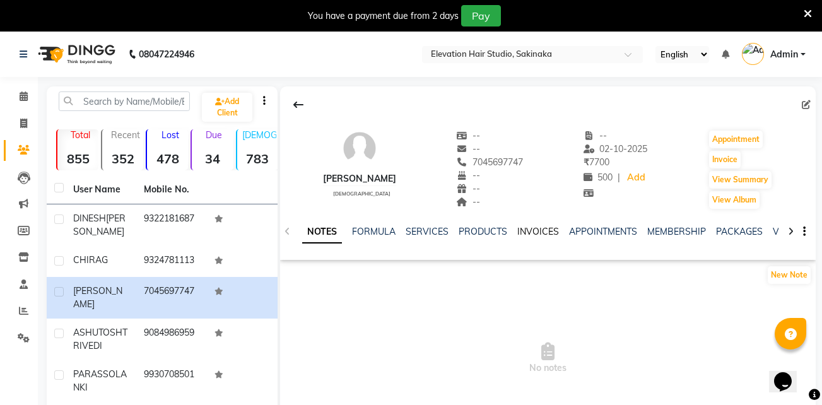
click at [534, 232] on link "INVOICES" at bounding box center [538, 231] width 42 height 11
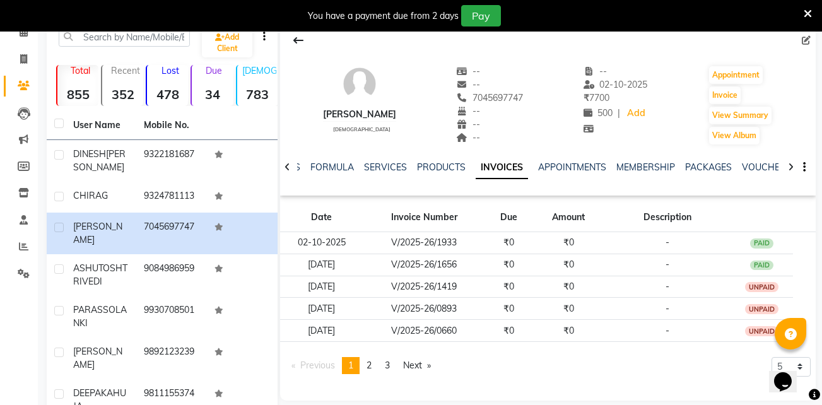
scroll to position [120, 0]
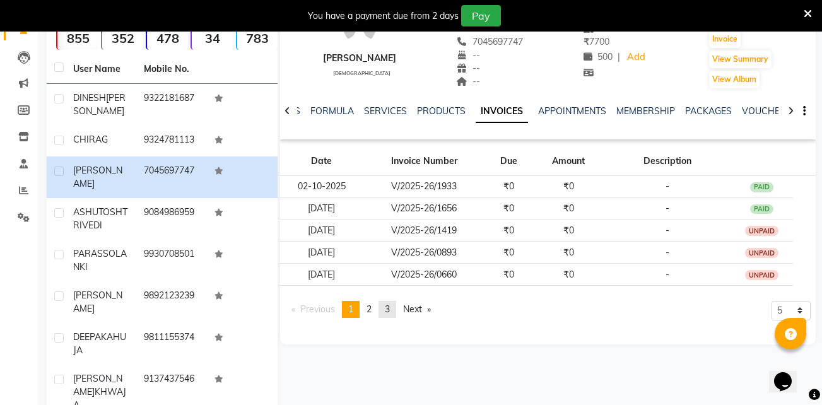
click at [388, 307] on span "3" at bounding box center [387, 308] width 5 height 11
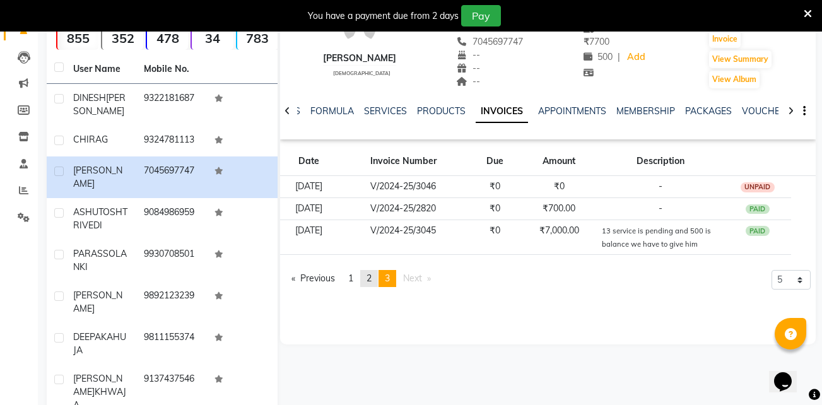
click at [378, 286] on link "page 2" at bounding box center [369, 278] width 18 height 17
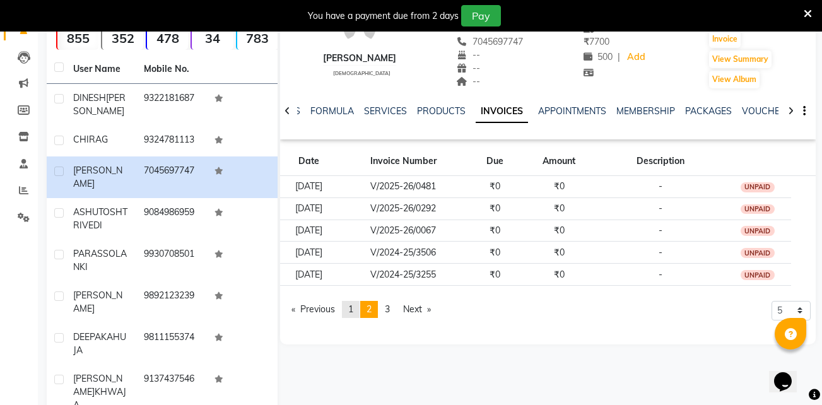
click at [353, 312] on span "1" at bounding box center [350, 308] width 5 height 11
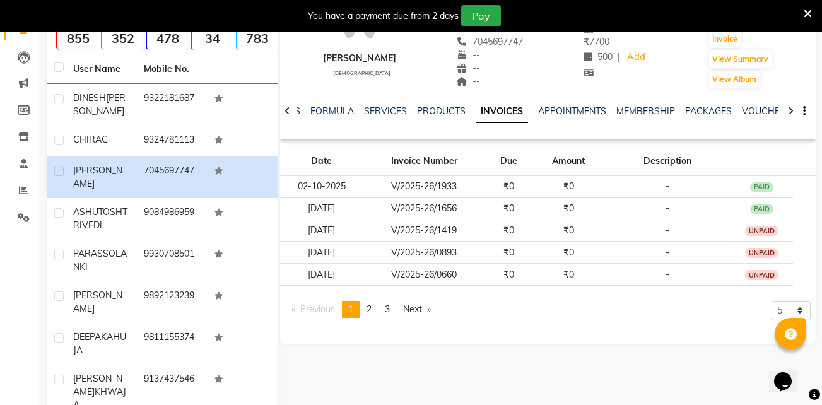
click at [809, 11] on icon at bounding box center [808, 13] width 8 height 11
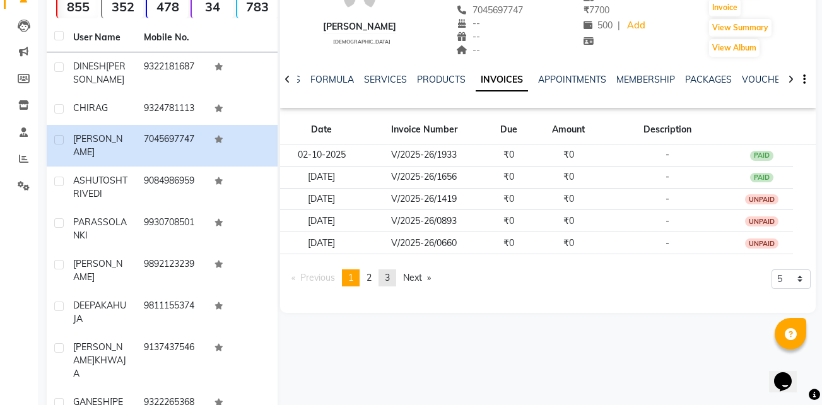
click at [390, 277] on span "3" at bounding box center [387, 277] width 5 height 11
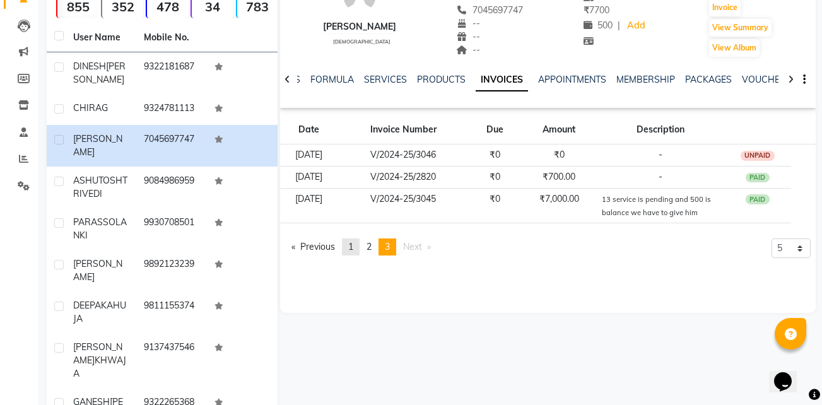
click at [356, 244] on link "page 1" at bounding box center [351, 246] width 18 height 17
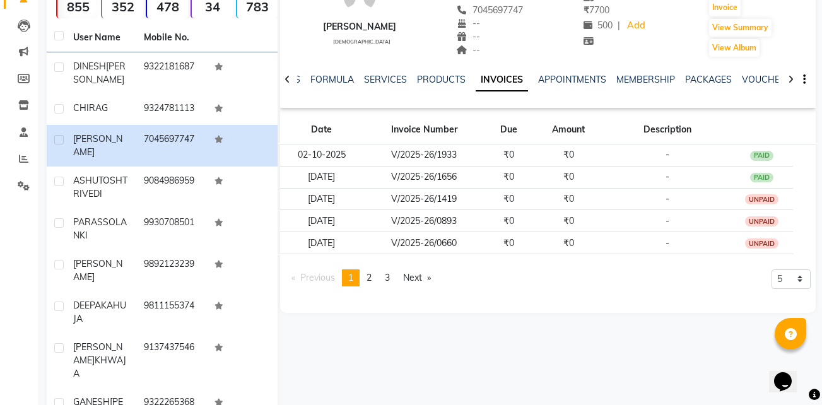
click at [587, 327] on div "SURENDRA [DEMOGRAPHIC_DATA] -- -- 7045697747 -- -- -- -- [DATE] ₹ 7700 500 | Ad…" at bounding box center [547, 213] width 538 height 558
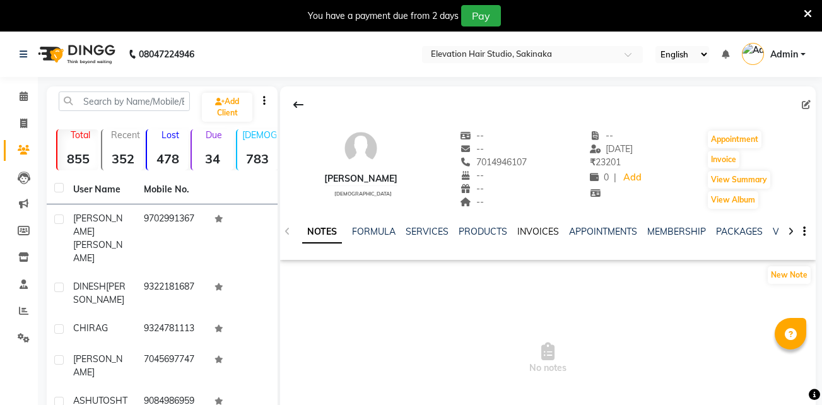
click at [517, 232] on link "INVOICES" at bounding box center [538, 231] width 42 height 11
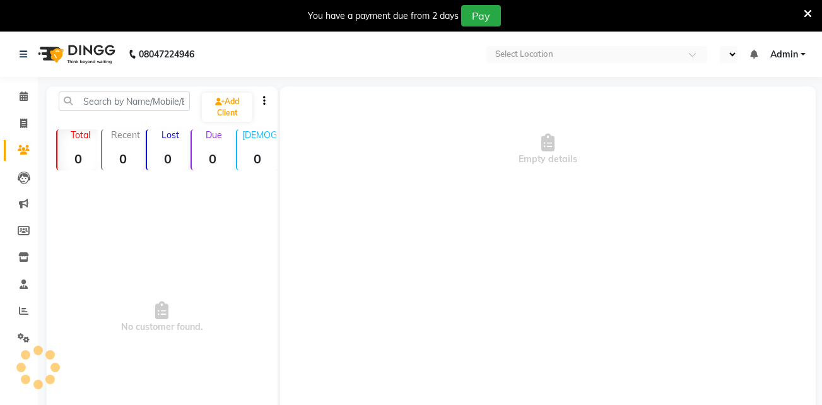
select select "en"
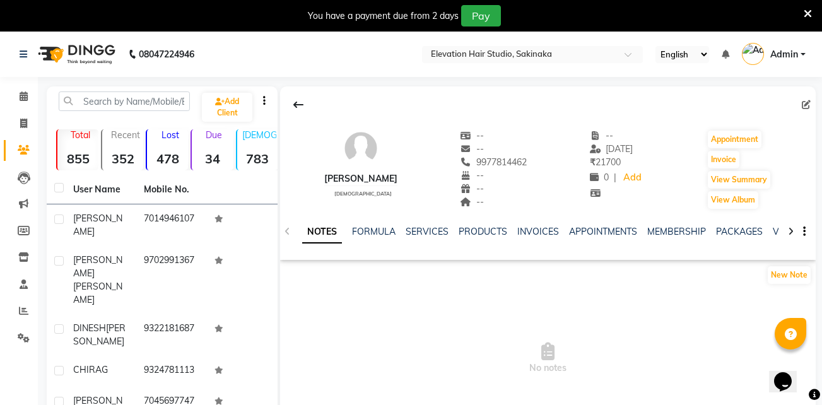
click at [536, 225] on div "INVOICES" at bounding box center [538, 231] width 42 height 13
click at [532, 234] on link "INVOICES" at bounding box center [538, 231] width 42 height 11
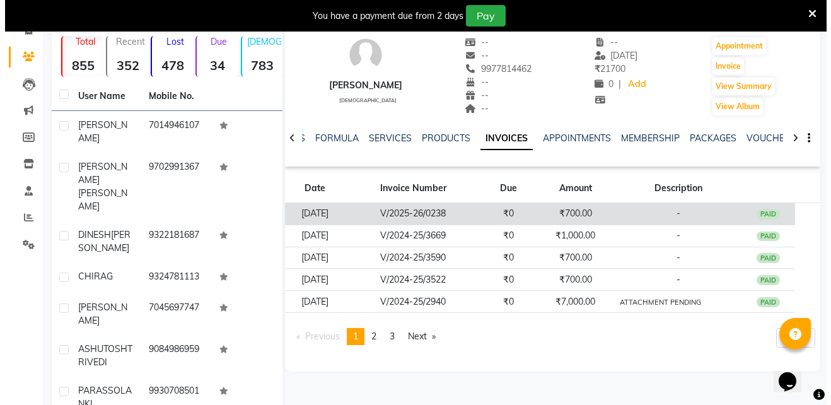
scroll to position [93, 0]
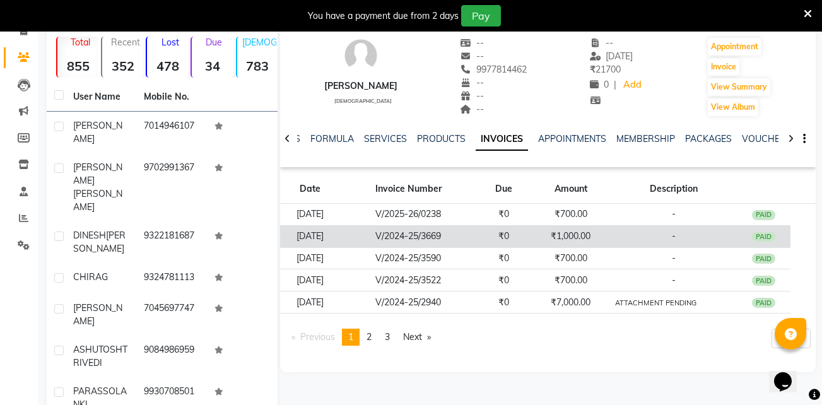
click at [575, 229] on td "₹1,000.00" at bounding box center [570, 236] width 80 height 22
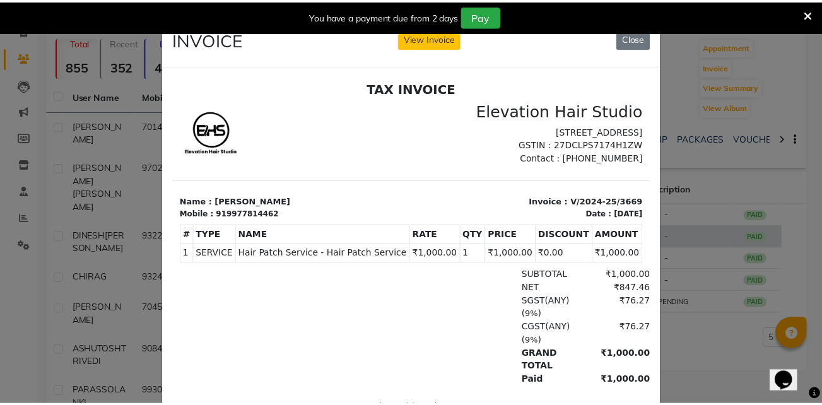
scroll to position [0, 0]
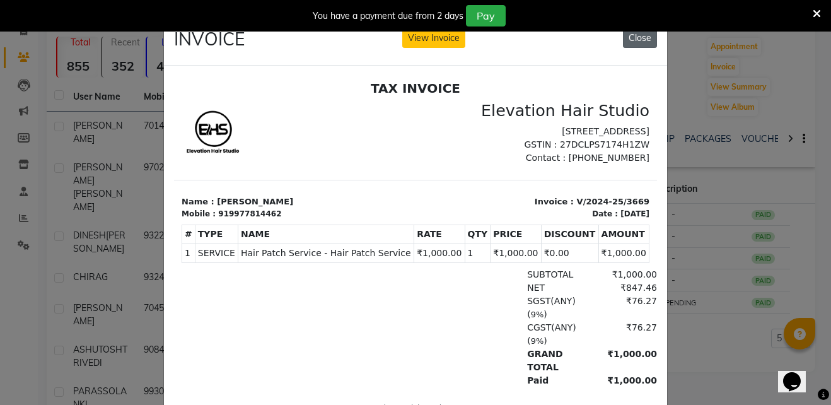
click at [638, 38] on button "Close" at bounding box center [640, 38] width 34 height 20
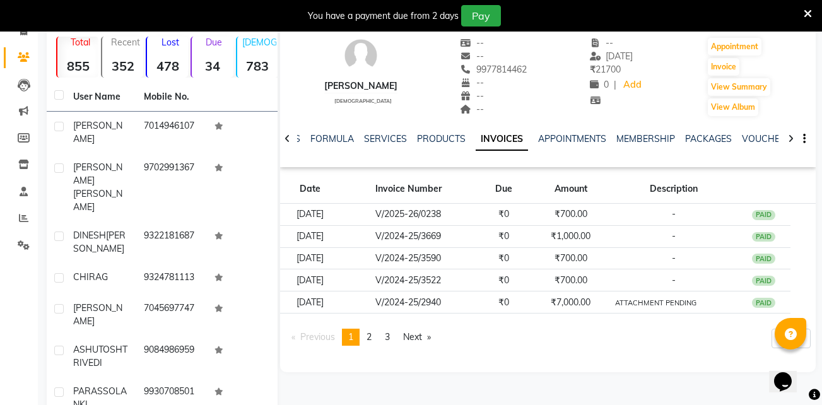
click at [804, 13] on icon at bounding box center [808, 13] width 8 height 11
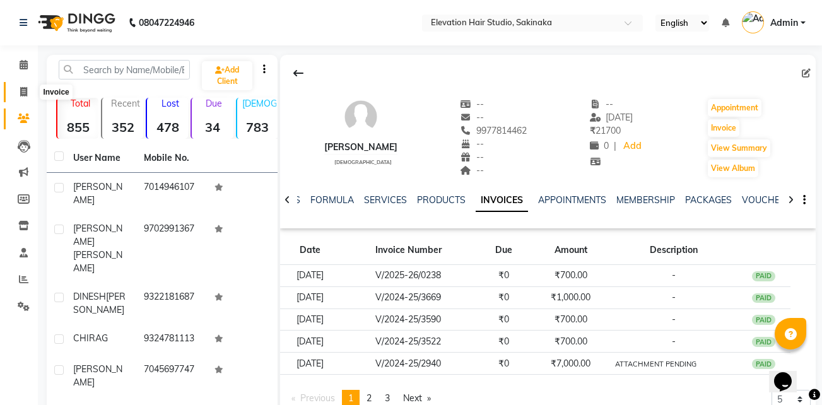
click at [23, 92] on icon at bounding box center [23, 91] width 7 height 9
select select "service"
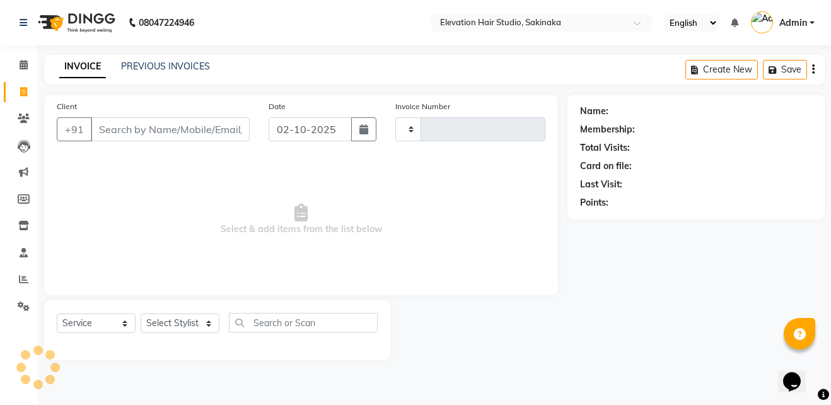
type input "1938"
select select "4949"
click at [171, 69] on link "PREVIOUS INVOICES" at bounding box center [165, 66] width 89 height 11
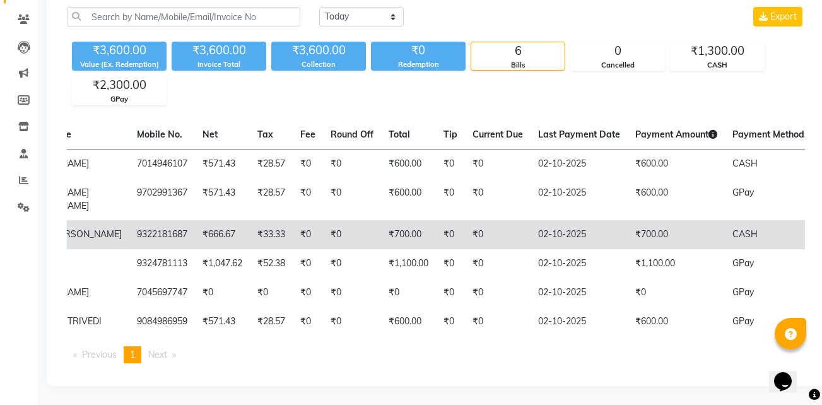
scroll to position [130, 0]
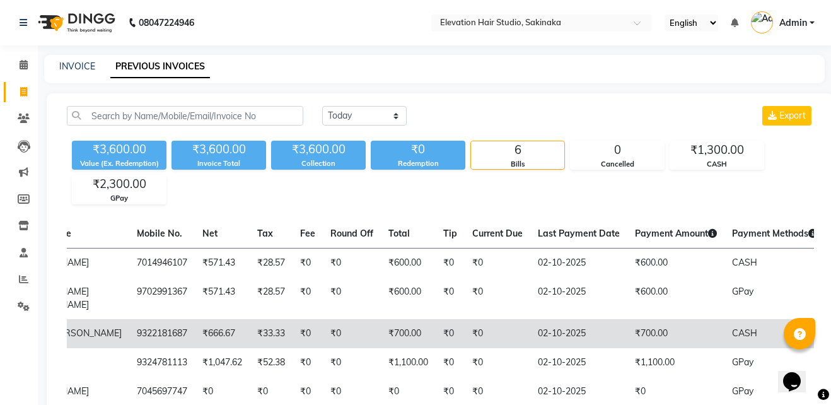
select select "service"
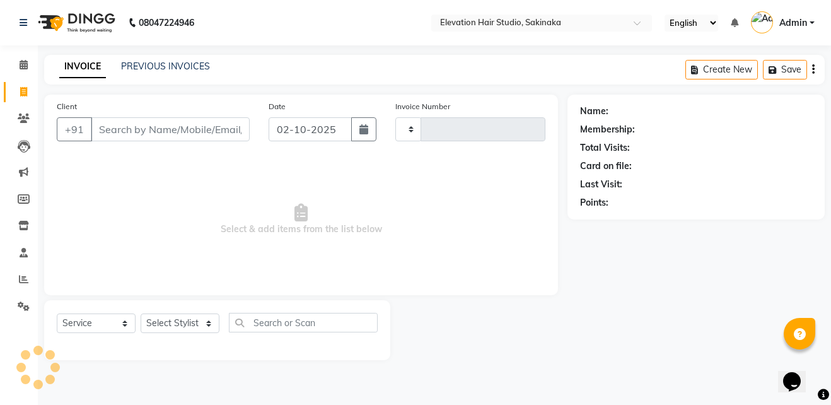
type input "1938"
select select "4949"
click at [180, 69] on link "PREVIOUS INVOICES" at bounding box center [165, 66] width 89 height 11
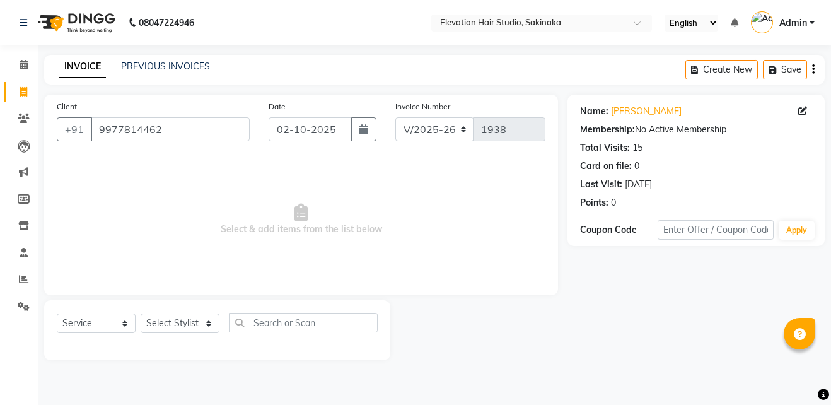
select select "4949"
select select "service"
click at [170, 139] on input "9977814462" at bounding box center [170, 129] width 159 height 24
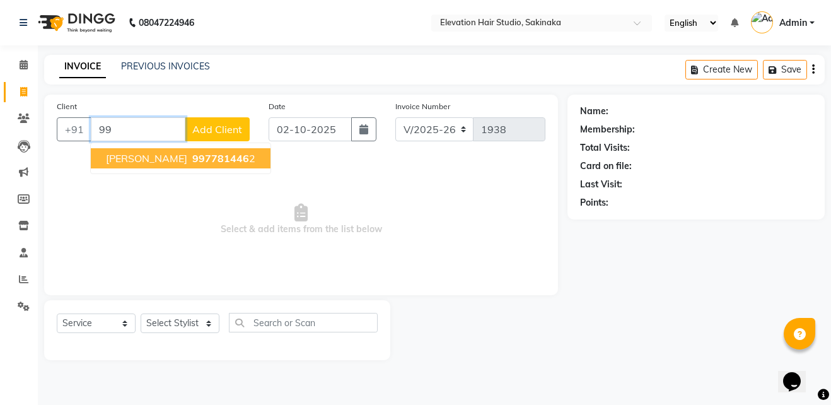
type input "9"
click at [192, 158] on span "797743" at bounding box center [211, 158] width 38 height 13
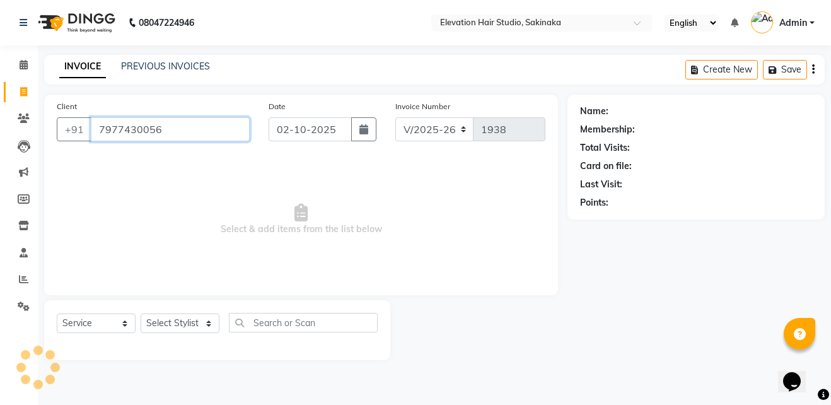
type input "7977430056"
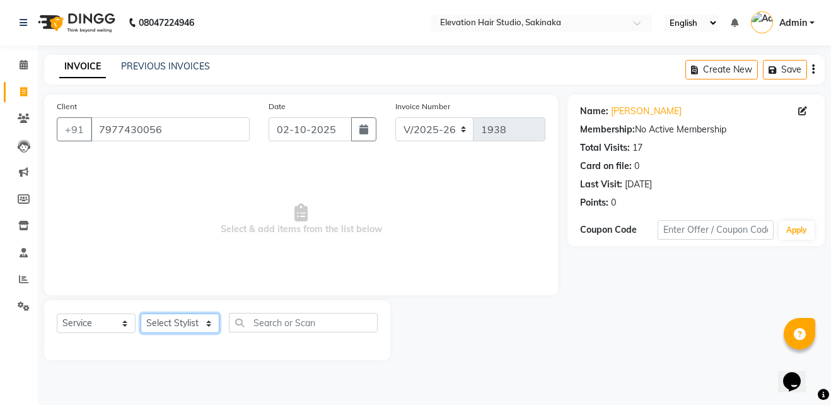
click at [174, 324] on select "Select Stylist Admin (EHS Thane) ANEES [PERSON_NAME] PRIYA [PERSON_NAME] [PERSO…" at bounding box center [180, 324] width 79 height 20
click at [636, 107] on link "[PERSON_NAME]" at bounding box center [646, 111] width 71 height 13
drag, startPoint x: 163, startPoint y: 331, endPoint x: 191, endPoint y: 208, distance: 125.5
click at [191, 208] on div "Client [PHONE_NUMBER] Date [DATE] Invoice Number V/2025 V/[PHONE_NUMBER] Select…" at bounding box center [301, 228] width 533 height 266
select select "65659"
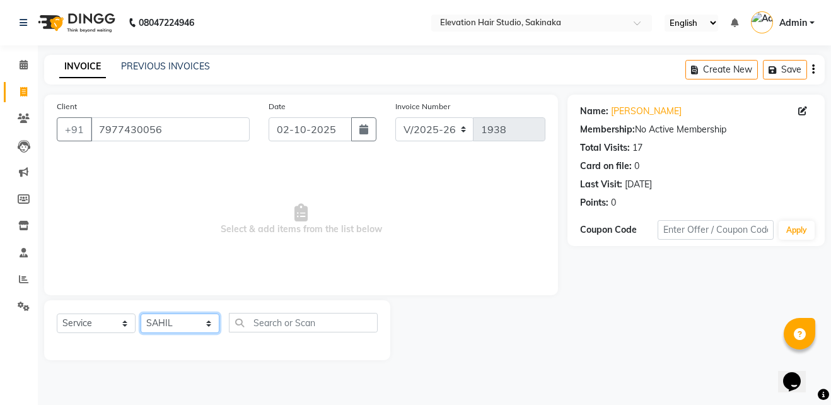
click at [141, 314] on select "Select Stylist Admin (EHS Thane) ANEES [PERSON_NAME] PRIYA [PERSON_NAME] [PERSO…" at bounding box center [180, 324] width 79 height 20
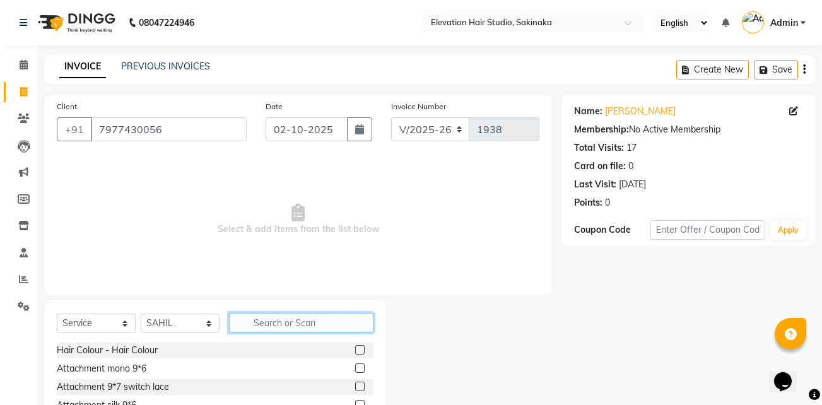
click at [308, 320] on input "text" at bounding box center [301, 323] width 144 height 20
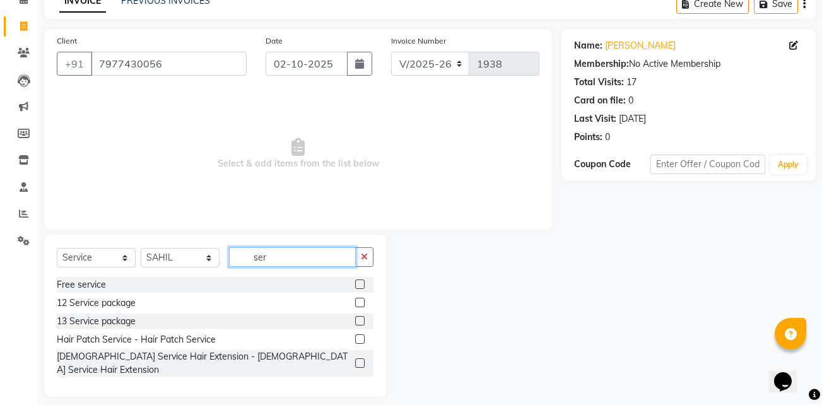
type input "ser"
click at [358, 339] on label at bounding box center [359, 338] width 9 height 9
click at [358, 339] on input "checkbox" at bounding box center [359, 340] width 8 height 8
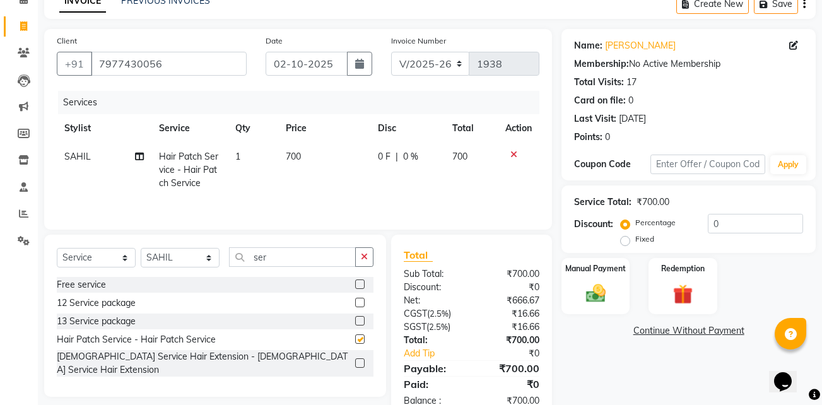
checkbox input "false"
click at [587, 309] on div "Manual Payment" at bounding box center [595, 286] width 71 height 59
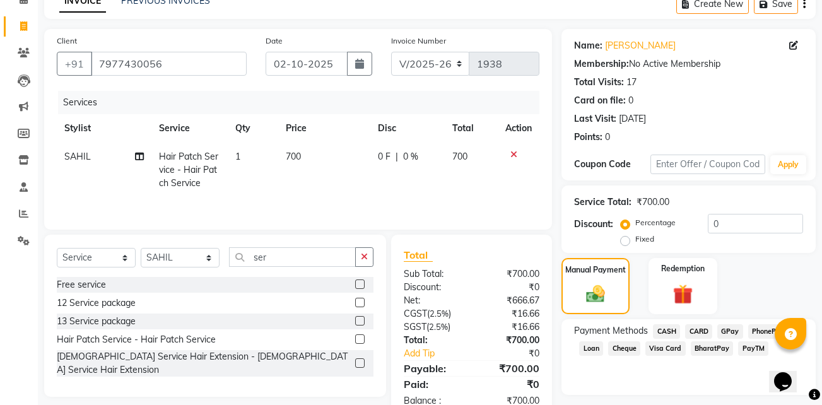
click at [730, 324] on span "GPay" at bounding box center [730, 331] width 26 height 15
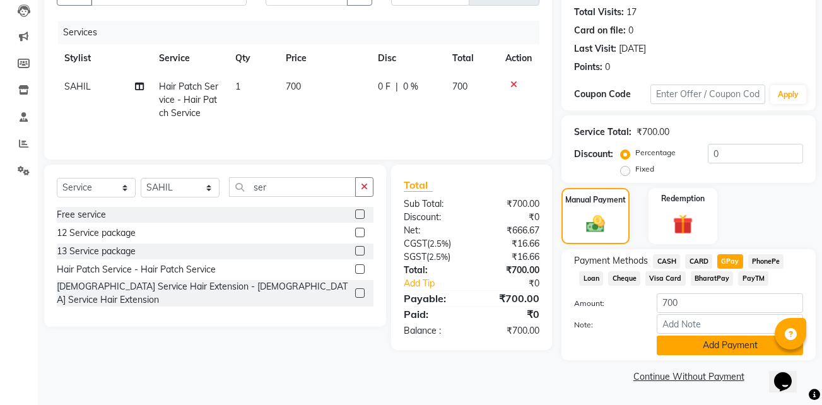
click at [706, 349] on button "Add Payment" at bounding box center [730, 346] width 146 height 20
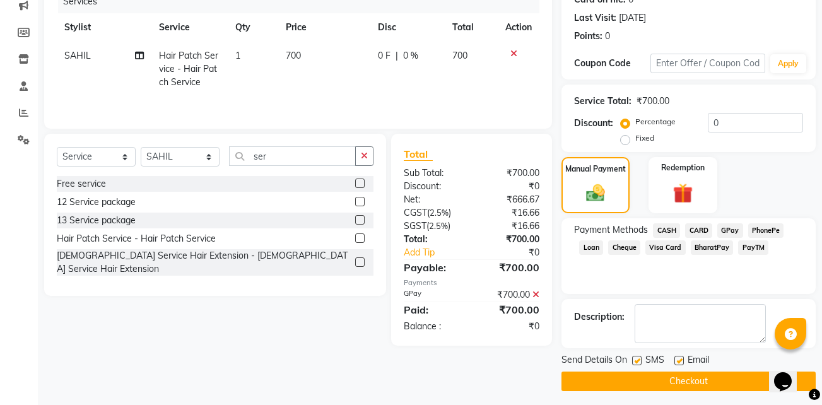
scroll to position [172, 0]
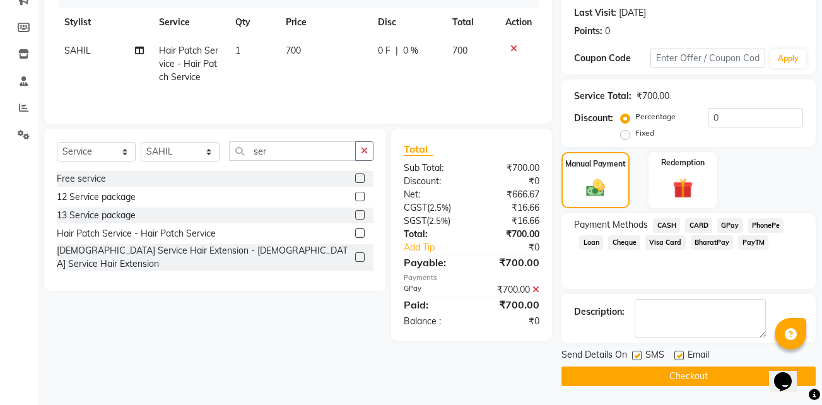
click at [676, 354] on label at bounding box center [678, 355] width 9 height 9
click at [676, 354] on input "checkbox" at bounding box center [678, 356] width 8 height 8
checkbox input "false"
click at [635, 353] on label at bounding box center [636, 355] width 9 height 9
click at [635, 353] on input "checkbox" at bounding box center [636, 356] width 8 height 8
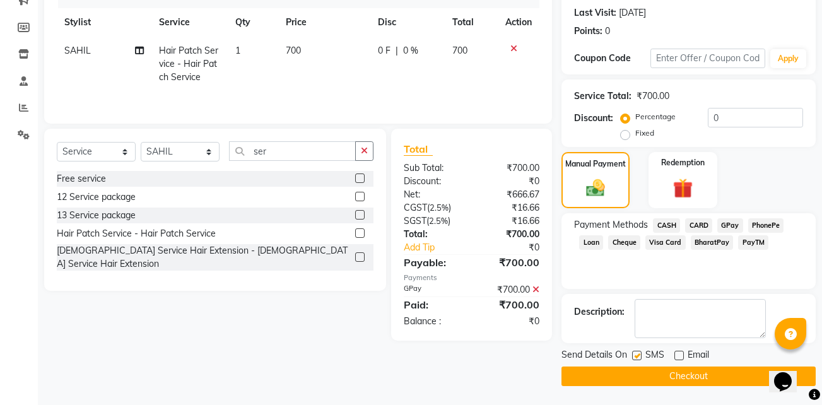
checkbox input "false"
click at [667, 366] on button "Checkout" at bounding box center [688, 376] width 254 height 20
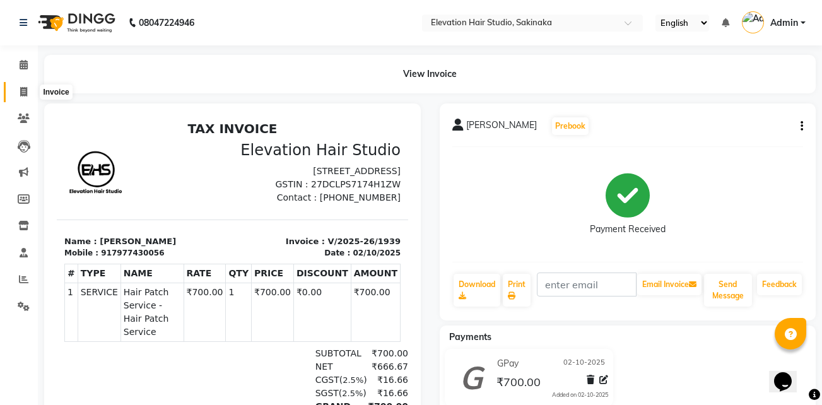
click at [23, 87] on icon at bounding box center [23, 91] width 7 height 9
select select "service"
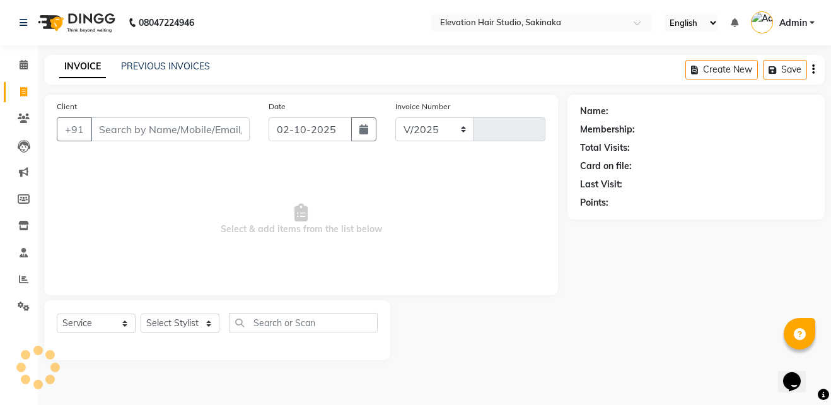
select select "4949"
type input "1940"
click at [126, 69] on link "PREVIOUS INVOICES" at bounding box center [165, 66] width 89 height 11
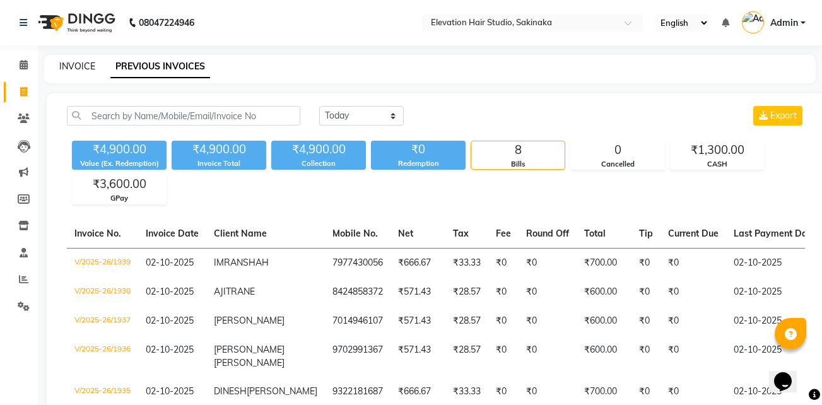
click at [77, 62] on link "INVOICE" at bounding box center [77, 66] width 36 height 11
select select "service"
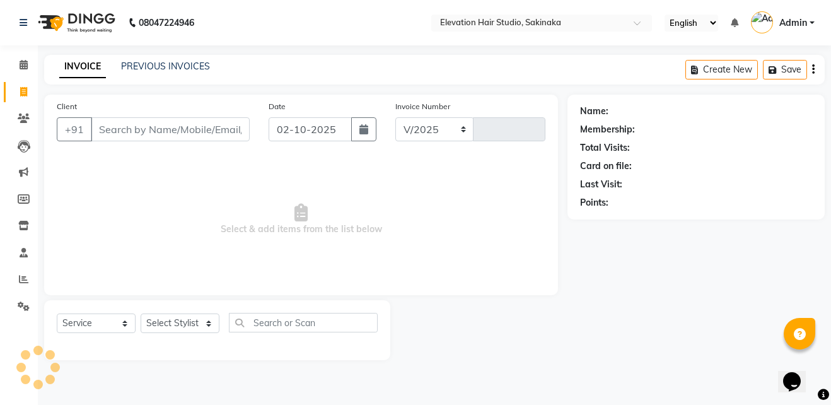
select select "4949"
type input "1940"
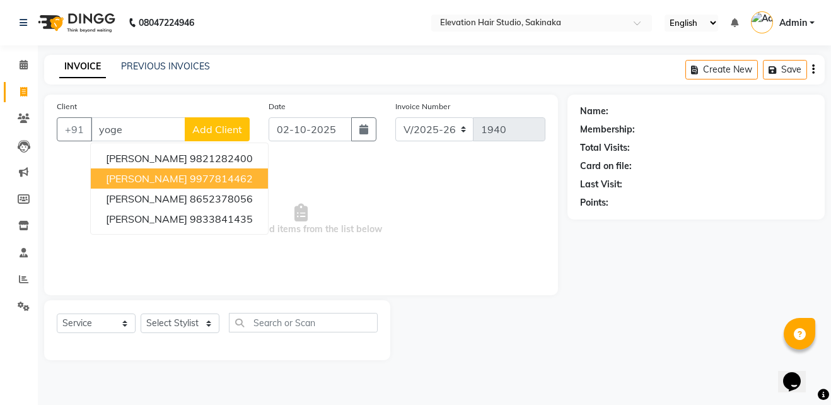
click at [167, 177] on span "[PERSON_NAME]" at bounding box center [146, 178] width 81 height 13
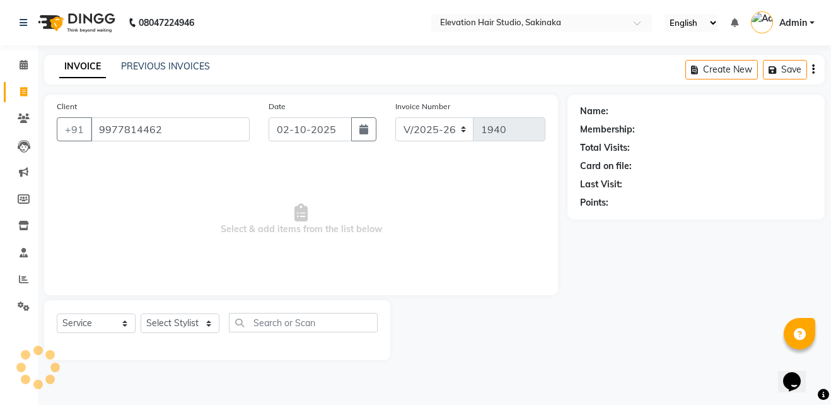
type input "9977814462"
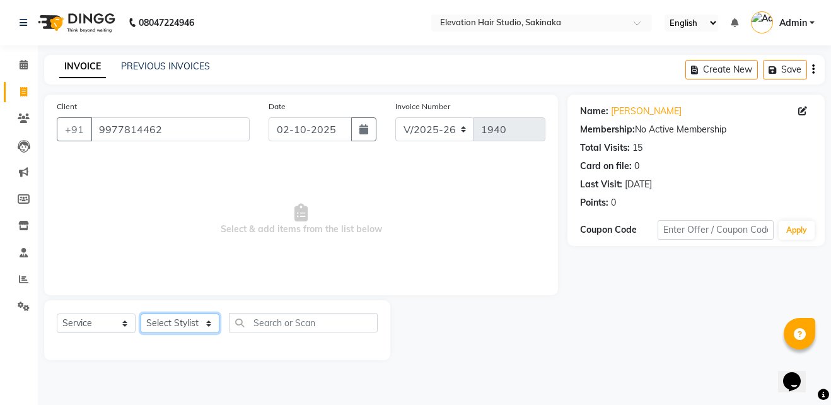
click at [184, 322] on select "Select Stylist Admin (EHS Thane) ANEES [PERSON_NAME] PRIYA [PERSON_NAME] [PERSO…" at bounding box center [180, 324] width 79 height 20
select select "30865"
click at [141, 314] on select "Select Stylist Admin (EHS Thane) ANEES [PERSON_NAME] PRIYA [PERSON_NAME] [PERSO…" at bounding box center [180, 324] width 79 height 20
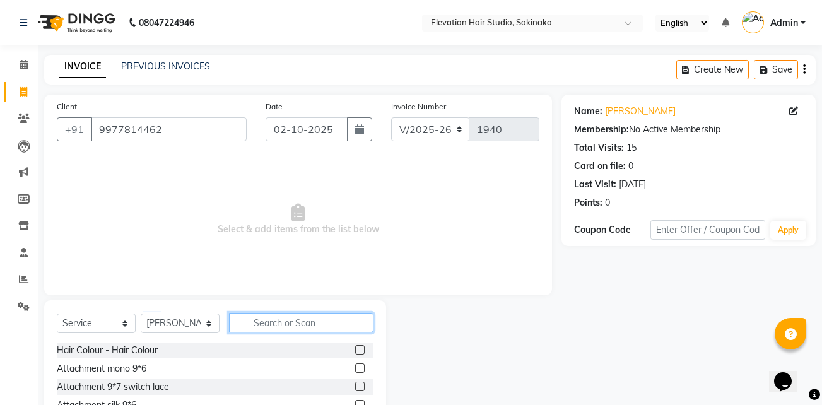
click at [286, 327] on input "text" at bounding box center [301, 323] width 144 height 20
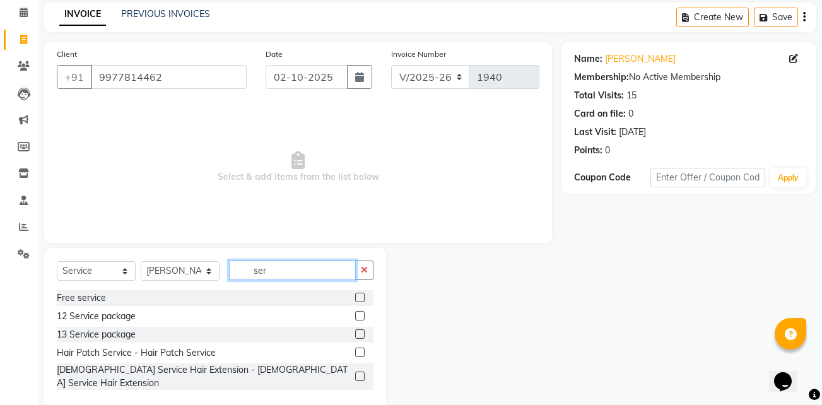
scroll to position [53, 0]
type input "ser"
click at [358, 353] on label at bounding box center [359, 351] width 9 height 9
click at [358, 353] on input "checkbox" at bounding box center [359, 352] width 8 height 8
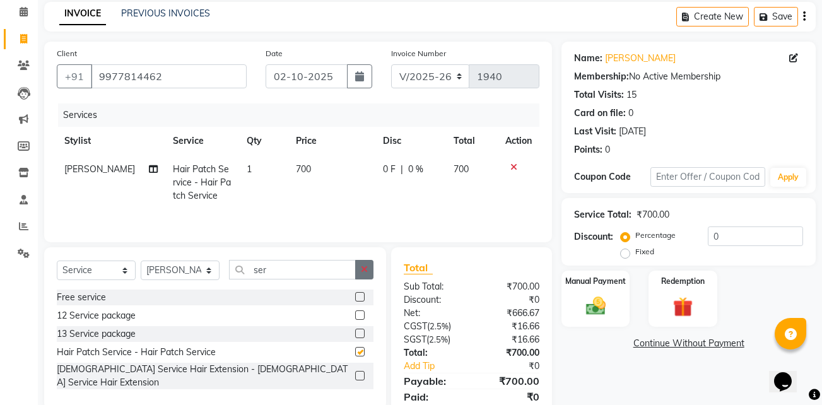
checkbox input "false"
click at [365, 269] on icon "button" at bounding box center [364, 269] width 7 height 9
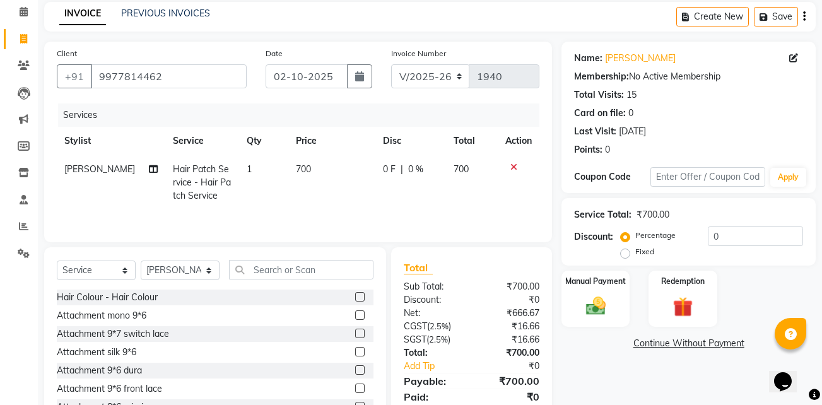
click at [355, 296] on label at bounding box center [359, 296] width 9 height 9
click at [355, 296] on input "checkbox" at bounding box center [359, 297] width 8 height 8
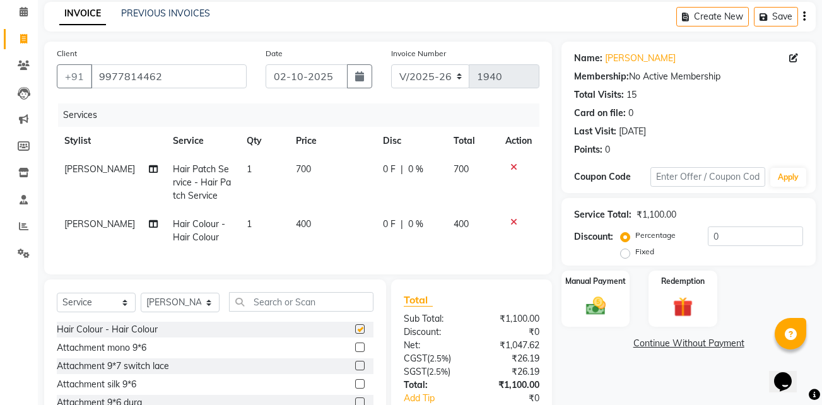
checkbox input "false"
click at [336, 304] on input "text" at bounding box center [301, 302] width 144 height 20
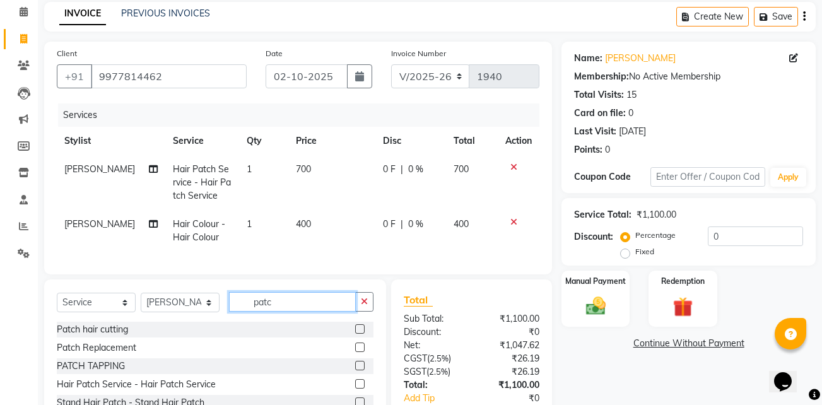
type input "patc"
click at [361, 334] on label at bounding box center [359, 328] width 9 height 9
click at [361, 334] on input "checkbox" at bounding box center [359, 329] width 8 height 8
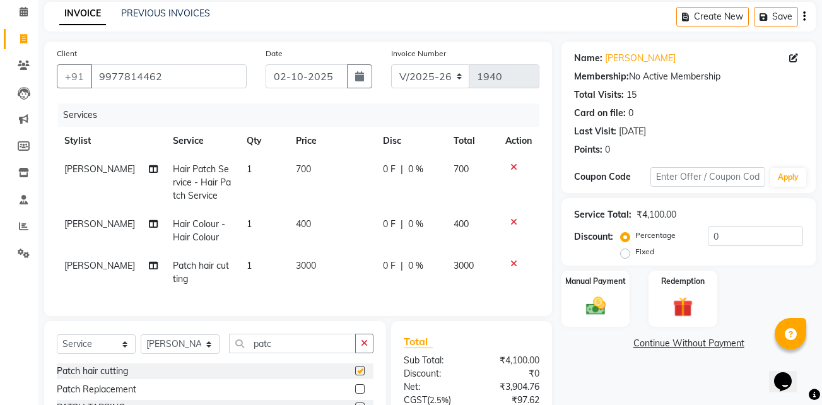
checkbox input "false"
click at [308, 270] on td "3000" at bounding box center [331, 273] width 87 height 42
select select "30865"
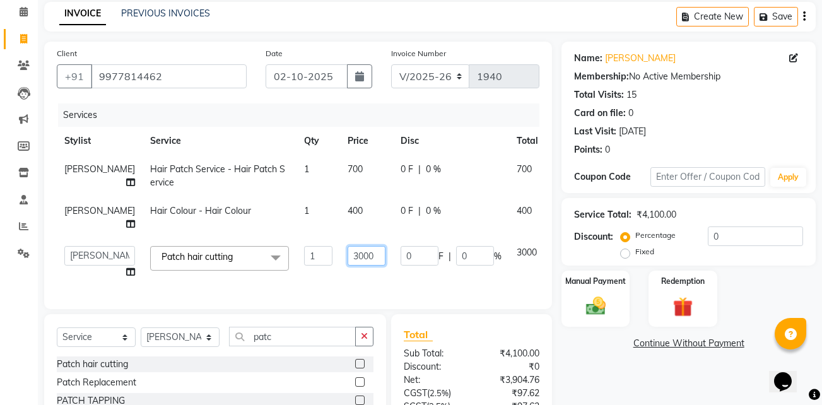
click at [348, 257] on input "3000" at bounding box center [367, 256] width 38 height 20
type input "900"
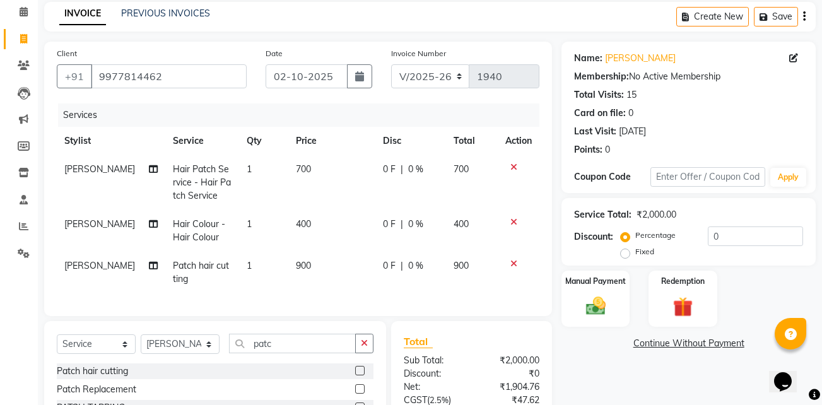
click at [339, 269] on td "900" at bounding box center [331, 273] width 87 height 42
select select "30865"
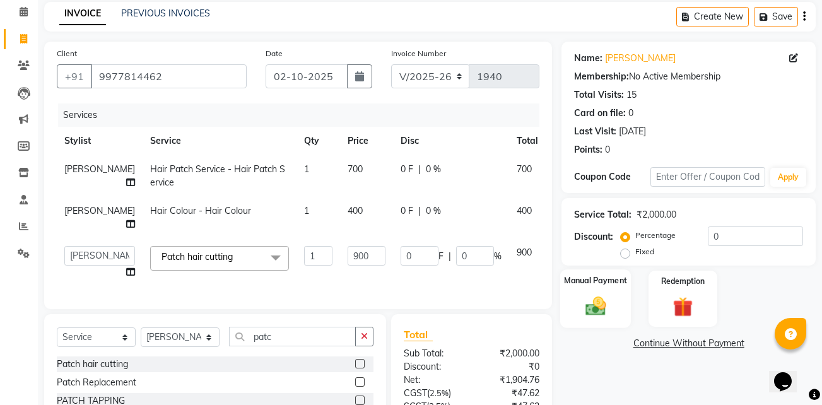
click at [597, 305] on img at bounding box center [595, 306] width 33 height 24
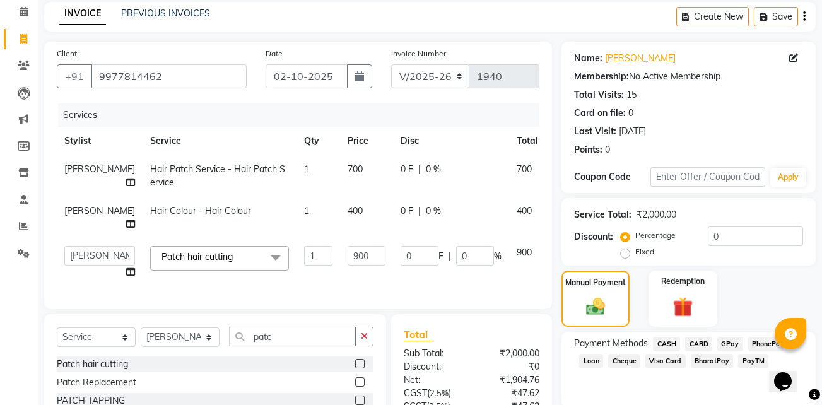
click at [724, 339] on span "GPay" at bounding box center [730, 344] width 26 height 15
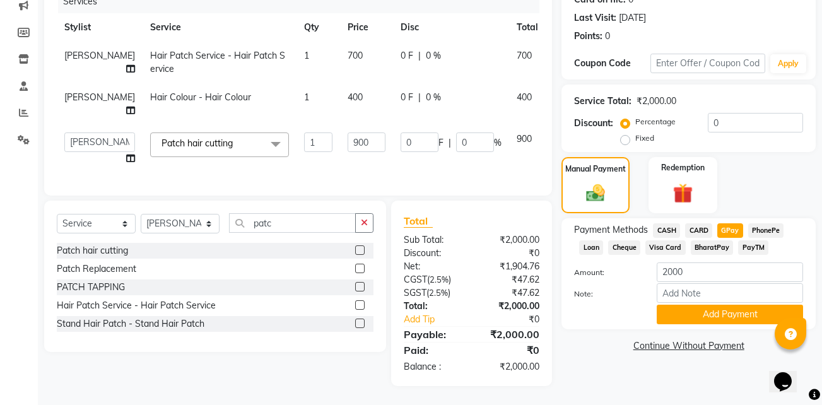
click at [702, 294] on div "Note:" at bounding box center [689, 293] width 248 height 21
click at [700, 306] on button "Add Payment" at bounding box center [730, 315] width 146 height 20
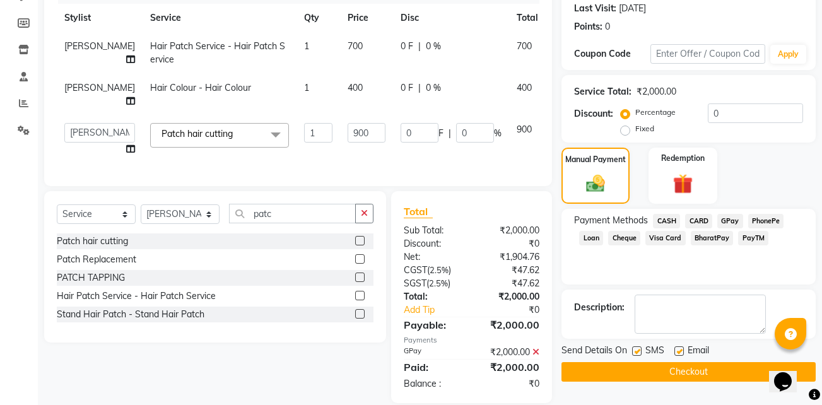
scroll to position [202, 0]
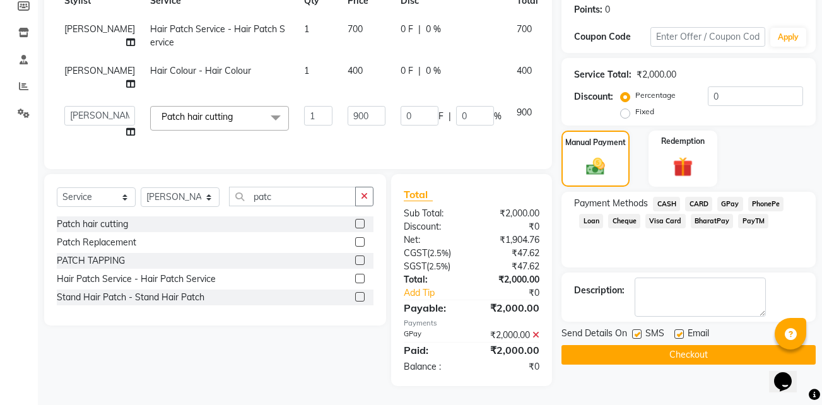
click at [682, 329] on label at bounding box center [678, 333] width 9 height 9
click at [682, 331] on input "checkbox" at bounding box center [678, 335] width 8 height 8
checkbox input "false"
click at [636, 329] on label at bounding box center [636, 333] width 9 height 9
click at [636, 331] on input "checkbox" at bounding box center [636, 335] width 8 height 8
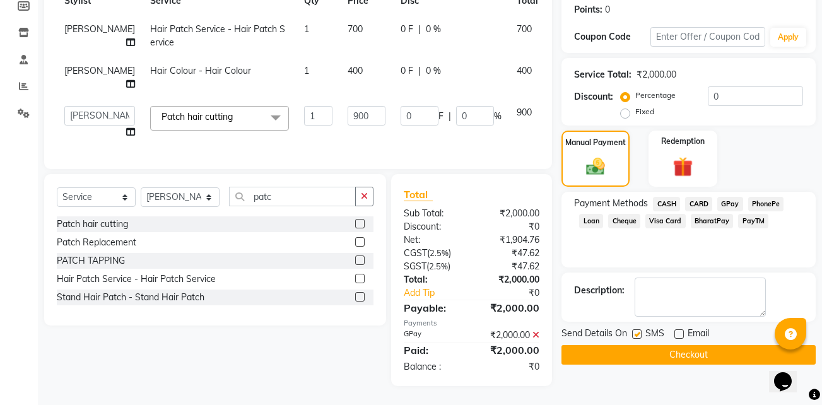
checkbox input "false"
click at [664, 349] on button "Checkout" at bounding box center [688, 355] width 254 height 20
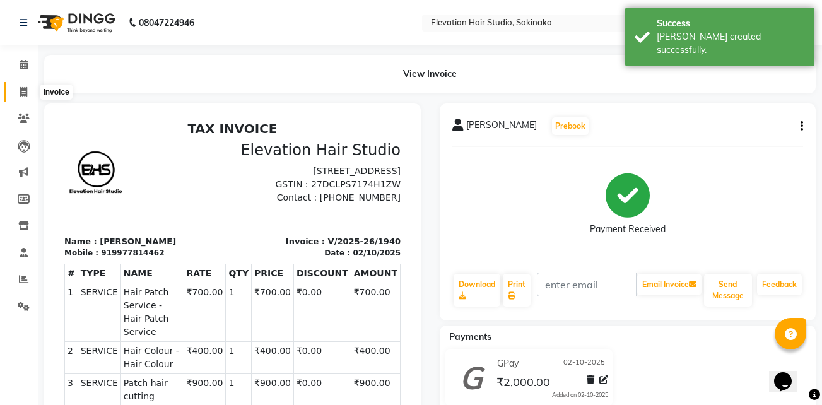
click at [26, 88] on icon at bounding box center [23, 91] width 7 height 9
select select "service"
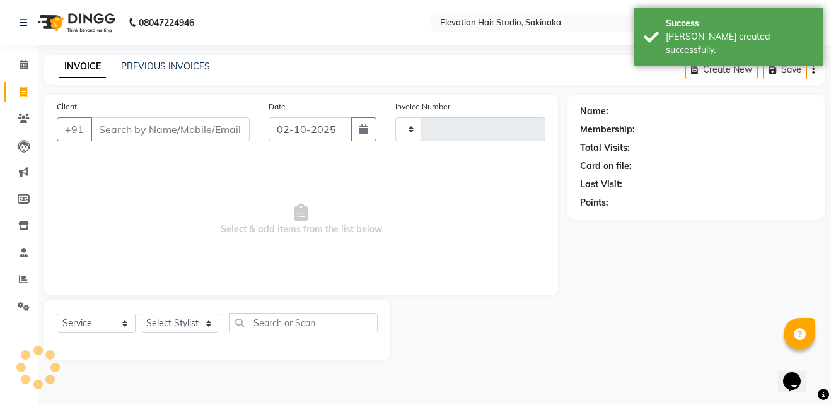
type input "1941"
select select "4949"
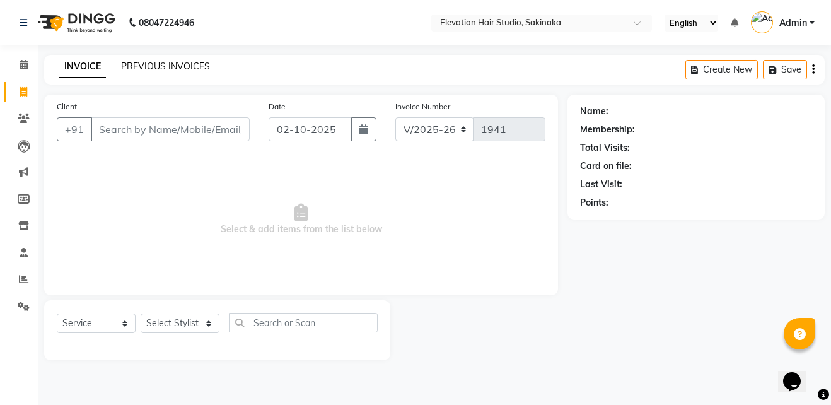
click at [170, 64] on link "PREVIOUS INVOICES" at bounding box center [165, 66] width 89 height 11
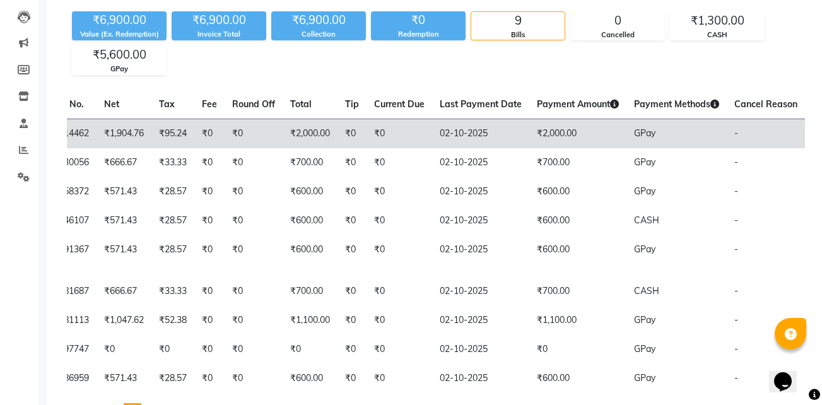
scroll to position [119, 0]
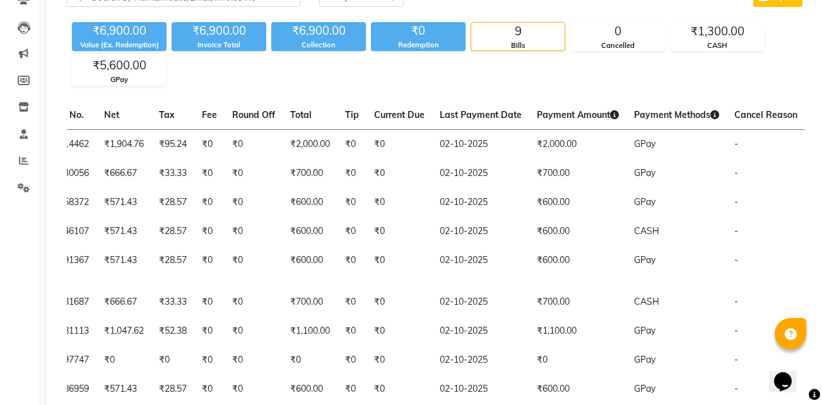
click at [549, 66] on div "₹6,900.00 Value (Ex. Redemption) ₹6,900.00 Invoice Total ₹6,900.00 Collection ₹…" at bounding box center [436, 51] width 738 height 69
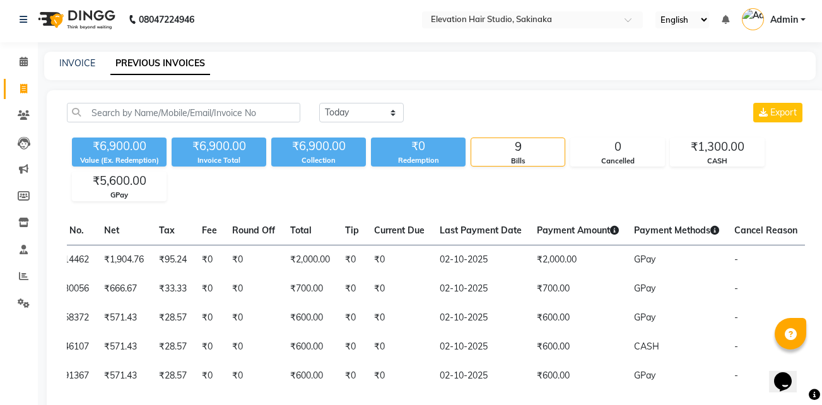
scroll to position [0, 0]
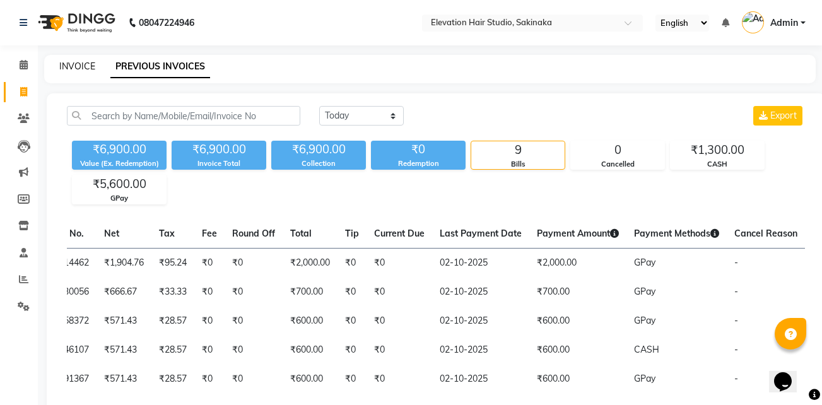
click at [76, 68] on link "INVOICE" at bounding box center [77, 66] width 36 height 11
select select "service"
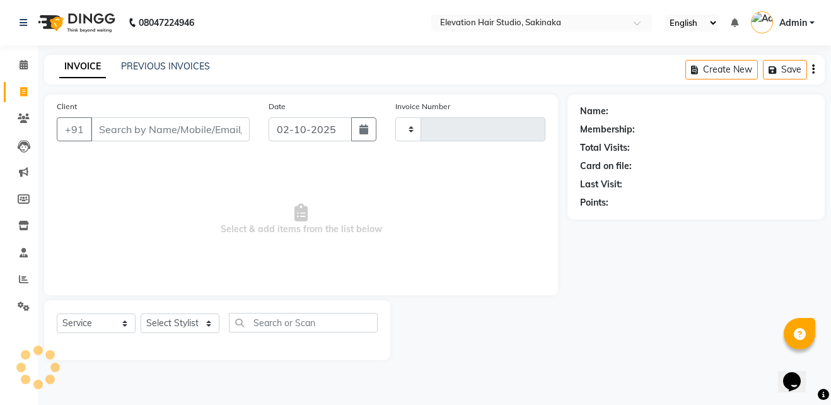
type input "1941"
select select "4949"
click at [143, 61] on link "PREVIOUS INVOICES" at bounding box center [165, 66] width 89 height 11
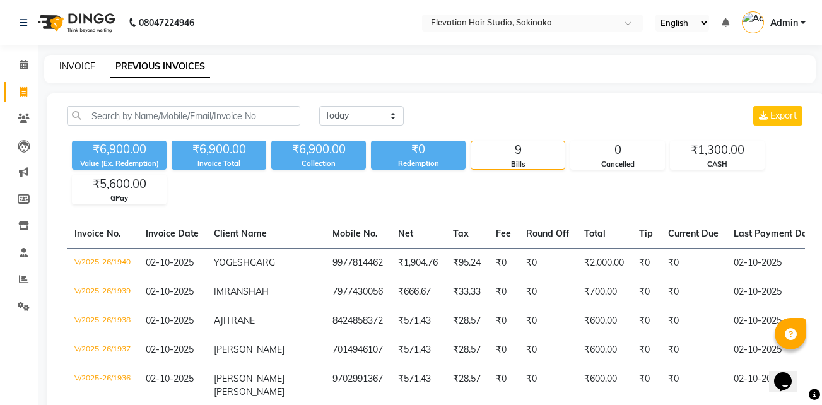
click at [85, 64] on link "INVOICE" at bounding box center [77, 66] width 36 height 11
select select "service"
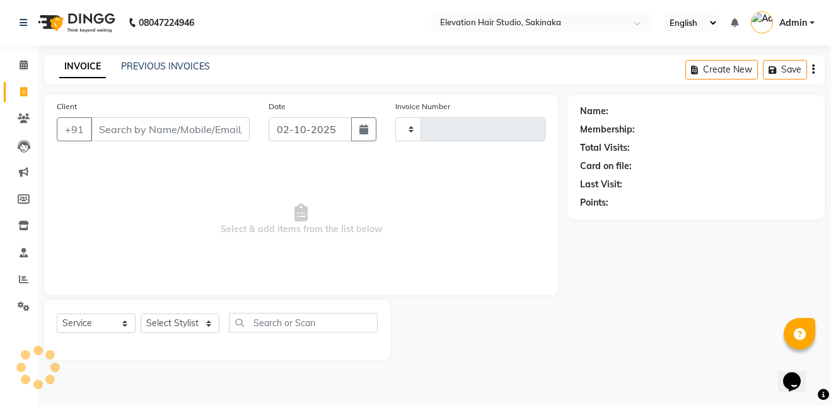
type input "1941"
select select "4949"
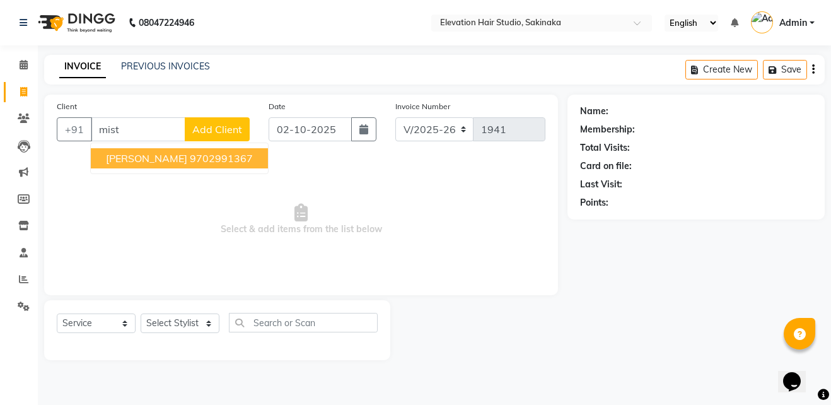
click at [155, 154] on span "HARSHAL MISTRY" at bounding box center [146, 158] width 81 height 13
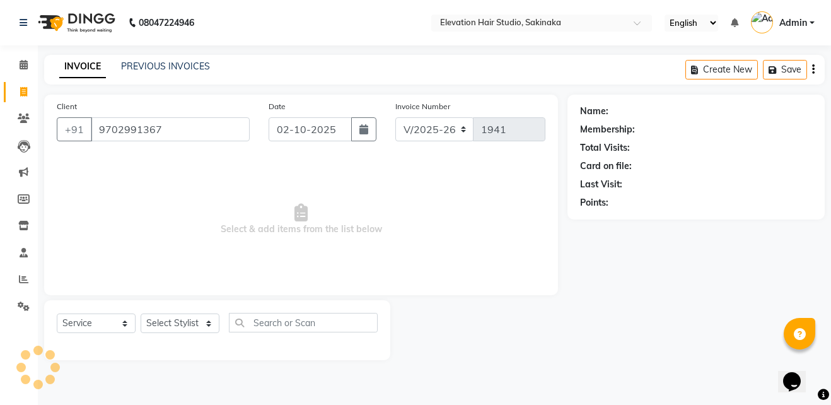
type input "9702991367"
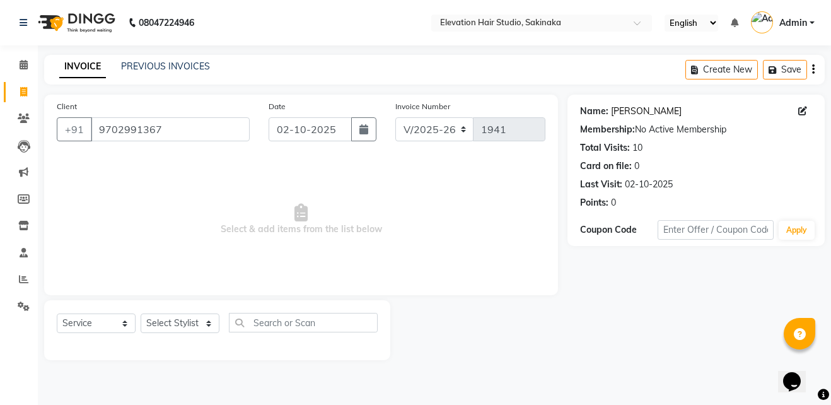
click at [611, 114] on link "Harshal Mistry" at bounding box center [646, 111] width 71 height 13
click at [160, 128] on input "9702991367" at bounding box center [170, 129] width 159 height 24
click at [165, 65] on link "PREVIOUS INVOICES" at bounding box center [165, 66] width 89 height 11
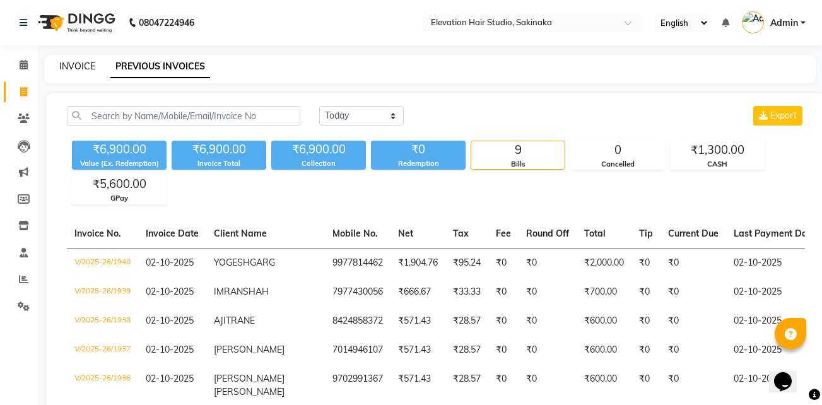
click at [86, 68] on link "INVOICE" at bounding box center [77, 66] width 36 height 11
select select "service"
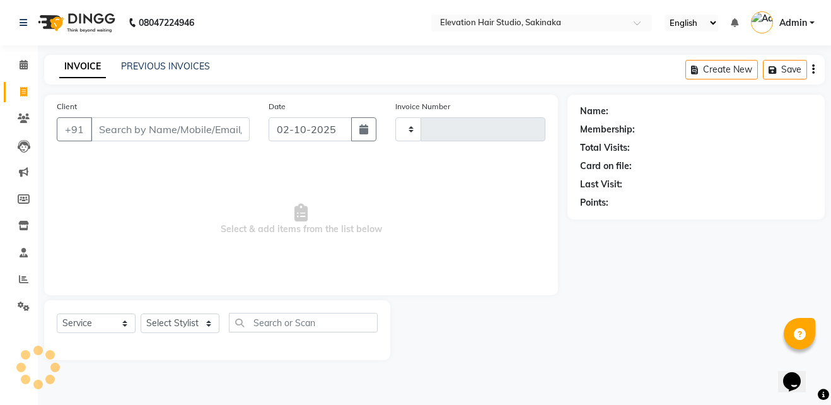
type input "1941"
select select "4949"
click at [185, 64] on link "PREVIOUS INVOICES" at bounding box center [165, 66] width 89 height 11
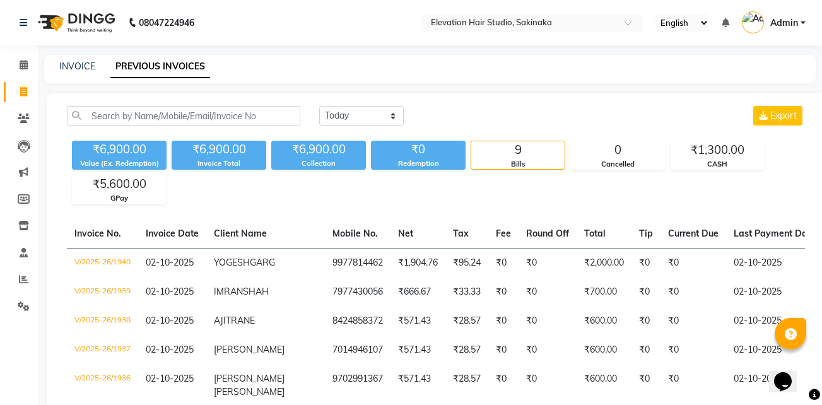
click at [95, 69] on div "INVOICE PREVIOUS INVOICES" at bounding box center [422, 66] width 756 height 13
click at [85, 67] on link "INVOICE" at bounding box center [77, 66] width 36 height 11
select select "service"
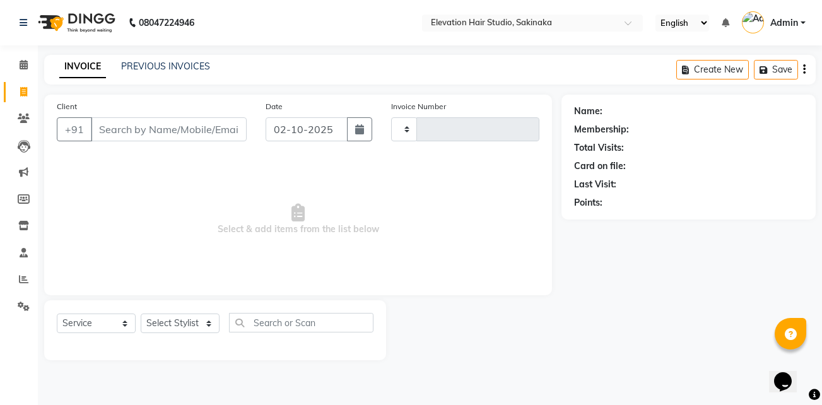
type input "r"
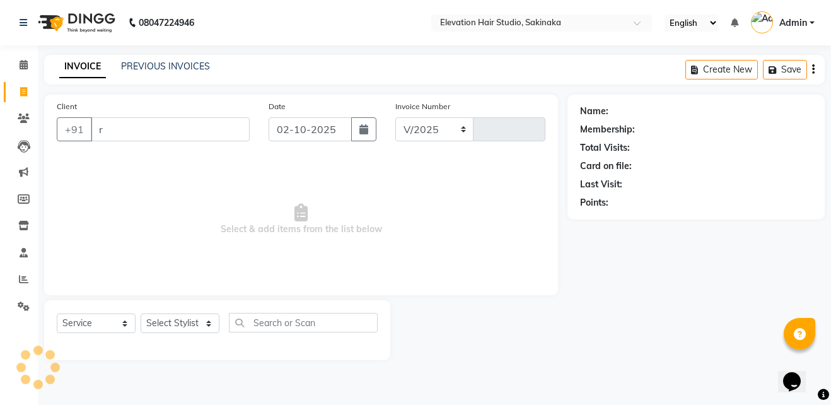
select select "4949"
type input "1941"
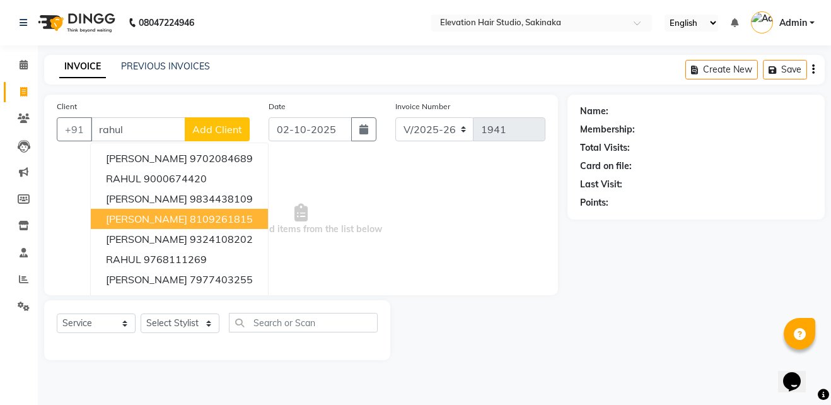
click at [181, 214] on button "RAHUL DIWEDI 8109261815" at bounding box center [179, 219] width 177 height 20
type input "8109261815"
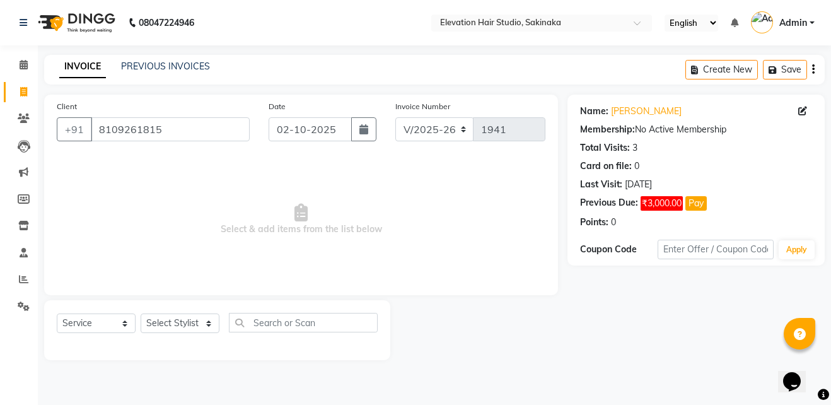
click at [625, 104] on div "Name: Rahul Diwedi Membership: No Active Membership Total Visits: 3 Card on fil…" at bounding box center [696, 164] width 232 height 129
click at [625, 107] on link "Rahul Diwedi" at bounding box center [646, 111] width 71 height 13
click at [189, 128] on input "8109261815" at bounding box center [170, 129] width 159 height 24
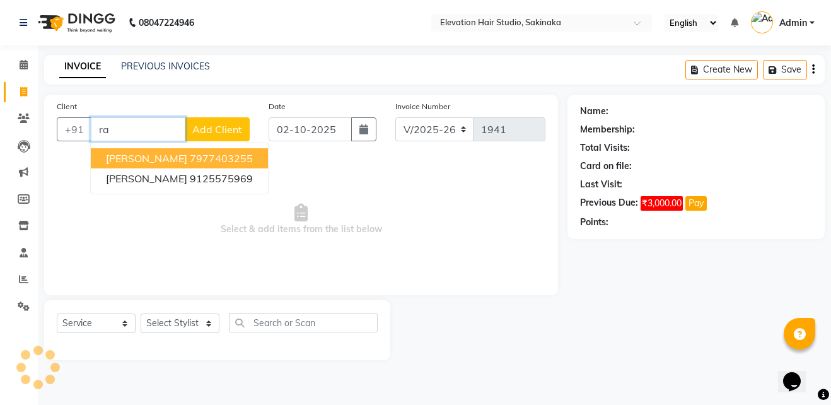
type input "r"
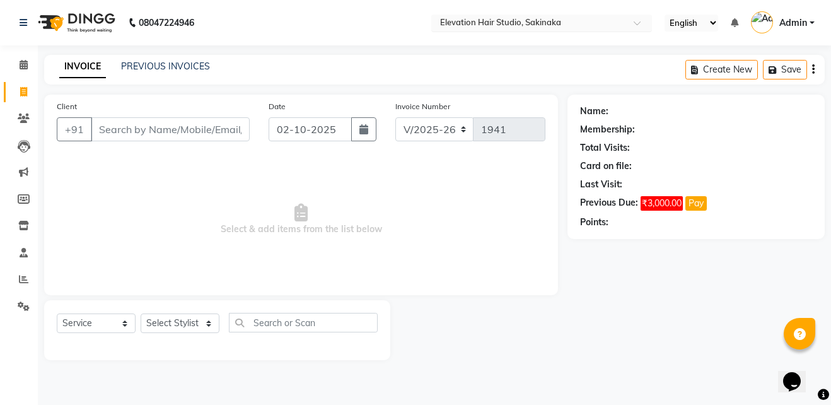
click at [507, 16] on div "× Elevation Hair Studio, Sakinaka" at bounding box center [500, 22] width 121 height 13
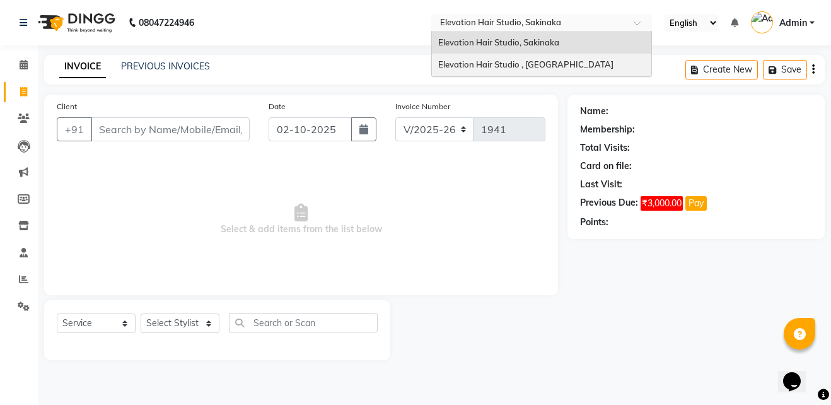
click at [503, 60] on span "Elevation Hair Studio , Thane West" at bounding box center [525, 64] width 175 height 10
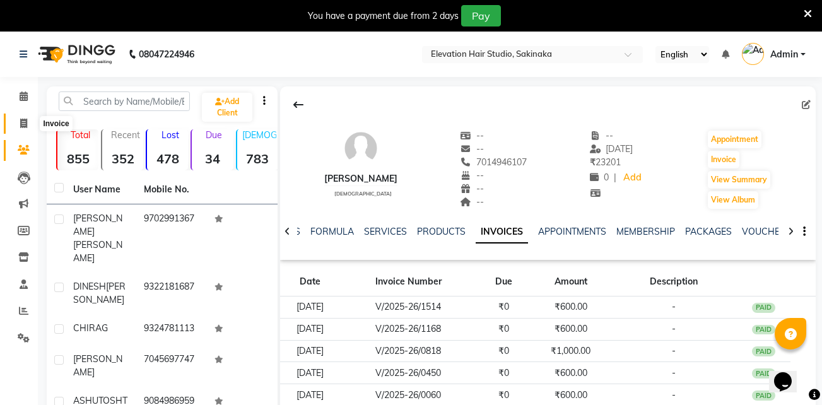
click at [15, 121] on span at bounding box center [24, 124] width 22 height 15
select select "service"
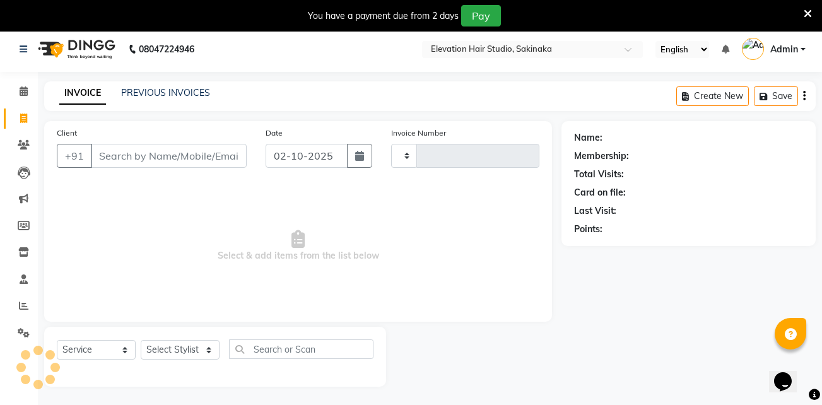
scroll to position [32, 0]
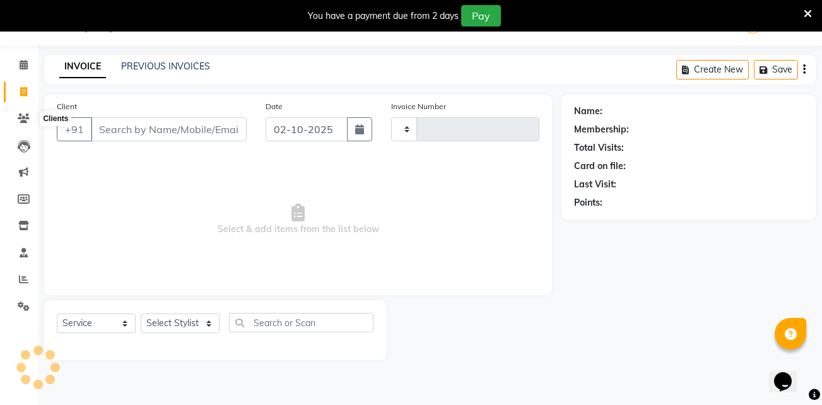
type input "1938"
select select "4949"
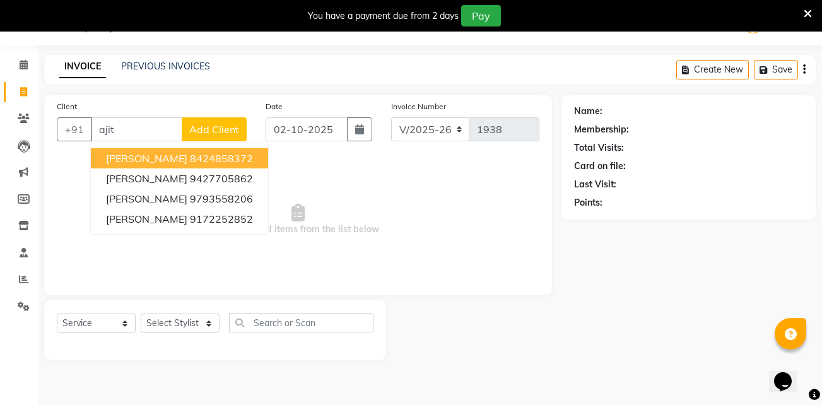
click at [190, 153] on ngb-highlight "8424858372" at bounding box center [221, 158] width 63 height 13
type input "8424858372"
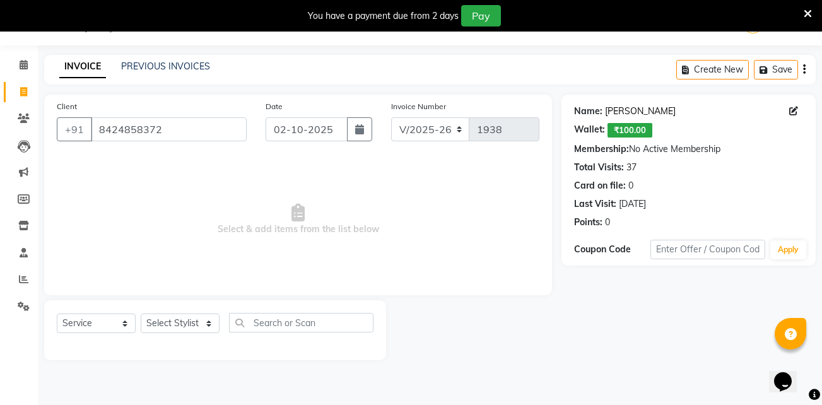
click at [624, 109] on link "[PERSON_NAME]" at bounding box center [640, 111] width 71 height 13
click at [188, 323] on select "Select Stylist Admin (EHS Thane) ANEES [PERSON_NAME] PRIYA [PERSON_NAME] [PERSO…" at bounding box center [180, 324] width 79 height 20
select select "84316"
click at [141, 314] on select "Select Stylist Admin (EHS Thane) ANEES [PERSON_NAME] PRIYA [PERSON_NAME] [PERSO…" at bounding box center [180, 324] width 79 height 20
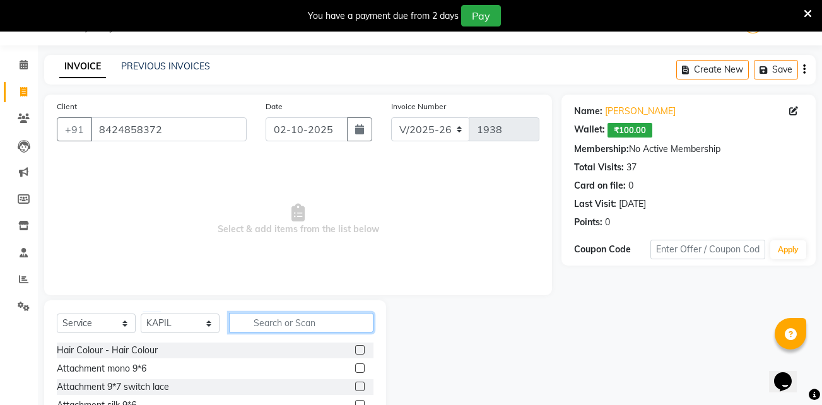
click at [296, 316] on input "text" at bounding box center [301, 323] width 144 height 20
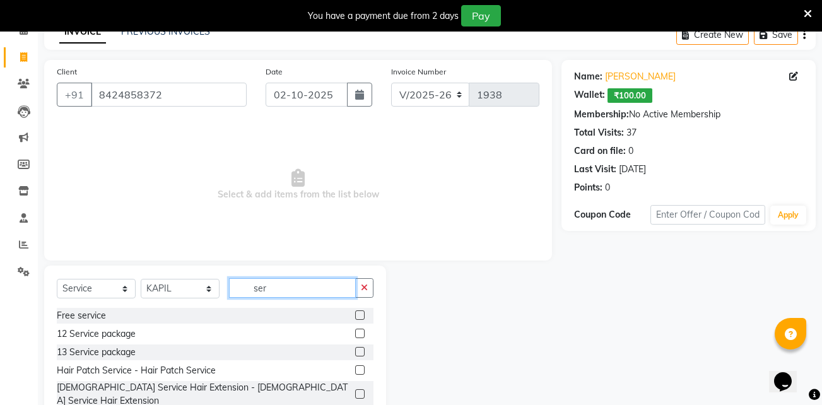
scroll to position [67, 0]
type input "ser"
click at [358, 366] on label at bounding box center [359, 369] width 9 height 9
click at [358, 366] on input "checkbox" at bounding box center [359, 370] width 8 height 8
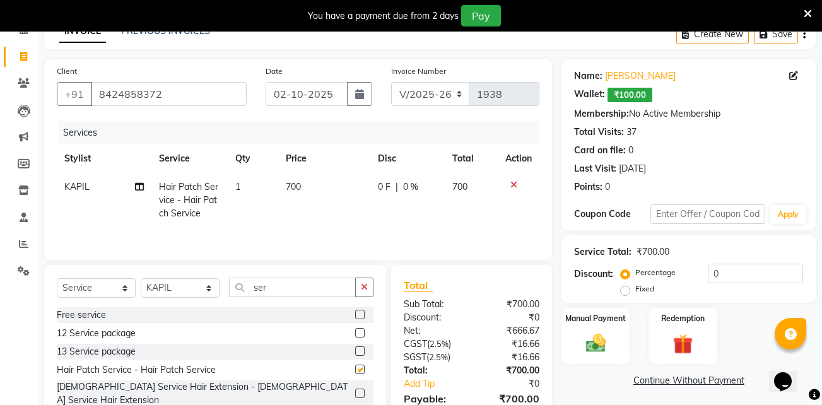
checkbox input "false"
click at [305, 175] on td "700" at bounding box center [324, 200] width 92 height 55
select select "84316"
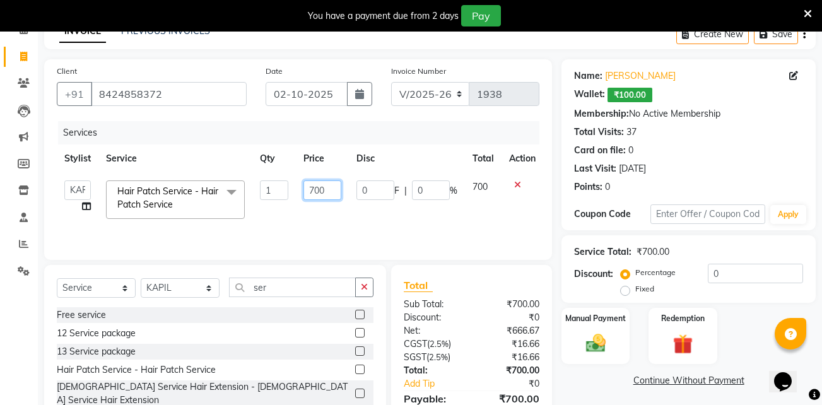
click at [312, 187] on input "700" at bounding box center [322, 190] width 38 height 20
type input "600"
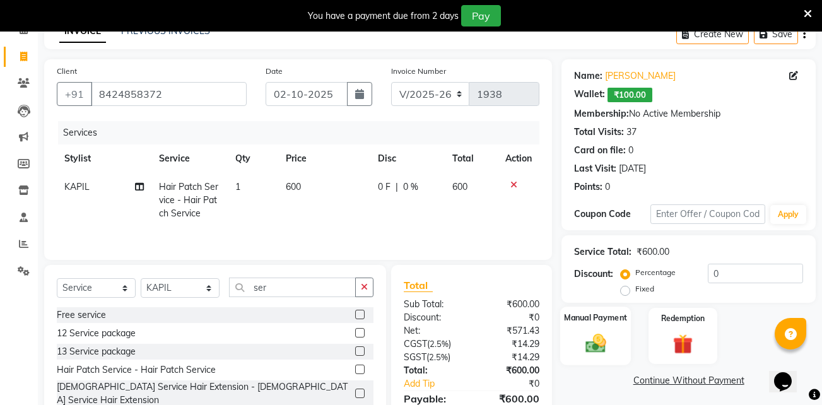
click at [589, 331] on img at bounding box center [595, 343] width 33 height 24
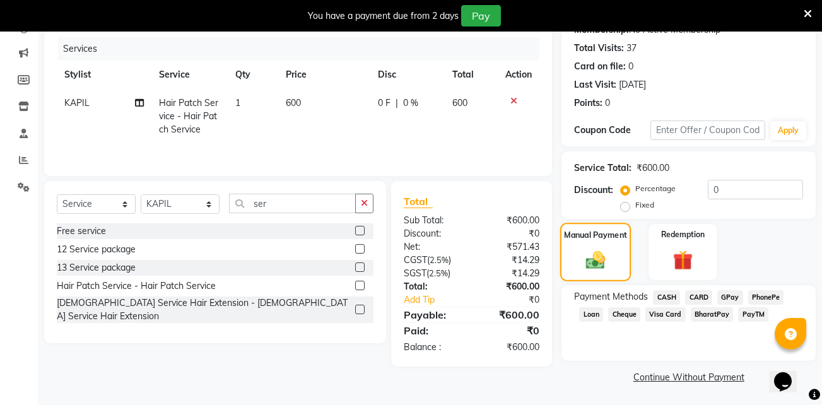
scroll to position [151, 0]
click at [734, 298] on span "GPay" at bounding box center [730, 297] width 26 height 15
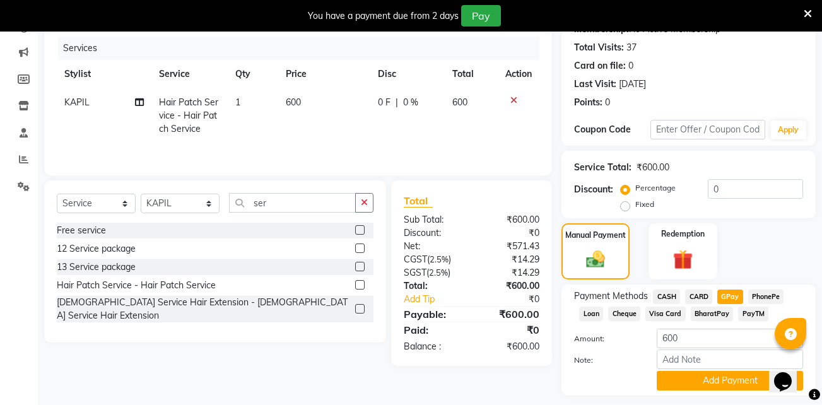
scroll to position [187, 0]
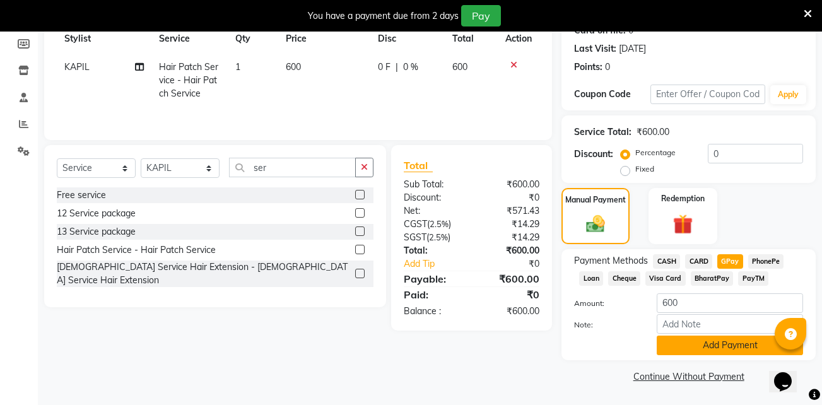
click at [715, 350] on button "Add Payment" at bounding box center [730, 346] width 146 height 20
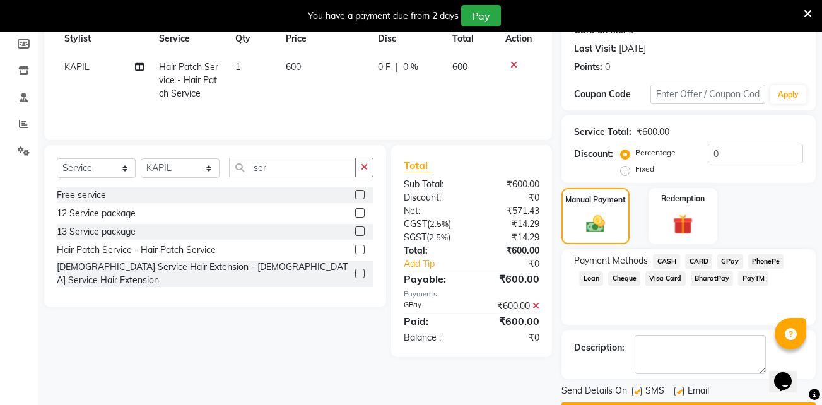
scroll to position [223, 0]
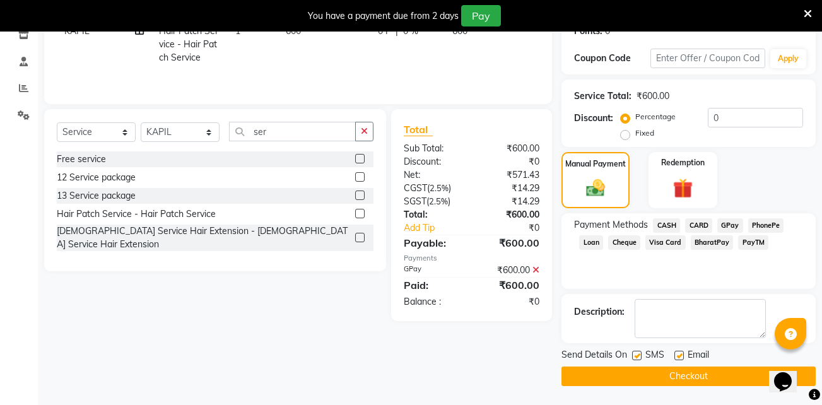
click at [675, 354] on label at bounding box center [678, 355] width 9 height 9
click at [675, 354] on input "checkbox" at bounding box center [678, 356] width 8 height 8
checkbox input "false"
click at [640, 354] on label at bounding box center [636, 355] width 9 height 9
click at [640, 354] on input "checkbox" at bounding box center [636, 356] width 8 height 8
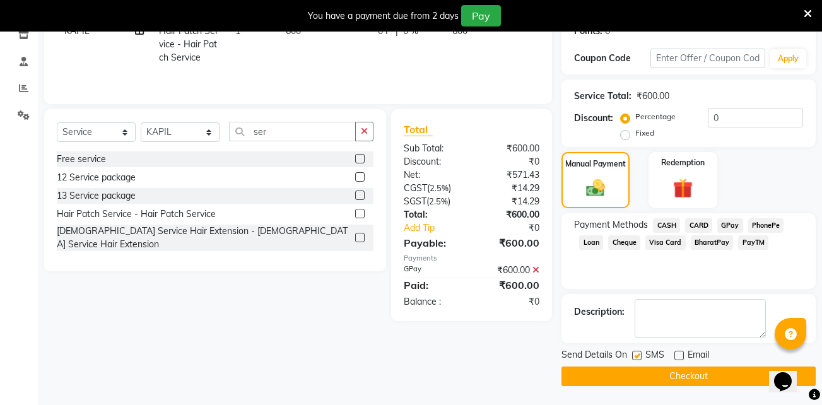
checkbox input "false"
click at [670, 377] on button "Checkout" at bounding box center [688, 376] width 254 height 20
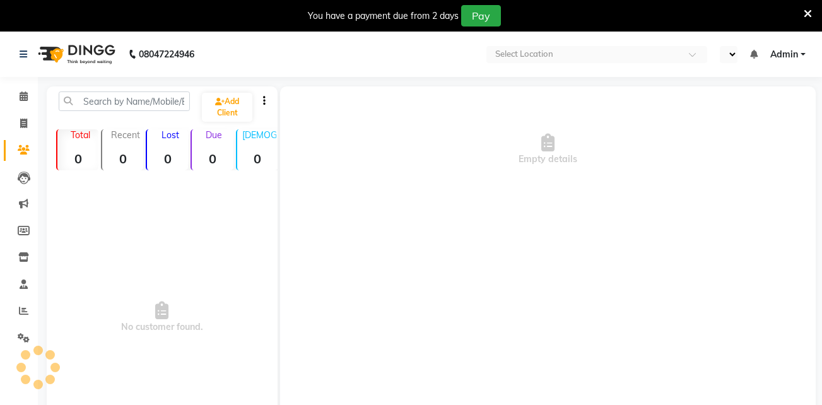
select select "en"
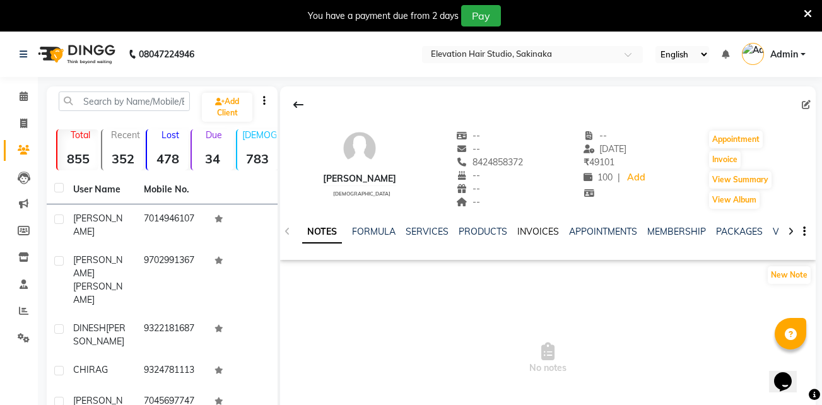
click at [531, 230] on link "INVOICES" at bounding box center [538, 231] width 42 height 11
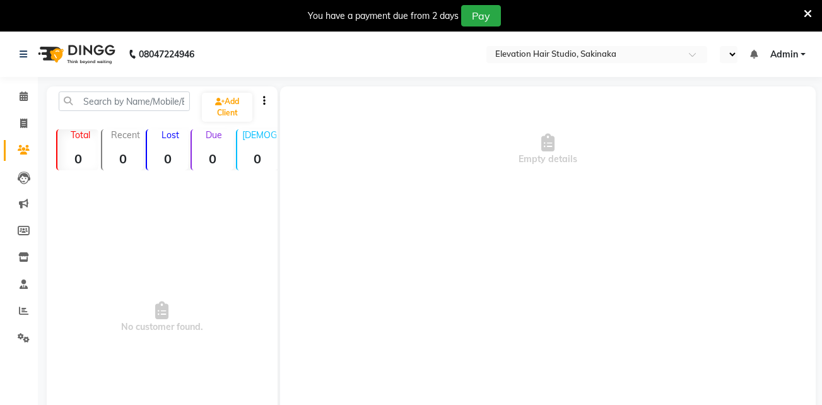
select select "en"
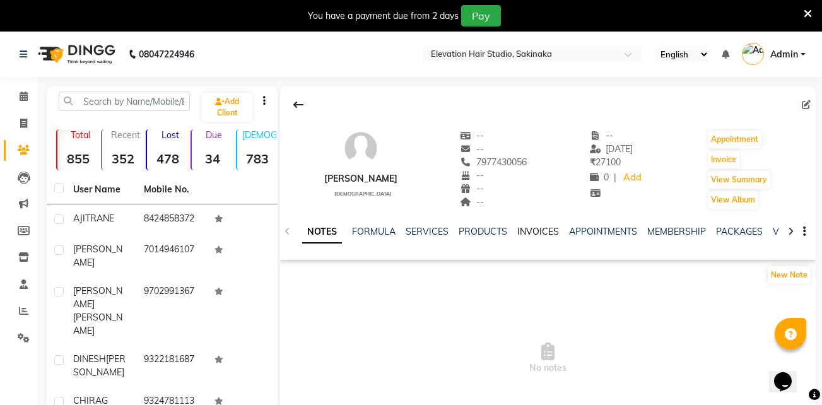
click at [524, 229] on link "INVOICES" at bounding box center [538, 231] width 42 height 11
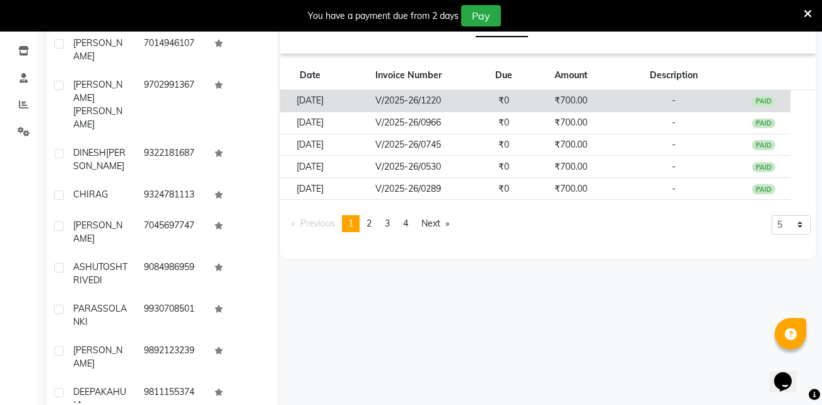
scroll to position [216, 0]
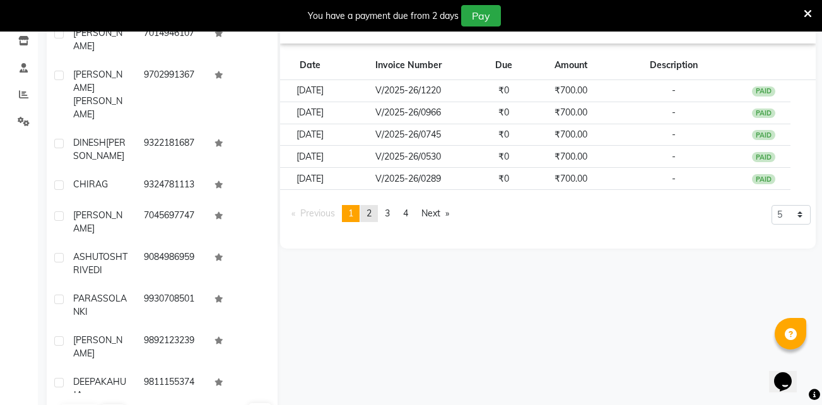
click at [372, 213] on span "2" at bounding box center [368, 213] width 5 height 11
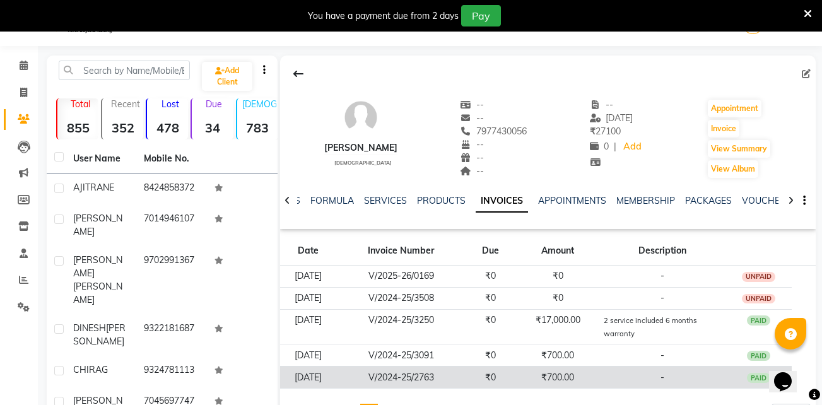
scroll to position [0, 0]
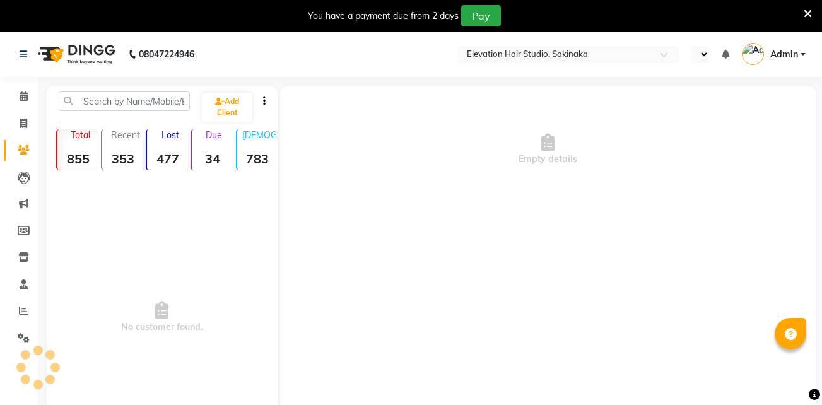
select select "en"
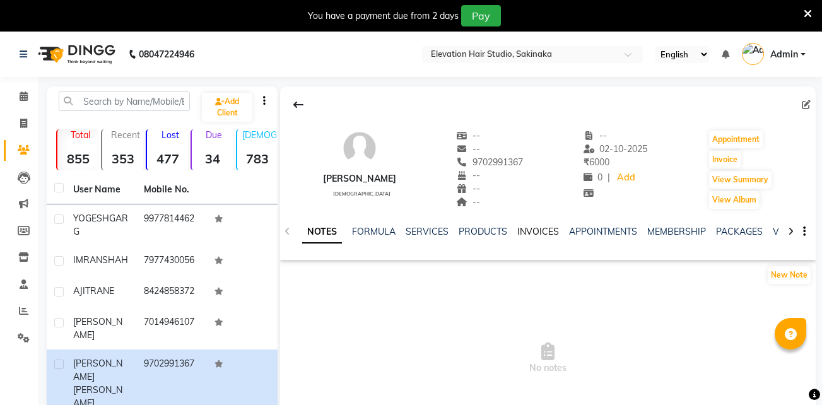
click at [546, 230] on link "INVOICES" at bounding box center [538, 231] width 42 height 11
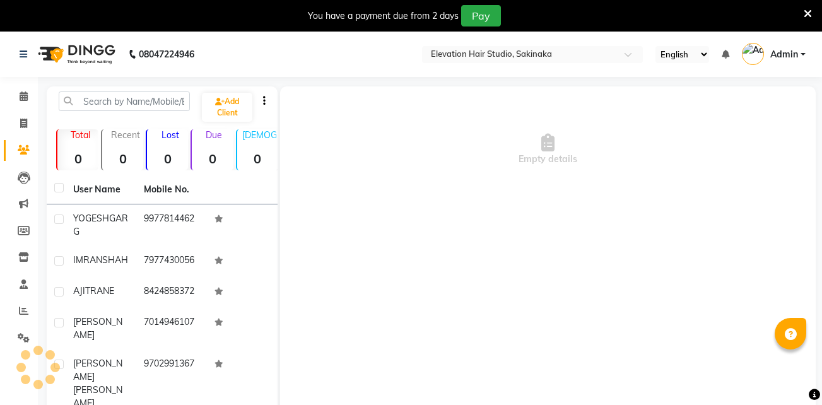
select select "en"
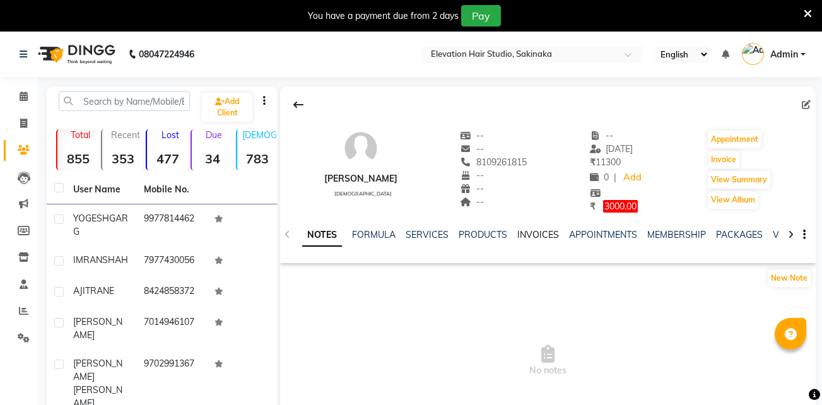
click at [537, 234] on link "INVOICES" at bounding box center [538, 234] width 42 height 11
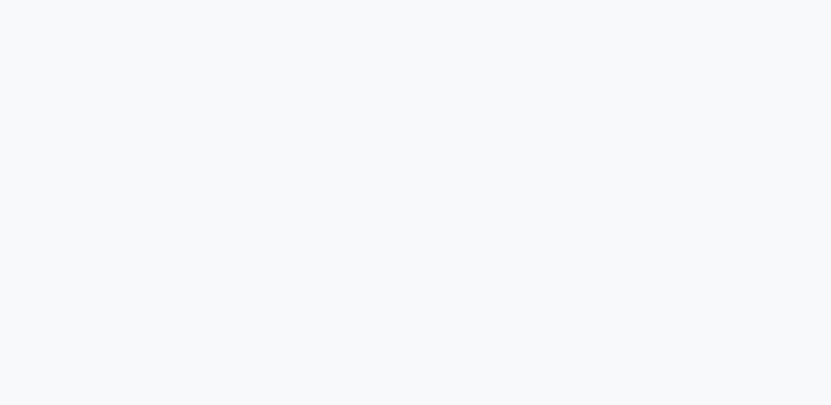
select select "service"
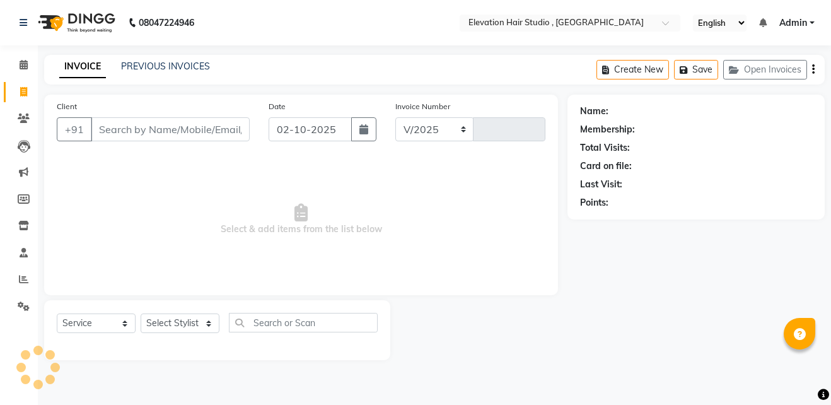
select select "en"
select select "6886"
type input "1023"
click at [147, 118] on input "Client" at bounding box center [170, 129] width 159 height 24
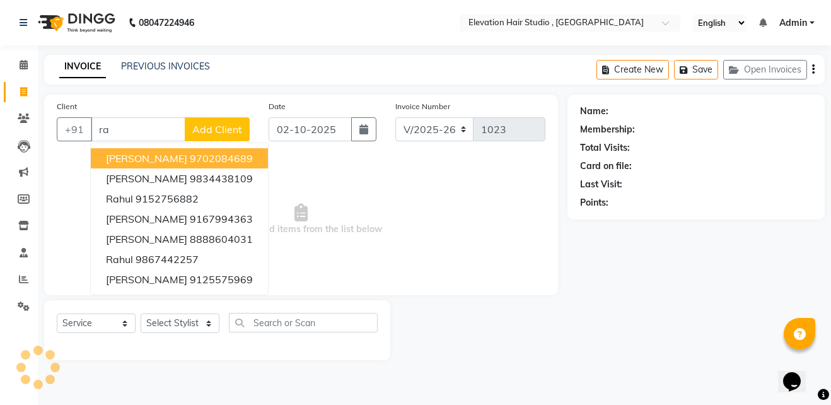
type input "r"
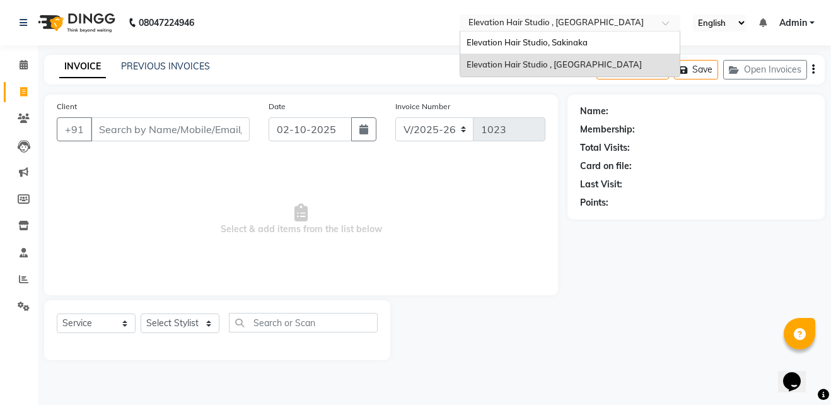
click at [525, 25] on input "text" at bounding box center [557, 24] width 183 height 13
click at [525, 39] on span "Elevation Hair Studio, Sakinaka" at bounding box center [527, 42] width 121 height 10
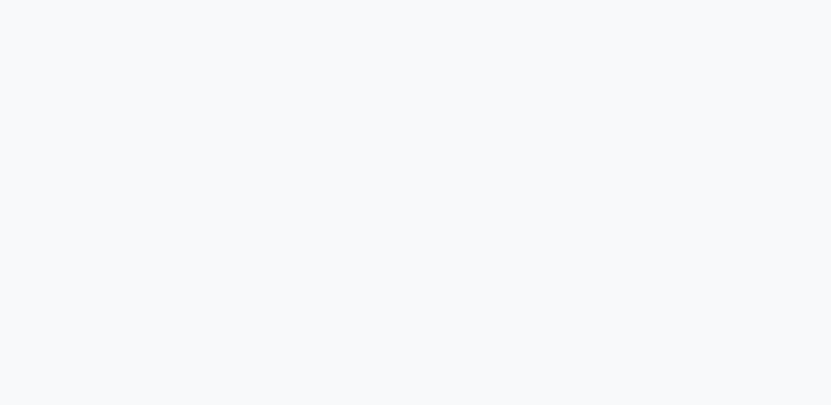
select select "service"
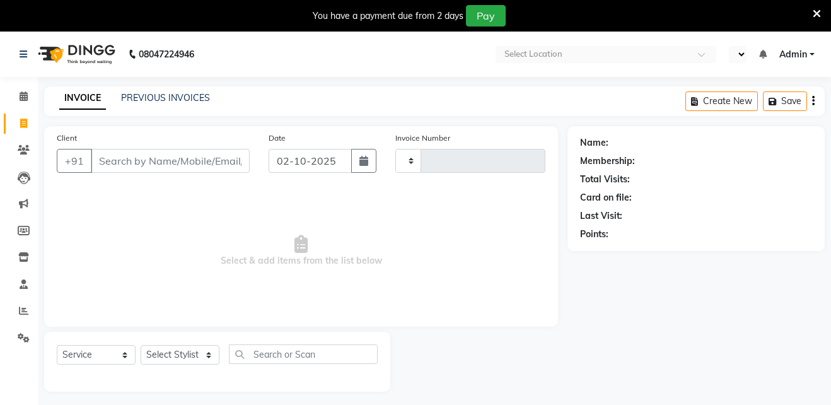
type input "1941"
select select "en"
select select "4949"
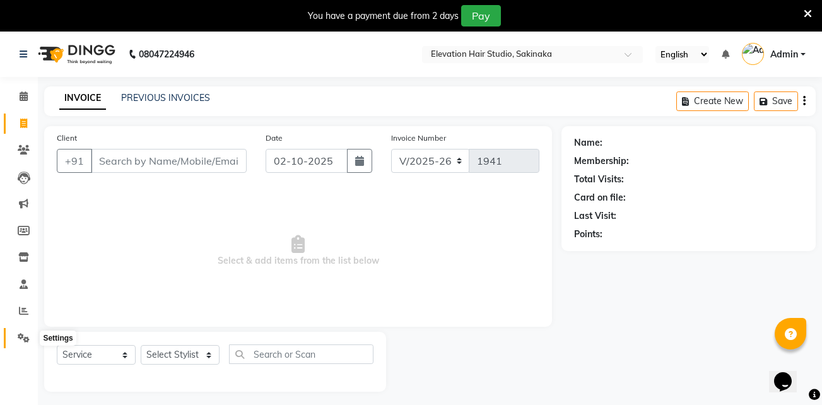
click at [21, 340] on icon at bounding box center [24, 337] width 12 height 9
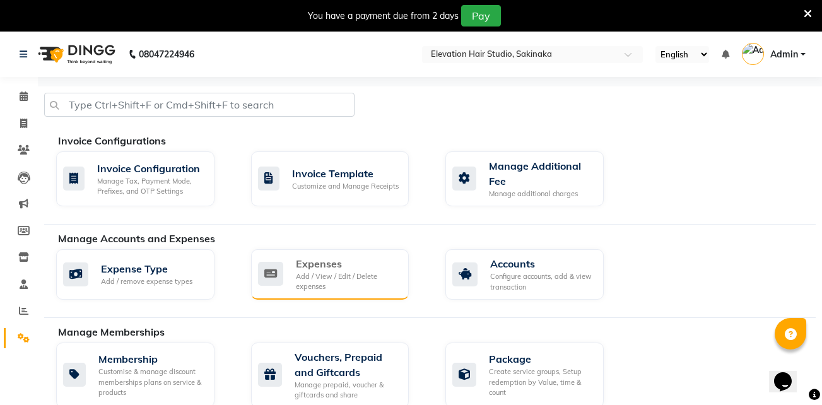
click at [369, 278] on div "Add / View / Edit / Delete expenses" at bounding box center [347, 281] width 103 height 21
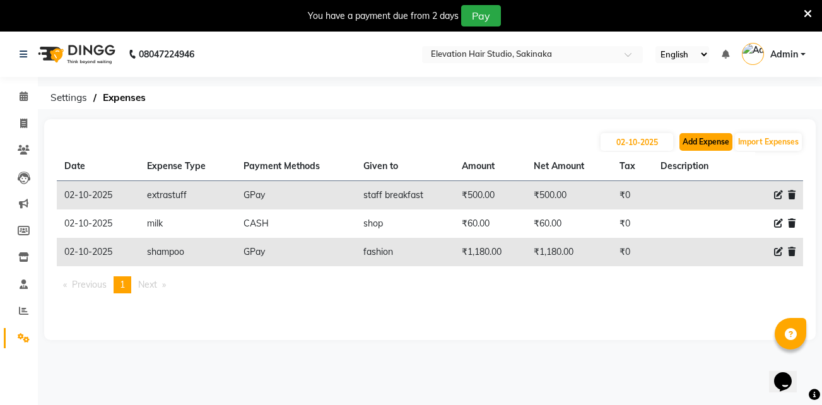
click at [708, 141] on button "Add Expense" at bounding box center [705, 142] width 53 height 18
select select "1"
select select "3831"
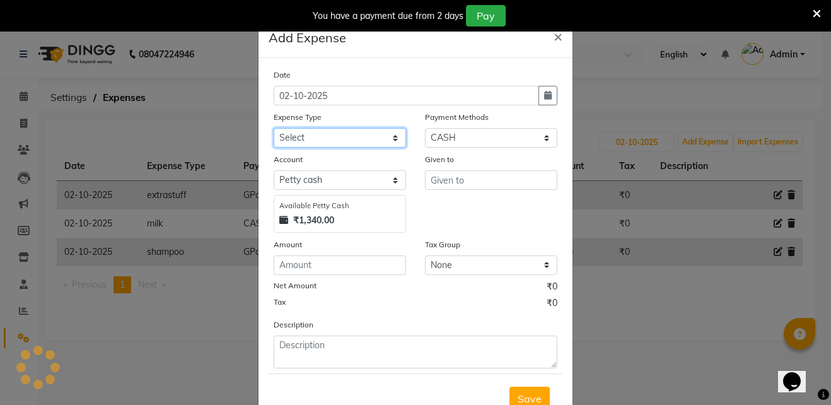
click at [361, 143] on select "Select AC Adrak Advance Salary agarbatti anees Appron asmoul advance salary Ban…" at bounding box center [340, 138] width 132 height 20
select select "8362"
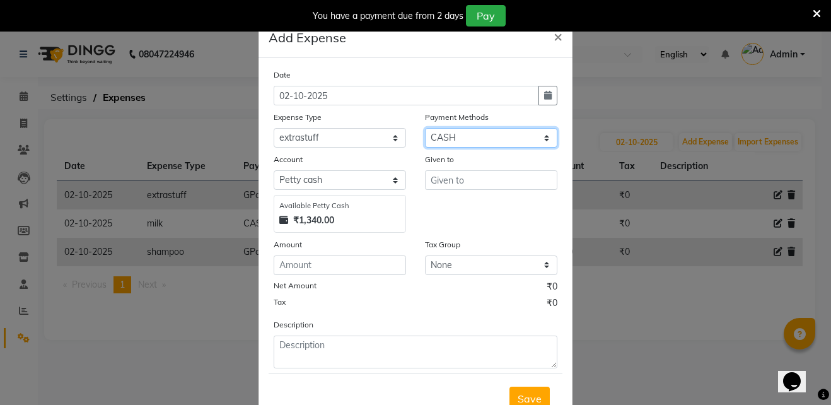
click at [529, 137] on select "Select CASH CARD GPay PhonePe Loan Cheque Package Visa Card BharatPay PayTM Wal…" at bounding box center [491, 138] width 132 height 20
select select "5"
click at [425, 128] on select "Select CASH CARD GPay PhonePe Loan Cheque Package Visa Card BharatPay PayTM Wal…" at bounding box center [491, 138] width 132 height 20
select select "3832"
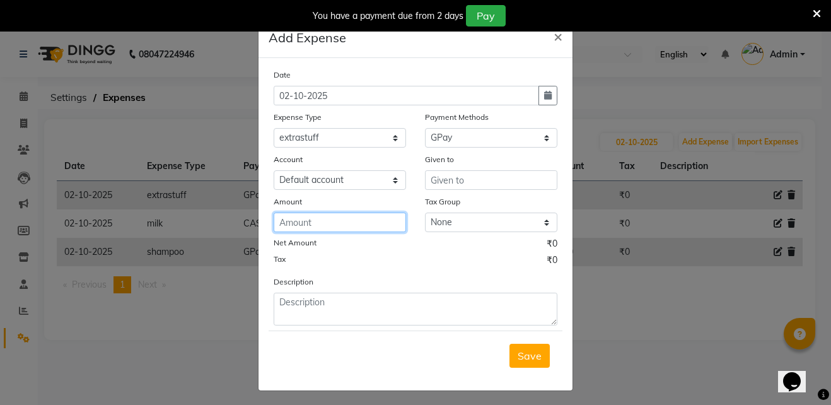
click at [320, 222] on input "number" at bounding box center [340, 223] width 132 height 20
type input "100"
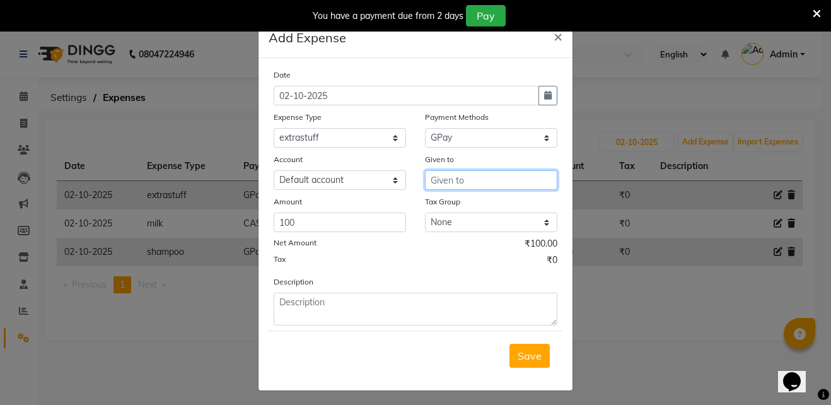
click at [439, 177] on input "text" at bounding box center [491, 180] width 132 height 20
type input "s"
click at [466, 180] on input "chocolate CHOCOLATE" at bounding box center [491, 180] width 132 height 20
click at [479, 181] on input "CHOCOLATE" at bounding box center [491, 180] width 132 height 20
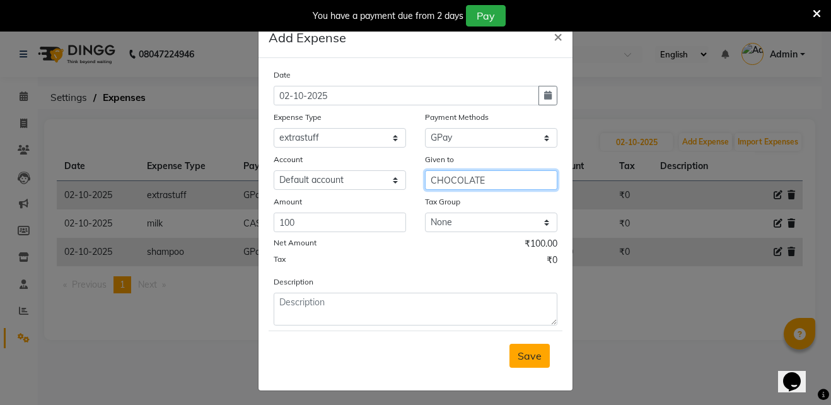
type input "CHOCOLATE"
click at [527, 353] on span "Save" at bounding box center [530, 355] width 24 height 13
click at [527, 353] on div "Save" at bounding box center [416, 356] width 294 height 50
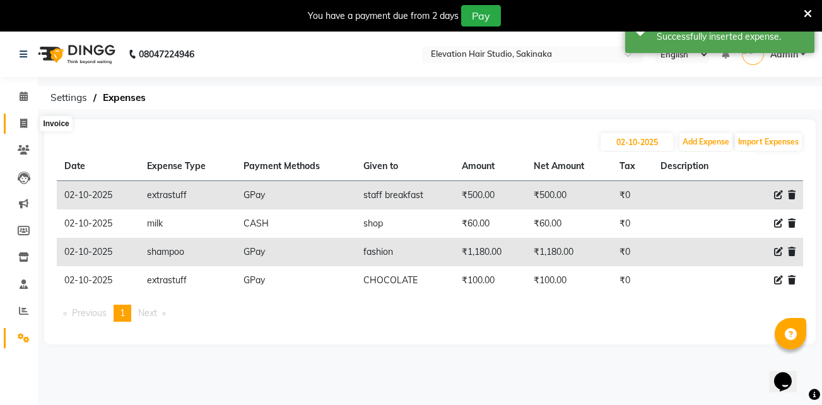
click at [25, 123] on icon at bounding box center [23, 123] width 7 height 9
select select "service"
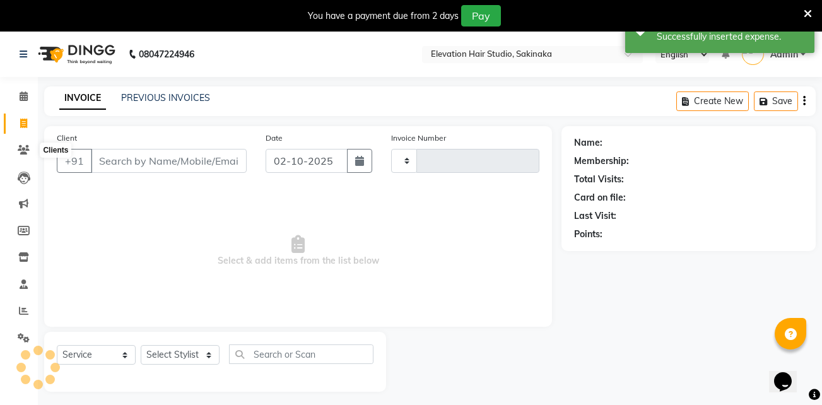
scroll to position [32, 0]
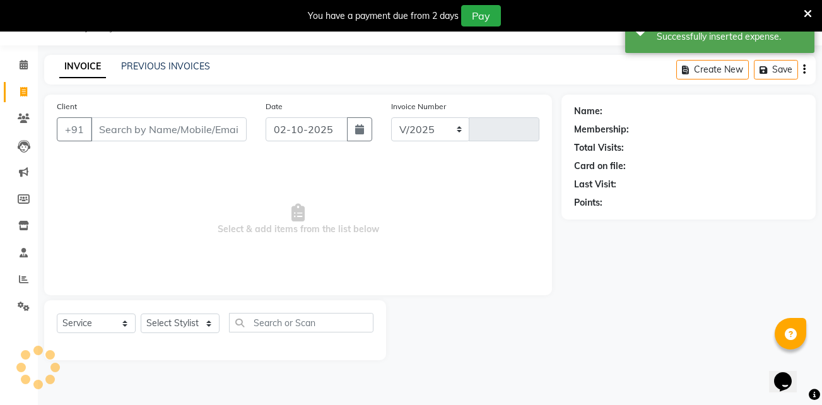
select select "4949"
type input "1941"
click at [161, 67] on link "PREVIOUS INVOICES" at bounding box center [165, 66] width 89 height 11
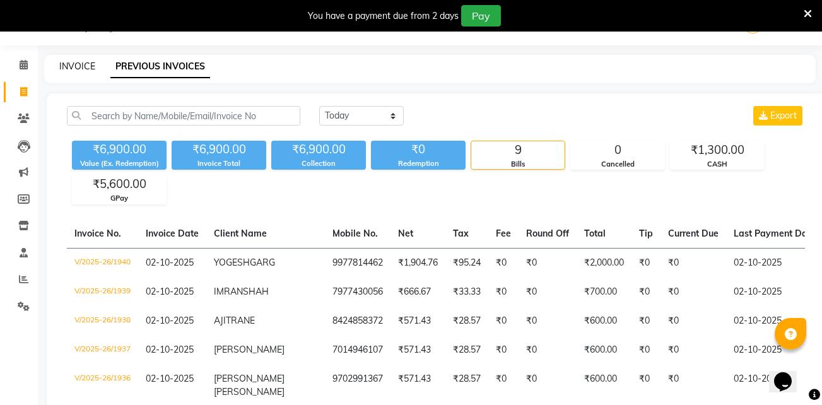
click at [79, 62] on link "INVOICE" at bounding box center [77, 66] width 36 height 11
select select "service"
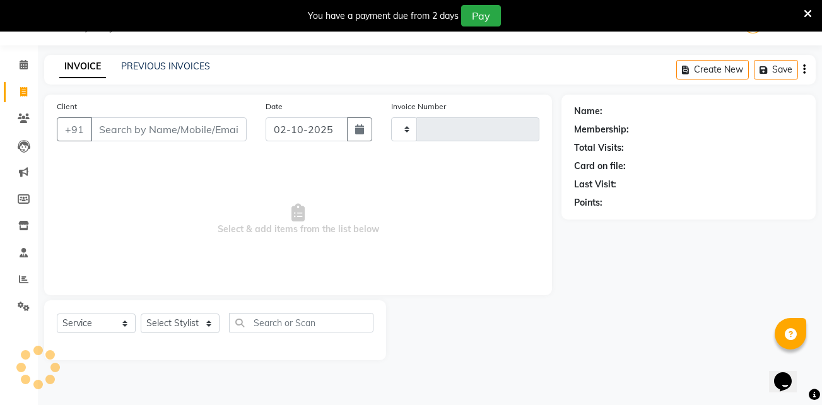
type input "1941"
select select "4949"
click at [804, 13] on icon at bounding box center [808, 13] width 8 height 11
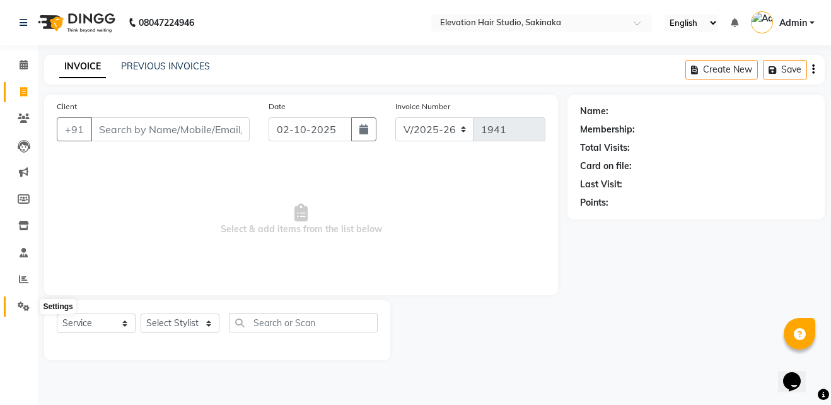
click at [28, 306] on icon at bounding box center [24, 306] width 12 height 9
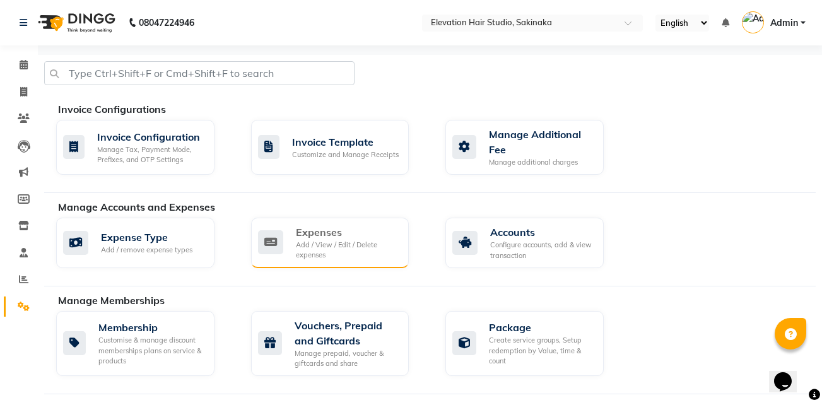
click at [348, 225] on div "Expenses" at bounding box center [347, 232] width 103 height 15
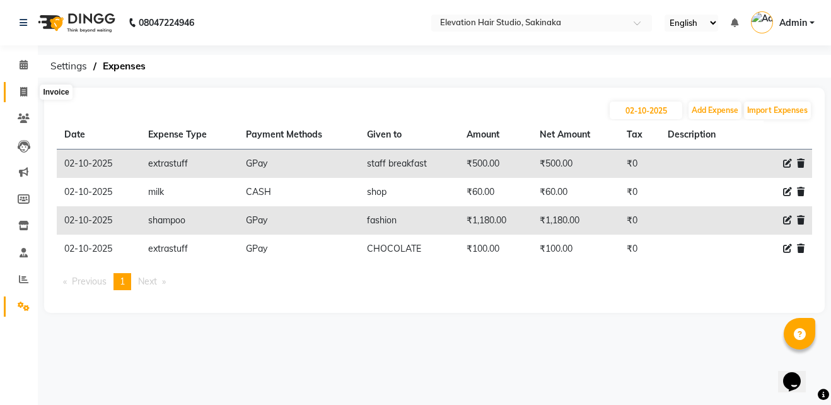
click at [24, 91] on icon at bounding box center [23, 91] width 7 height 9
select select "service"
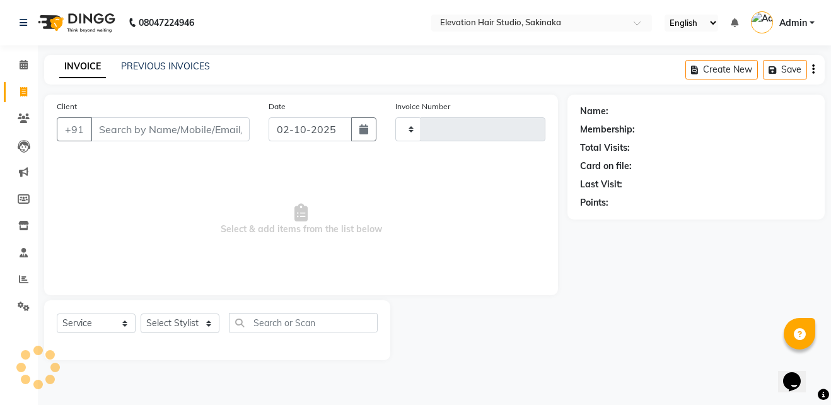
type input "1941"
select select "4949"
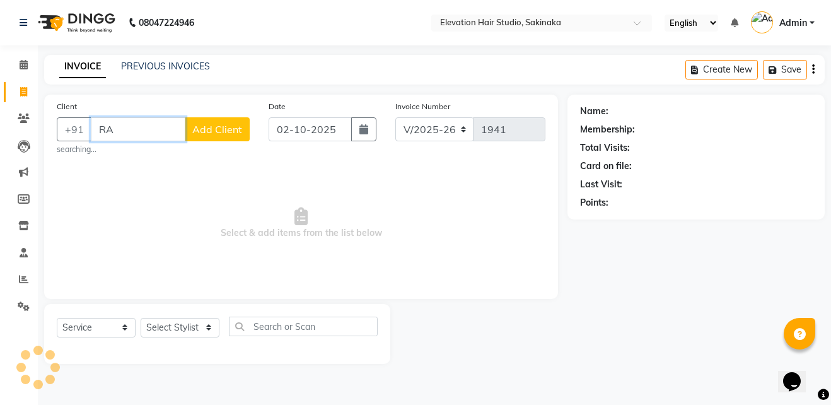
type input "R"
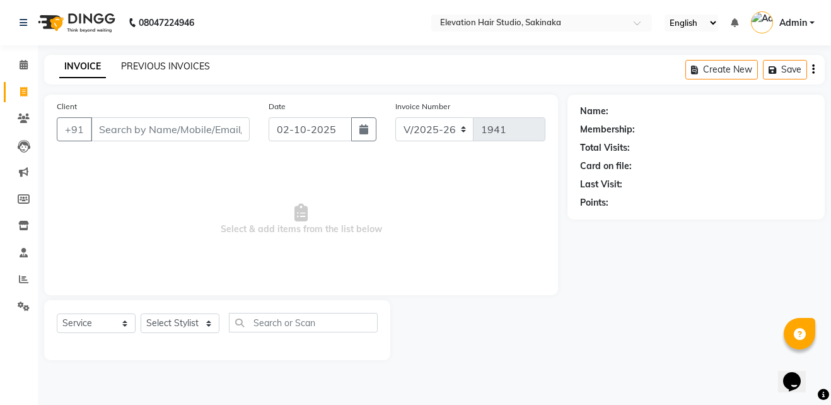
click at [163, 61] on link "PREVIOUS INVOICES" at bounding box center [165, 66] width 89 height 11
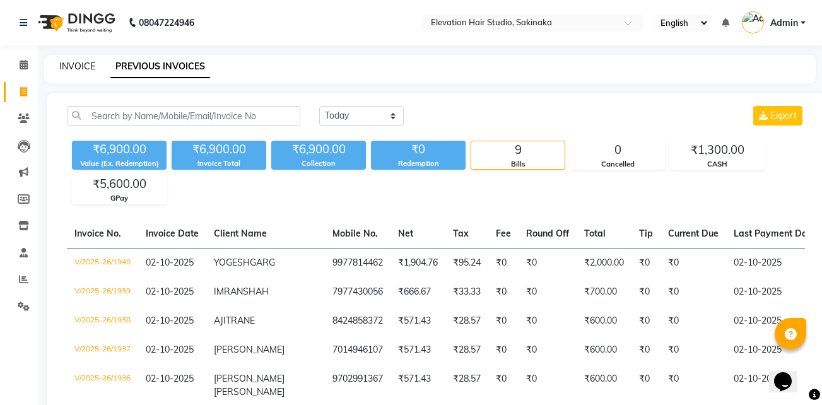
click at [67, 63] on link "INVOICE" at bounding box center [77, 66] width 36 height 11
select select "service"
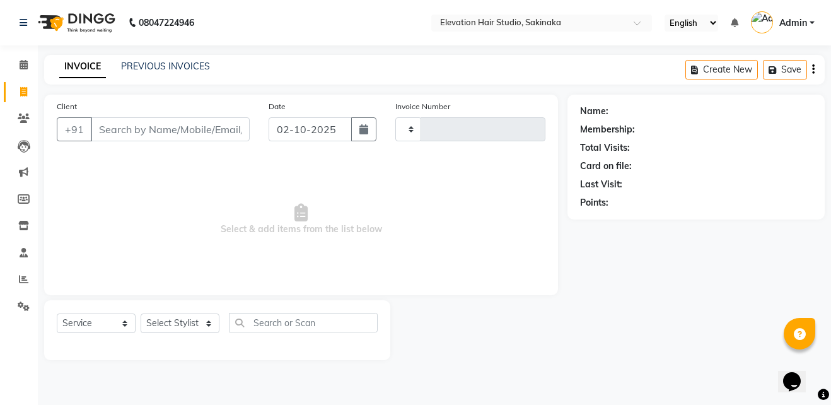
type input "1941"
select select "4949"
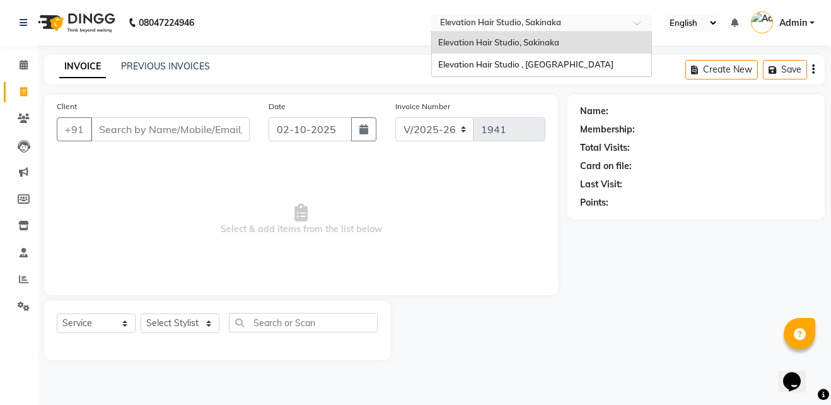
click at [476, 27] on input "text" at bounding box center [529, 24] width 183 height 13
click at [476, 56] on div "Elevation Hair Studio , Thane West" at bounding box center [542, 65] width 220 height 23
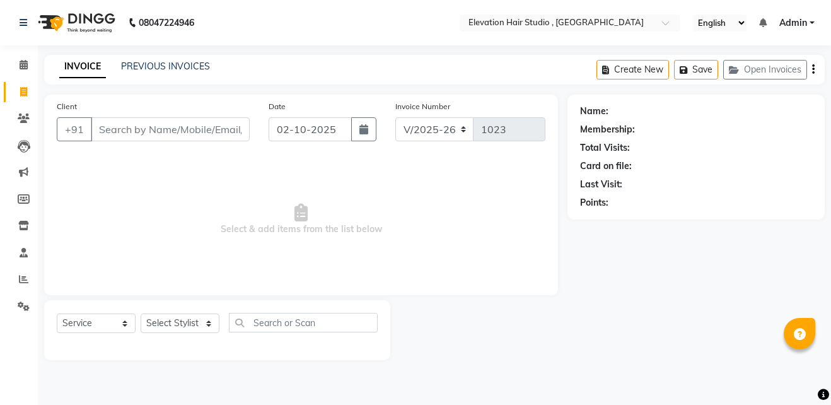
select select "6886"
select select "service"
click at [192, 68] on link "PREVIOUS INVOICES" at bounding box center [165, 66] width 89 height 11
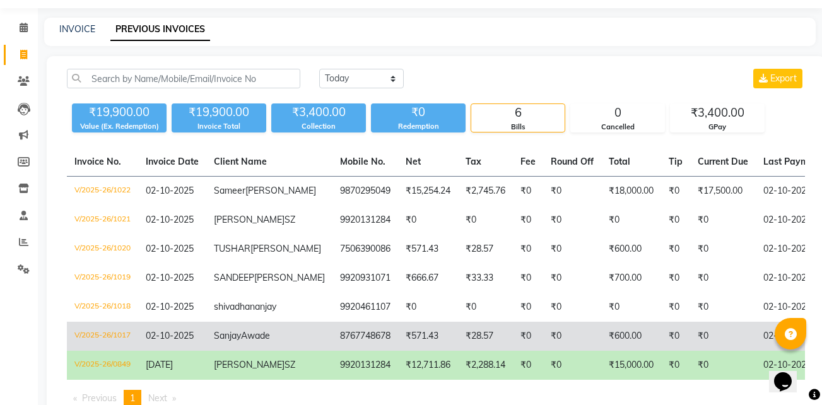
scroll to position [38, 0]
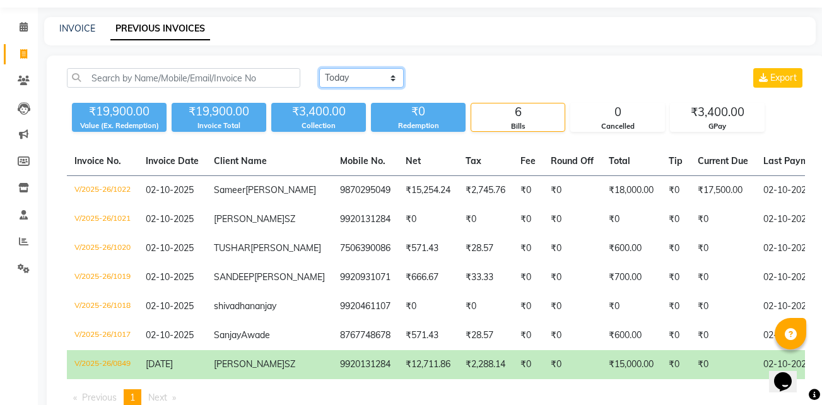
click at [365, 69] on select "Today Yesterday Custom Range" at bounding box center [361, 78] width 85 height 20
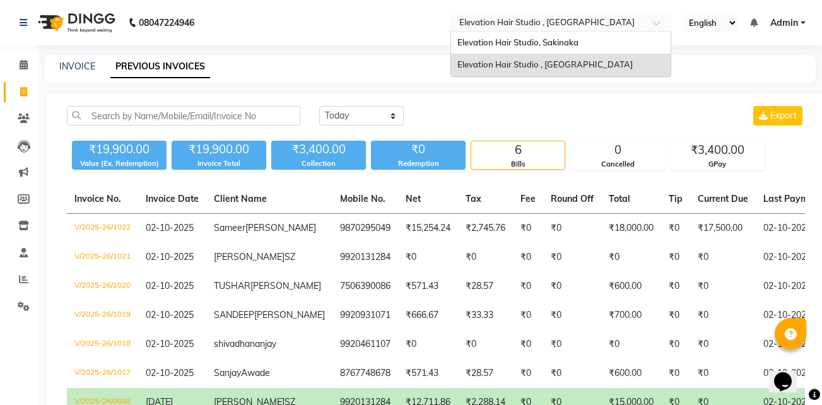
click at [500, 18] on input "text" at bounding box center [548, 24] width 183 height 13
click at [484, 38] on span "Elevation Hair Studio, Sakinaka" at bounding box center [517, 42] width 121 height 10
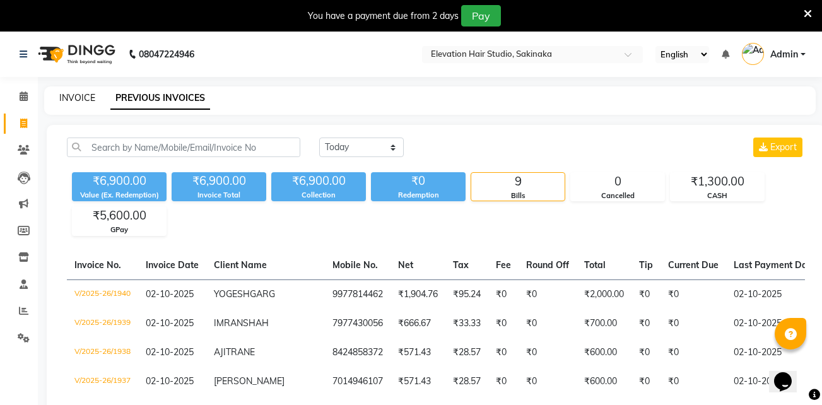
click at [77, 93] on link "INVOICE" at bounding box center [77, 97] width 36 height 11
select select "service"
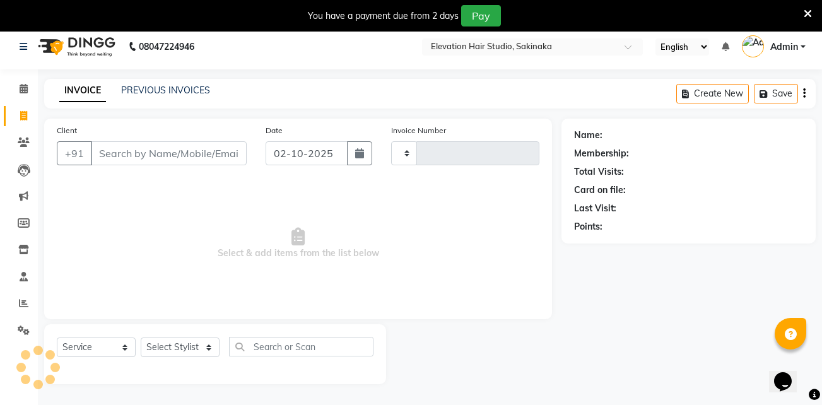
type input "1941"
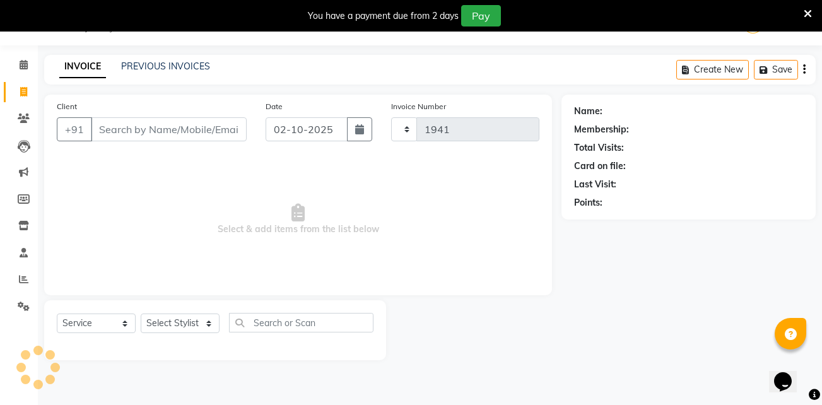
select select "4949"
click at [159, 131] on input "Client" at bounding box center [169, 129] width 156 height 24
click at [107, 120] on input "Client" at bounding box center [169, 129] width 156 height 24
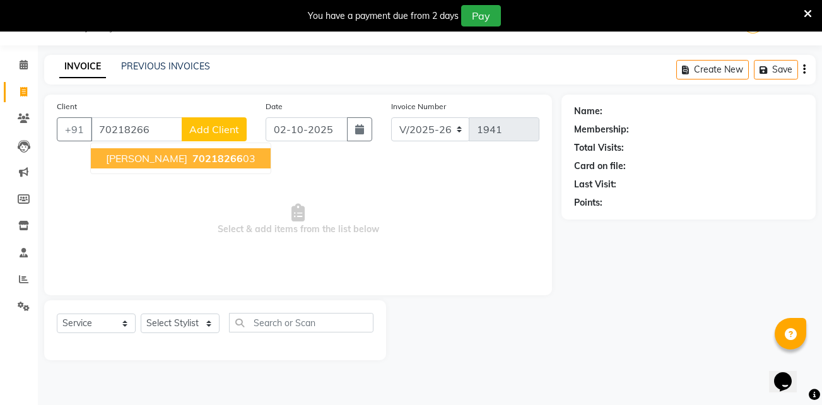
click at [175, 155] on span "NARESH MALVIYA" at bounding box center [146, 158] width 81 height 13
type input "7021826603"
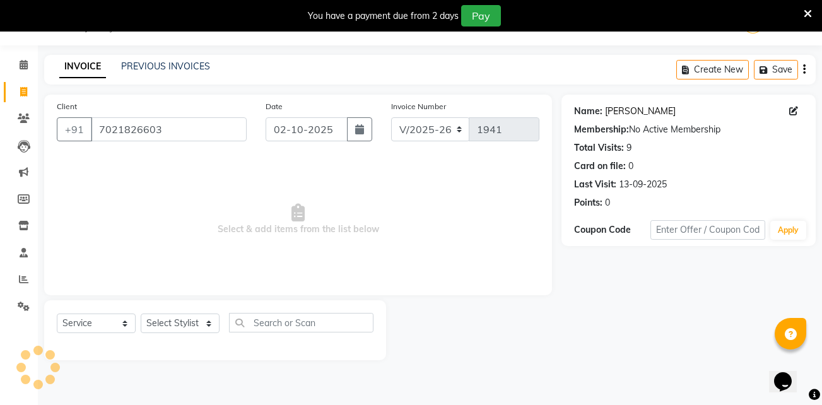
click at [617, 109] on link "Naresh Malviya" at bounding box center [640, 111] width 71 height 13
click at [198, 322] on select "Select Stylist Admin (EHS Thane) ANEES DILIP KAPIL PRIYA RUPESH SAHIL Sarfaraz …" at bounding box center [180, 324] width 79 height 20
select select "30865"
click at [141, 314] on select "Select Stylist Admin (EHS Thane) ANEES DILIP KAPIL PRIYA RUPESH SAHIL Sarfaraz …" at bounding box center [180, 324] width 79 height 20
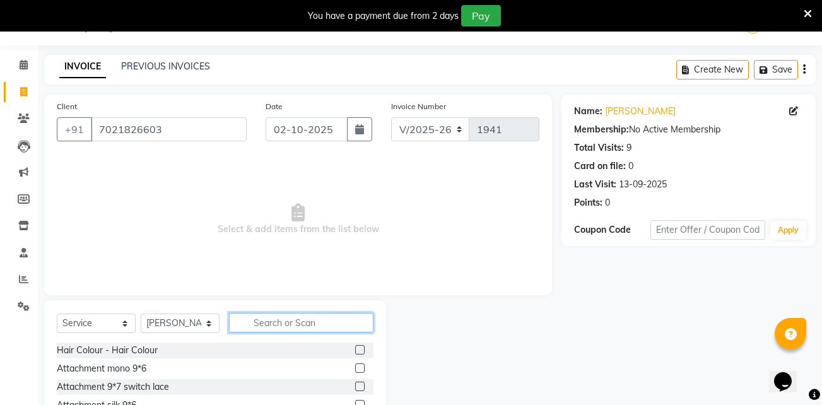
click at [287, 321] on input "text" at bounding box center [301, 323] width 144 height 20
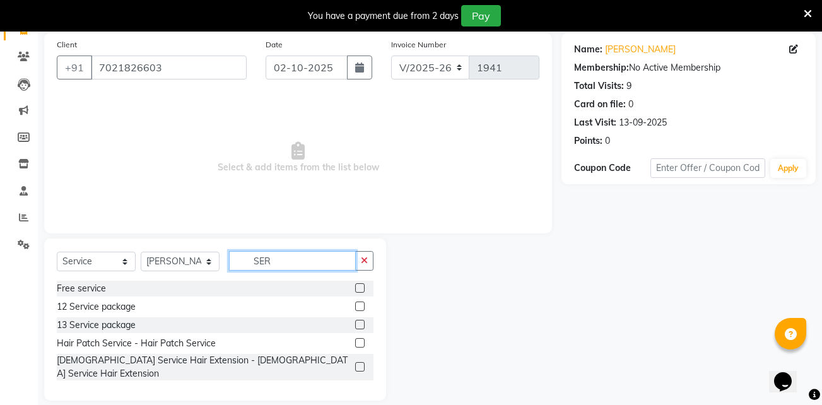
scroll to position [94, 0]
type input "SER"
click at [362, 343] on label at bounding box center [359, 341] width 9 height 9
click at [362, 343] on input "checkbox" at bounding box center [359, 343] width 8 height 8
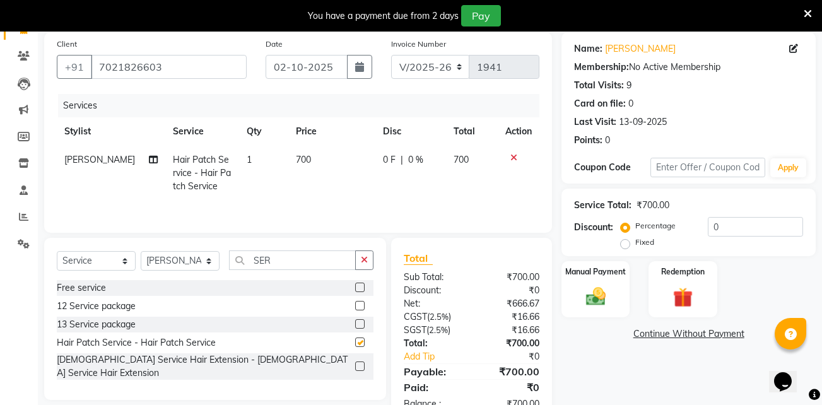
checkbox input "false"
click at [604, 281] on div "Manual Payment" at bounding box center [595, 289] width 71 height 59
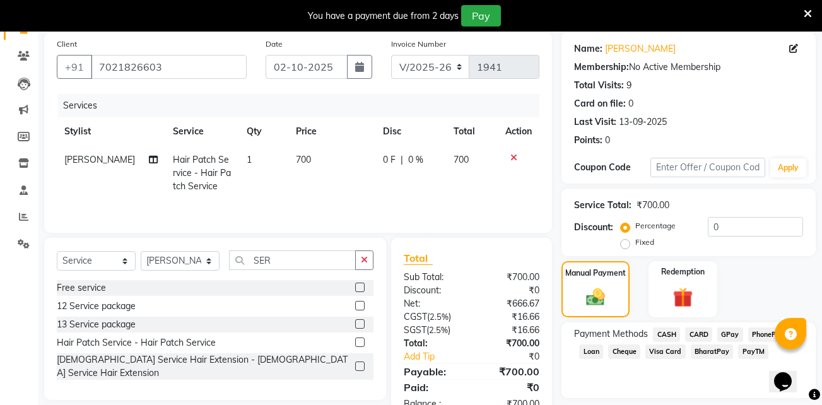
click at [739, 334] on span "GPay" at bounding box center [730, 334] width 26 height 15
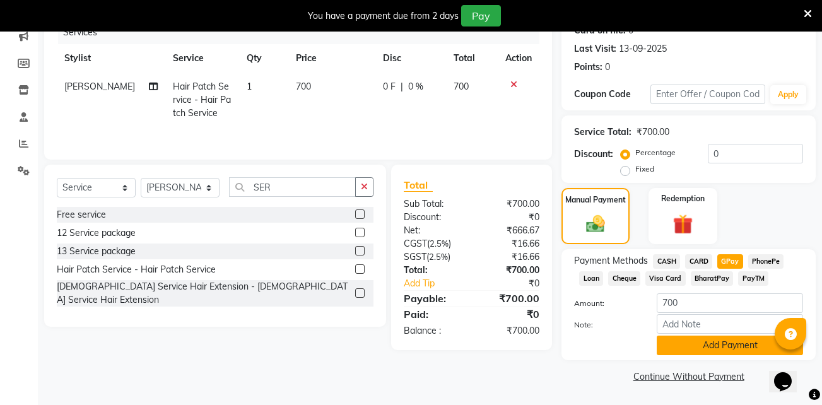
click at [730, 344] on button "Add Payment" at bounding box center [730, 346] width 146 height 20
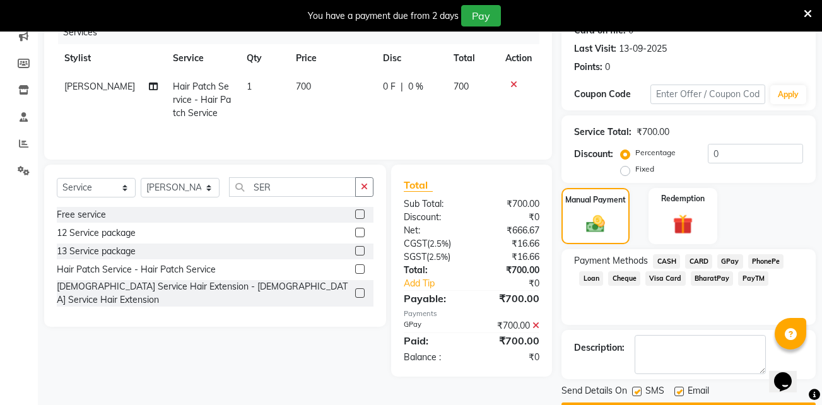
scroll to position [203, 0]
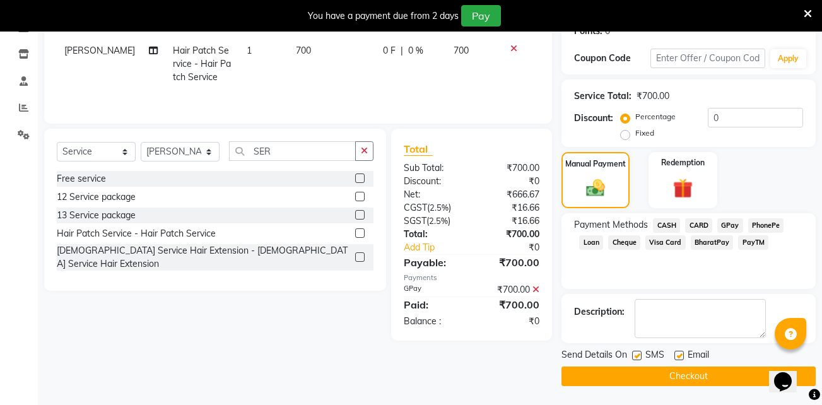
click at [679, 354] on label at bounding box center [678, 355] width 9 height 9
click at [679, 354] on input "checkbox" at bounding box center [678, 356] width 8 height 8
checkbox input "false"
click at [638, 353] on label at bounding box center [636, 355] width 9 height 9
click at [638, 353] on input "checkbox" at bounding box center [636, 356] width 8 height 8
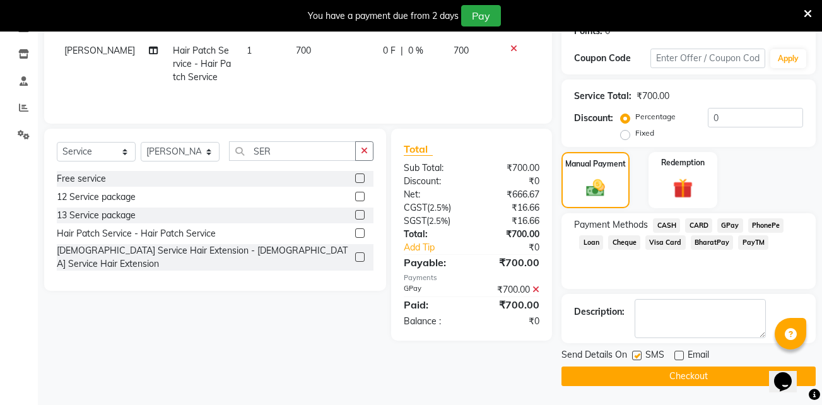
checkbox input "false"
click at [642, 368] on button "Checkout" at bounding box center [688, 376] width 254 height 20
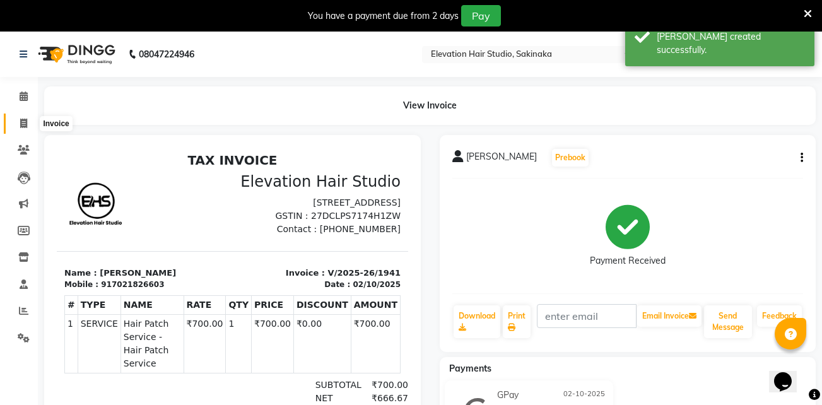
click at [25, 125] on icon at bounding box center [23, 123] width 7 height 9
select select "service"
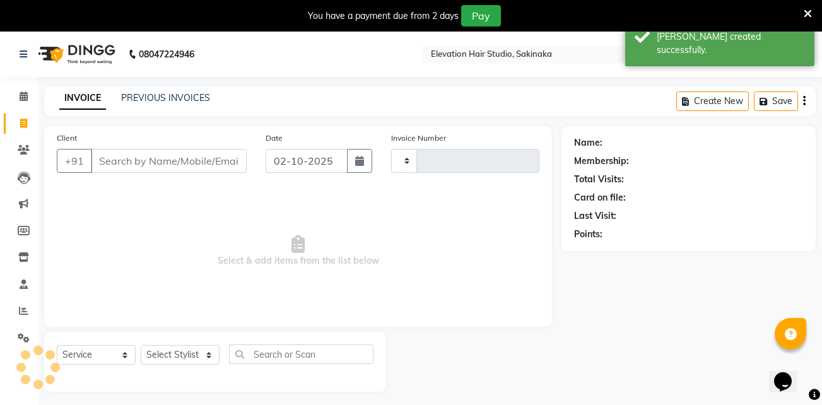
scroll to position [32, 0]
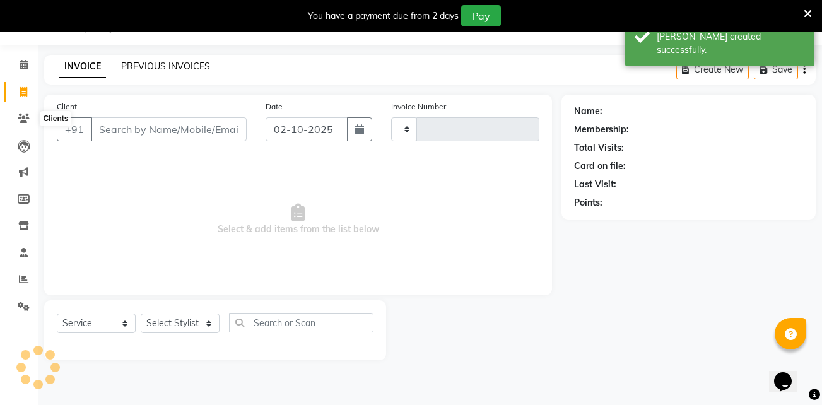
type input "1942"
select select "4949"
click at [165, 65] on link "PREVIOUS INVOICES" at bounding box center [165, 66] width 89 height 11
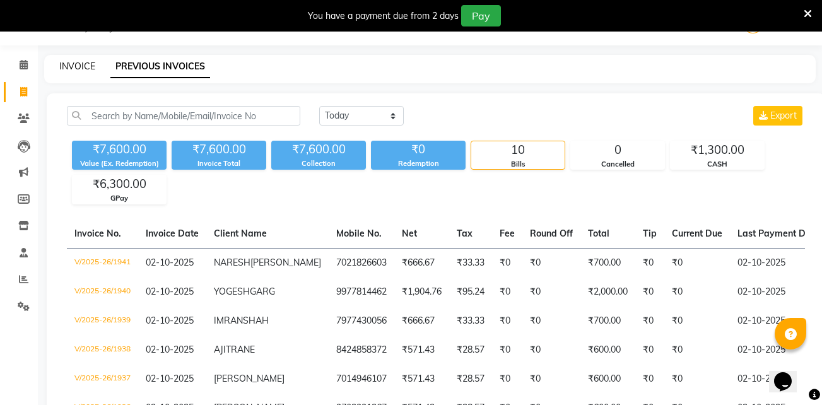
click at [88, 65] on link "INVOICE" at bounding box center [77, 66] width 36 height 11
select select "service"
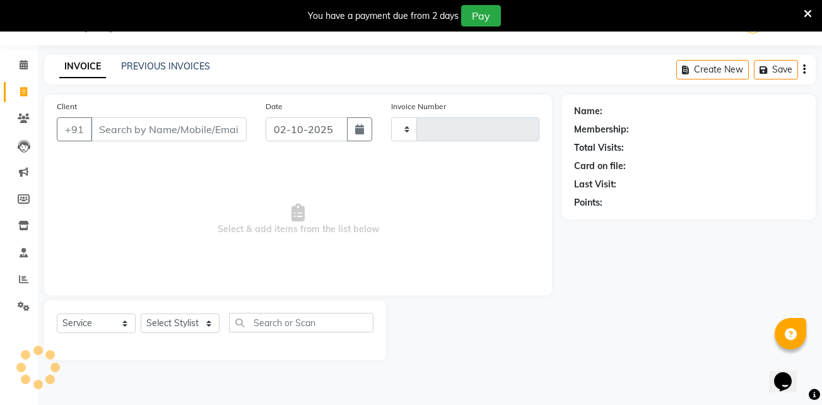
type input "1942"
select select "4949"
click at [808, 12] on icon at bounding box center [808, 13] width 8 height 11
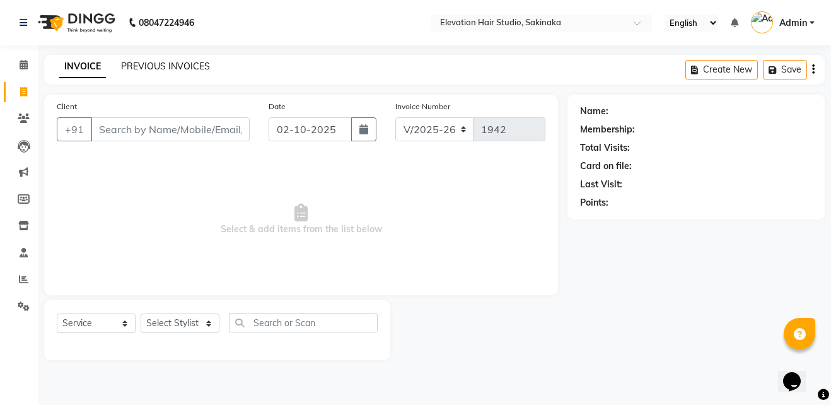
click at [143, 65] on link "PREVIOUS INVOICES" at bounding box center [165, 66] width 89 height 11
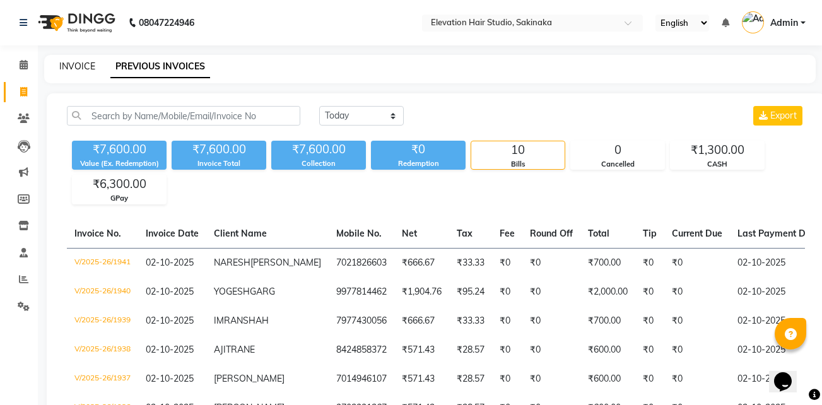
click at [73, 71] on link "INVOICE" at bounding box center [77, 66] width 36 height 11
select select "service"
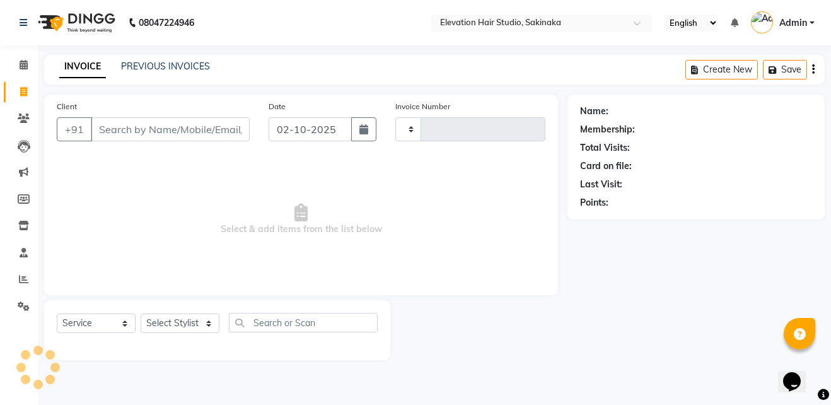
type input "1942"
select select "4949"
click at [181, 62] on link "PREVIOUS INVOICES" at bounding box center [165, 66] width 89 height 11
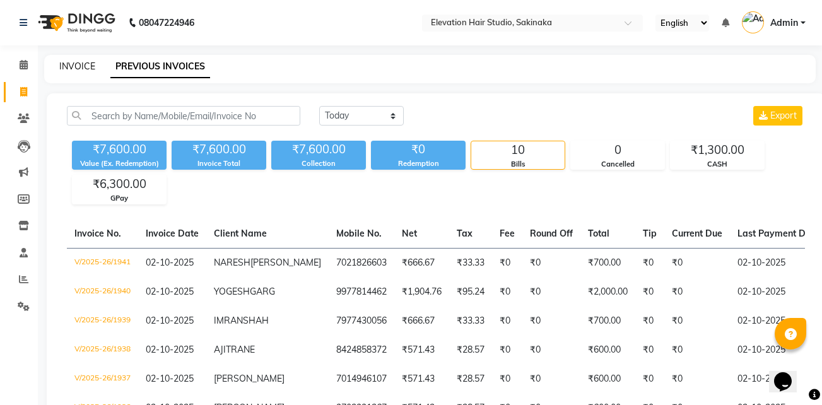
click at [60, 62] on link "INVOICE" at bounding box center [77, 66] width 36 height 11
select select "service"
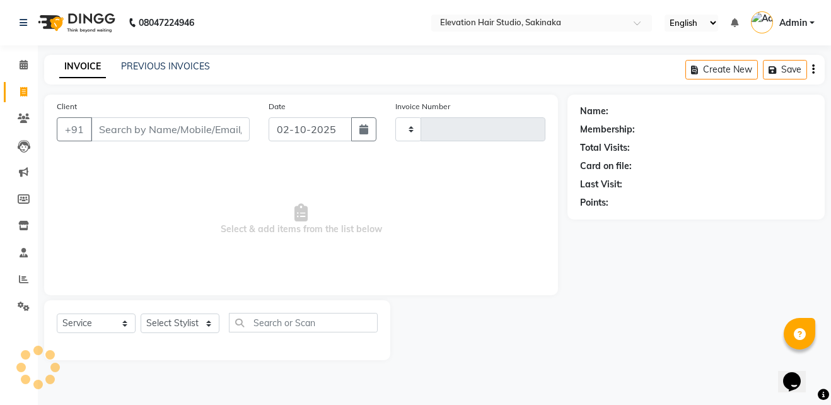
type input "1942"
select select "4949"
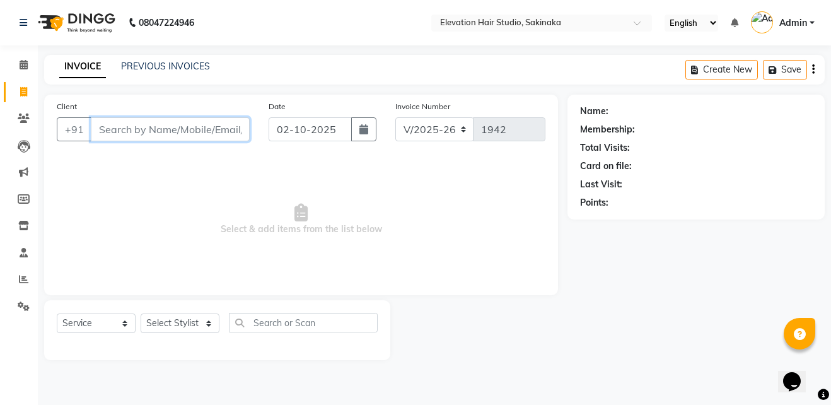
click at [132, 129] on input "Client" at bounding box center [170, 129] width 159 height 24
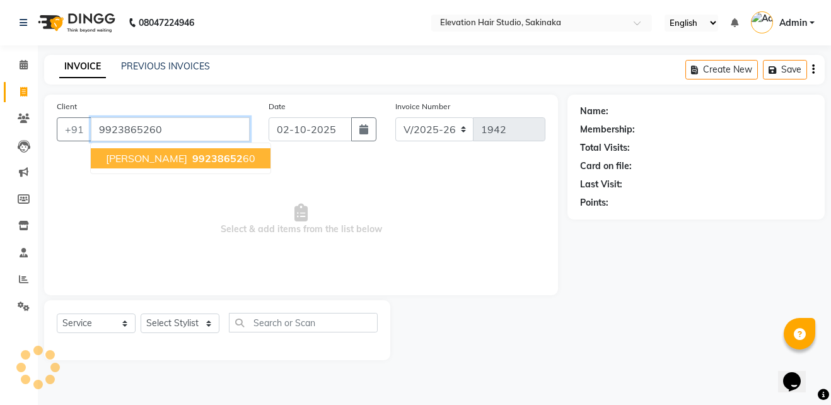
type input "9923865260"
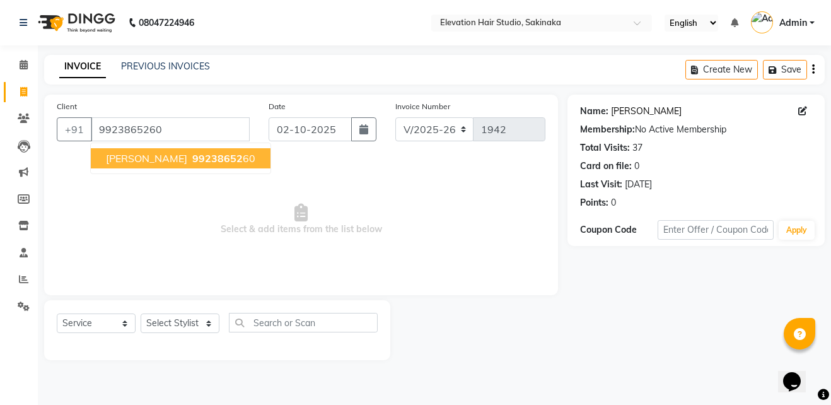
click at [624, 109] on link "Rupesh Thakur" at bounding box center [646, 111] width 71 height 13
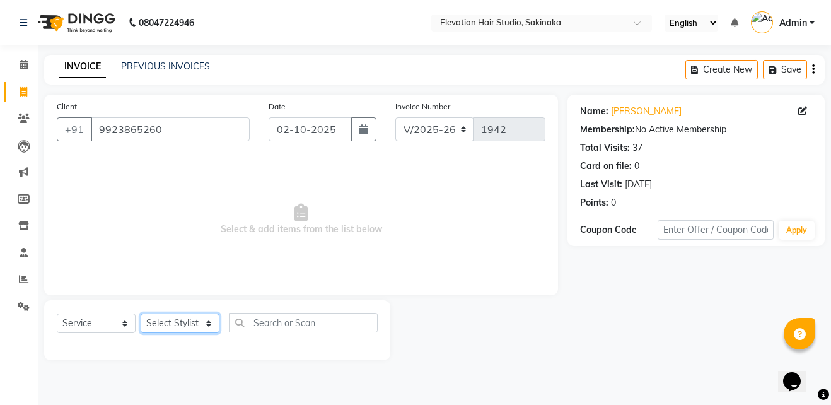
click at [209, 329] on select "Select Stylist Admin (EHS Thane) ANEES DILIP KAPIL PRIYA RUPESH SAHIL Sarfaraz …" at bounding box center [180, 324] width 79 height 20
select select "84316"
click at [141, 314] on select "Select Stylist Admin (EHS Thane) ANEES DILIP KAPIL PRIYA RUPESH SAHIL Sarfaraz …" at bounding box center [180, 324] width 79 height 20
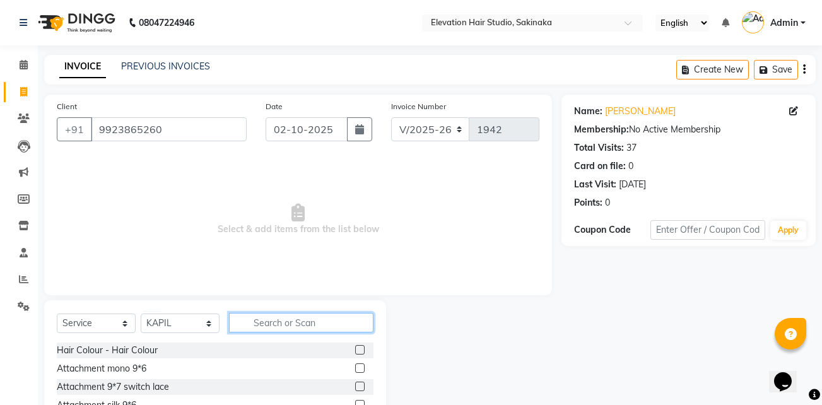
click at [276, 318] on input "text" at bounding box center [301, 323] width 144 height 20
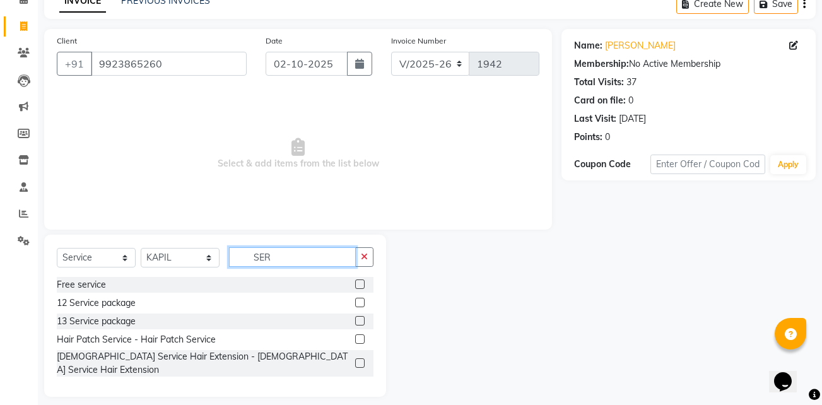
type input "SER"
click at [362, 337] on label at bounding box center [359, 338] width 9 height 9
click at [362, 337] on input "checkbox" at bounding box center [359, 340] width 8 height 8
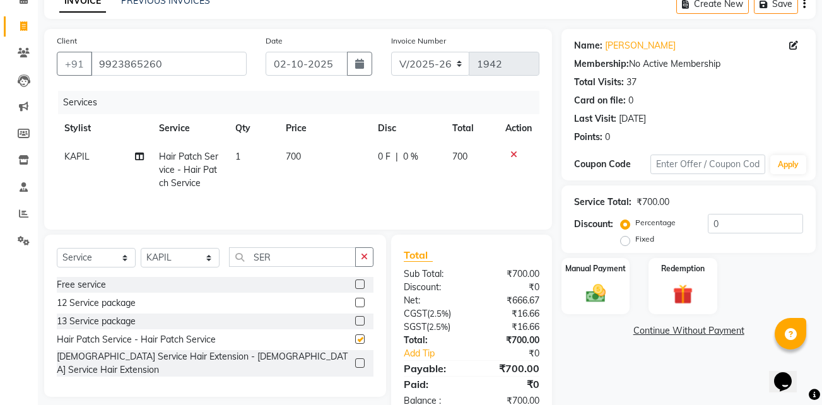
checkbox input "false"
click at [298, 157] on span "700" at bounding box center [293, 156] width 15 height 11
select select "84316"
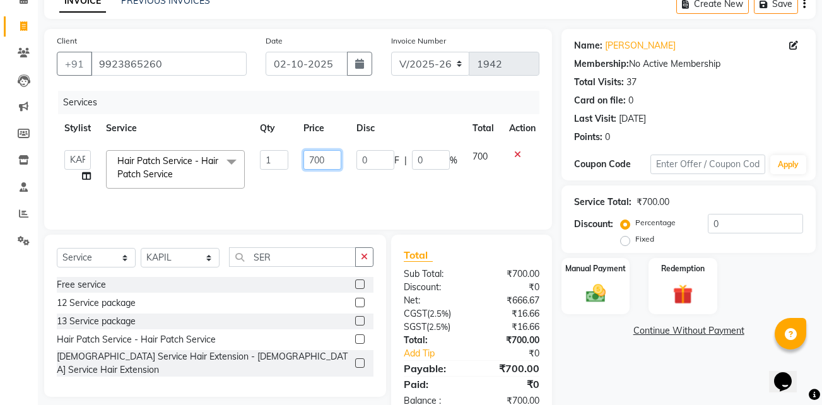
click at [313, 158] on input "700" at bounding box center [322, 160] width 38 height 20
type input "600"
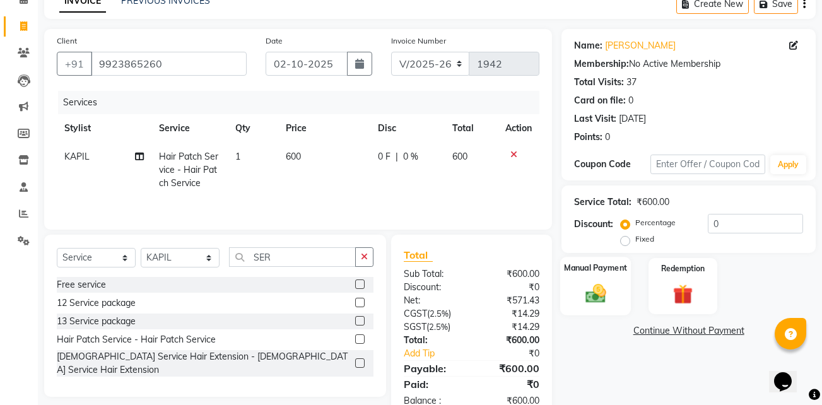
click at [608, 298] on img at bounding box center [595, 293] width 33 height 24
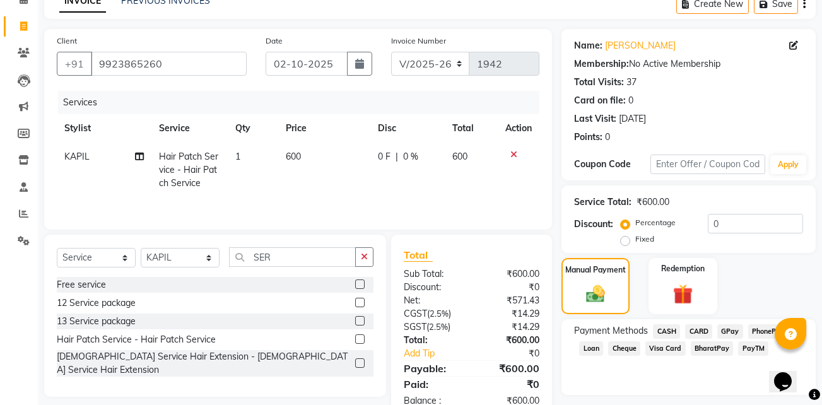
click at [665, 329] on span "CASH" at bounding box center [666, 331] width 27 height 15
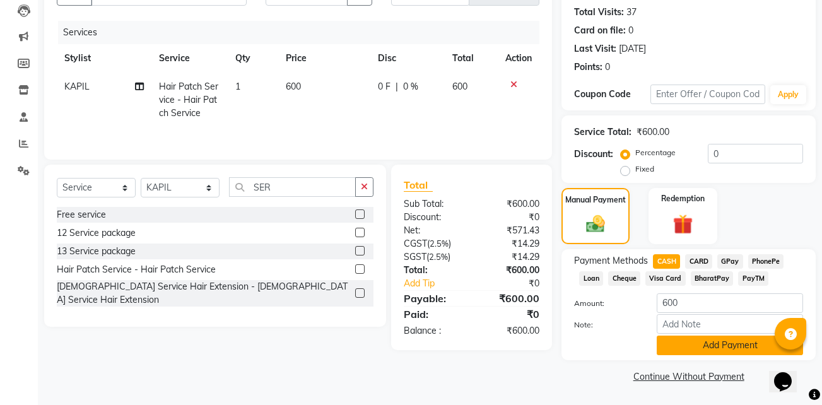
click at [678, 342] on button "Add Payment" at bounding box center [730, 346] width 146 height 20
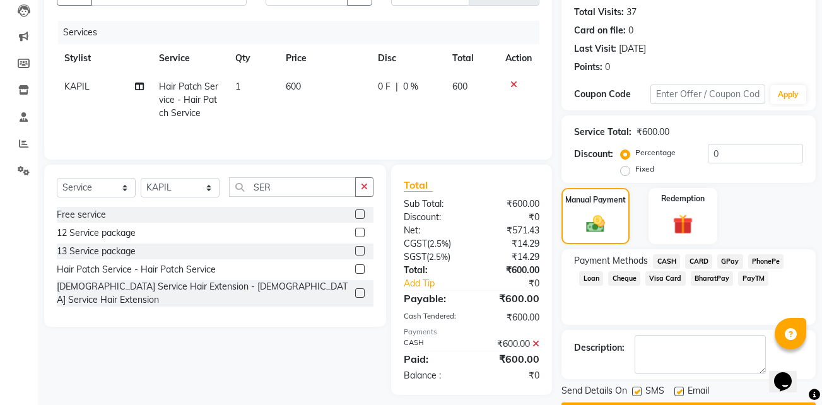
scroll to position [172, 0]
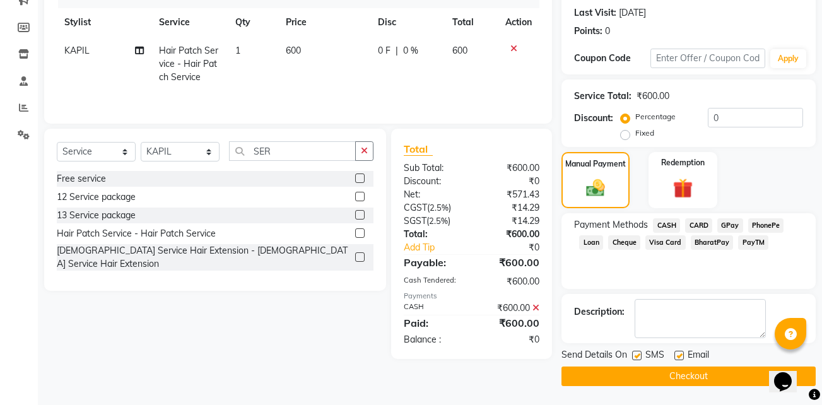
click at [679, 355] on label at bounding box center [678, 355] width 9 height 9
click at [679, 355] on input "checkbox" at bounding box center [678, 356] width 8 height 8
checkbox input "false"
click at [635, 355] on label at bounding box center [636, 355] width 9 height 9
click at [635, 355] on input "checkbox" at bounding box center [636, 356] width 8 height 8
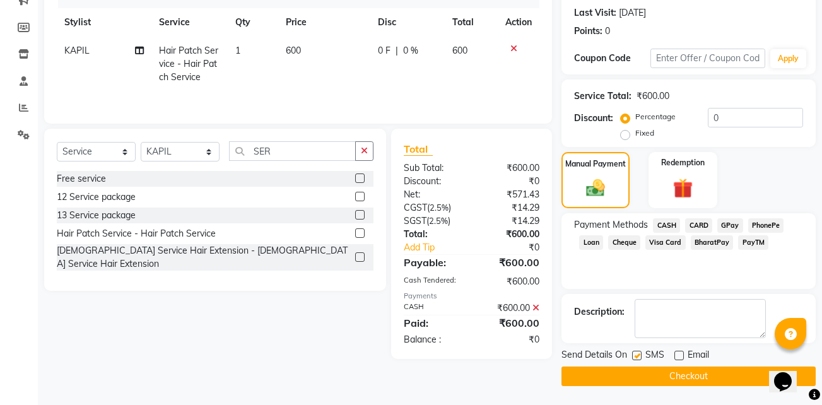
checkbox input "false"
click at [642, 375] on button "Checkout" at bounding box center [688, 376] width 254 height 20
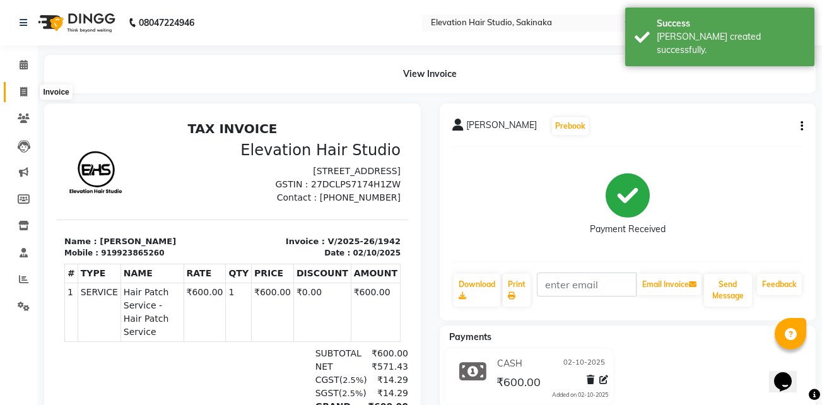
click at [26, 88] on icon at bounding box center [23, 91] width 7 height 9
select select "service"
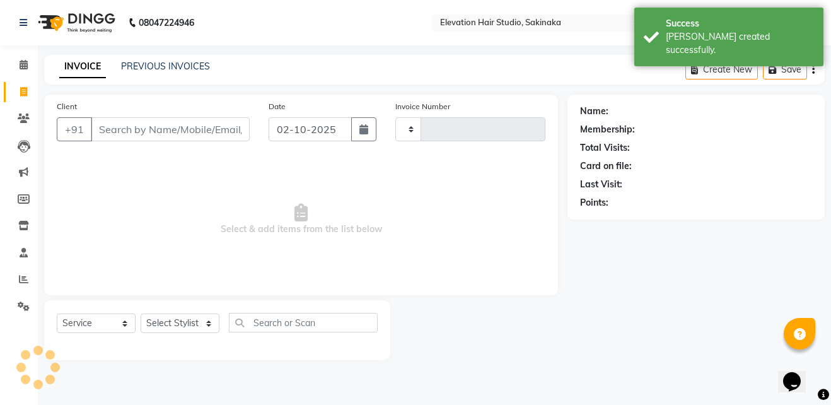
type input "1943"
select select "4949"
click at [132, 69] on link "PREVIOUS INVOICES" at bounding box center [165, 66] width 89 height 11
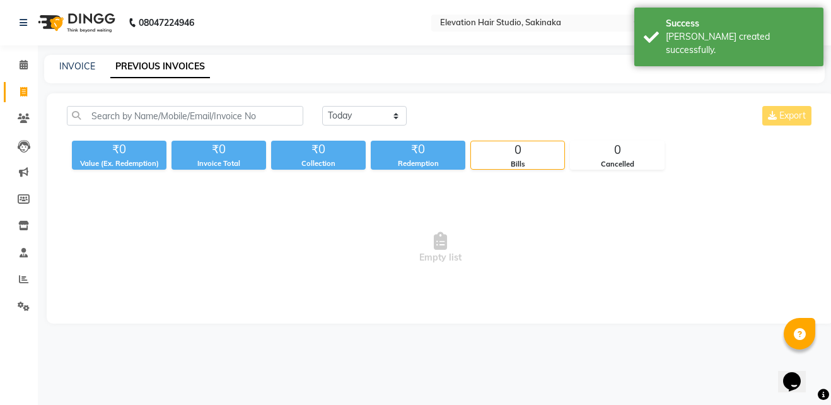
click at [132, 69] on link "PREVIOUS INVOICES" at bounding box center [160, 67] width 100 height 23
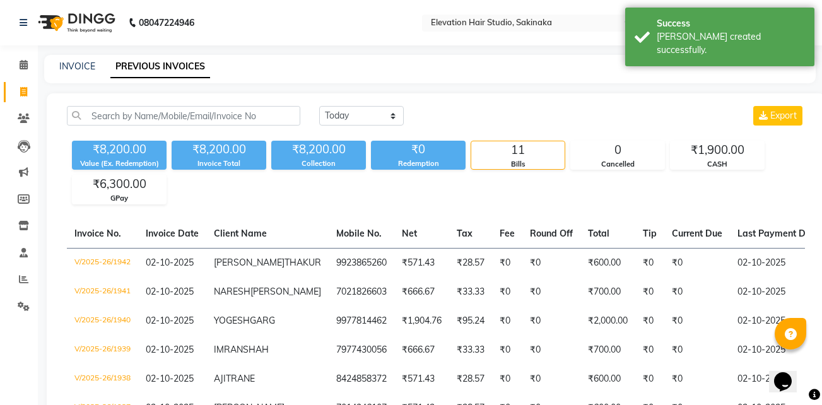
click at [230, 60] on div "INVOICE PREVIOUS INVOICES" at bounding box center [422, 66] width 756 height 13
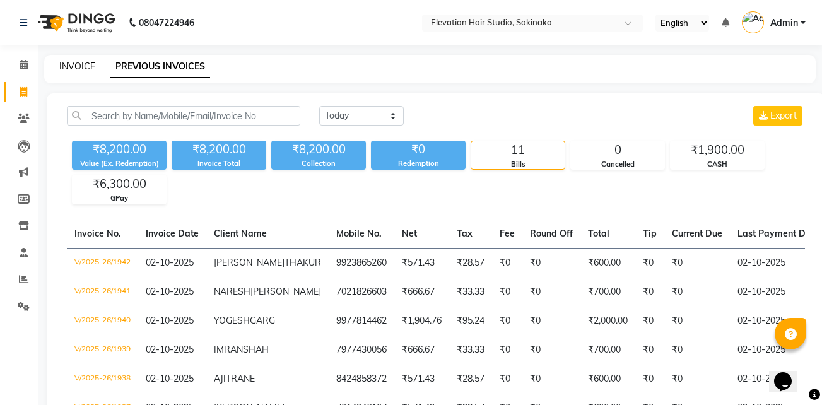
click at [74, 67] on link "INVOICE" at bounding box center [77, 66] width 36 height 11
select select "service"
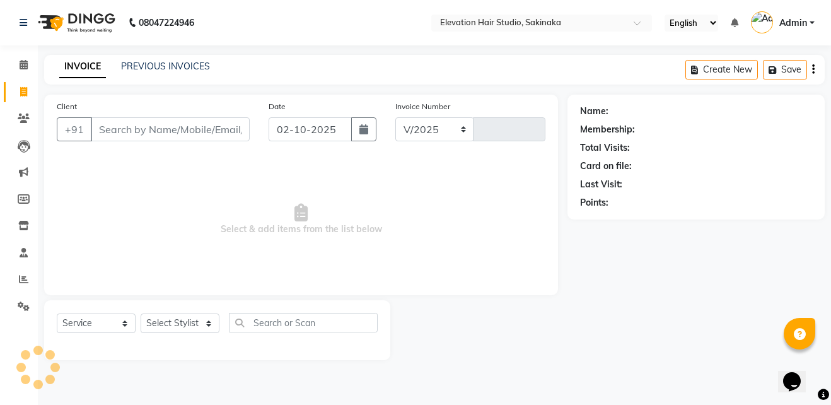
select select "4949"
type input "1943"
click at [132, 65] on link "PREVIOUS INVOICES" at bounding box center [165, 66] width 89 height 11
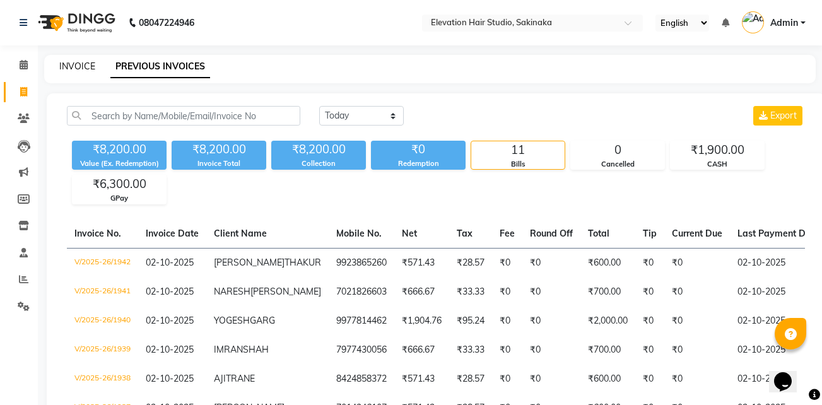
click at [77, 70] on link "INVOICE" at bounding box center [77, 66] width 36 height 11
select select "service"
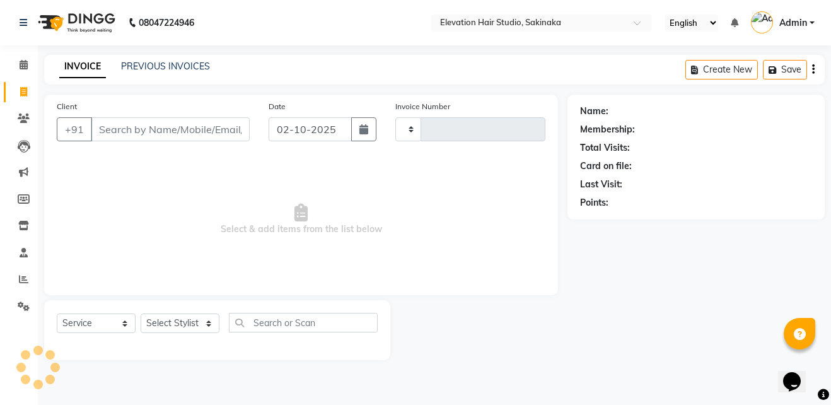
type input "1943"
select select "4949"
click at [176, 62] on link "PREVIOUS INVOICES" at bounding box center [165, 66] width 89 height 11
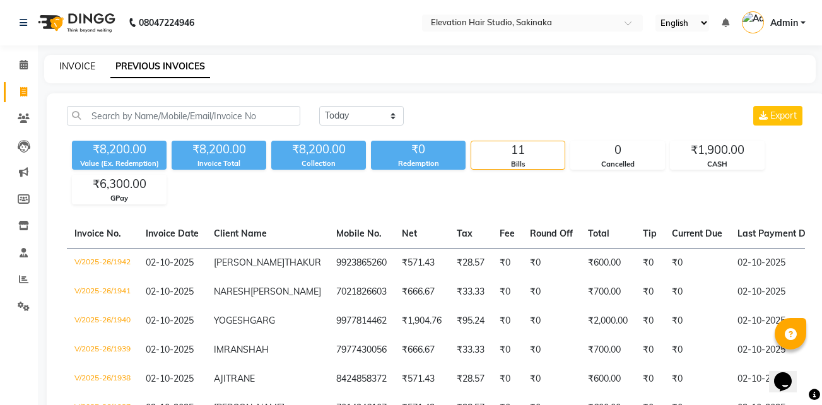
click at [88, 63] on link "INVOICE" at bounding box center [77, 66] width 36 height 11
select select "service"
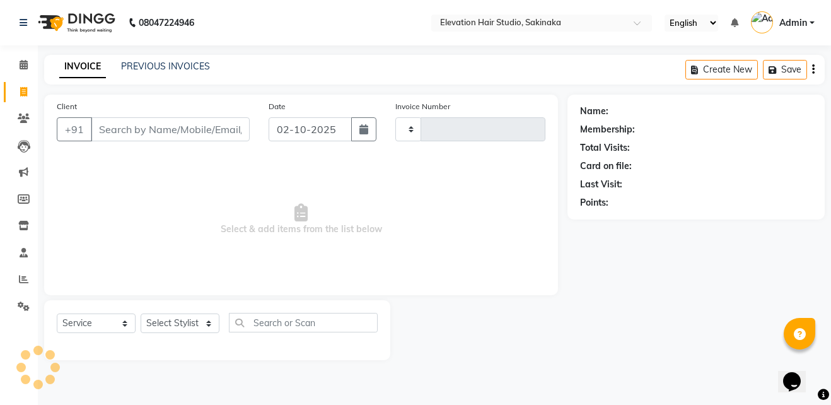
type input "1943"
select select "4949"
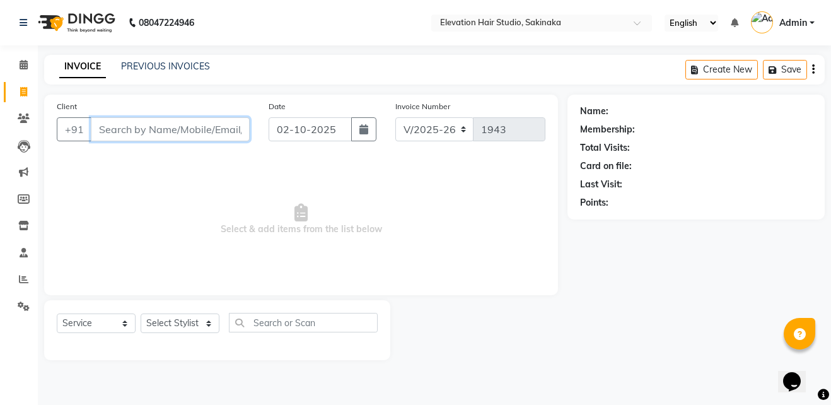
click at [174, 125] on input "Client" at bounding box center [170, 129] width 159 height 24
click at [204, 122] on input "Client" at bounding box center [170, 129] width 159 height 24
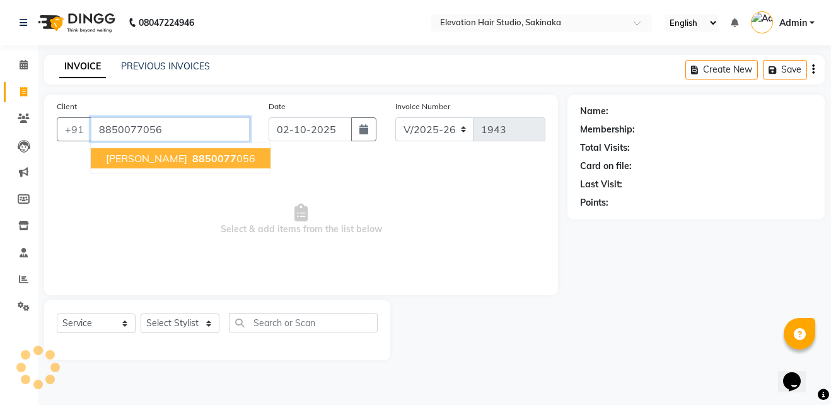
type input "8850077056"
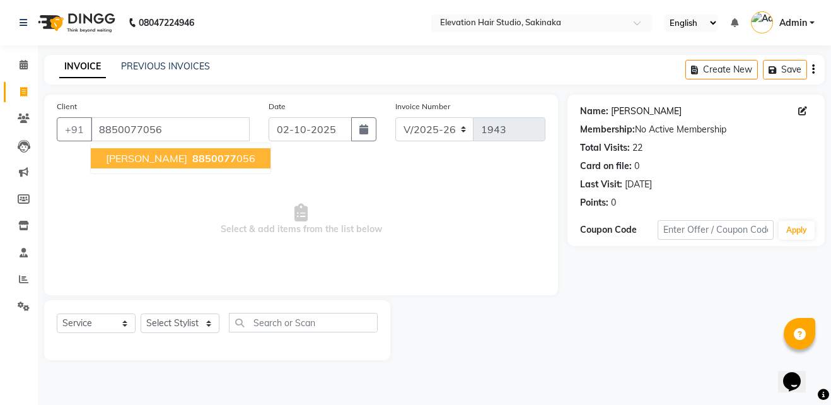
click at [645, 108] on link "Nabil Shaikh" at bounding box center [646, 111] width 71 height 13
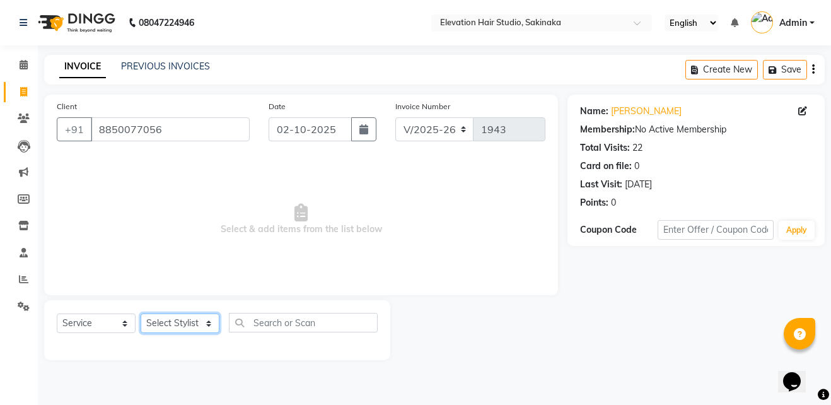
click at [189, 317] on select "Select Stylist Admin (EHS Thane) ANEES DILIP KAPIL PRIYA RUPESH SAHIL Sarfaraz …" at bounding box center [180, 324] width 79 height 20
click at [141, 314] on select "Select Stylist Admin (EHS Thane) ANEES DILIP KAPIL PRIYA RUPESH SAHIL Sarfaraz …" at bounding box center [180, 324] width 79 height 20
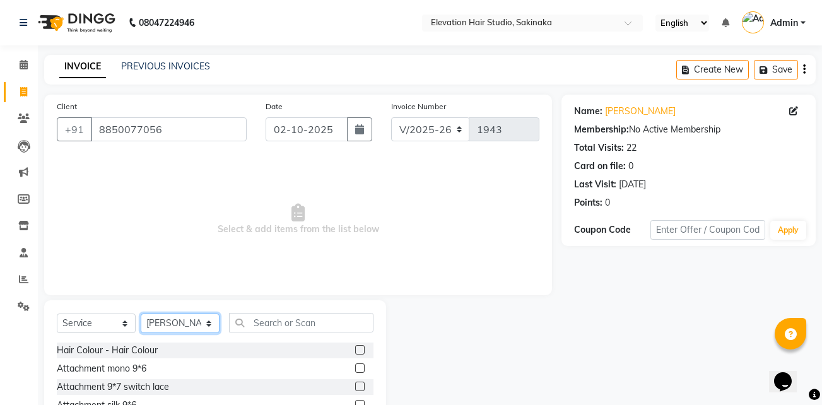
select select "31173"
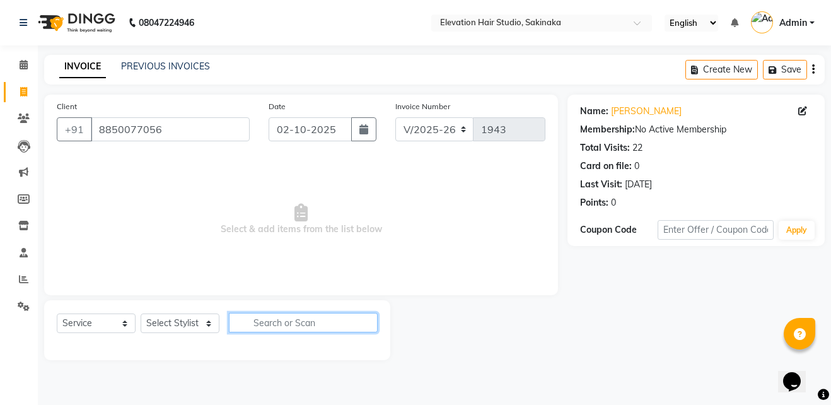
click at [282, 321] on input "text" at bounding box center [303, 323] width 149 height 20
click at [201, 327] on select "Select Stylist Admin (EHS Thane) ANEES DILIP KAPIL PRIYA RUPESH SAHIL Sarfaraz …" at bounding box center [180, 324] width 79 height 20
select select "65659"
click at [141, 314] on select "Select Stylist Admin (EHS Thane) ANEES DILIP KAPIL PRIYA RUPESH SAHIL Sarfaraz …" at bounding box center [180, 324] width 79 height 20
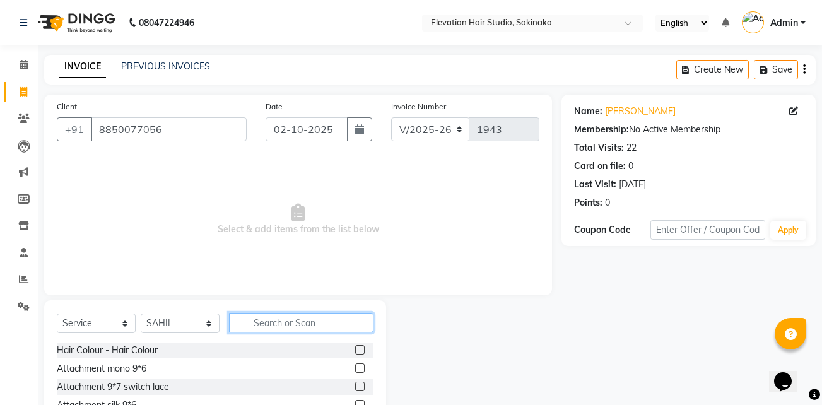
click at [259, 317] on input "text" at bounding box center [301, 323] width 144 height 20
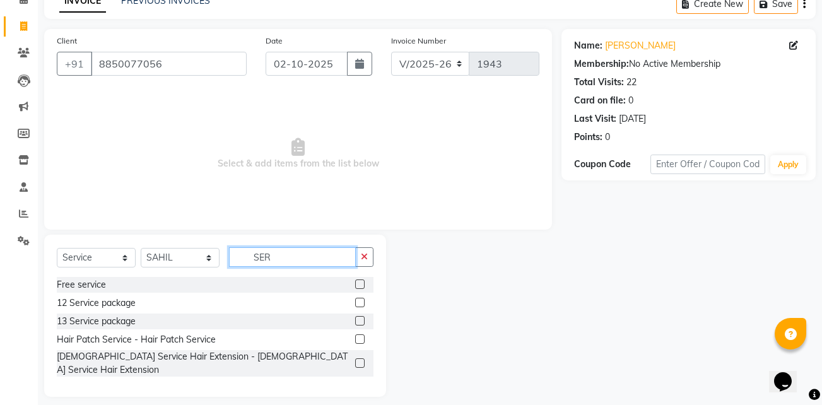
type input "SER"
click at [358, 336] on label at bounding box center [359, 338] width 9 height 9
click at [358, 336] on input "checkbox" at bounding box center [359, 340] width 8 height 8
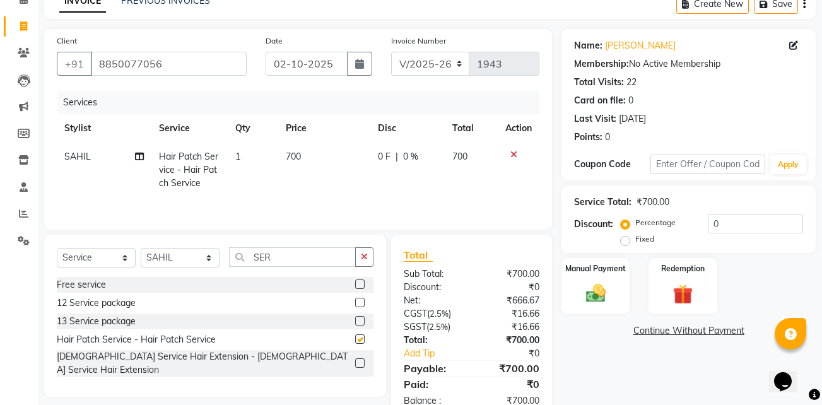
checkbox input "false"
click at [607, 276] on div "Manual Payment" at bounding box center [595, 286] width 71 height 59
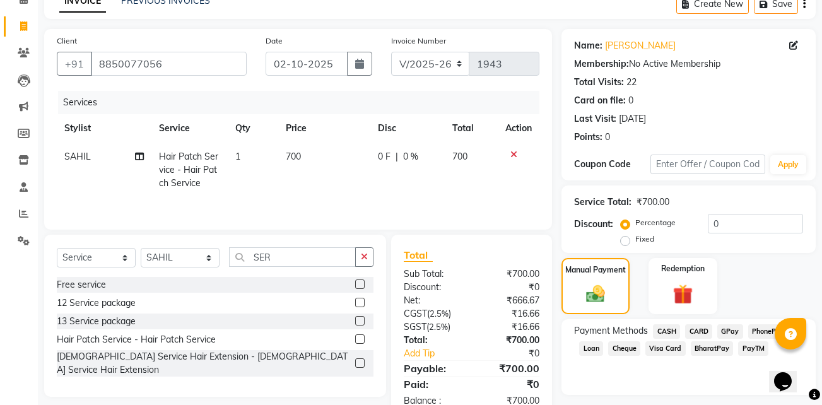
click at [732, 330] on span "GPay" at bounding box center [730, 331] width 26 height 15
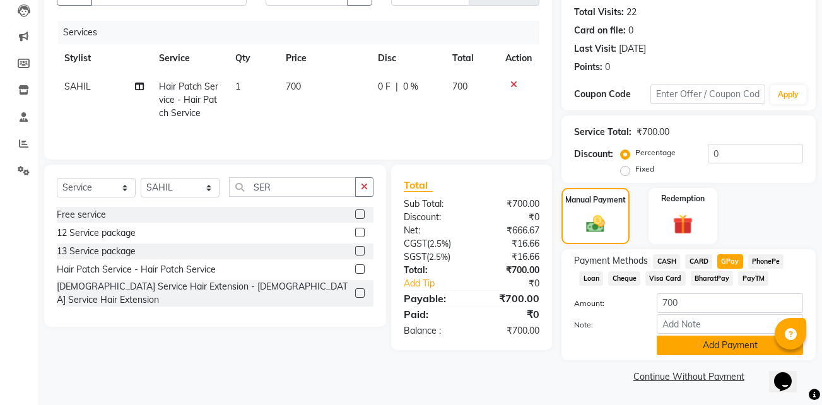
click at [720, 341] on button "Add Payment" at bounding box center [730, 346] width 146 height 20
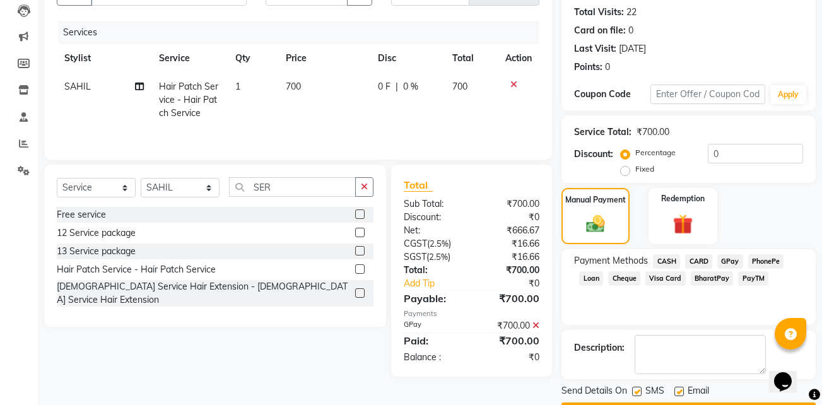
scroll to position [172, 0]
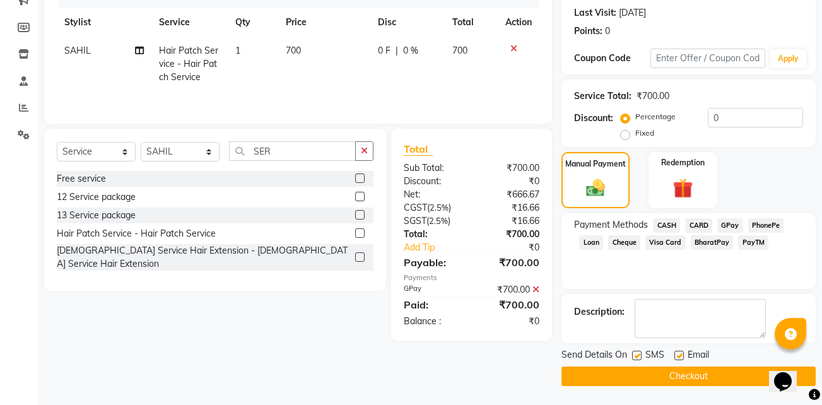
click at [679, 357] on label at bounding box center [678, 355] width 9 height 9
click at [679, 357] on input "checkbox" at bounding box center [678, 356] width 8 height 8
checkbox input "false"
click at [640, 356] on label at bounding box center [636, 355] width 9 height 9
click at [640, 356] on input "checkbox" at bounding box center [636, 356] width 8 height 8
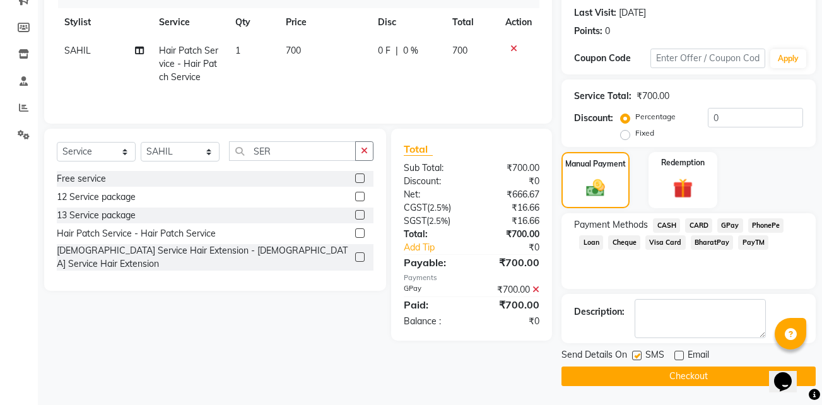
checkbox input "false"
click at [648, 372] on button "Checkout" at bounding box center [688, 376] width 254 height 20
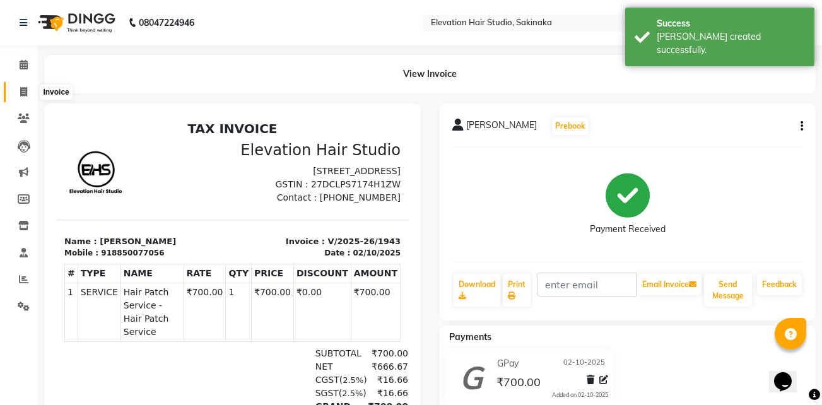
click at [24, 88] on icon at bounding box center [23, 91] width 7 height 9
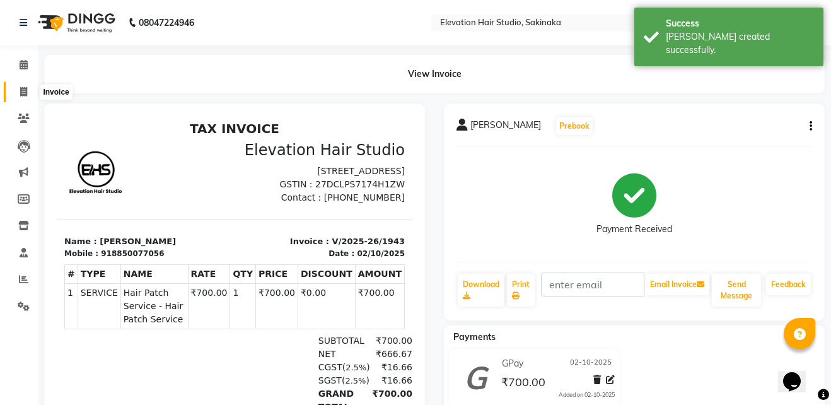
select select "service"
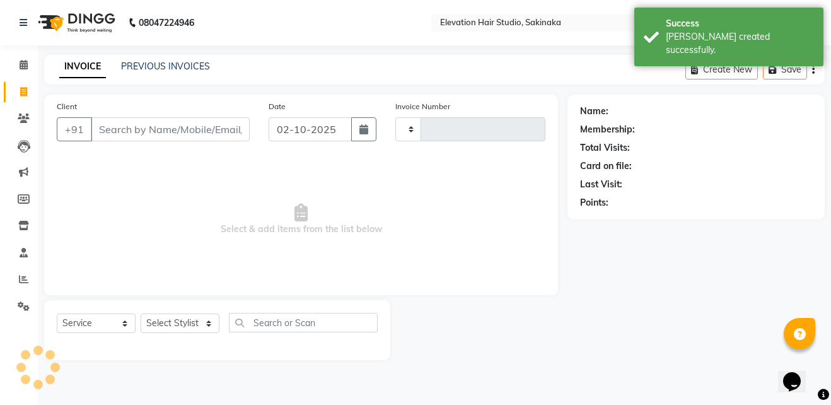
type input "1944"
select select "4949"
click at [145, 64] on link "PREVIOUS INVOICES" at bounding box center [165, 66] width 89 height 11
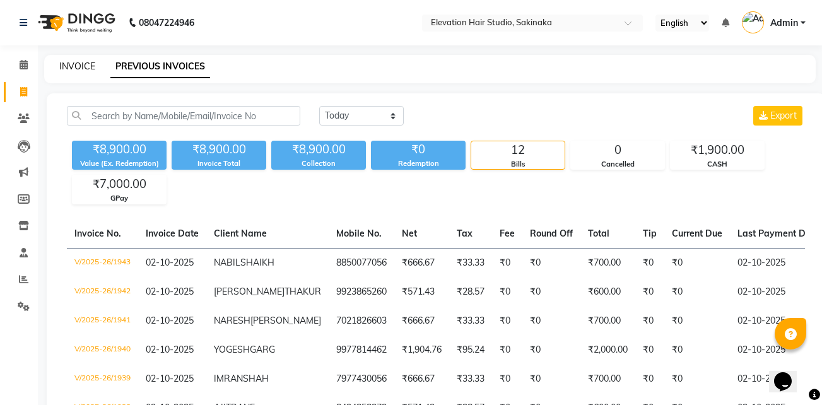
click at [68, 69] on link "INVOICE" at bounding box center [77, 66] width 36 height 11
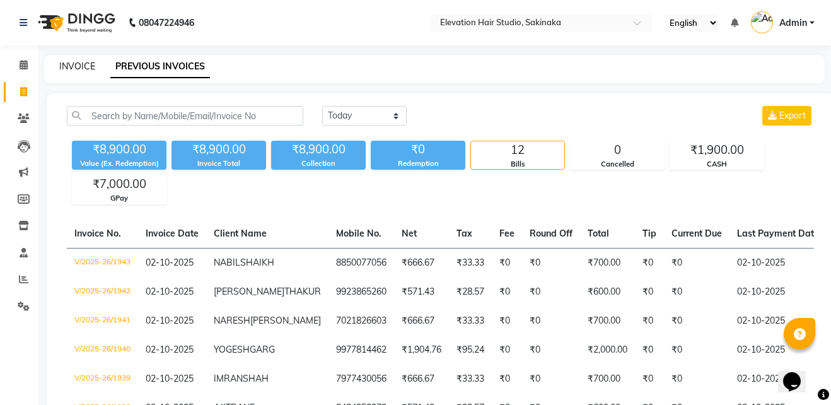
select select "service"
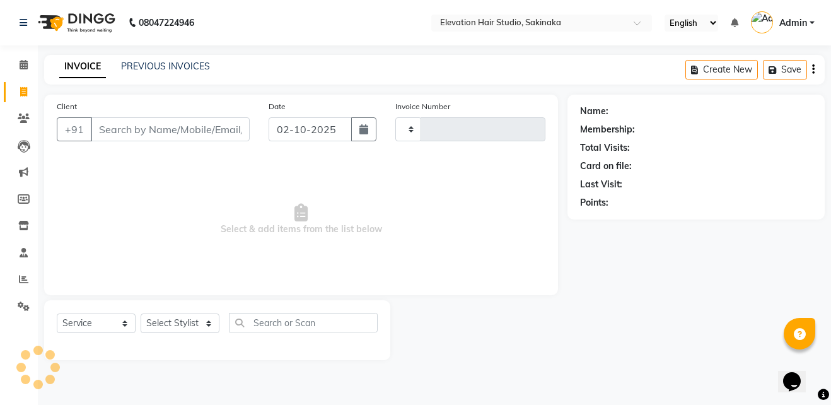
type input "1944"
select select "4949"
click at [196, 66] on link "PREVIOUS INVOICES" at bounding box center [165, 66] width 89 height 11
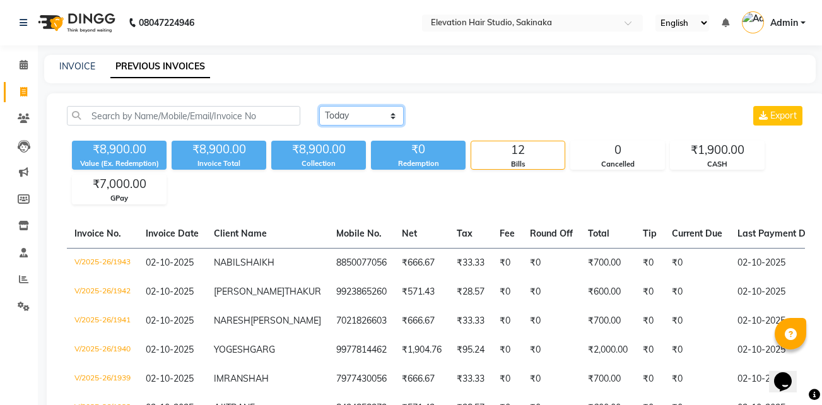
click at [329, 112] on select "Today Yesterday Custom Range" at bounding box center [361, 116] width 85 height 20
click at [319, 106] on select "Today Yesterday Custom Range" at bounding box center [361, 116] width 85 height 20
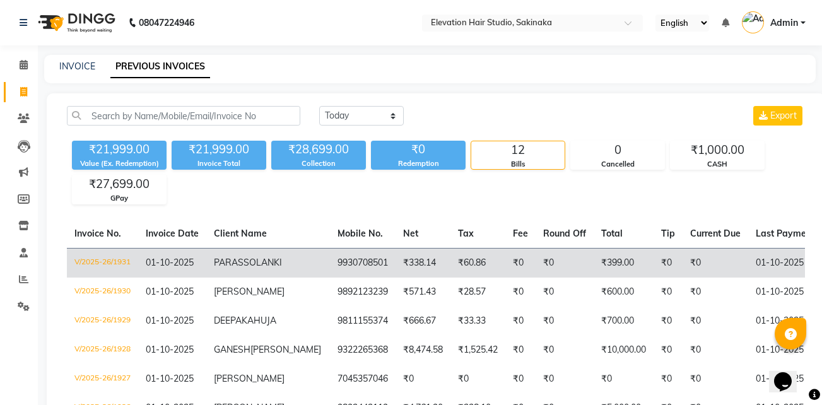
click at [536, 255] on td "₹0" at bounding box center [565, 263] width 58 height 30
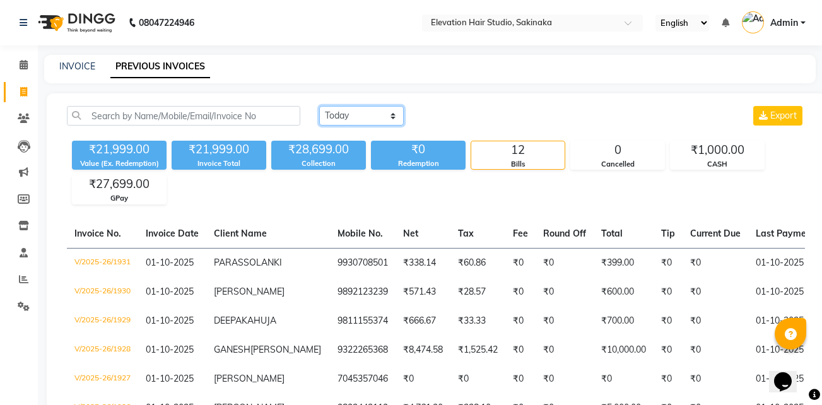
click at [341, 115] on select "Today Yesterday Custom Range" at bounding box center [361, 116] width 85 height 20
select select "today"
click at [319, 106] on select "Today Yesterday Custom Range" at bounding box center [361, 116] width 85 height 20
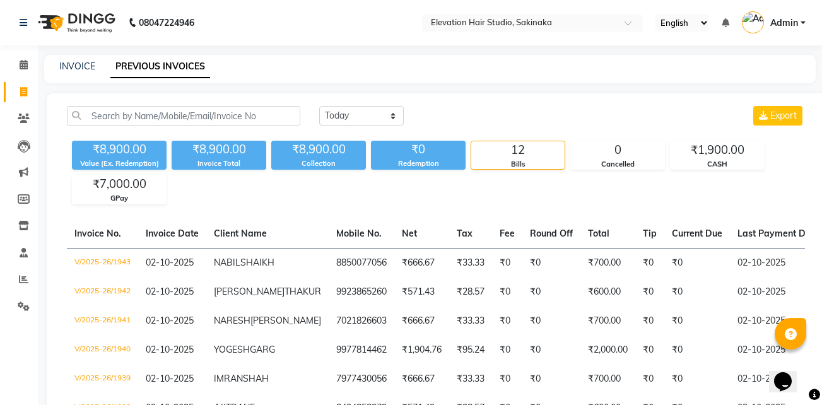
click at [356, 211] on div "Today Yesterday Custom Range Export ₹8,900.00 Value (Ex. Redemption) ₹8,900.00 …" at bounding box center [436, 376] width 778 height 566
click at [325, 194] on div "₹8,900.00 Value (Ex. Redemption) ₹8,900.00 Invoice Total ₹8,900.00 Collection ₹…" at bounding box center [436, 170] width 738 height 69
click at [306, 201] on div "₹8,900.00 Value (Ex. Redemption) ₹8,900.00 Invoice Total ₹8,900.00 Collection ₹…" at bounding box center [436, 170] width 738 height 69
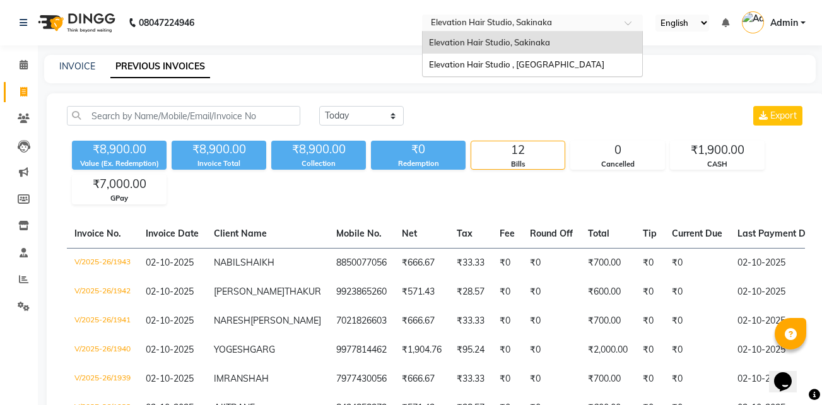
click at [471, 21] on input "text" at bounding box center [519, 24] width 183 height 13
click at [448, 62] on span "Elevation Hair Studio , [GEOGRAPHIC_DATA]" at bounding box center [516, 64] width 175 height 10
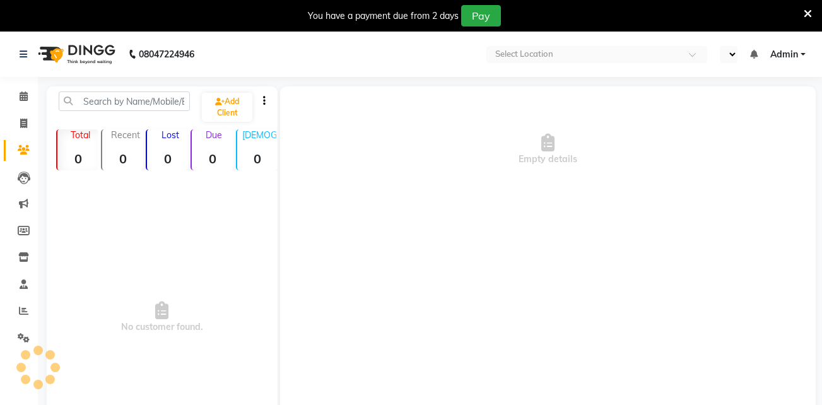
select select "en"
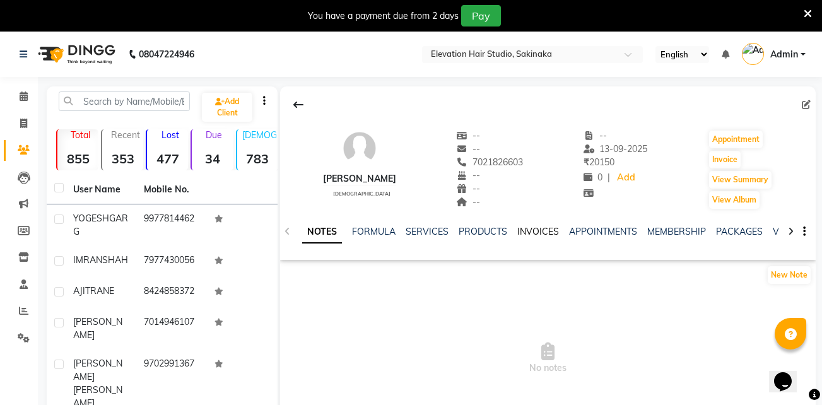
click at [530, 233] on link "INVOICES" at bounding box center [538, 231] width 42 height 11
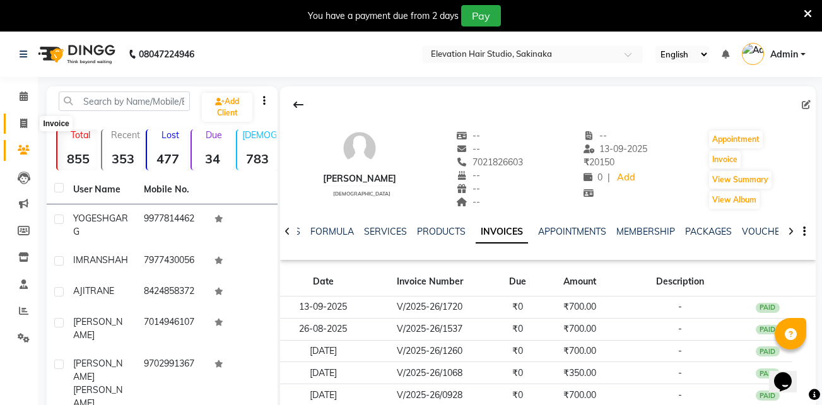
click at [25, 123] on icon at bounding box center [23, 123] width 7 height 9
select select "service"
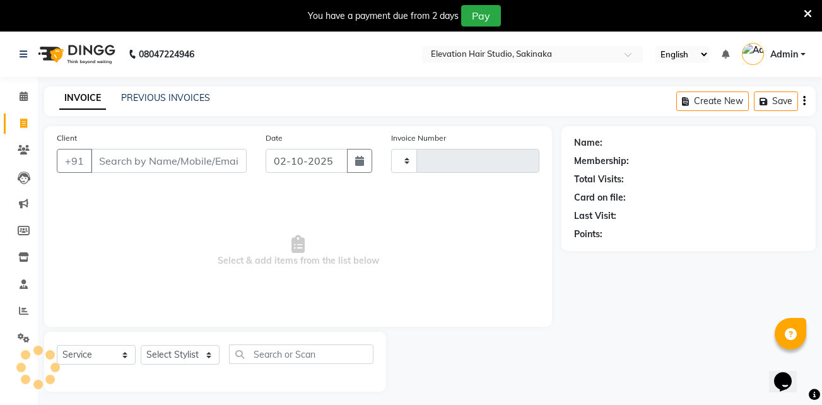
scroll to position [32, 0]
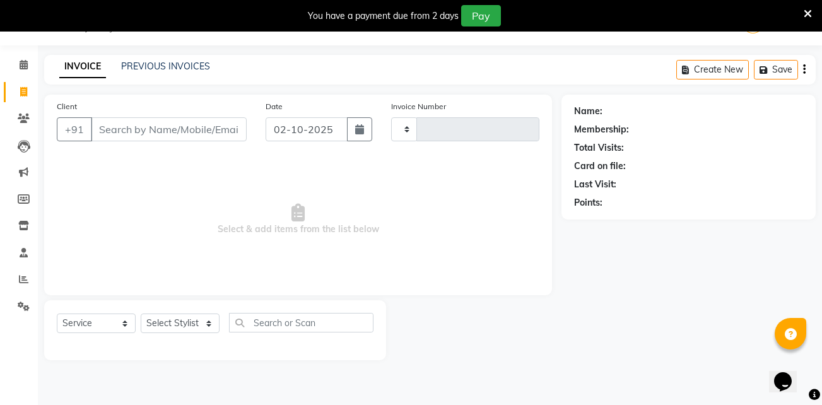
type input "1942"
select select "4949"
click at [162, 69] on link "PREVIOUS INVOICES" at bounding box center [165, 66] width 89 height 11
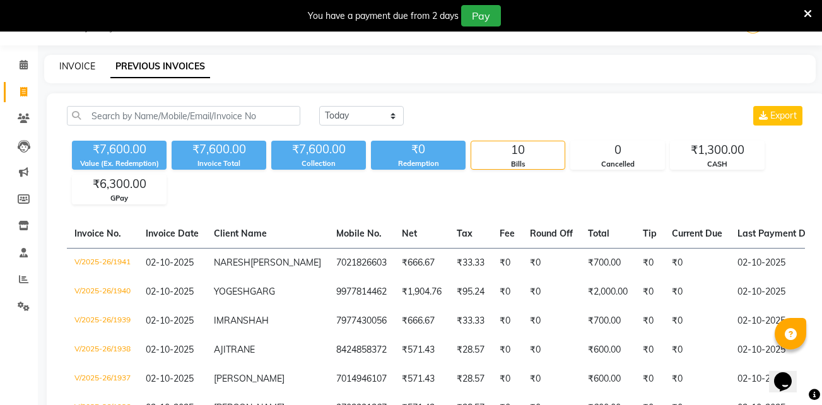
click at [77, 71] on link "INVOICE" at bounding box center [77, 66] width 36 height 11
select select "service"
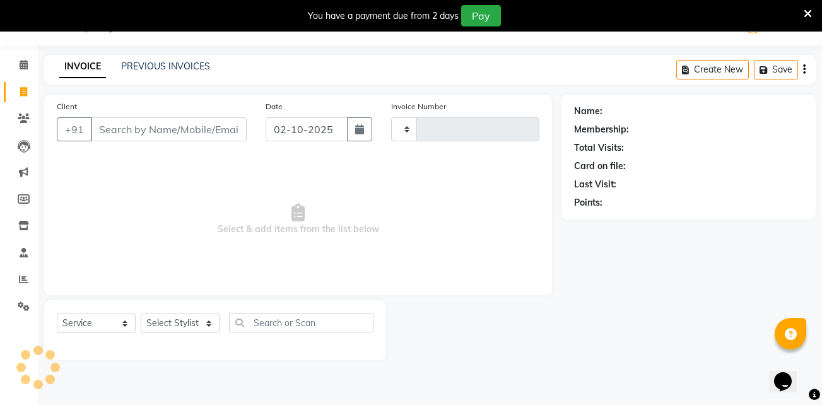
type input "1942"
select select "4949"
click at [809, 13] on icon at bounding box center [808, 13] width 8 height 11
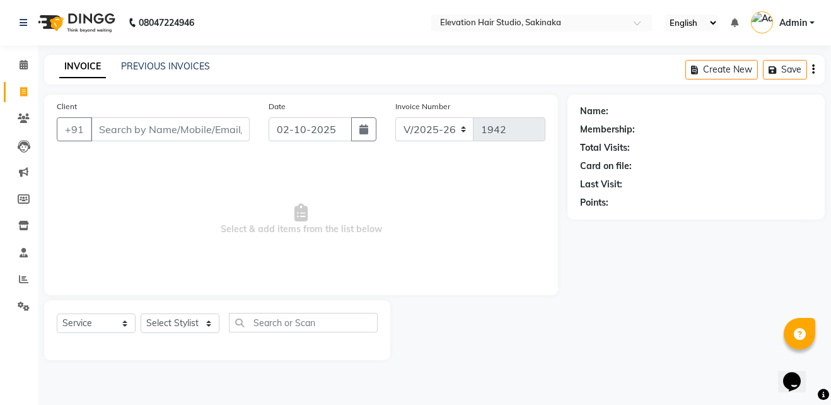
click at [729, 337] on div "Name: Membership: Total Visits: Card on file: Last Visit: Points:" at bounding box center [701, 228] width 267 height 266
click at [20, 298] on link "Settings" at bounding box center [19, 306] width 30 height 21
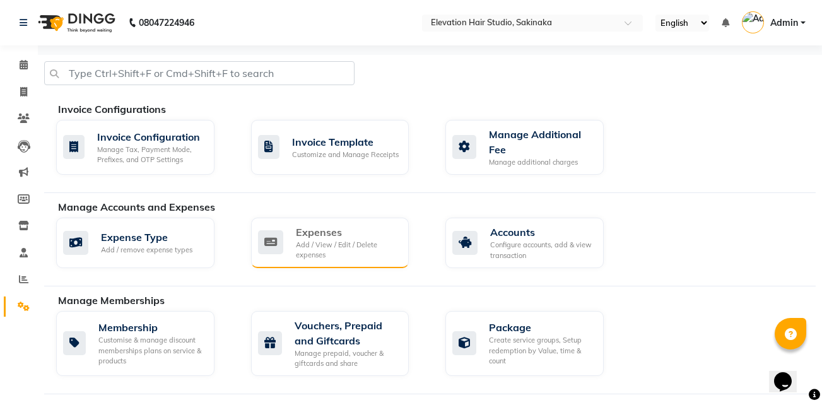
click at [337, 228] on div "Expenses" at bounding box center [347, 232] width 103 height 15
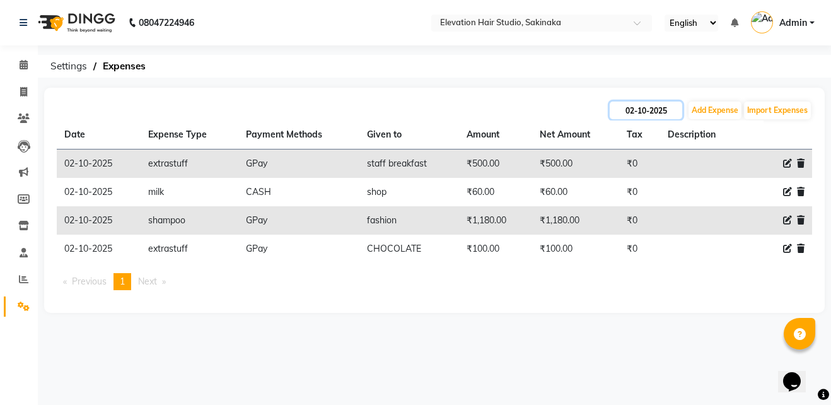
click at [662, 107] on input "02-10-2025" at bounding box center [646, 111] width 73 height 18
select select "10"
select select "2025"
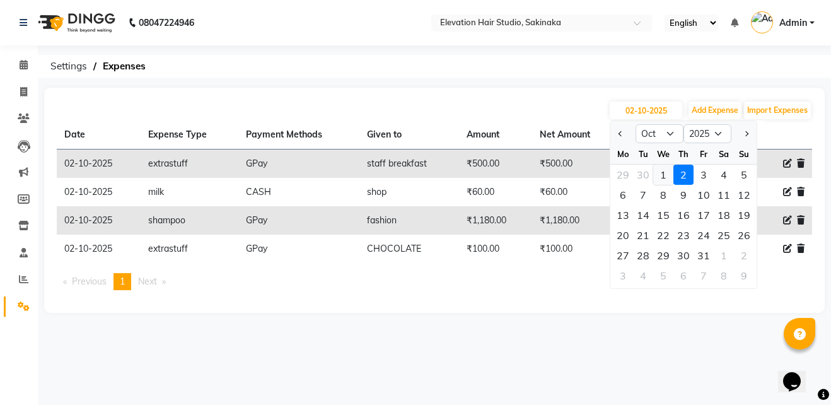
click at [666, 174] on div "1" at bounding box center [664, 175] width 20 height 20
type input "01-10-2025"
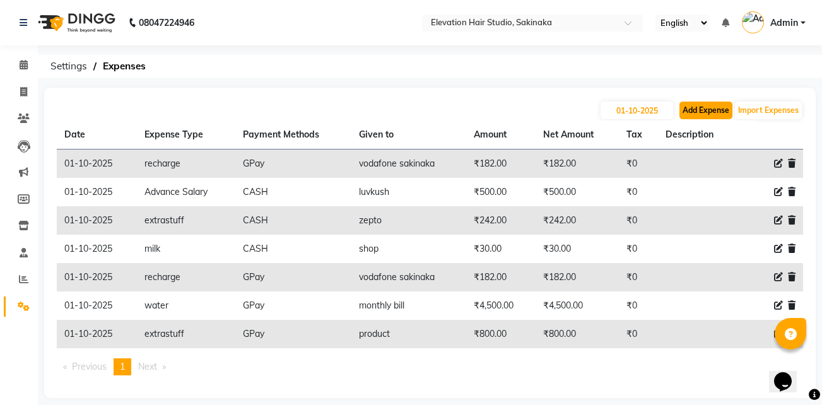
click at [717, 103] on button "Add Expense" at bounding box center [705, 111] width 53 height 18
select select "1"
select select "3831"
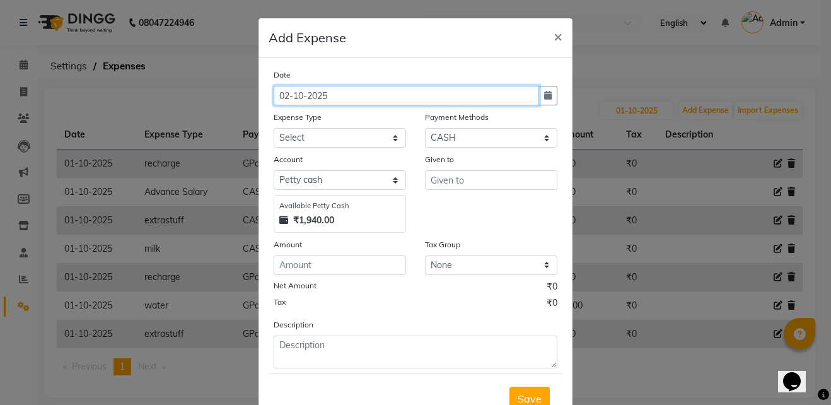
click at [477, 93] on input "02-10-2025" at bounding box center [407, 96] width 266 height 20
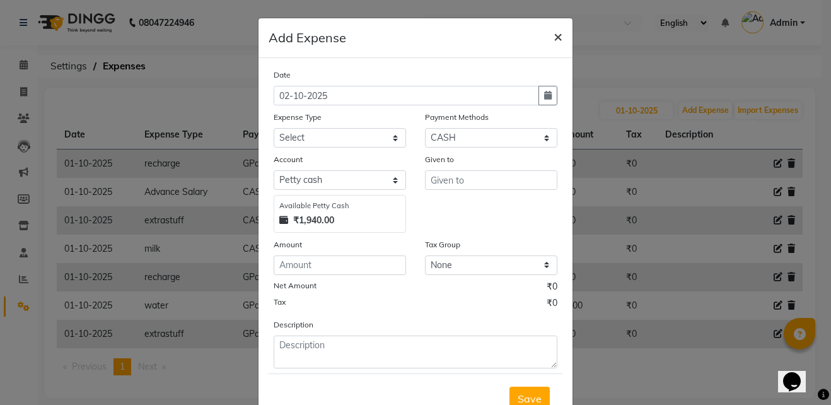
click at [556, 30] on span "×" at bounding box center [558, 35] width 9 height 19
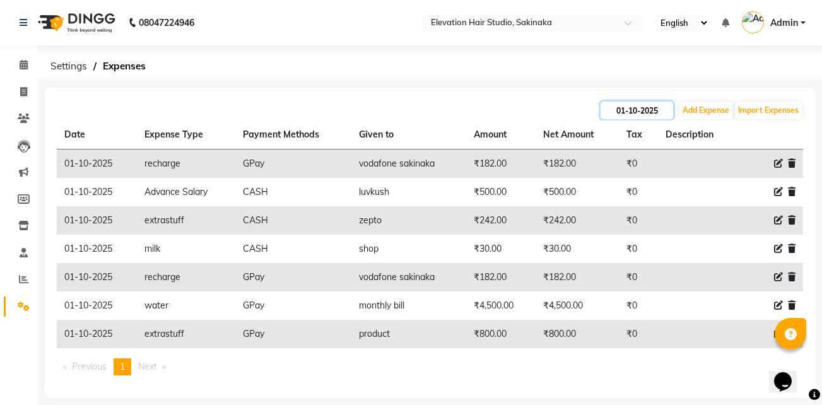
click at [668, 103] on input "01-10-2025" at bounding box center [637, 111] width 73 height 18
select select "10"
select select "2025"
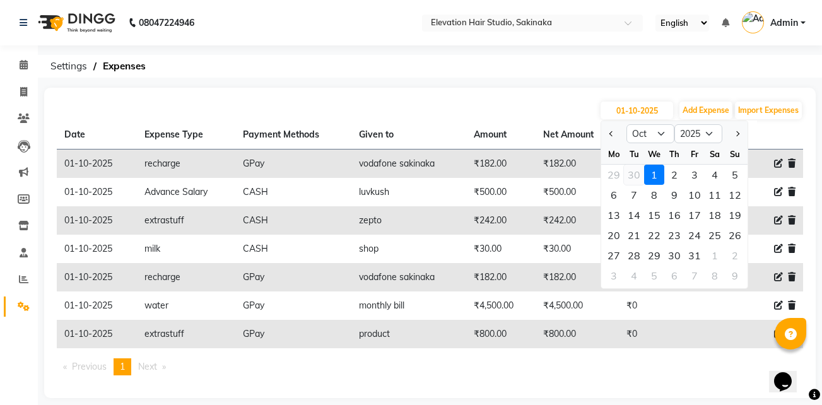
click at [633, 170] on div "30" at bounding box center [634, 175] width 20 height 20
type input "30-09-2025"
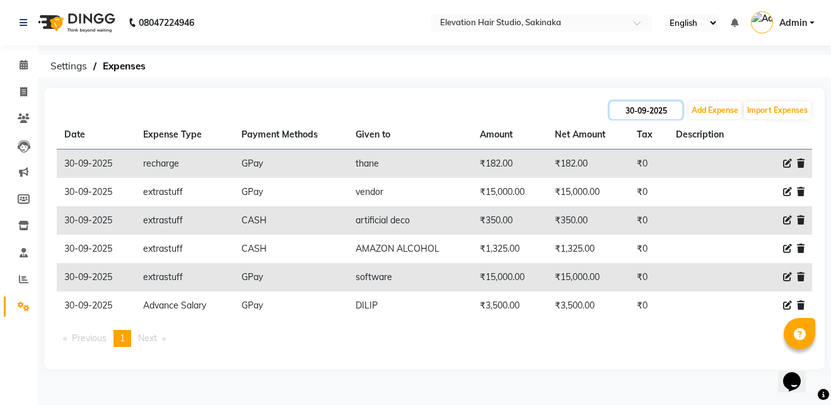
click at [676, 105] on input "30-09-2025" at bounding box center [646, 111] width 73 height 18
select select "9"
select select "2025"
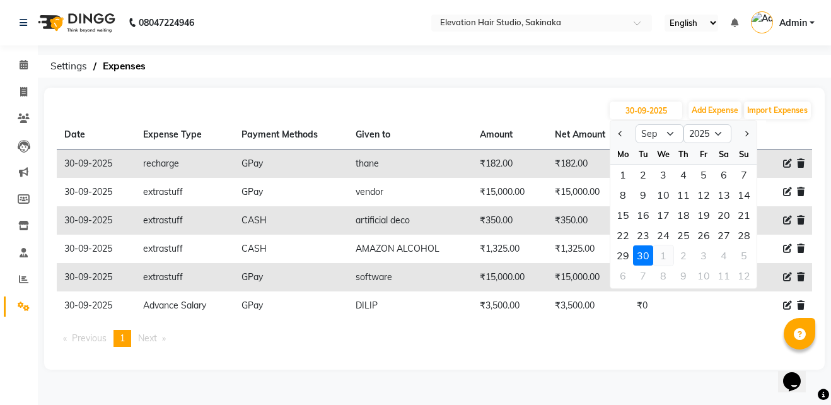
click at [661, 259] on div "1" at bounding box center [664, 255] width 20 height 20
type input "01-10-2025"
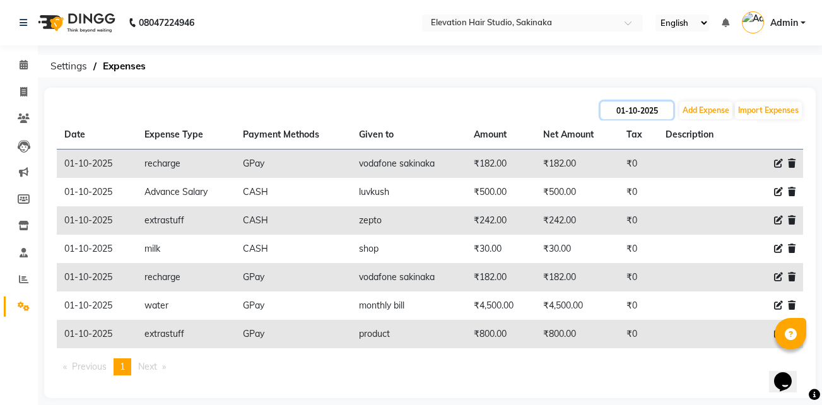
click at [655, 108] on input "01-10-2025" at bounding box center [637, 111] width 73 height 18
select select "10"
select select "2025"
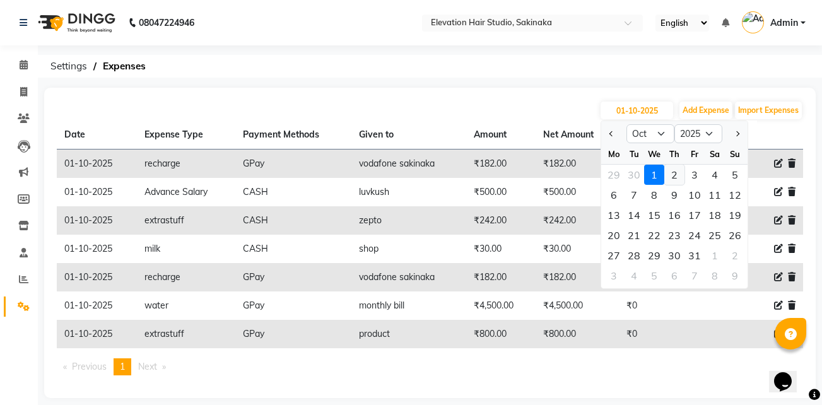
click at [672, 174] on div "2" at bounding box center [674, 175] width 20 height 20
type input "02-10-2025"
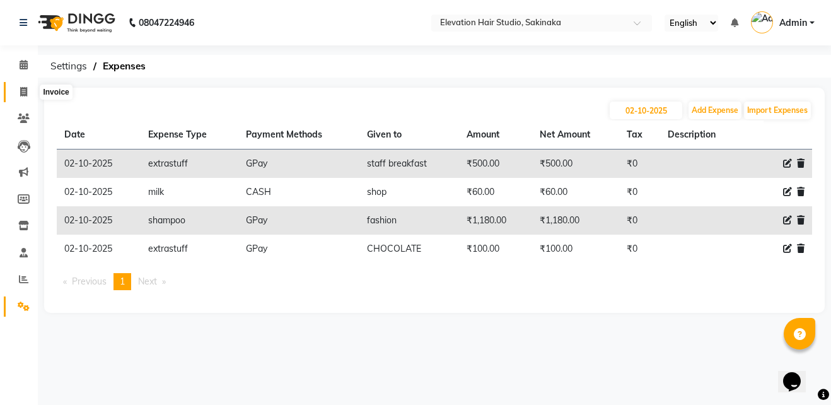
click at [25, 88] on icon at bounding box center [23, 91] width 7 height 9
select select "service"
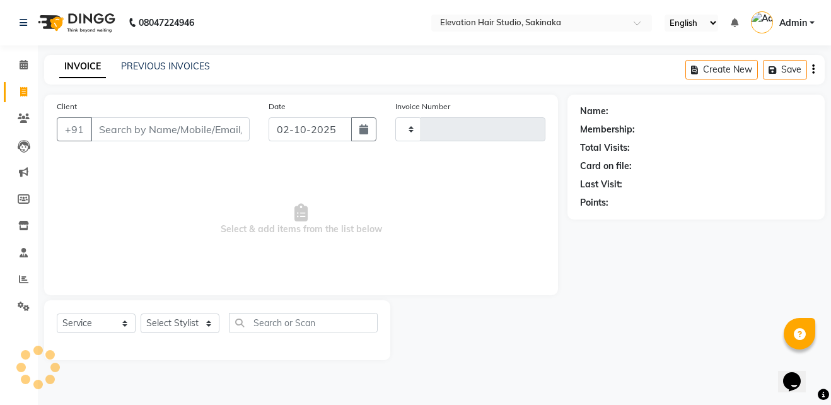
type input "1944"
select select "4949"
click at [183, 61] on link "PREVIOUS INVOICES" at bounding box center [165, 66] width 89 height 11
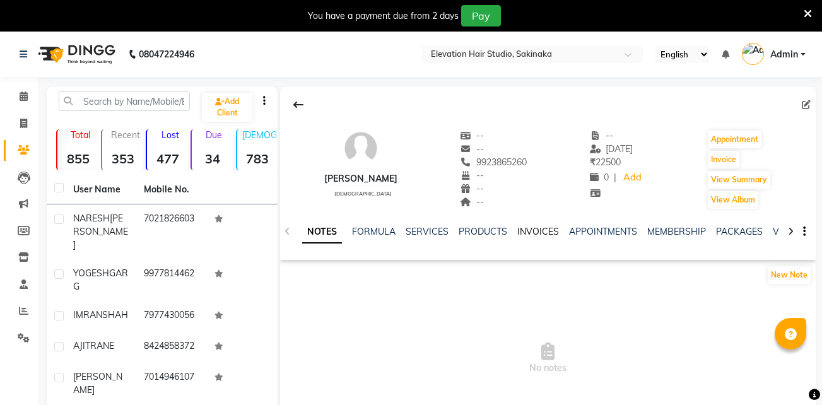
click at [525, 232] on link "INVOICES" at bounding box center [538, 231] width 42 height 11
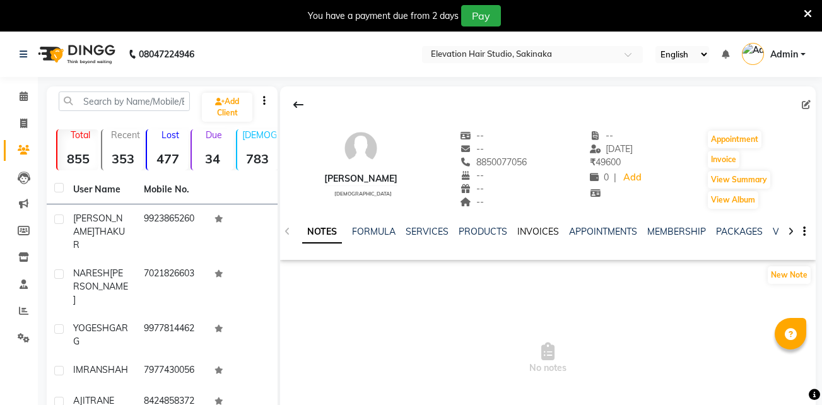
click at [525, 228] on link "INVOICES" at bounding box center [538, 231] width 42 height 11
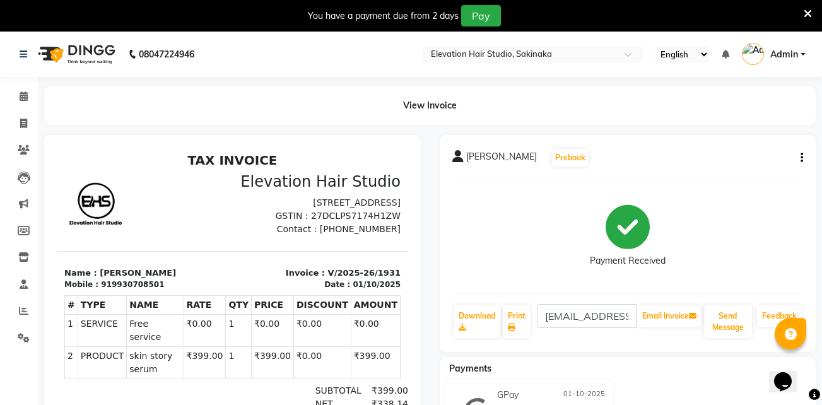
click at [805, 8] on icon at bounding box center [808, 13] width 8 height 11
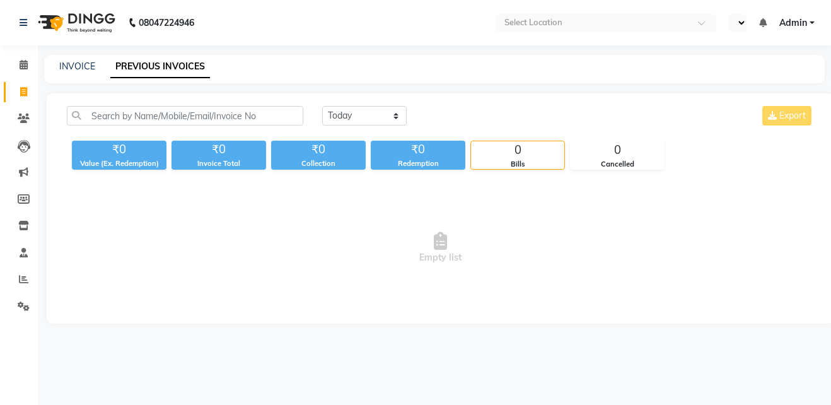
select select "en"
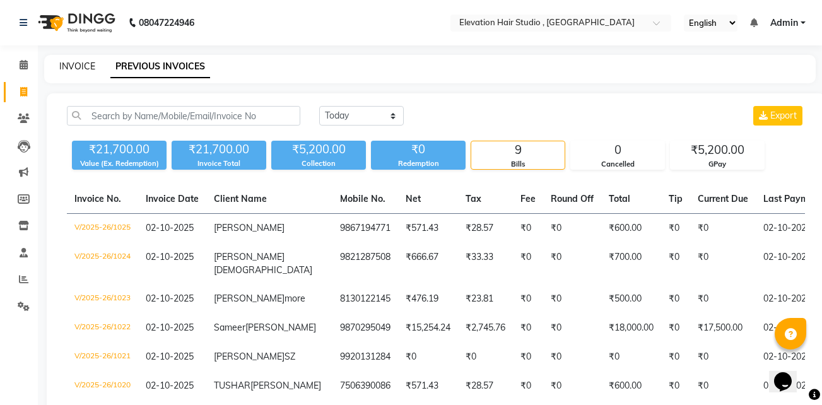
click at [68, 62] on link "INVOICE" at bounding box center [77, 66] width 36 height 11
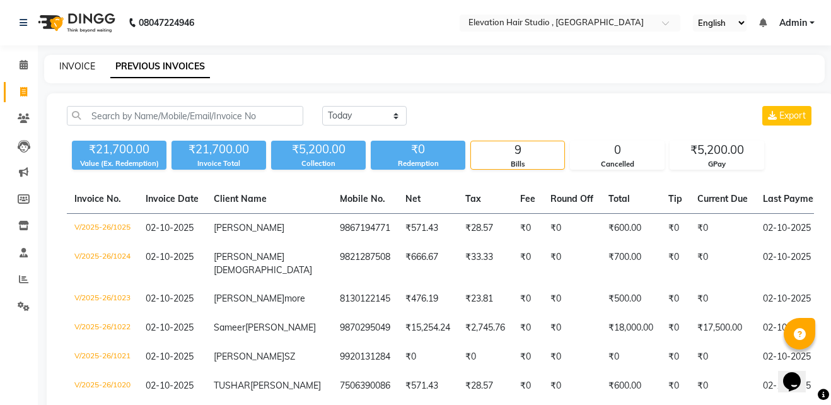
select select "service"
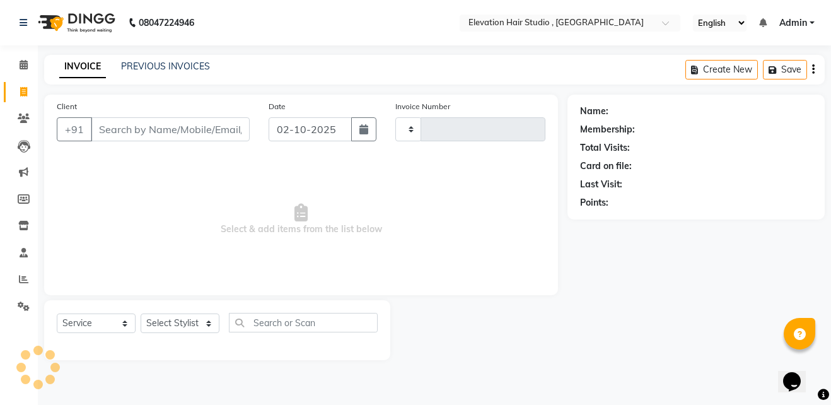
type input "1026"
select select "6886"
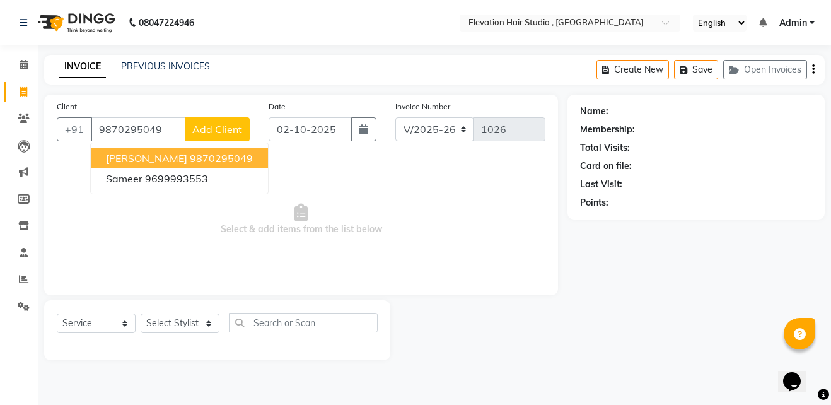
type input "9870295049"
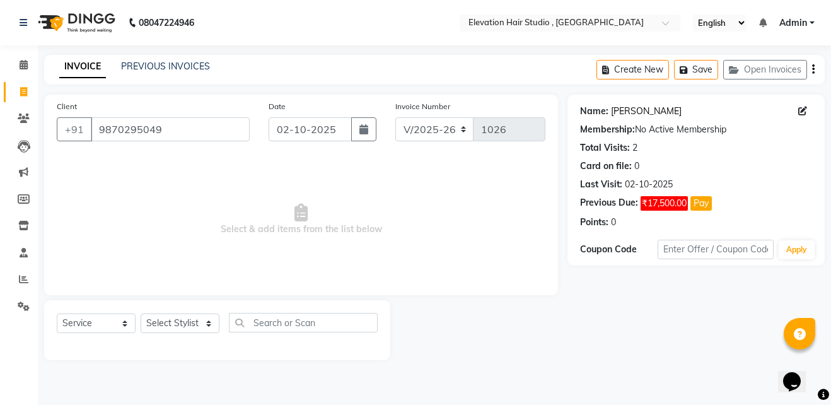
click at [648, 114] on link "[PERSON_NAME]" at bounding box center [646, 111] width 71 height 13
click at [180, 62] on link "PREVIOUS INVOICES" at bounding box center [165, 66] width 89 height 11
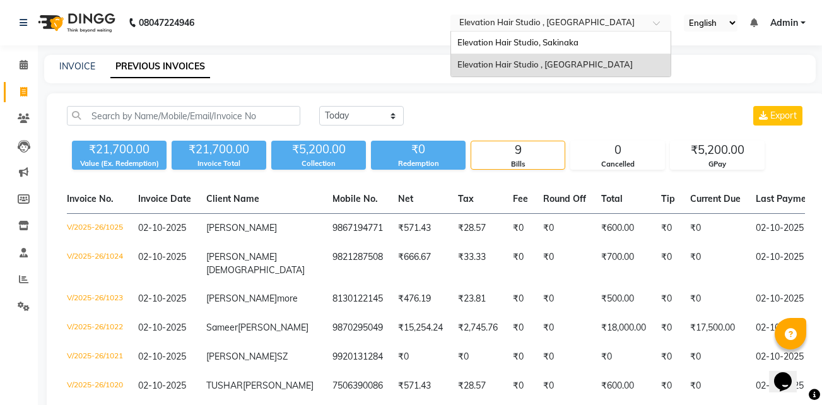
click at [497, 26] on input "text" at bounding box center [548, 24] width 183 height 13
click at [496, 38] on span "Elevation Hair Studio, Sakinaka" at bounding box center [517, 42] width 121 height 10
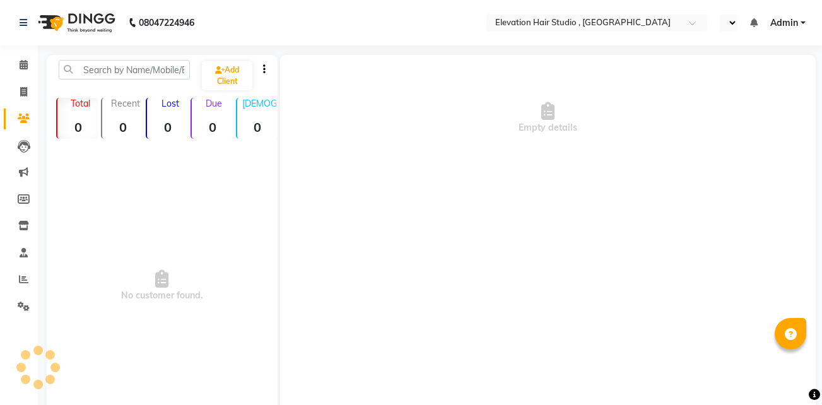
select select "en"
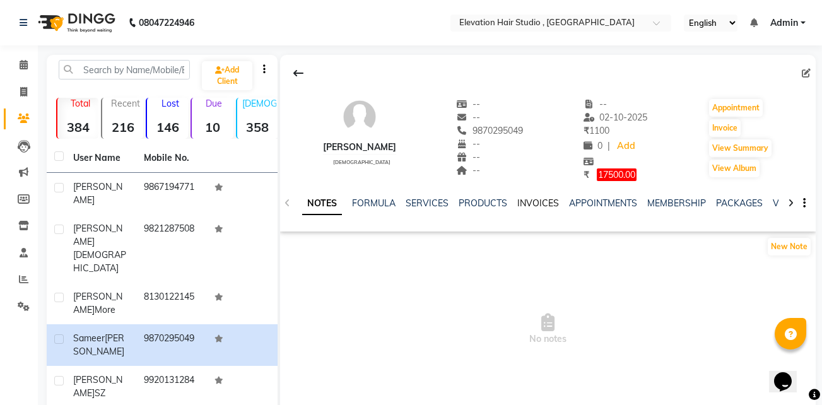
click at [548, 208] on link "INVOICES" at bounding box center [538, 202] width 42 height 11
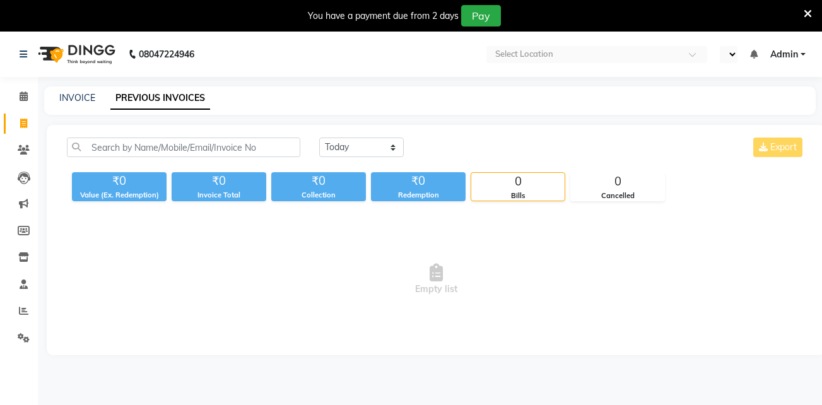
select select "en"
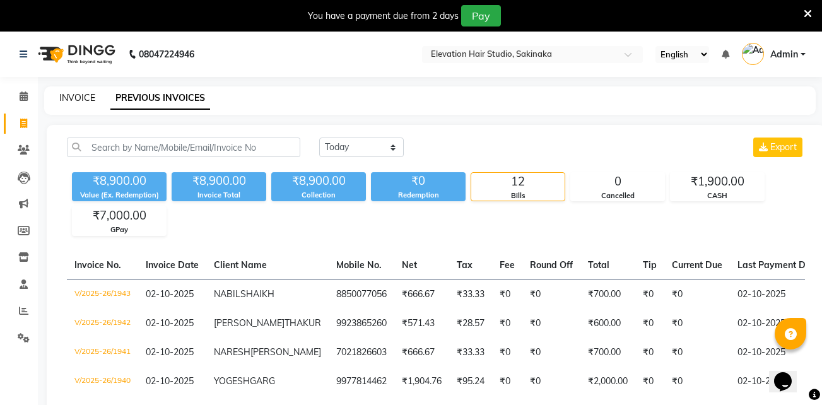
click at [60, 97] on link "INVOICE" at bounding box center [77, 97] width 36 height 11
select select "service"
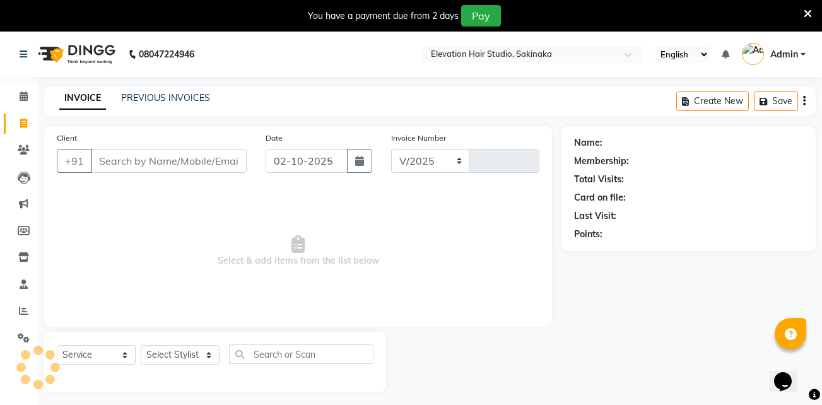
select select "4949"
type input "1944"
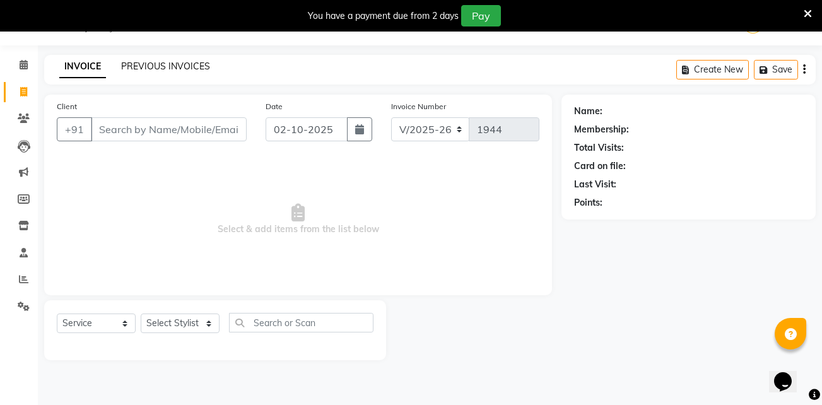
click at [129, 68] on link "PREVIOUS INVOICES" at bounding box center [165, 66] width 89 height 11
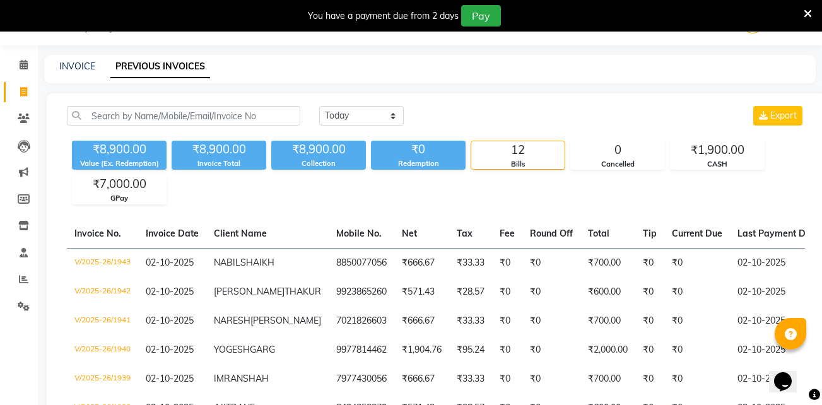
click at [589, 117] on div "[DATE] [DATE] Custom Range Export" at bounding box center [562, 116] width 486 height 20
click at [83, 69] on link "INVOICE" at bounding box center [77, 66] width 36 height 11
select select "service"
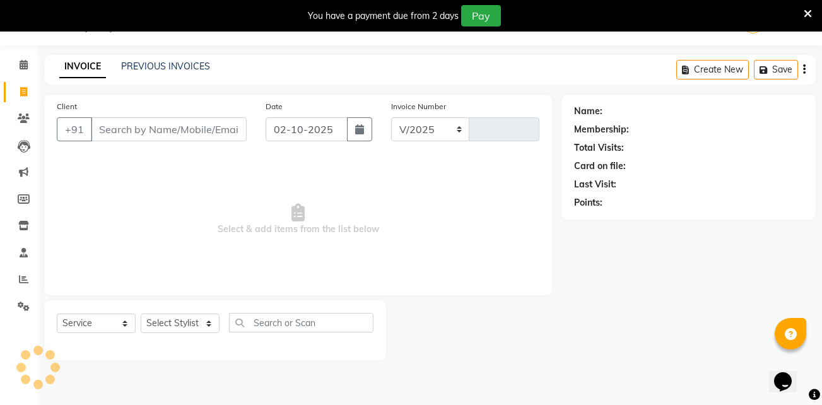
select select "4949"
type input "1944"
click at [810, 13] on icon at bounding box center [808, 13] width 8 height 11
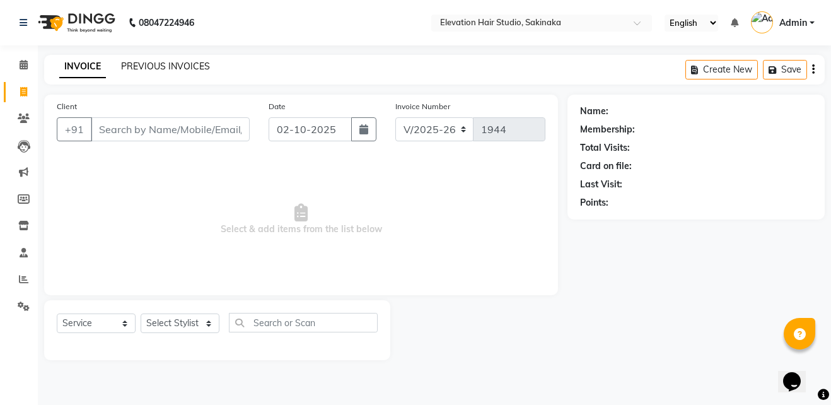
click at [177, 64] on link "PREVIOUS INVOICES" at bounding box center [165, 66] width 89 height 11
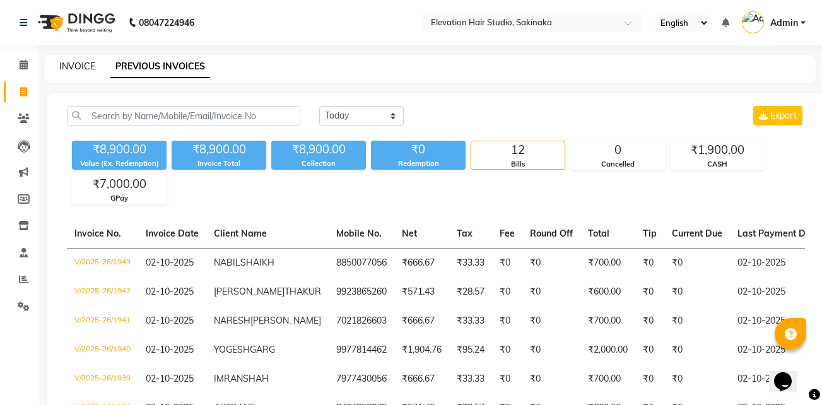
click at [78, 66] on link "INVOICE" at bounding box center [77, 66] width 36 height 11
select select "service"
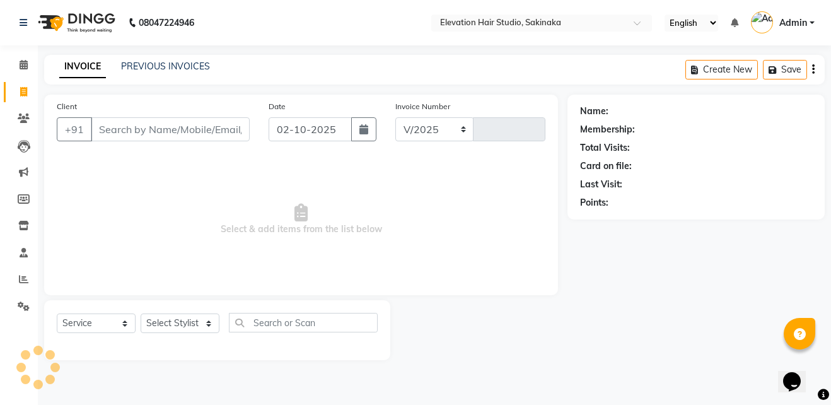
select select "4949"
type input "1944"
type input "7387620318"
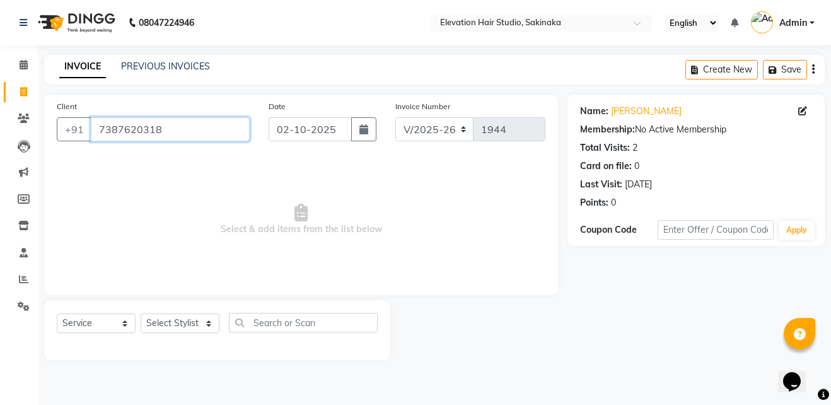
click at [225, 122] on input "7387620318" at bounding box center [170, 129] width 159 height 24
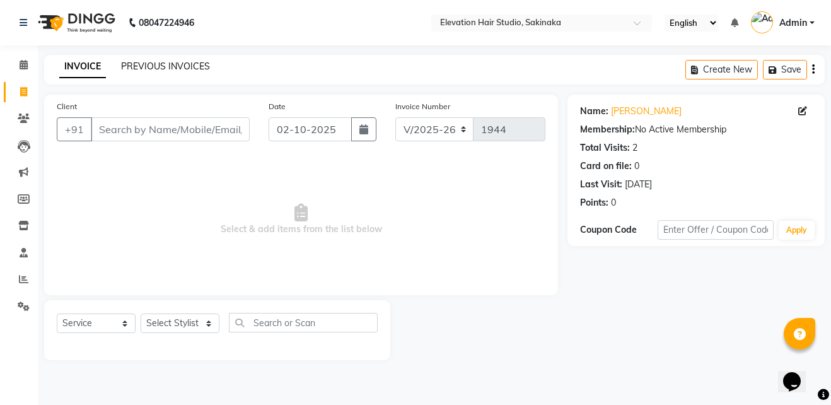
click at [180, 68] on link "PREVIOUS INVOICES" at bounding box center [165, 66] width 89 height 11
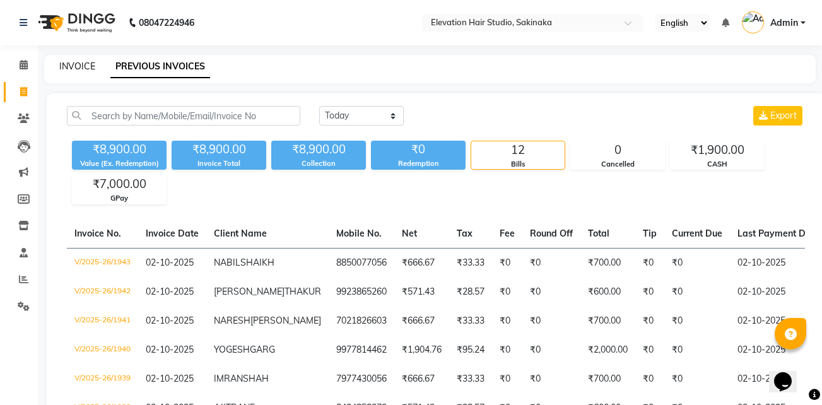
click at [69, 61] on link "INVOICE" at bounding box center [77, 66] width 36 height 11
select select "service"
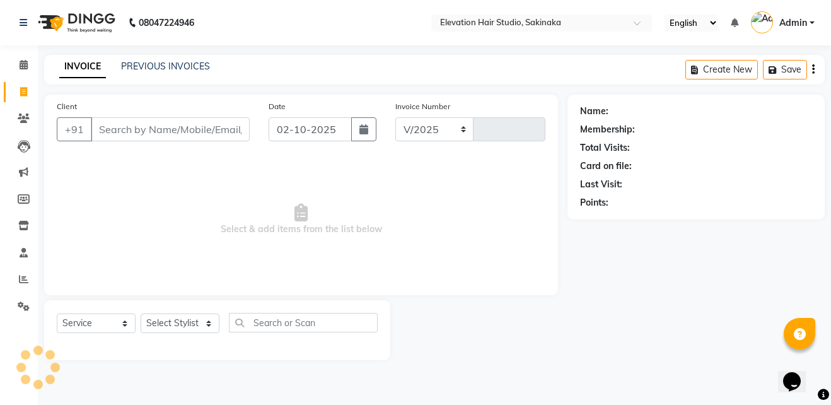
select select "4949"
type input "1944"
click at [24, 300] on span at bounding box center [24, 307] width 22 height 15
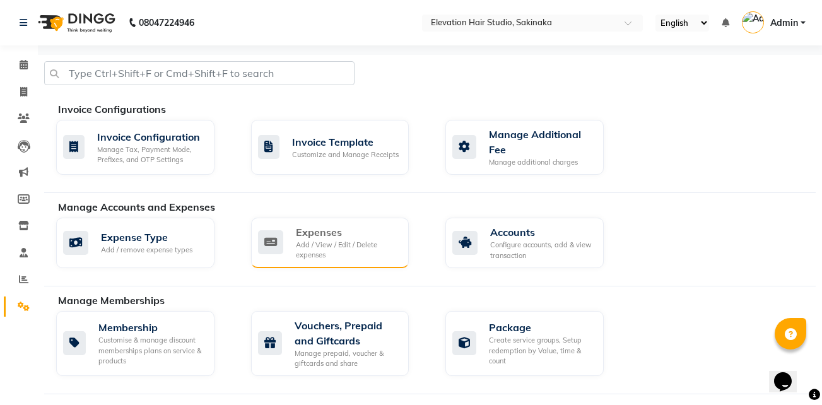
click at [346, 240] on div "Add / View / Edit / Delete expenses" at bounding box center [347, 250] width 103 height 21
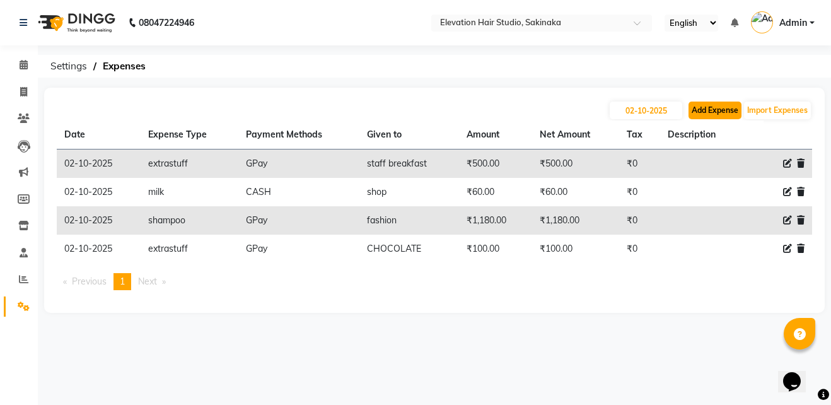
click at [729, 114] on button "Add Expense" at bounding box center [715, 111] width 53 height 18
select select "1"
select select "3831"
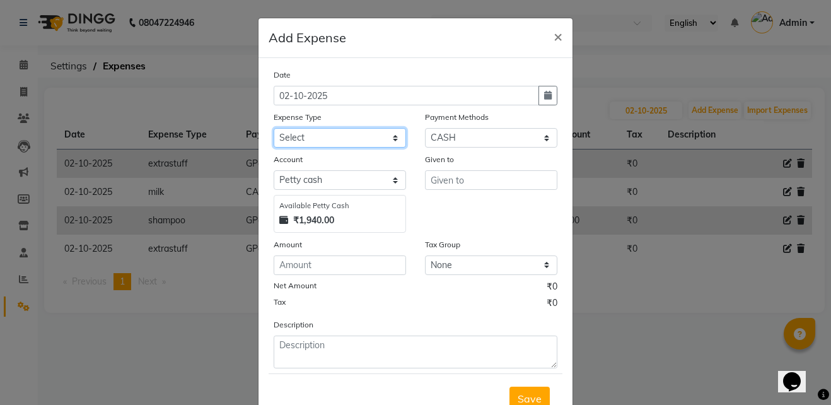
click at [348, 138] on select "Select AC Adrak Advance Salary agarbatti anees Appron asmoul advance salary Ban…" at bounding box center [340, 138] width 132 height 20
select select "8317"
click at [274, 128] on select "Select AC Adrak Advance Salary agarbatti anees Appron asmoul advance salary Ban…" at bounding box center [340, 138] width 132 height 20
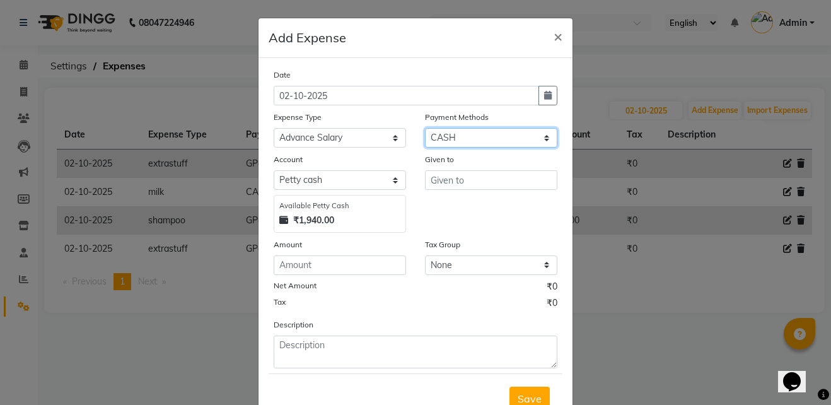
drag, startPoint x: 501, startPoint y: 132, endPoint x: 458, endPoint y: 212, distance: 90.9
click at [458, 212] on div "Date [DATE] Expense Type Select AC Adrak Advance Salary agarbatti anees Appron …" at bounding box center [416, 218] width 284 height 300
select select "5"
click at [425, 128] on select "Select CASH CARD GPay PhonePe Loan Cheque Package Visa Card BharatPay PayTM Wal…" at bounding box center [491, 138] width 132 height 20
select select "3832"
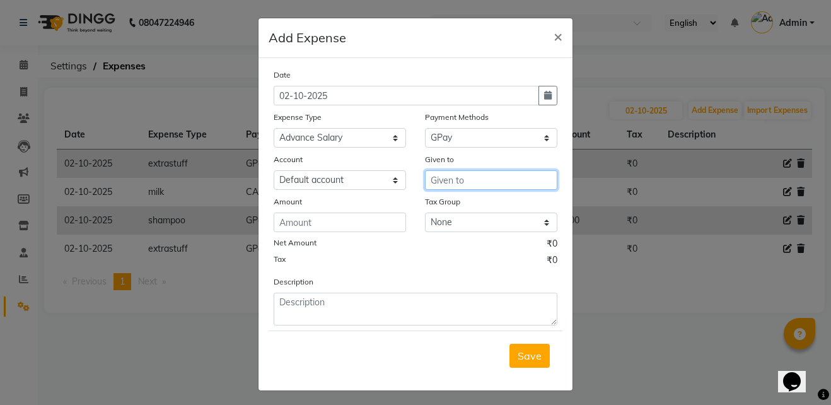
click at [494, 179] on input "text" at bounding box center [491, 180] width 132 height 20
type input "sanjay"
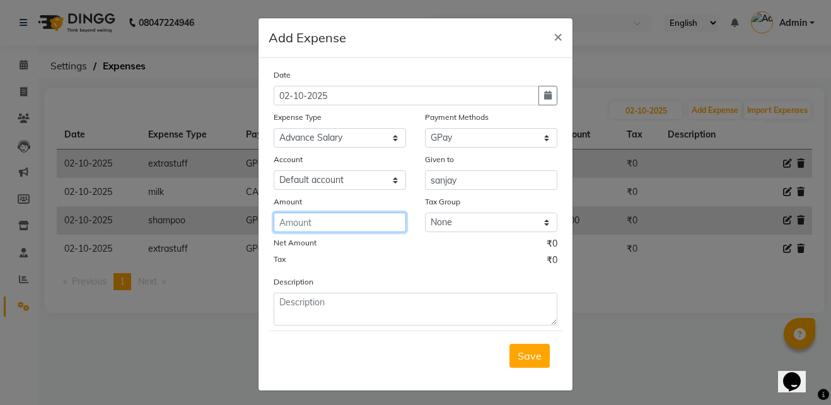
click at [348, 215] on input "number" at bounding box center [340, 223] width 132 height 20
type input "2000"
click at [523, 358] on span "Save" at bounding box center [530, 355] width 24 height 13
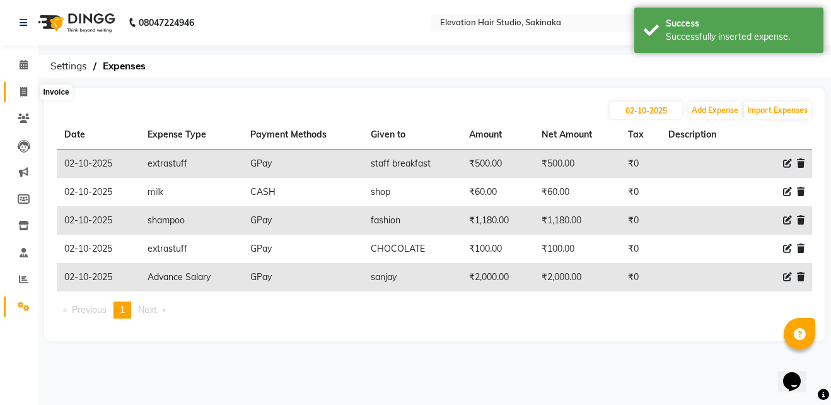
click at [18, 91] on span at bounding box center [24, 92] width 22 height 15
select select "service"
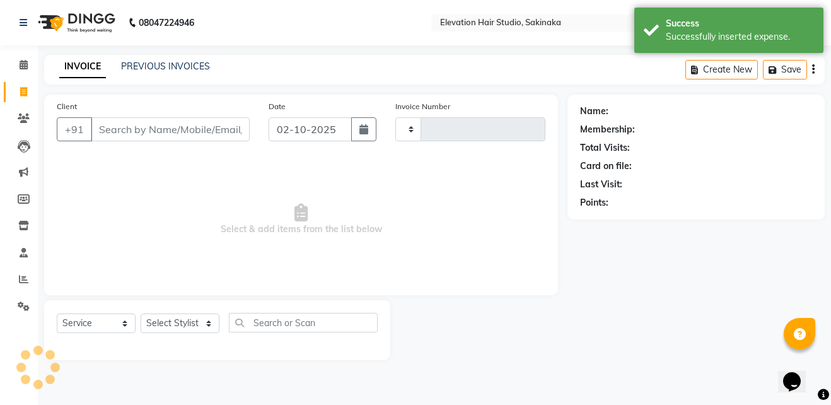
type input "1944"
select select "4949"
